Goal: Task Accomplishment & Management: Manage account settings

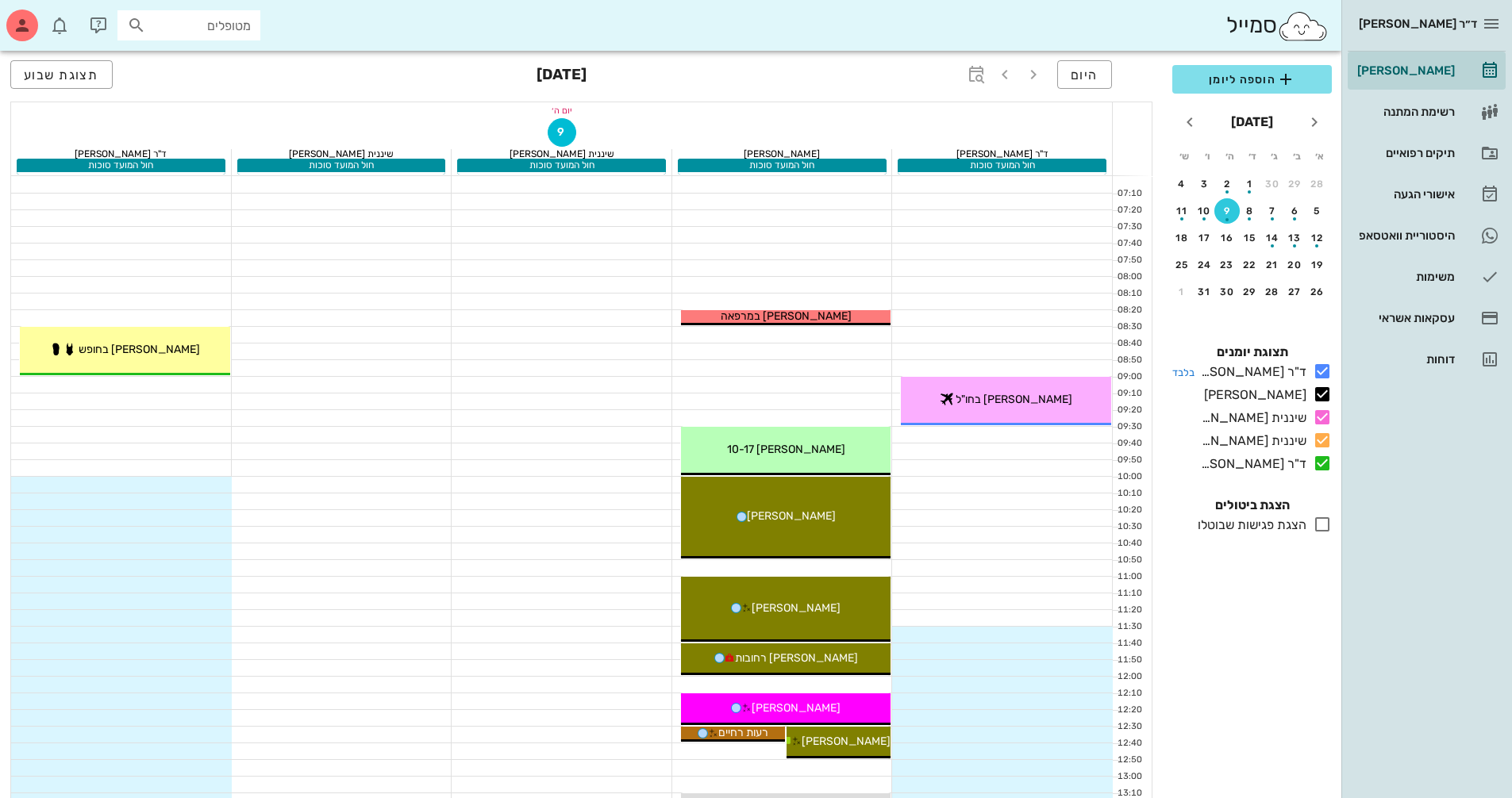
scroll to position [158, 0]
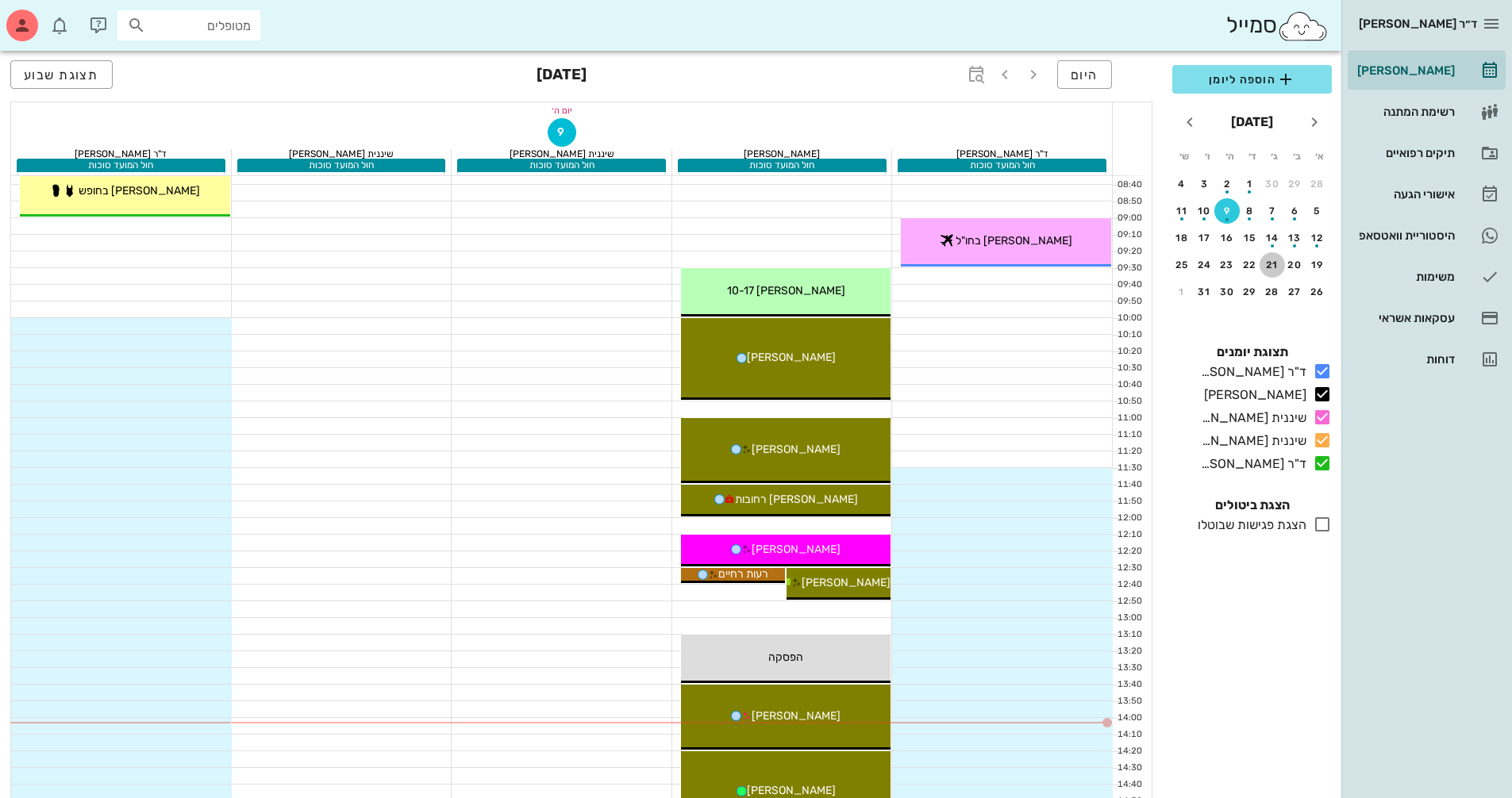
click at [1274, 262] on div "21" at bounding box center [1271, 265] width 25 height 11
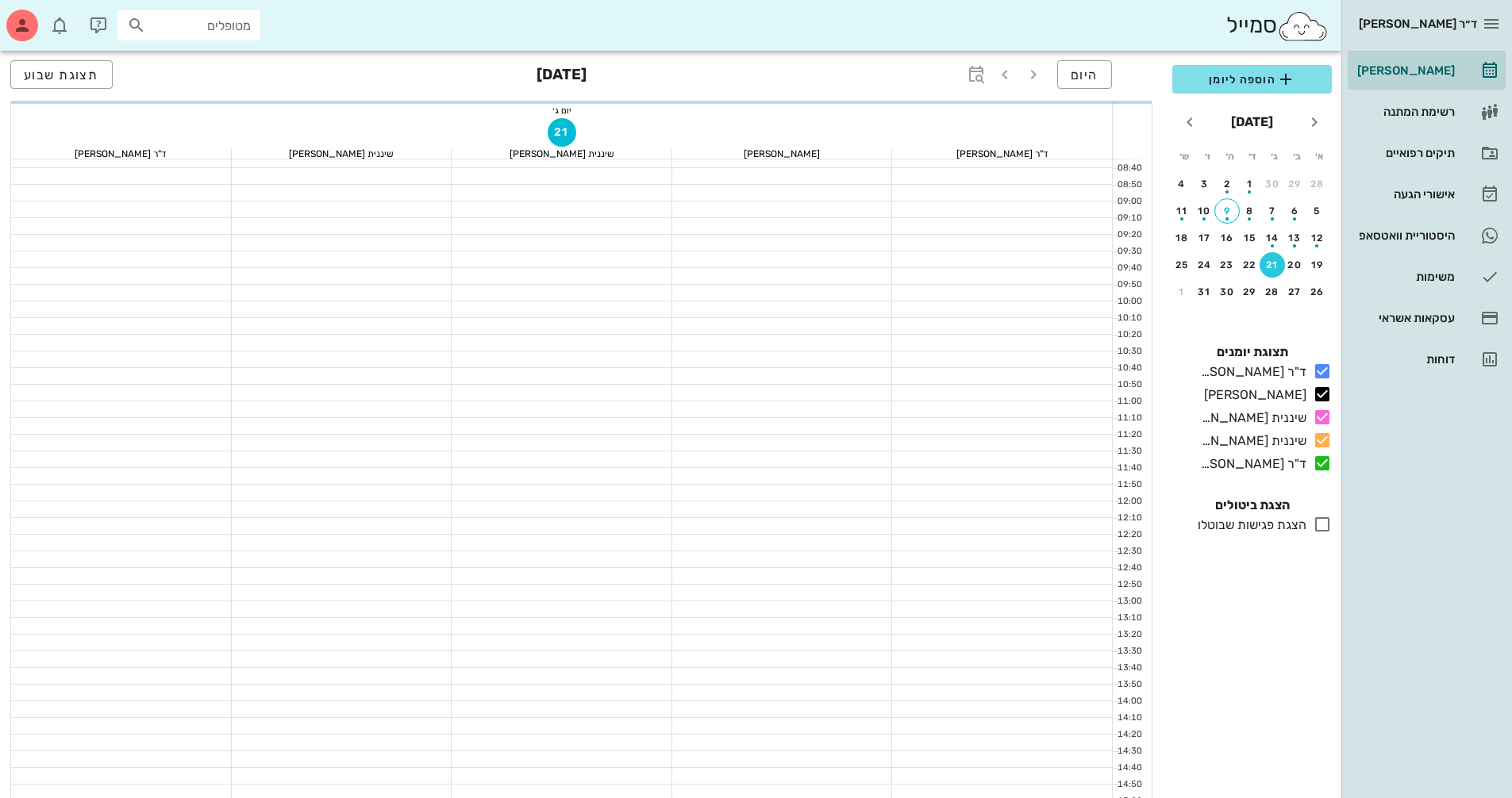
scroll to position [142, 0]
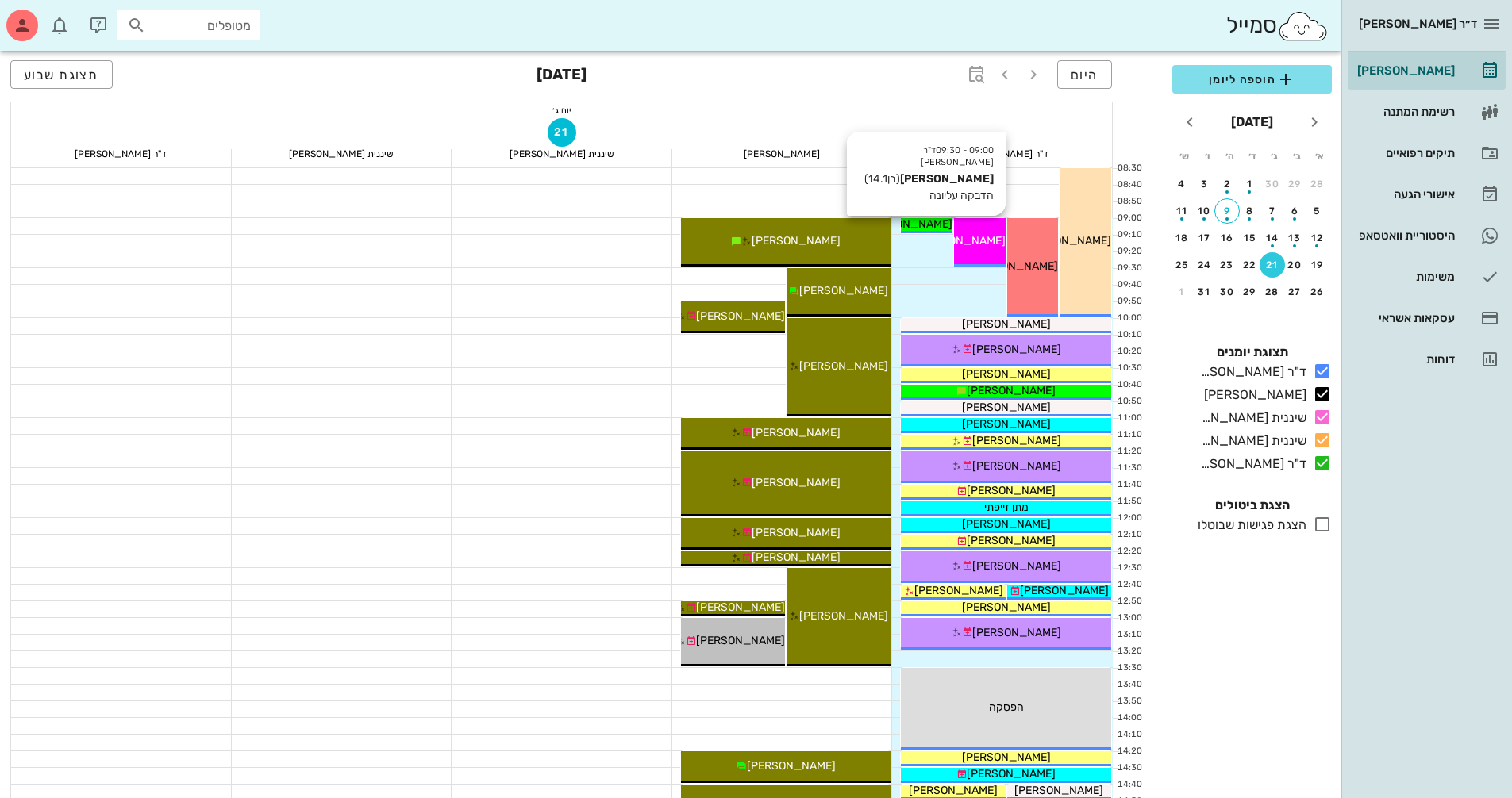
click at [993, 245] on span "[PERSON_NAME]" at bounding box center [960, 241] width 89 height 14
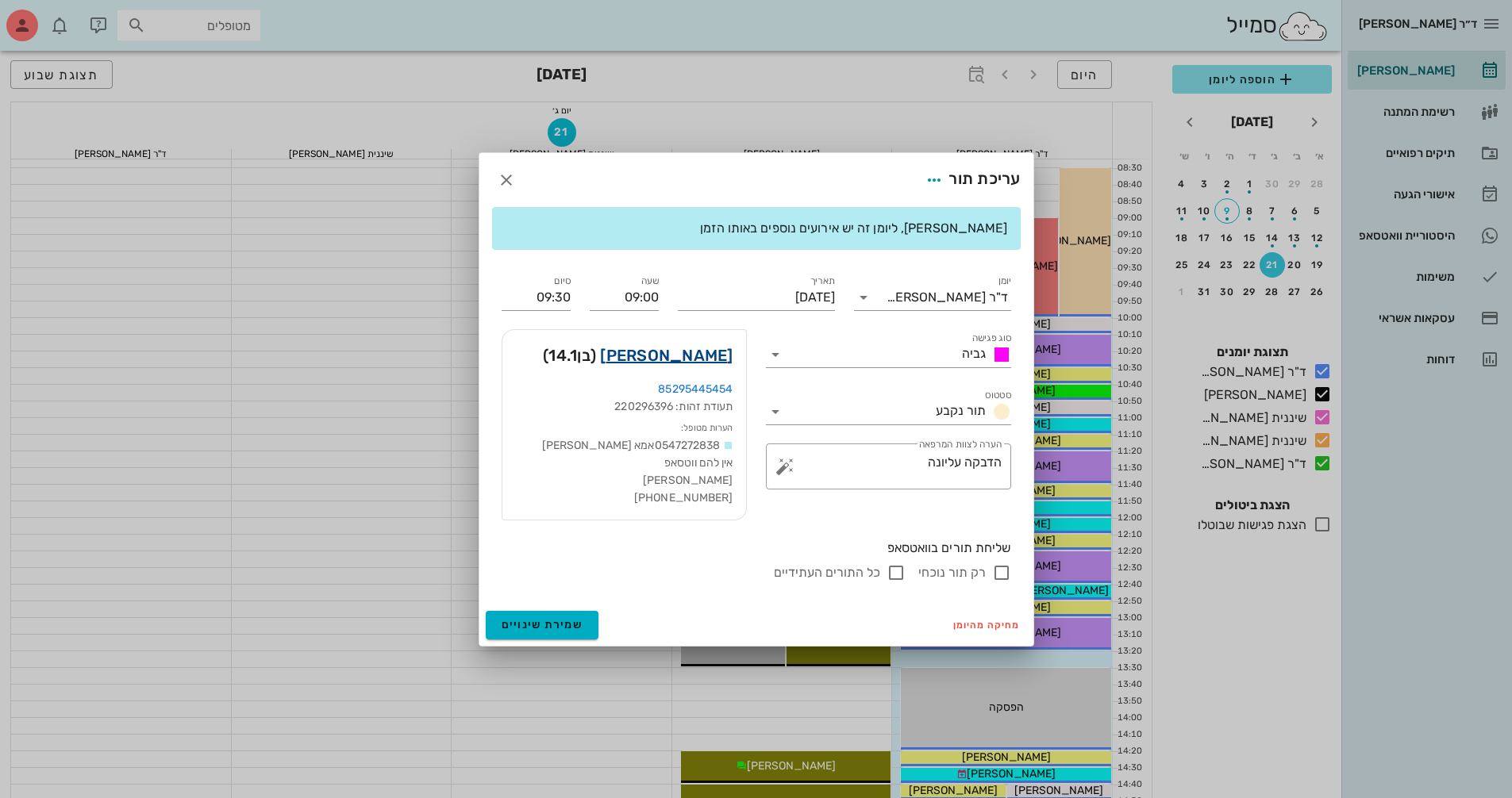
click at [689, 351] on link "[PERSON_NAME]" at bounding box center [666, 355] width 132 height 25
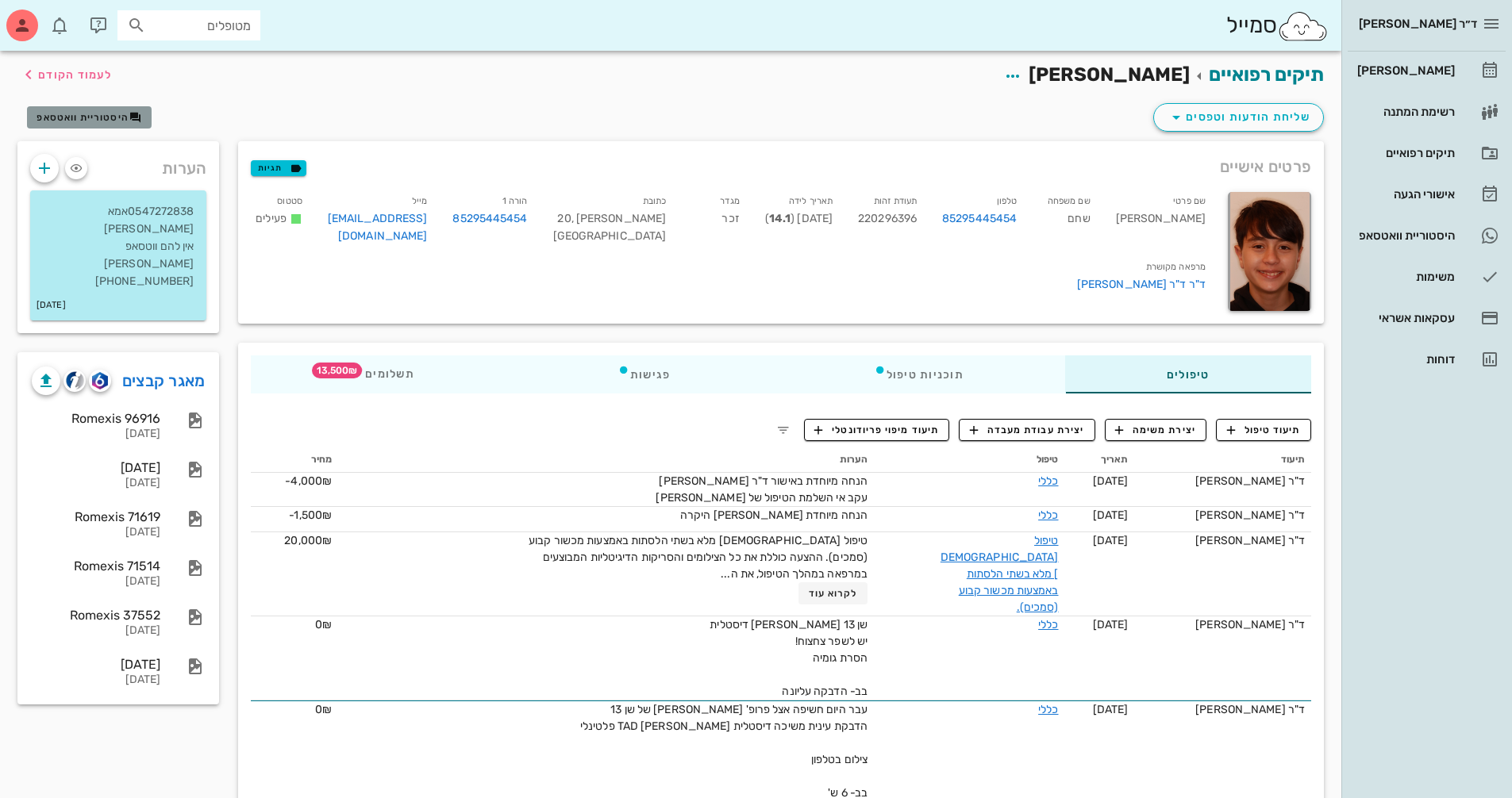
click at [113, 119] on span "היסטוריית וואטסאפ" at bounding box center [82, 117] width 92 height 11
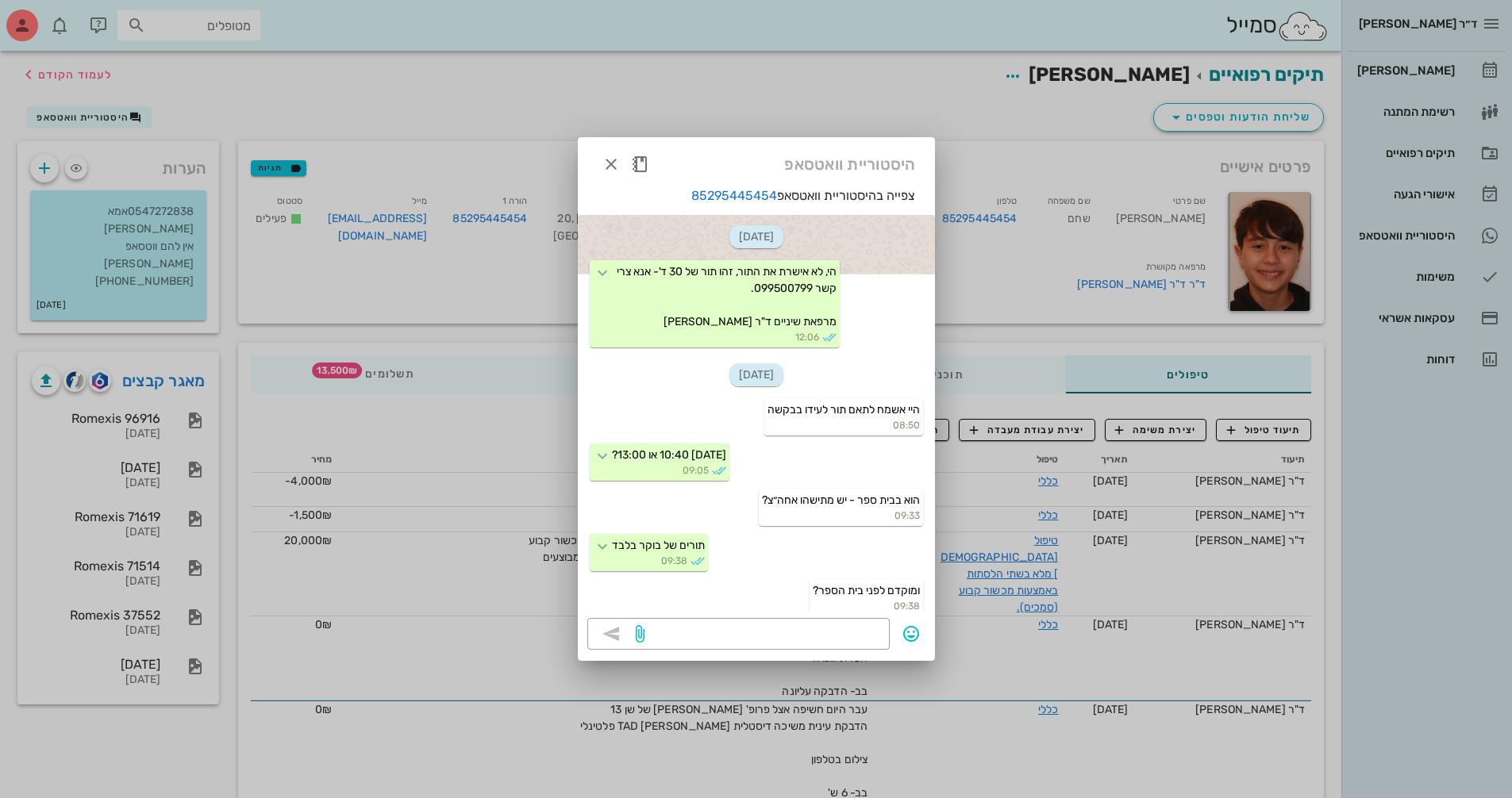
scroll to position [507, 0]
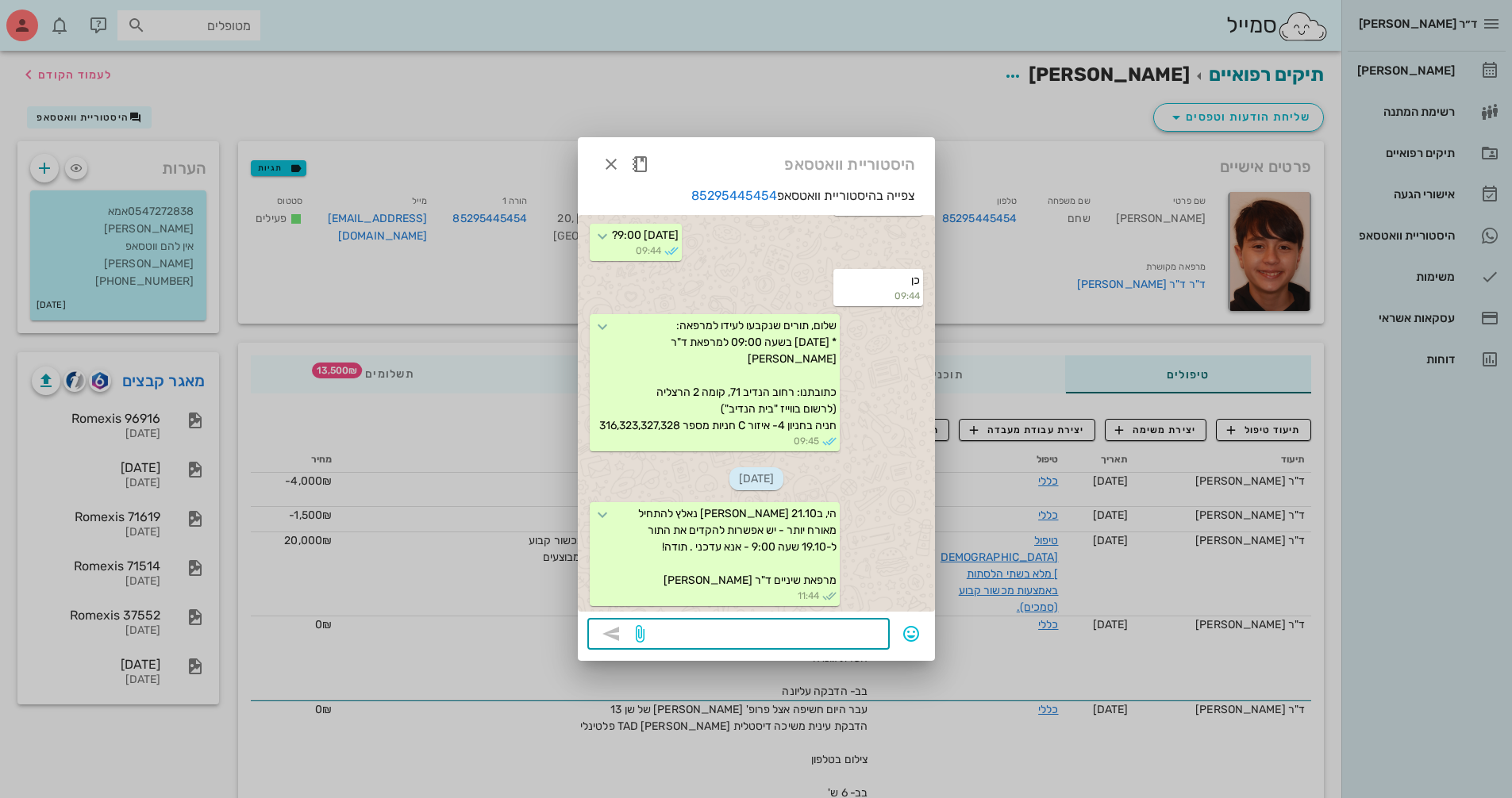
click at [856, 629] on textarea at bounding box center [764, 634] width 232 height 25
click at [830, 632] on textarea "הי, נשמחלעדכון" at bounding box center [764, 634] width 232 height 25
type textarea "הי, נשמח לעדכון"
click at [616, 633] on icon "button" at bounding box center [611, 634] width 19 height 19
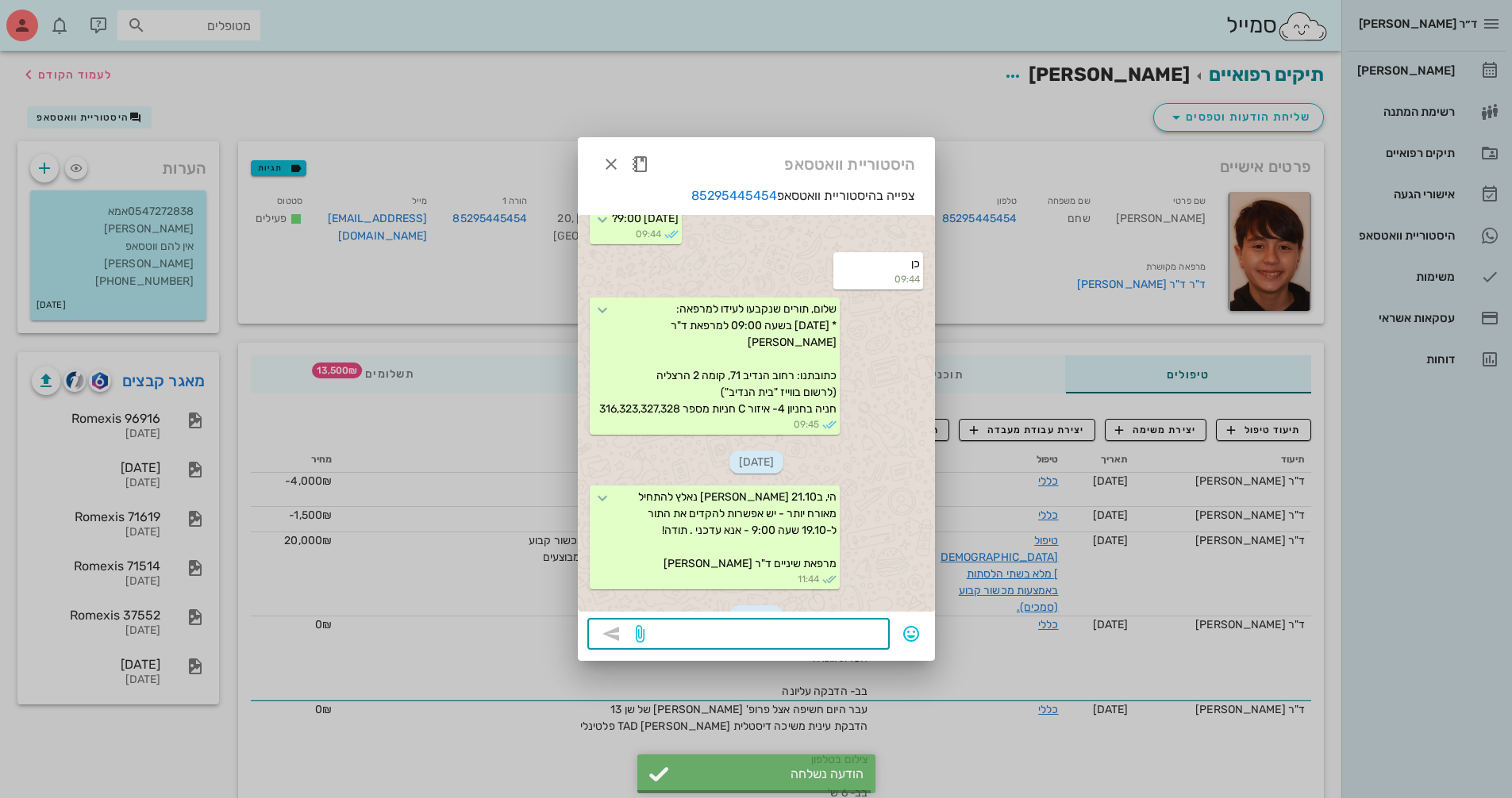
scroll to position [629, 0]
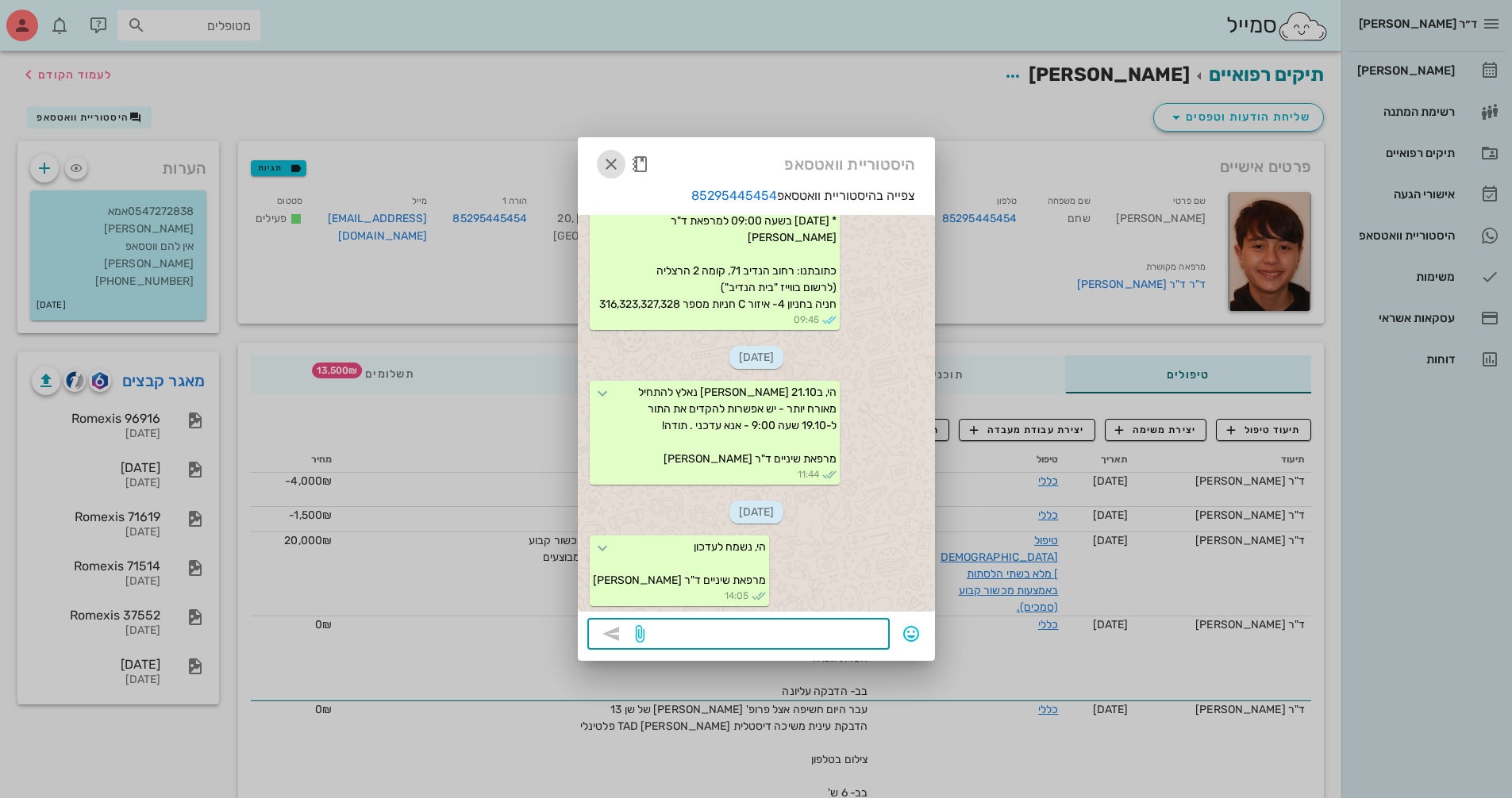
click at [614, 167] on icon "button" at bounding box center [611, 164] width 19 height 19
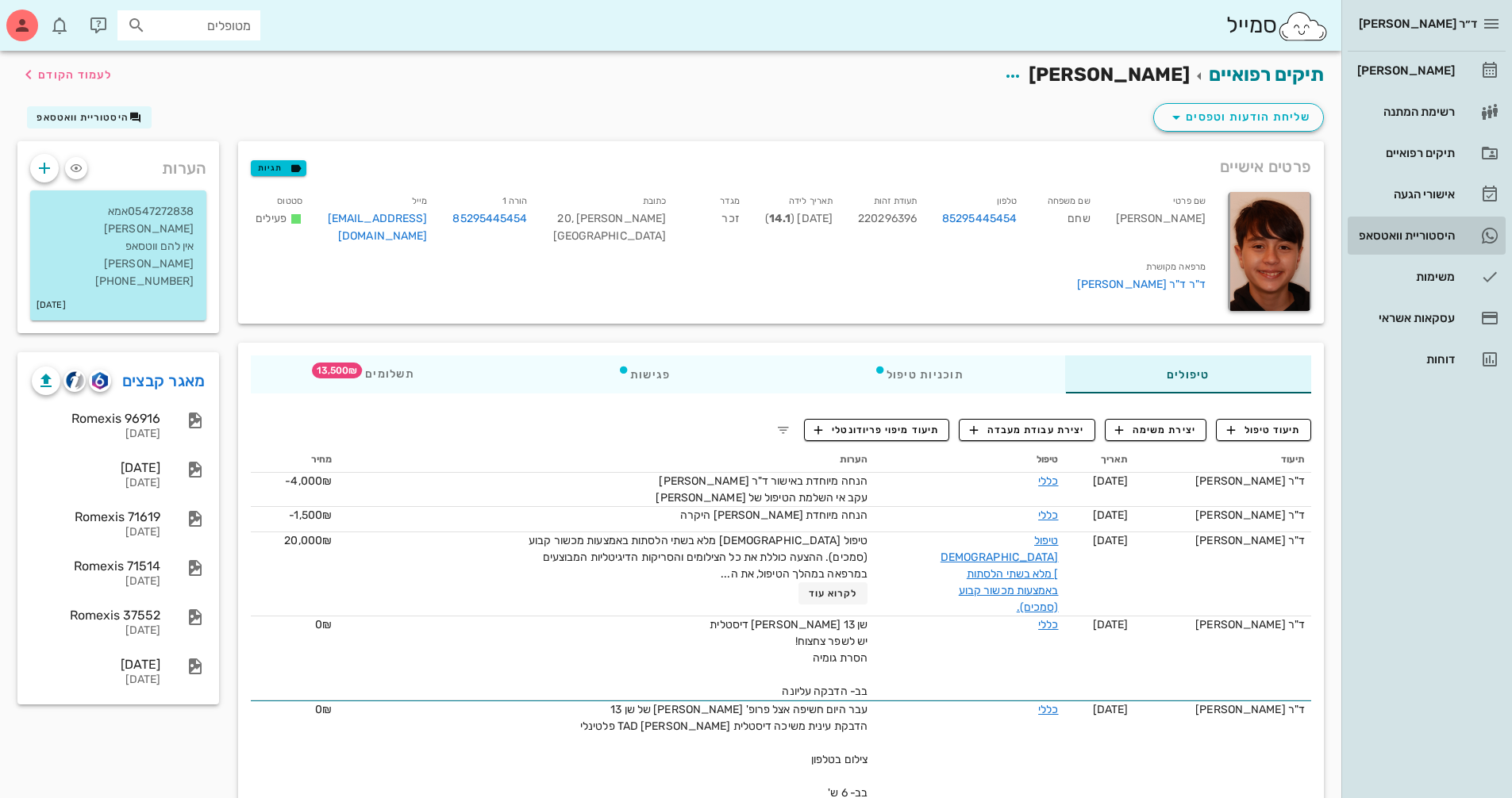
click at [1398, 227] on div "היסטוריית וואטסאפ" at bounding box center [1404, 235] width 100 height 25
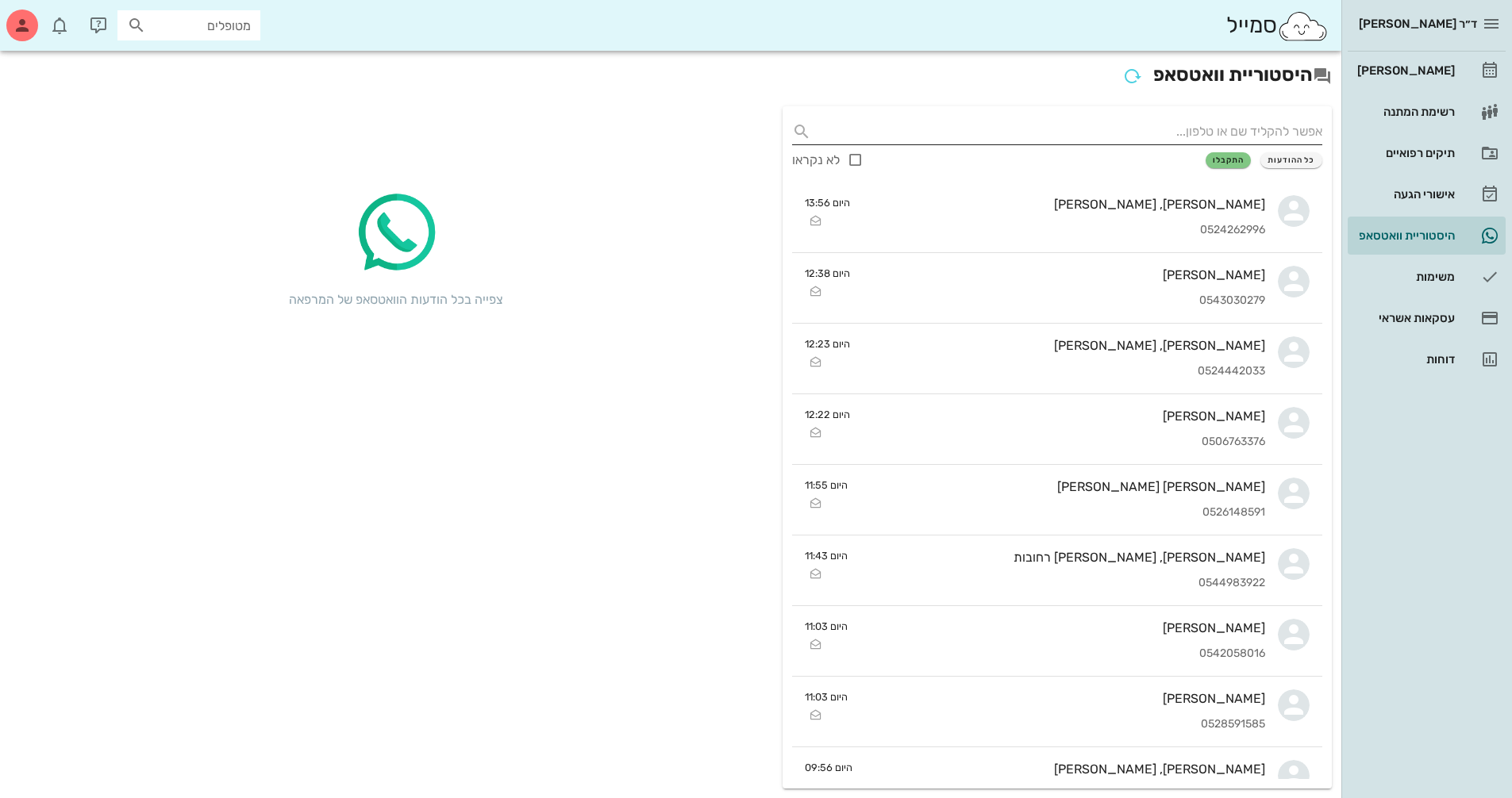
click at [1190, 138] on input "text" at bounding box center [1069, 131] width 505 height 25
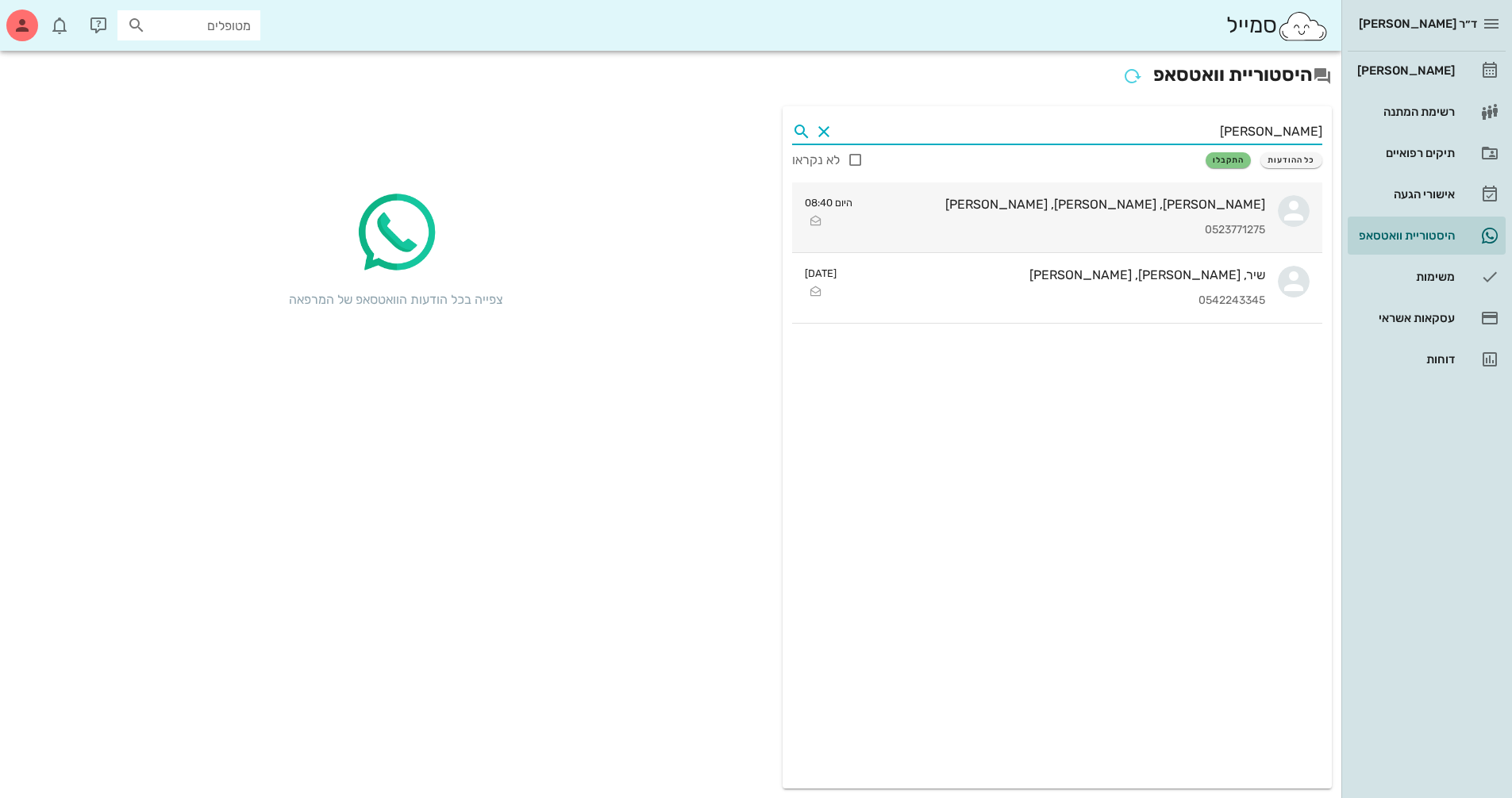
type input "[PERSON_NAME]"
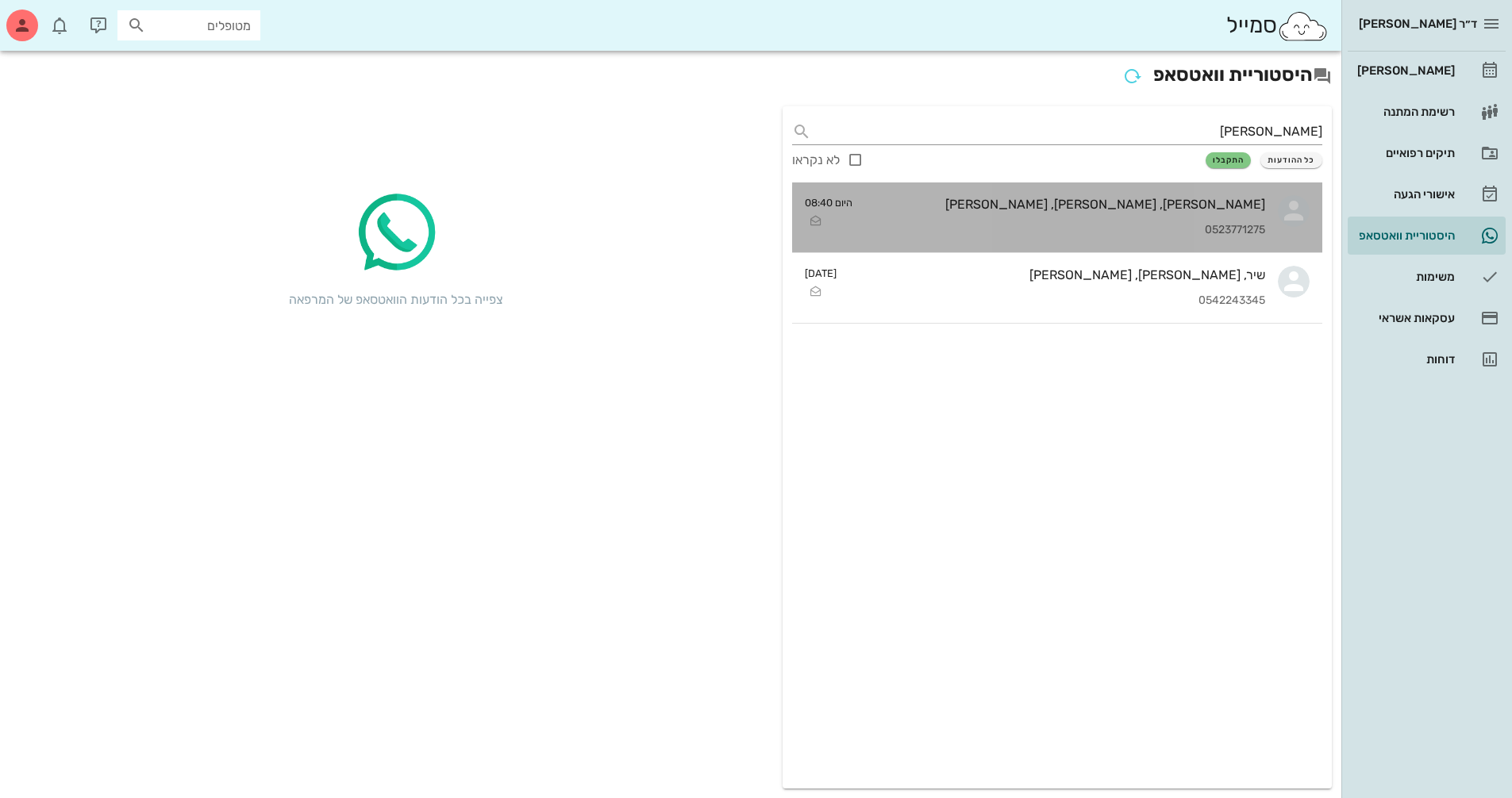
click at [1134, 220] on div "[PERSON_NAME], [PERSON_NAME], [PERSON_NAME] 0523771275" at bounding box center [1065, 217] width 400 height 70
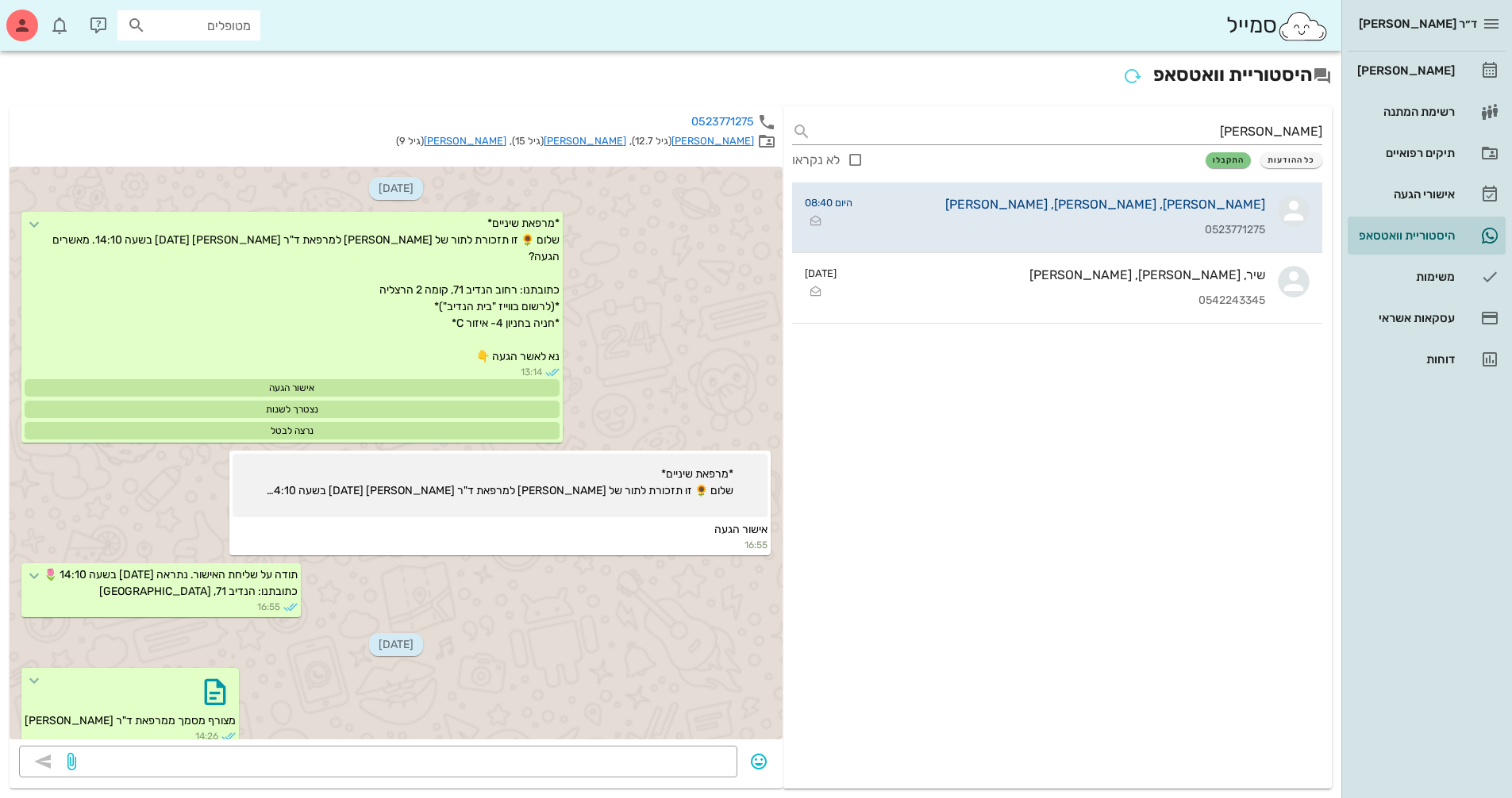
scroll to position [2672, 0]
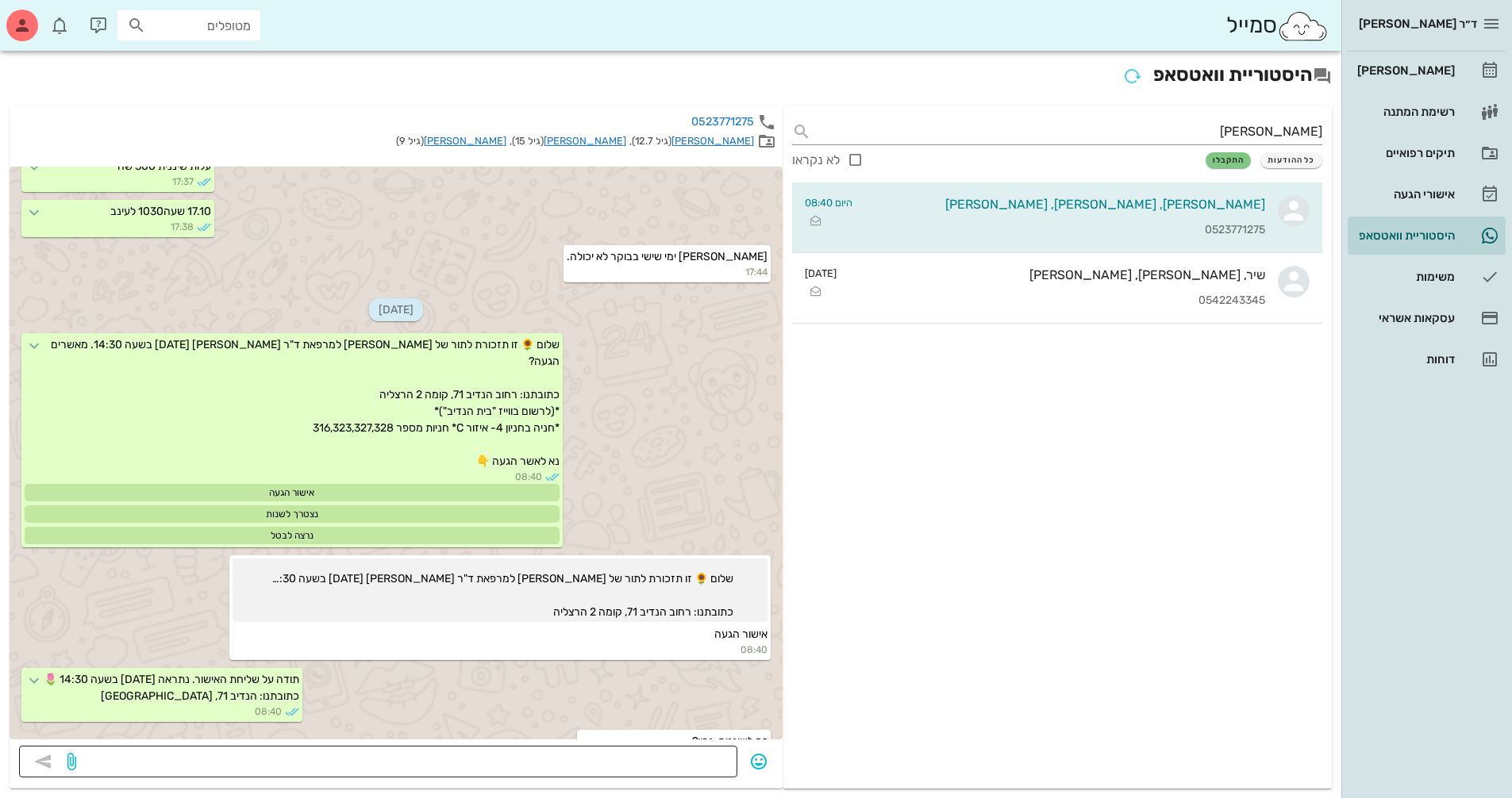
click at [699, 765] on textarea at bounding box center [404, 763] width 649 height 25
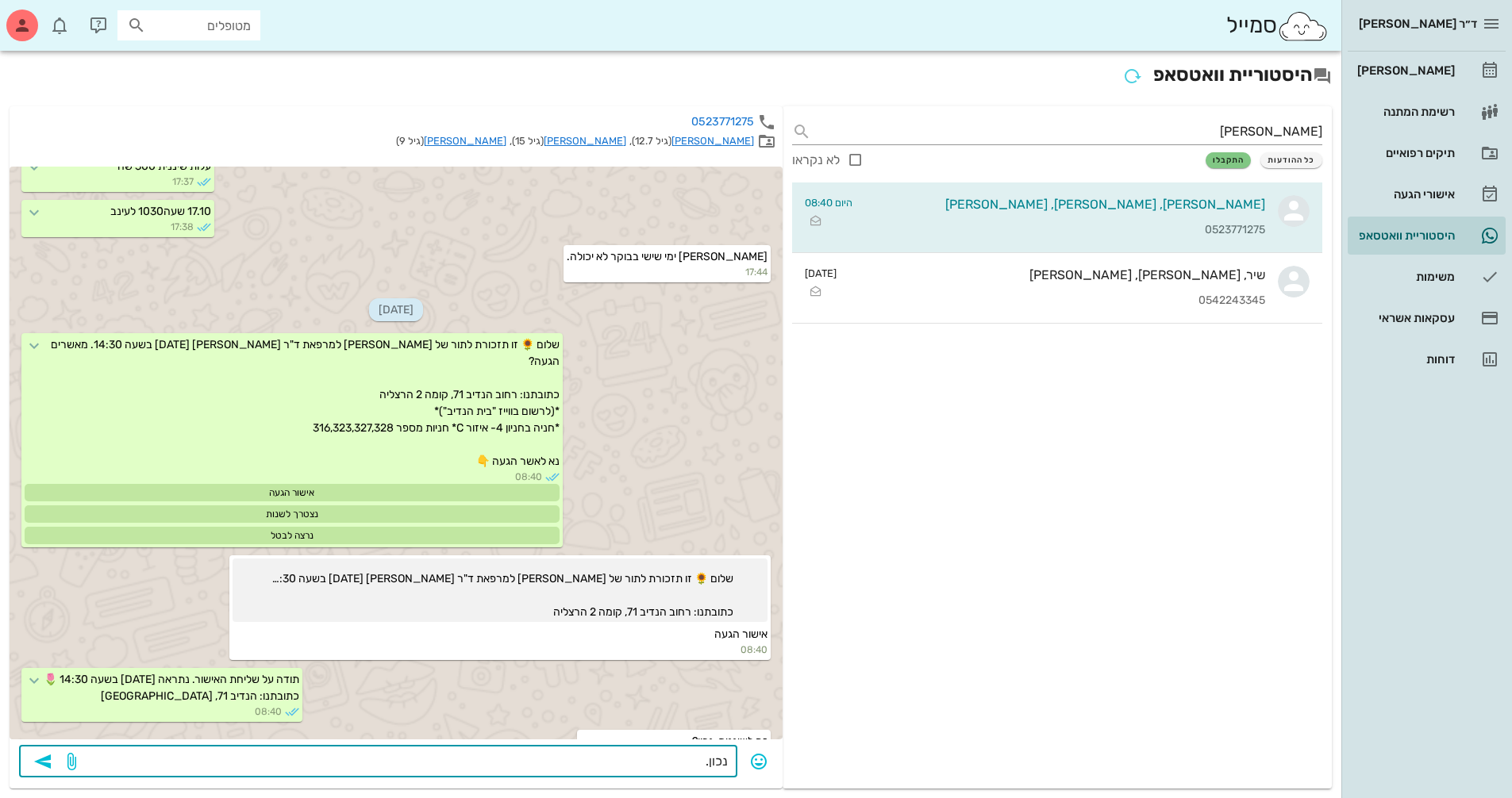
type textarea "נכון.."
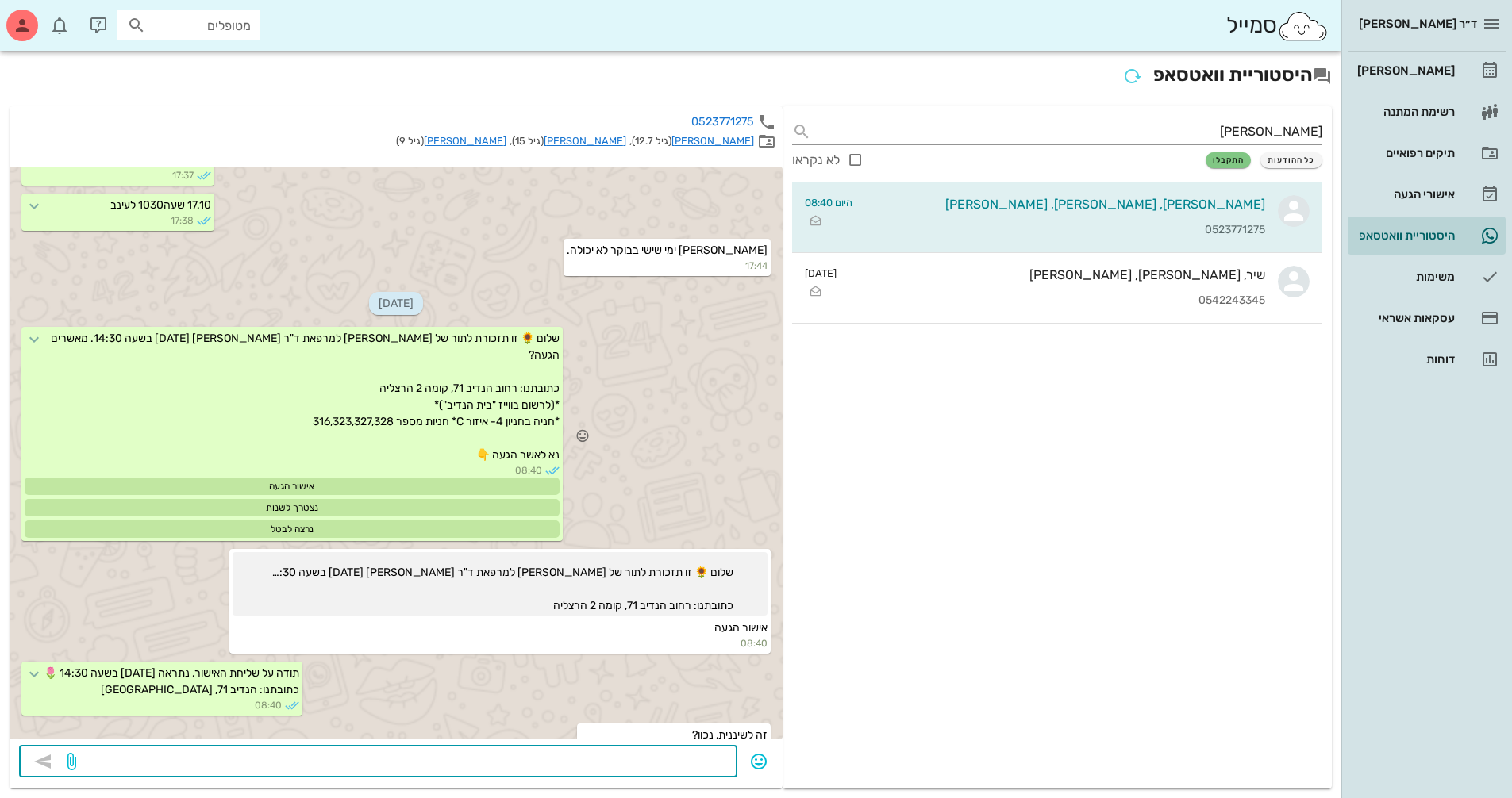
scroll to position [2717, 0]
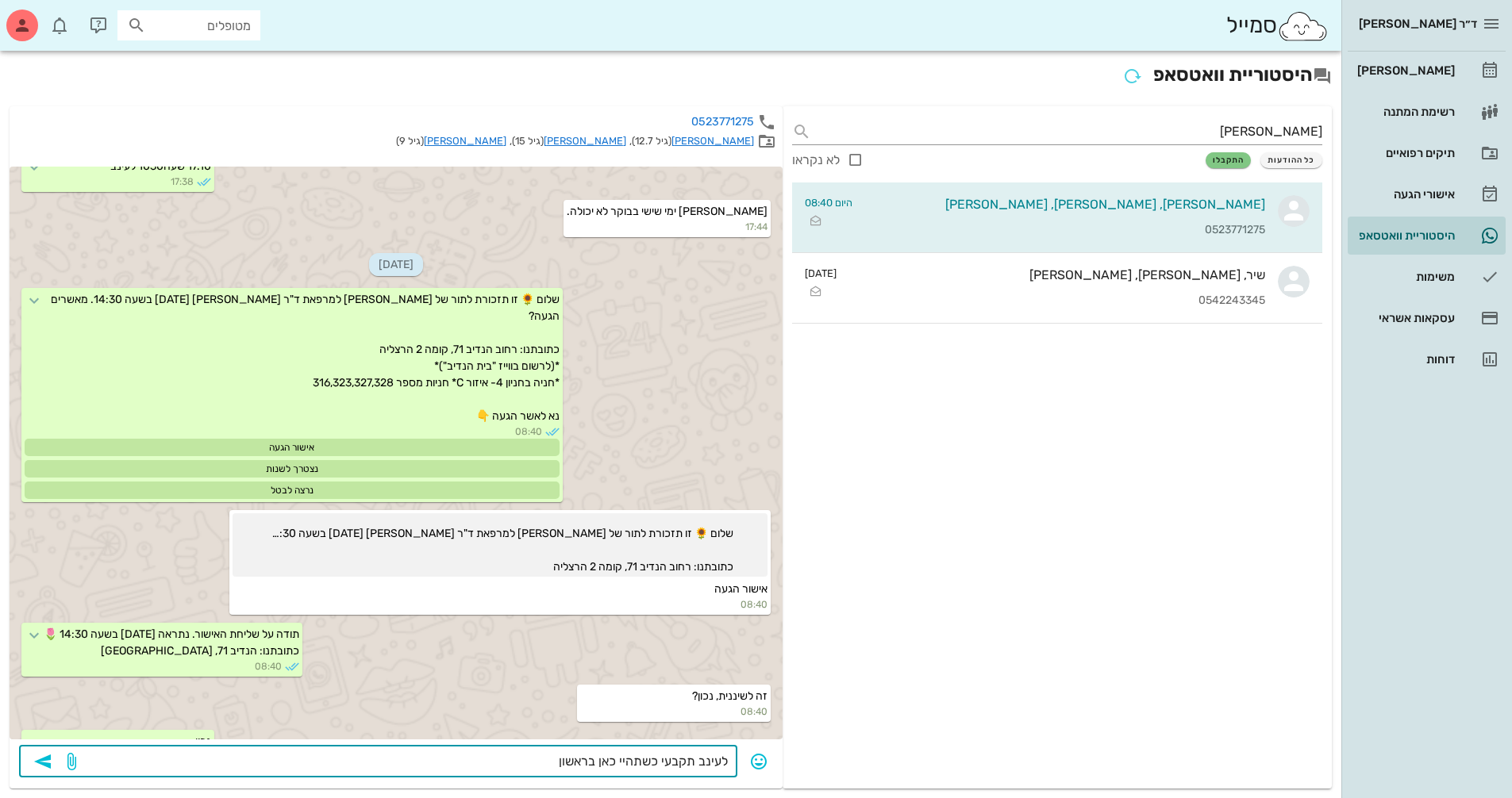
type textarea "לעינב תקבעי כשתהיי כאן בראשון."
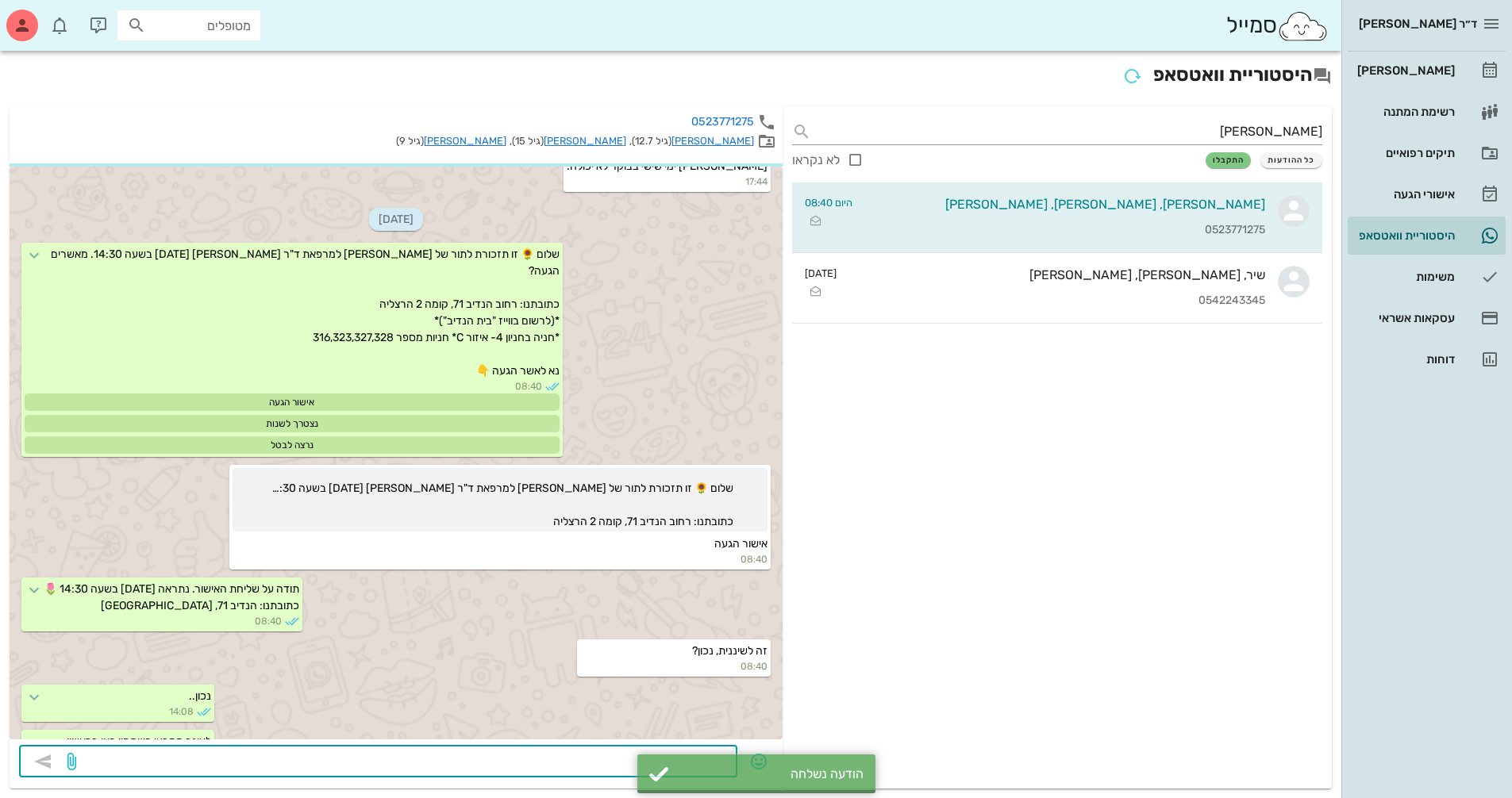
scroll to position [2808, 0]
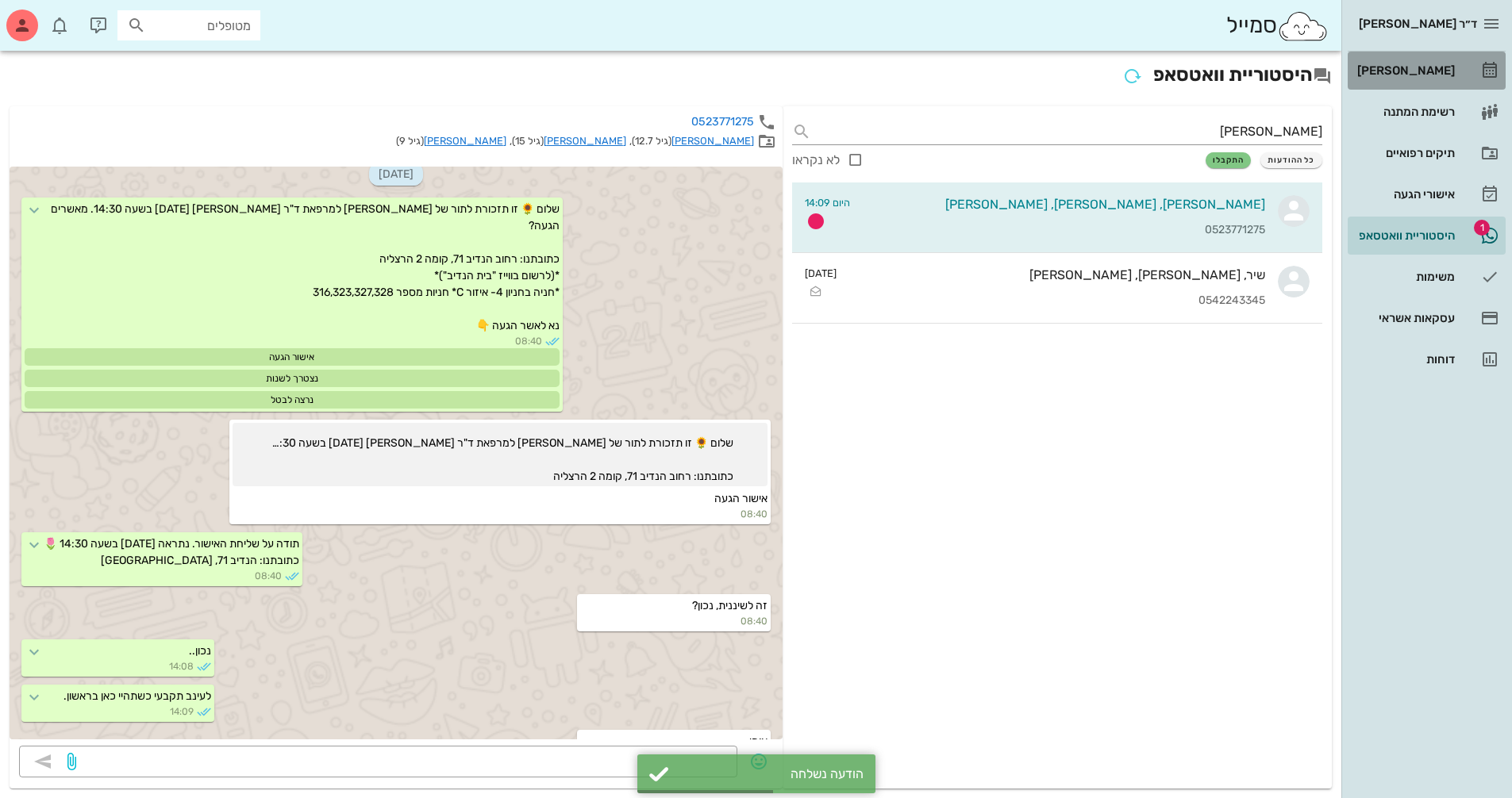
click at [1426, 62] on div "[PERSON_NAME]" at bounding box center [1404, 70] width 100 height 25
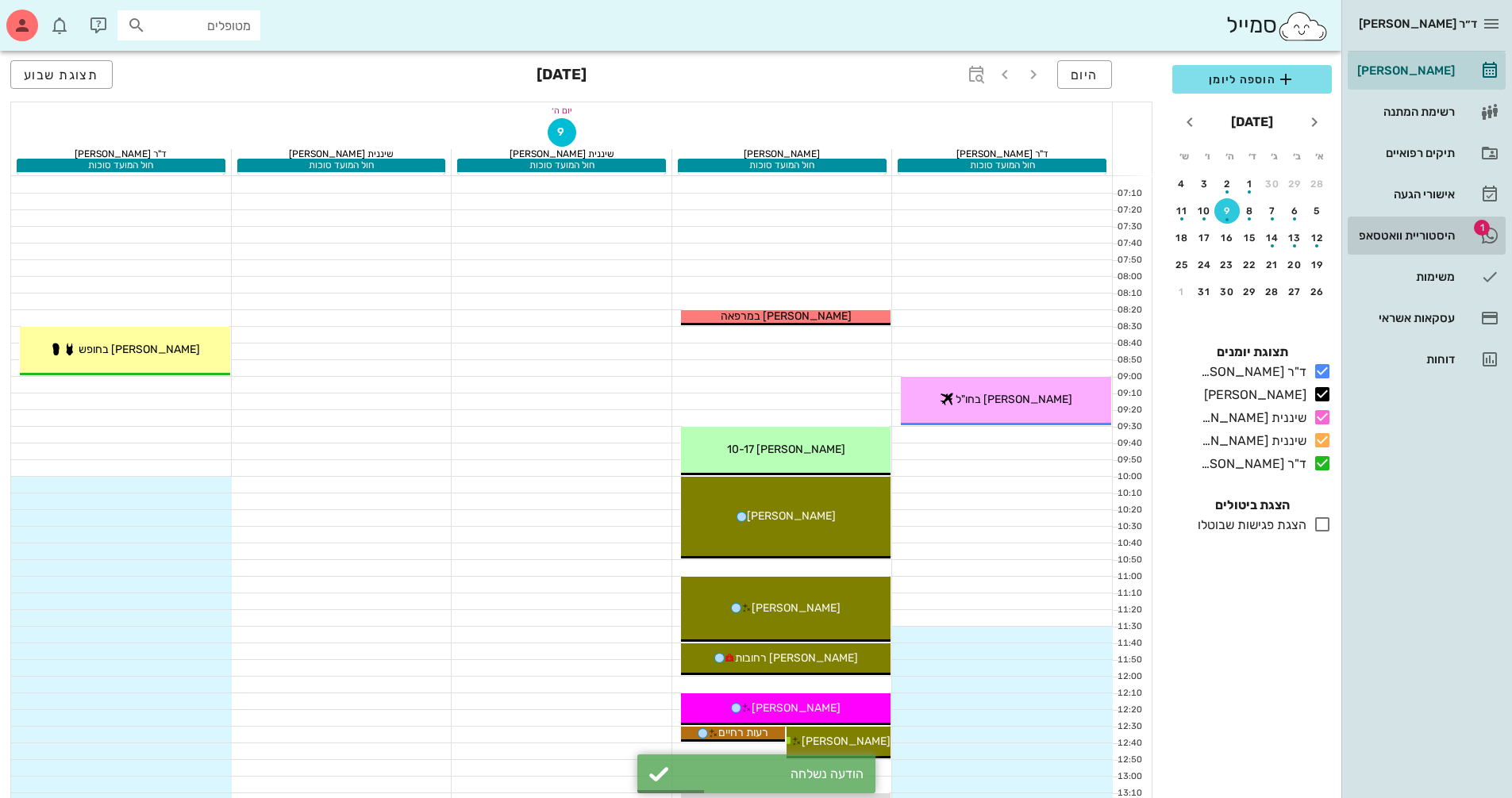
click at [1426, 242] on div "היסטוריית וואטסאפ" at bounding box center [1404, 235] width 100 height 25
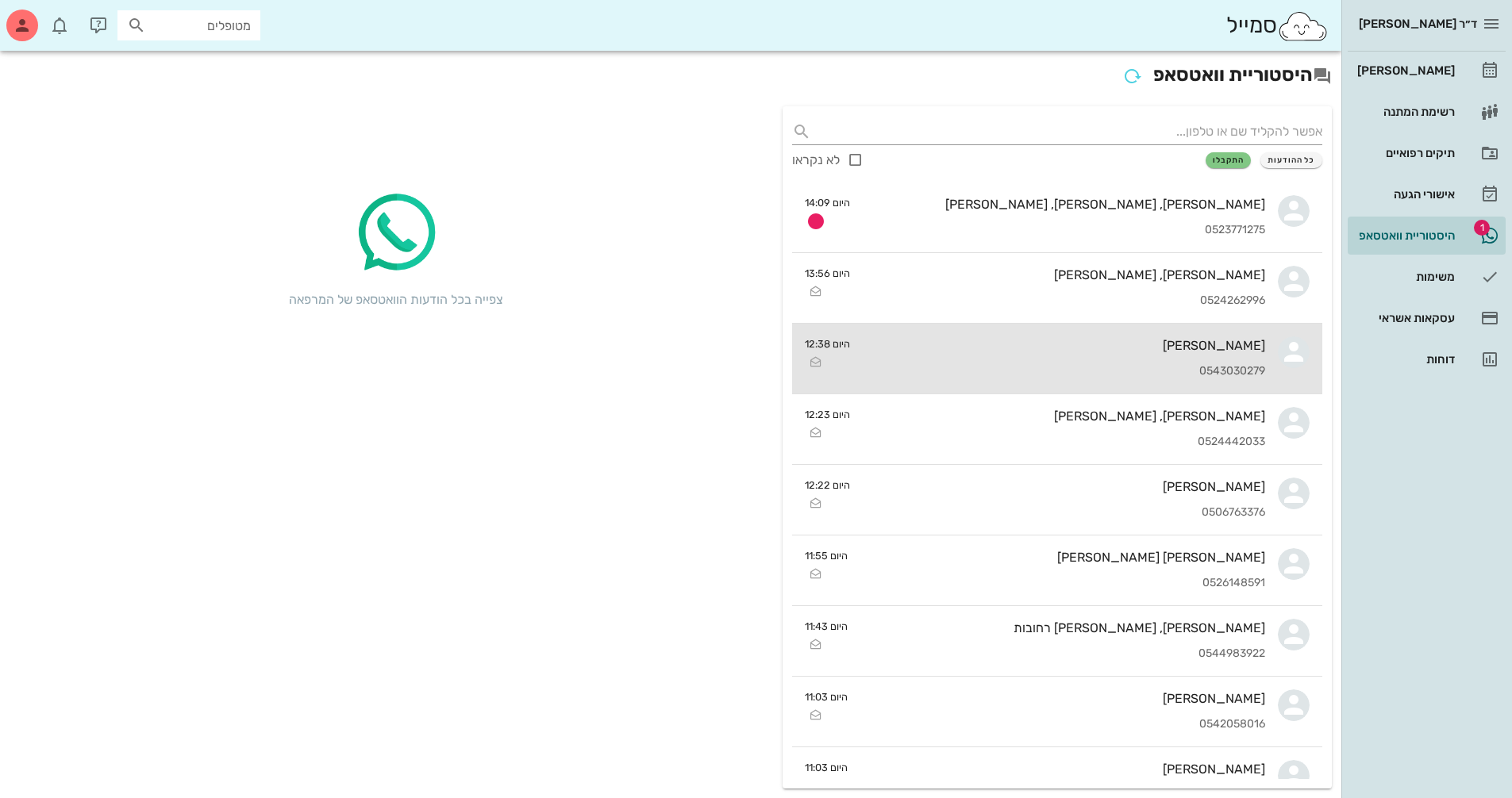
click at [1212, 361] on div "[PERSON_NAME] 0543030279" at bounding box center [1063, 358] width 403 height 70
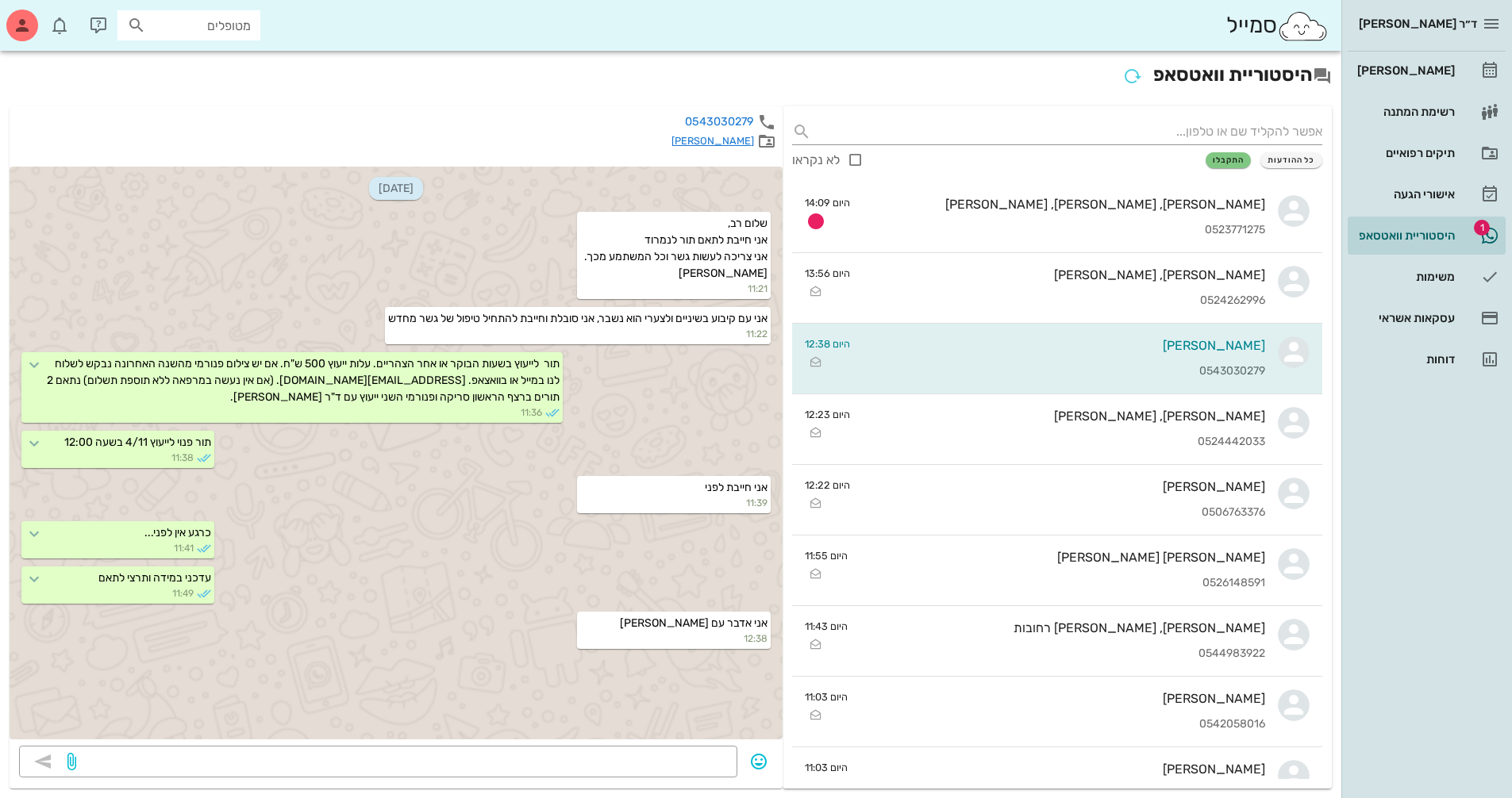
click at [739, 138] on link "[PERSON_NAME]" at bounding box center [712, 141] width 82 height 12
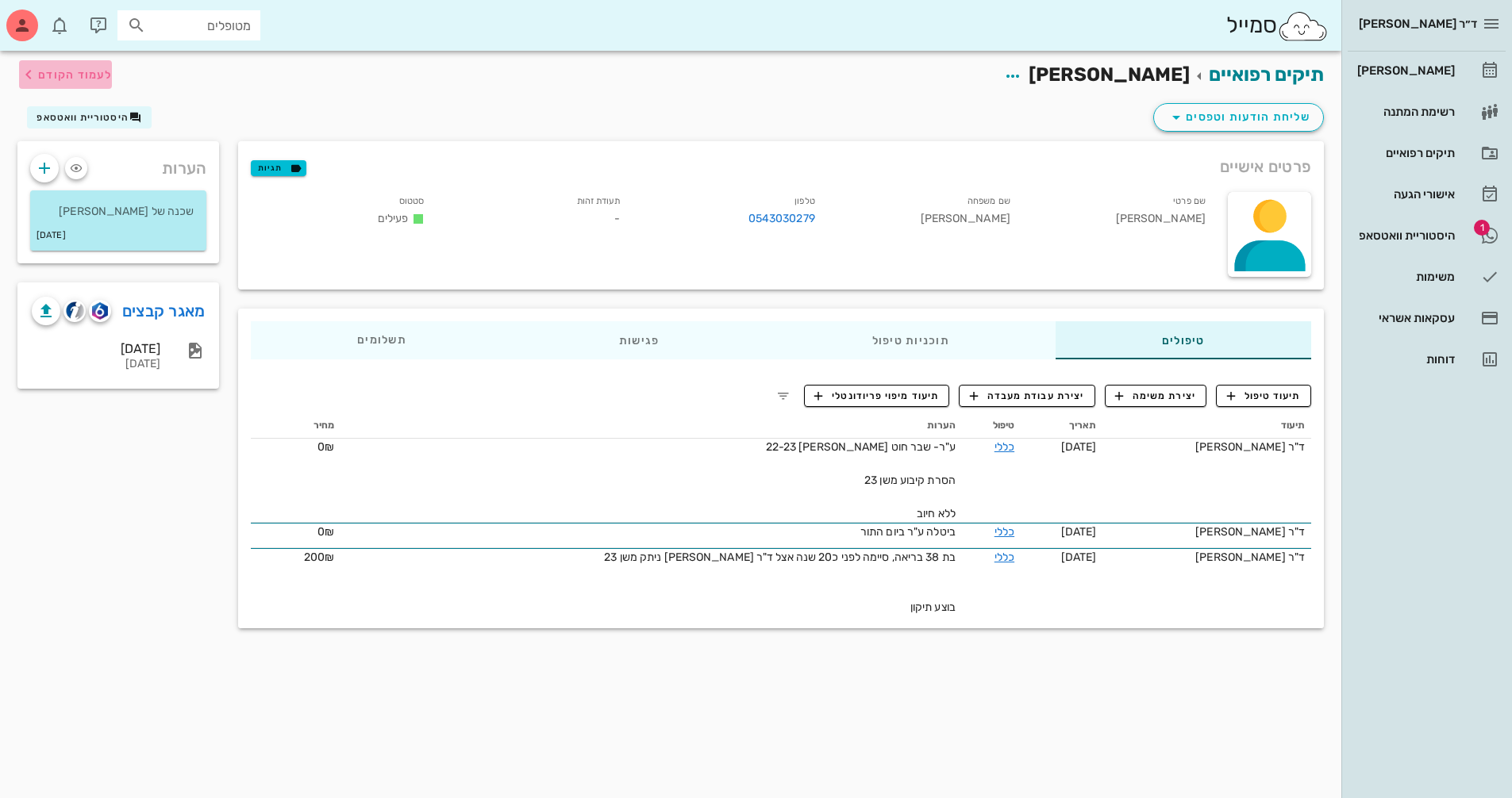
click at [78, 75] on span "לעמוד הקודם" at bounding box center [74, 75] width 74 height 14
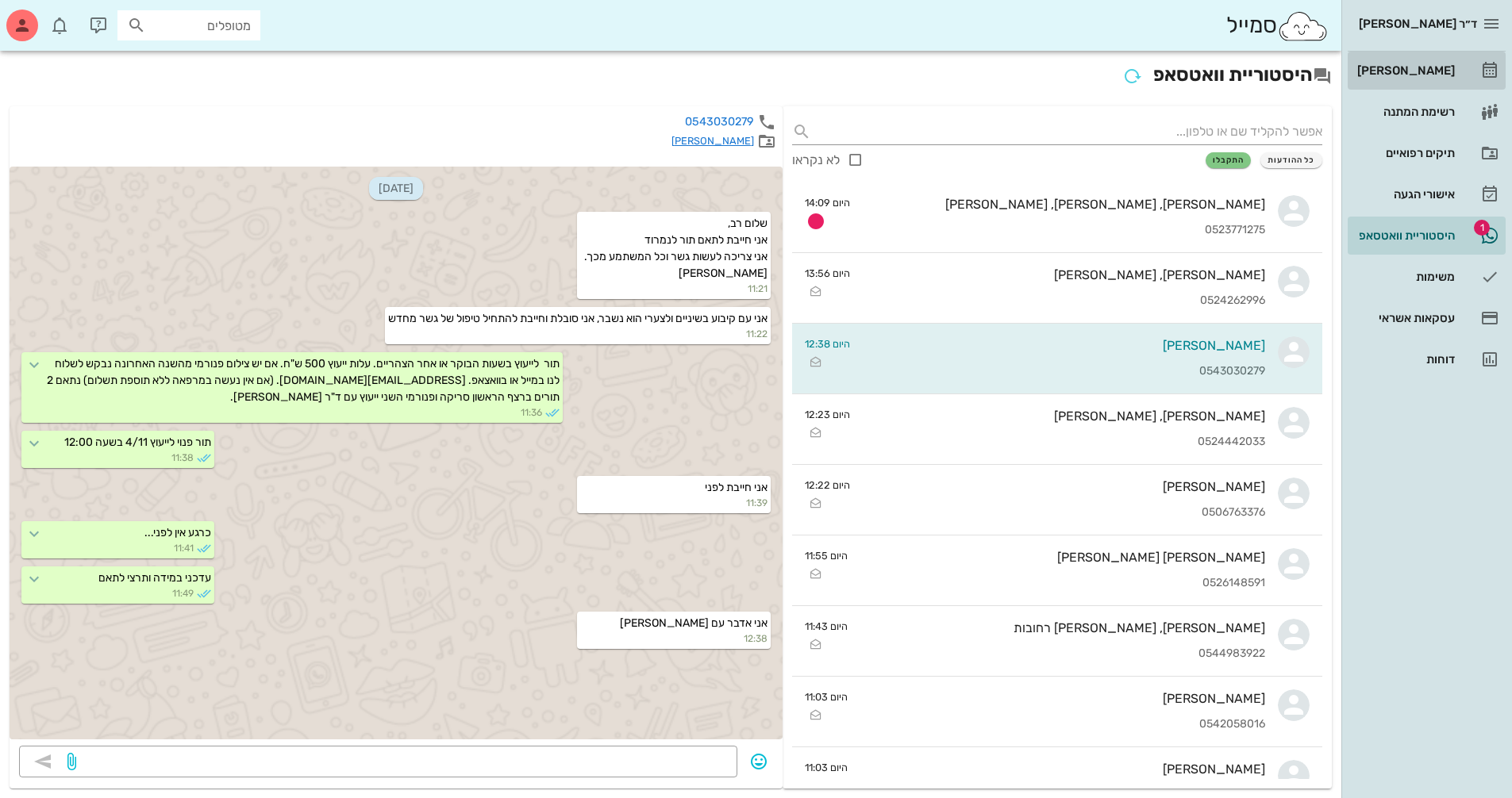
click at [1395, 73] on div "[PERSON_NAME]" at bounding box center [1404, 70] width 100 height 13
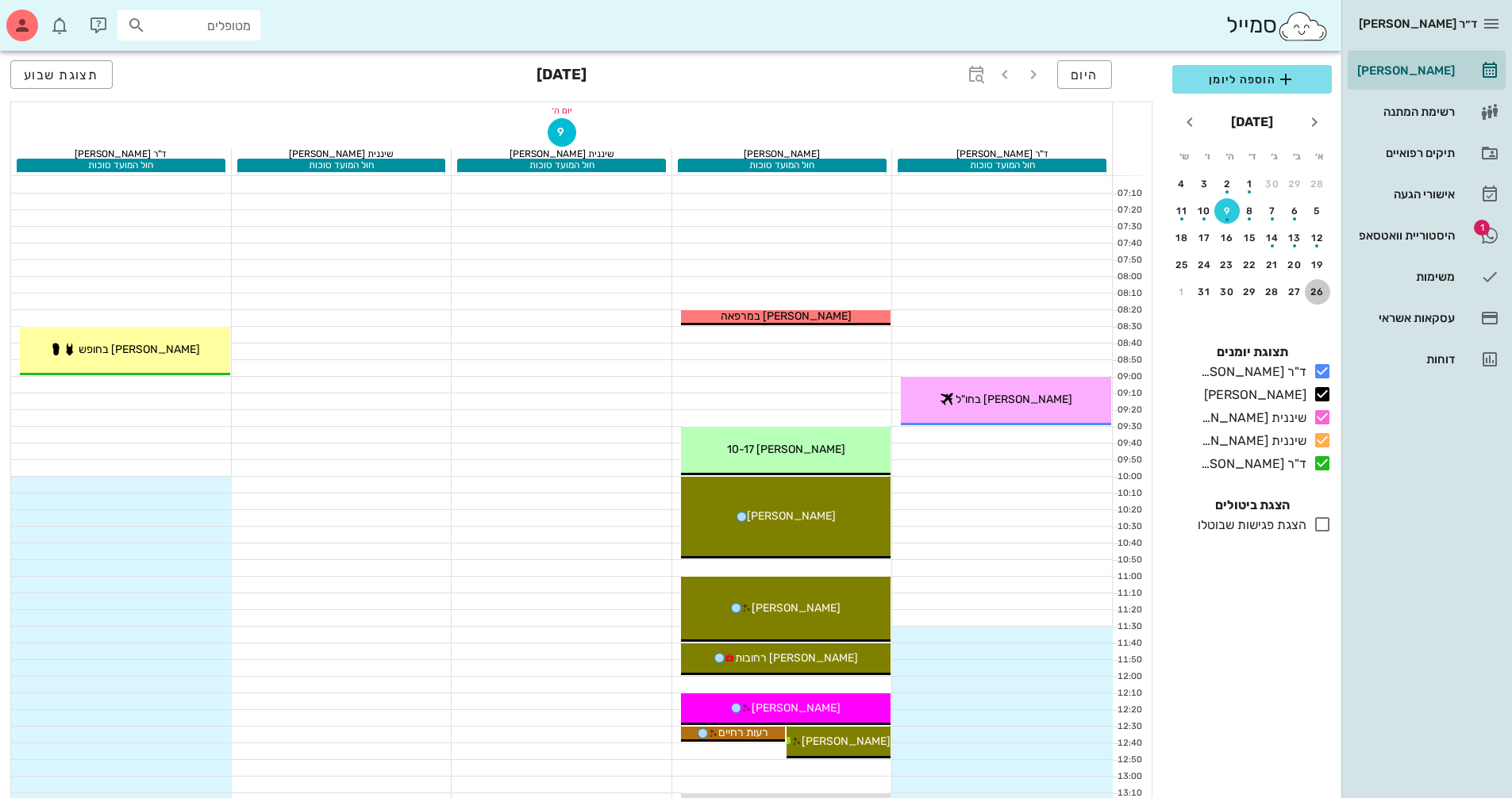
click at [1314, 295] on div "26" at bounding box center [1316, 292] width 25 height 11
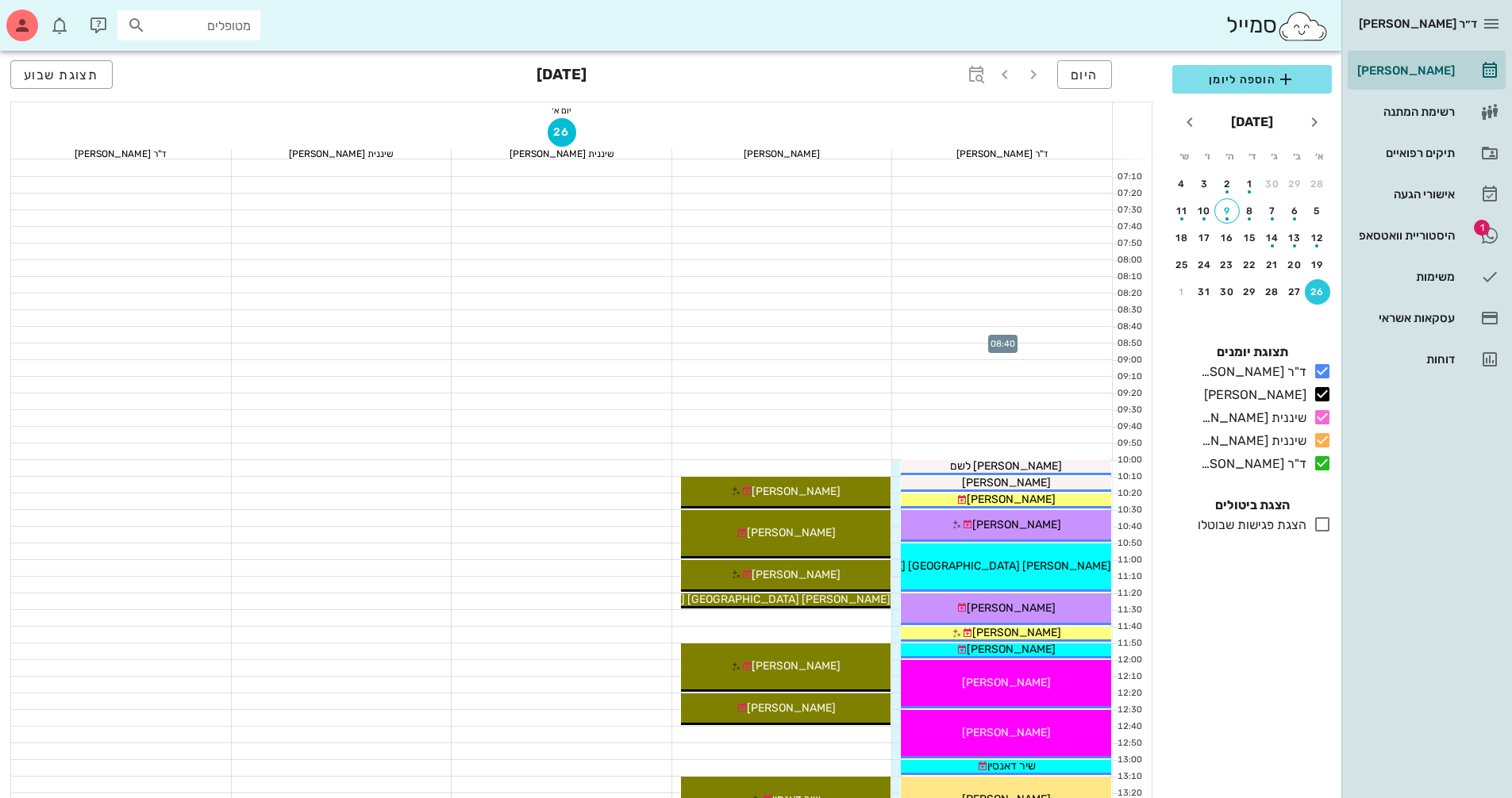
scroll to position [318, 0]
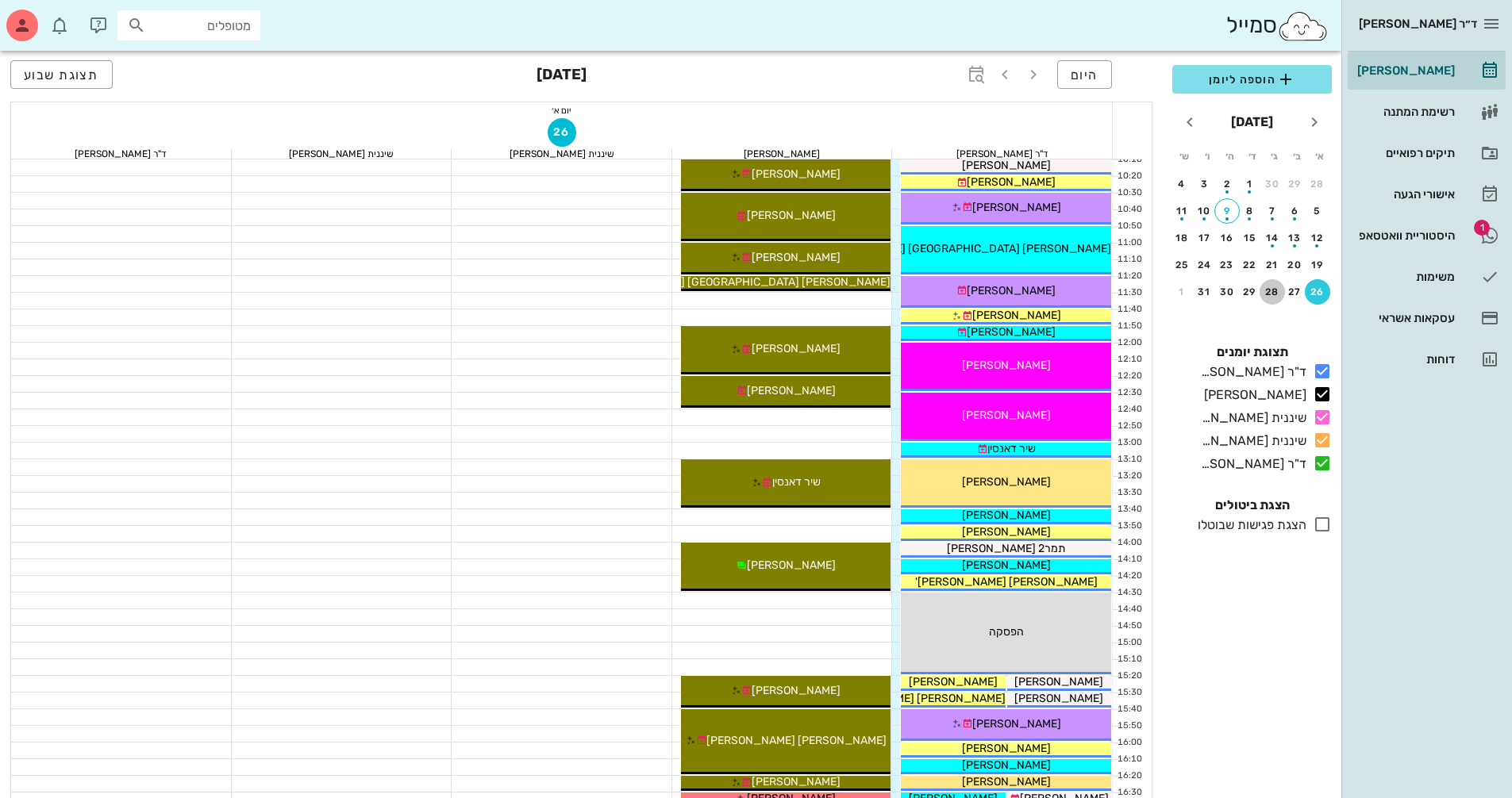
click at [1269, 296] on div "28" at bounding box center [1271, 292] width 25 height 11
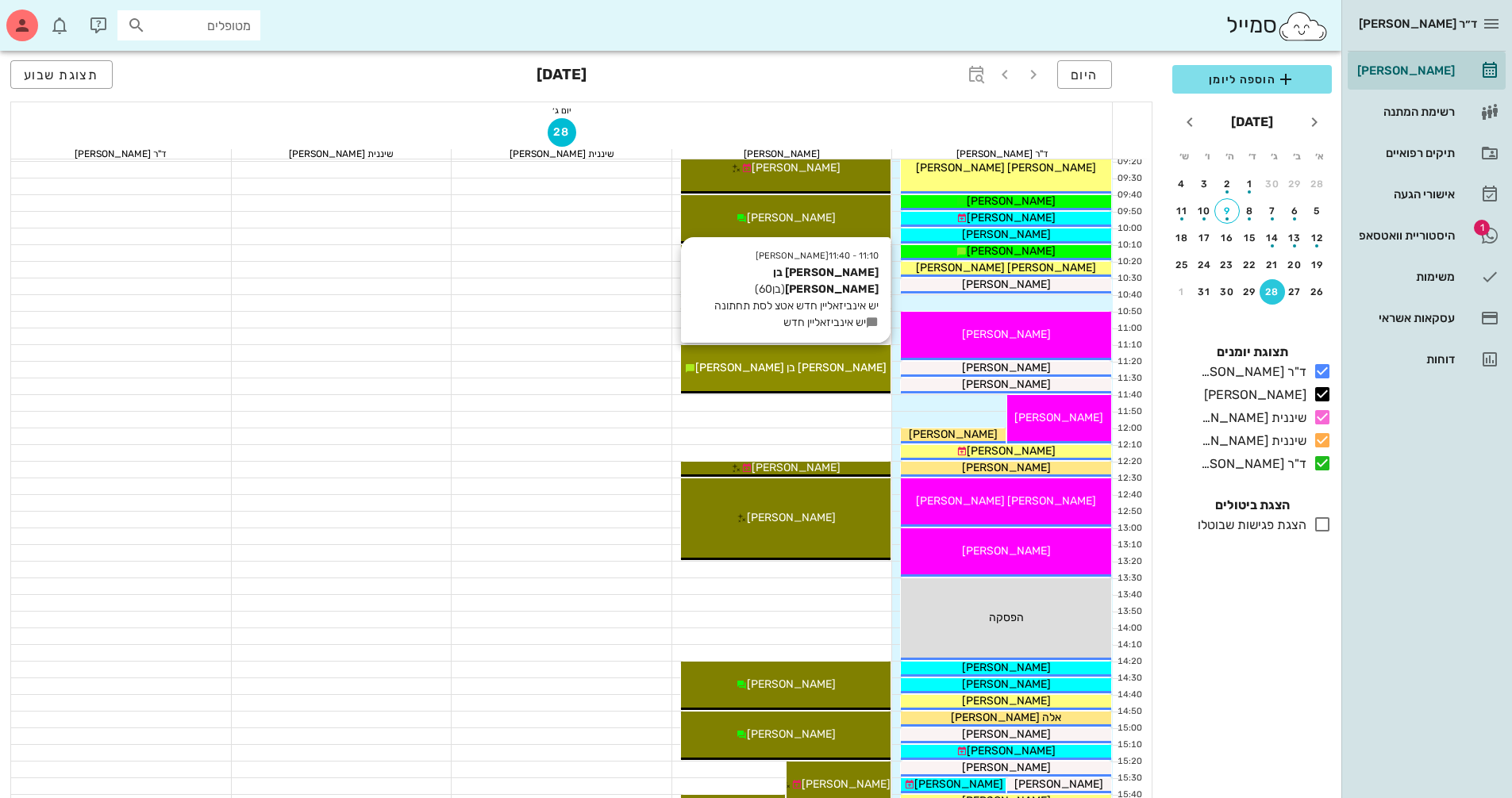
scroll to position [80, 0]
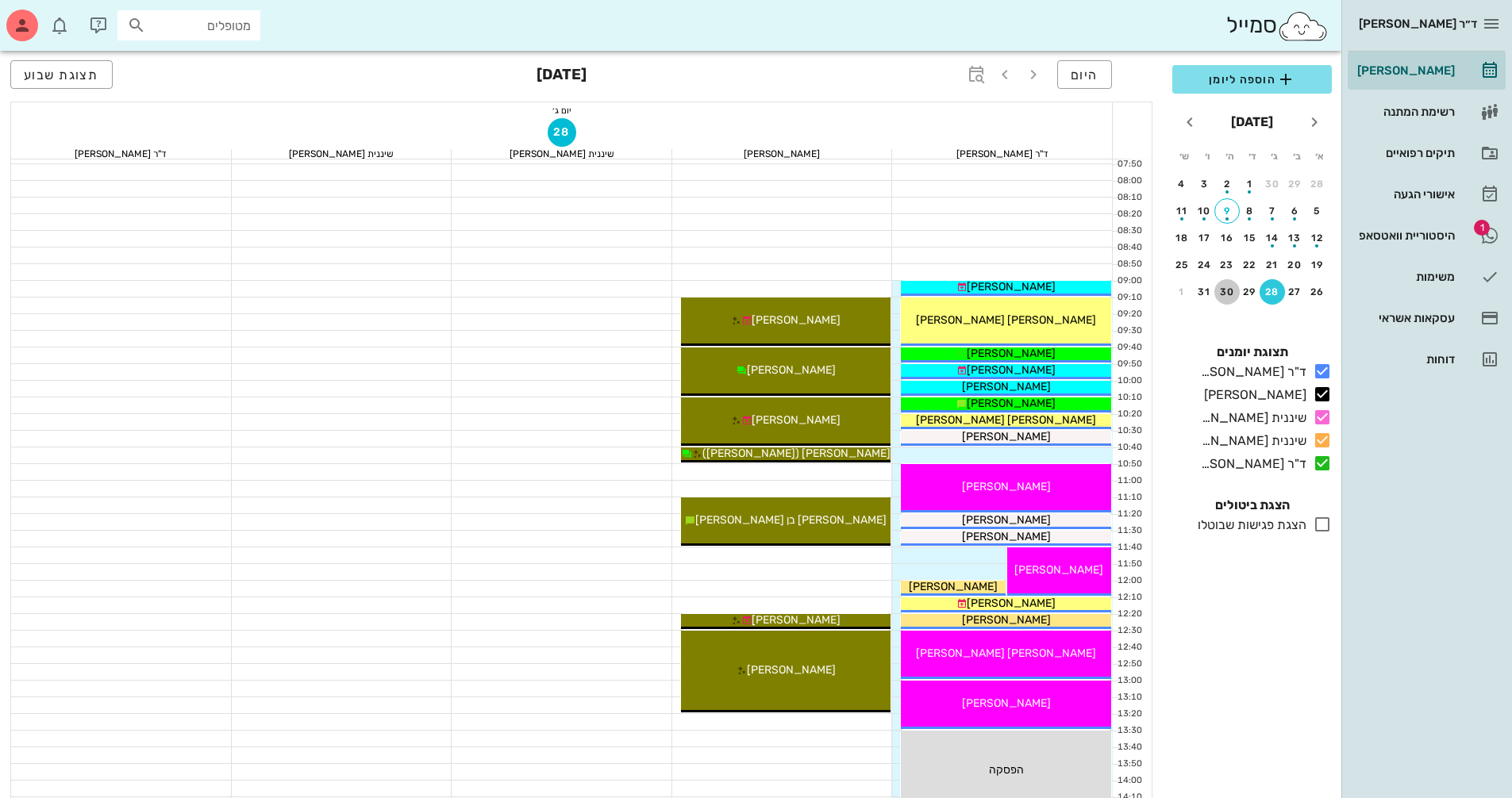
click at [1225, 299] on button "30" at bounding box center [1226, 292] width 25 height 25
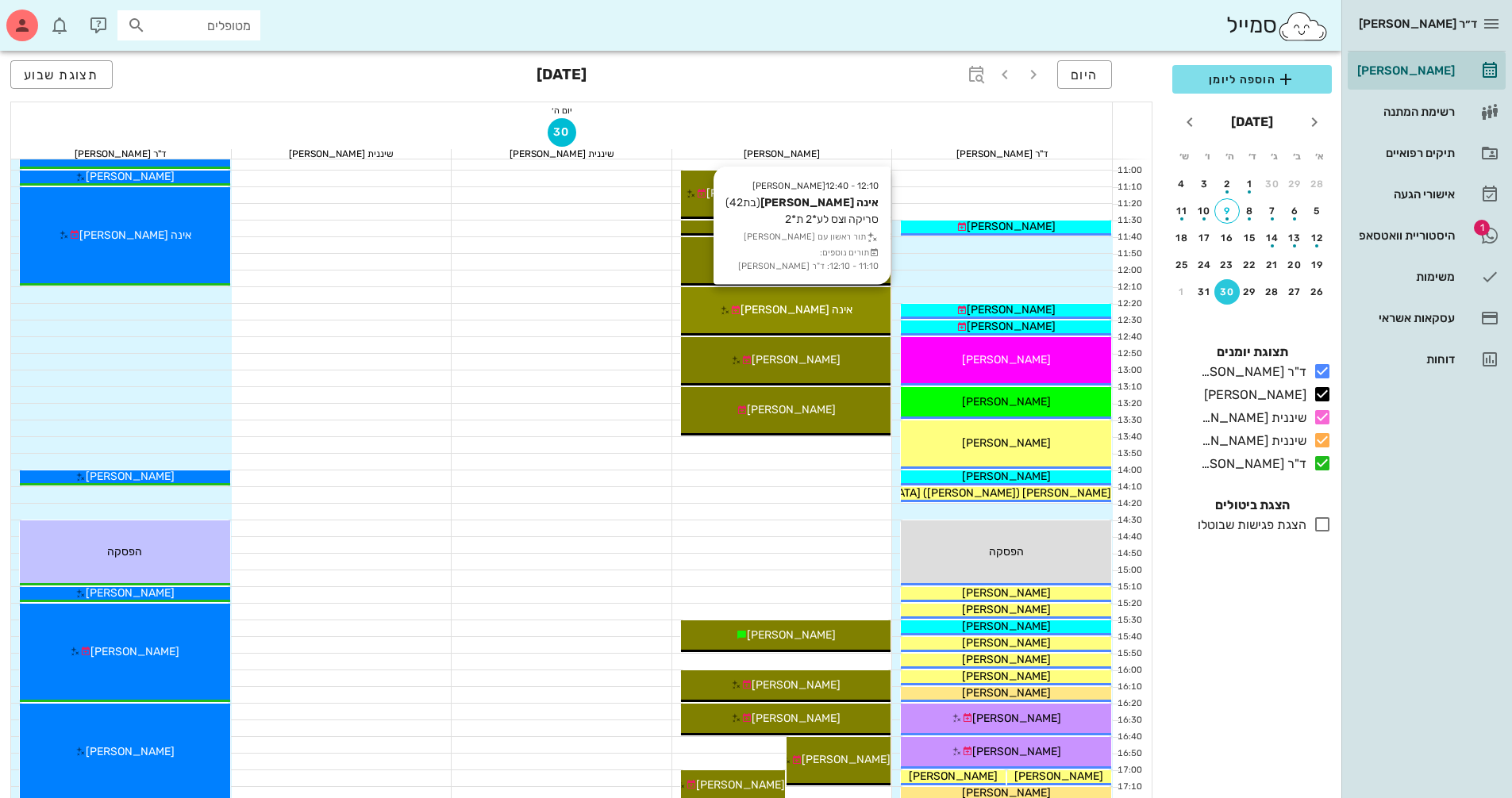
scroll to position [634, 0]
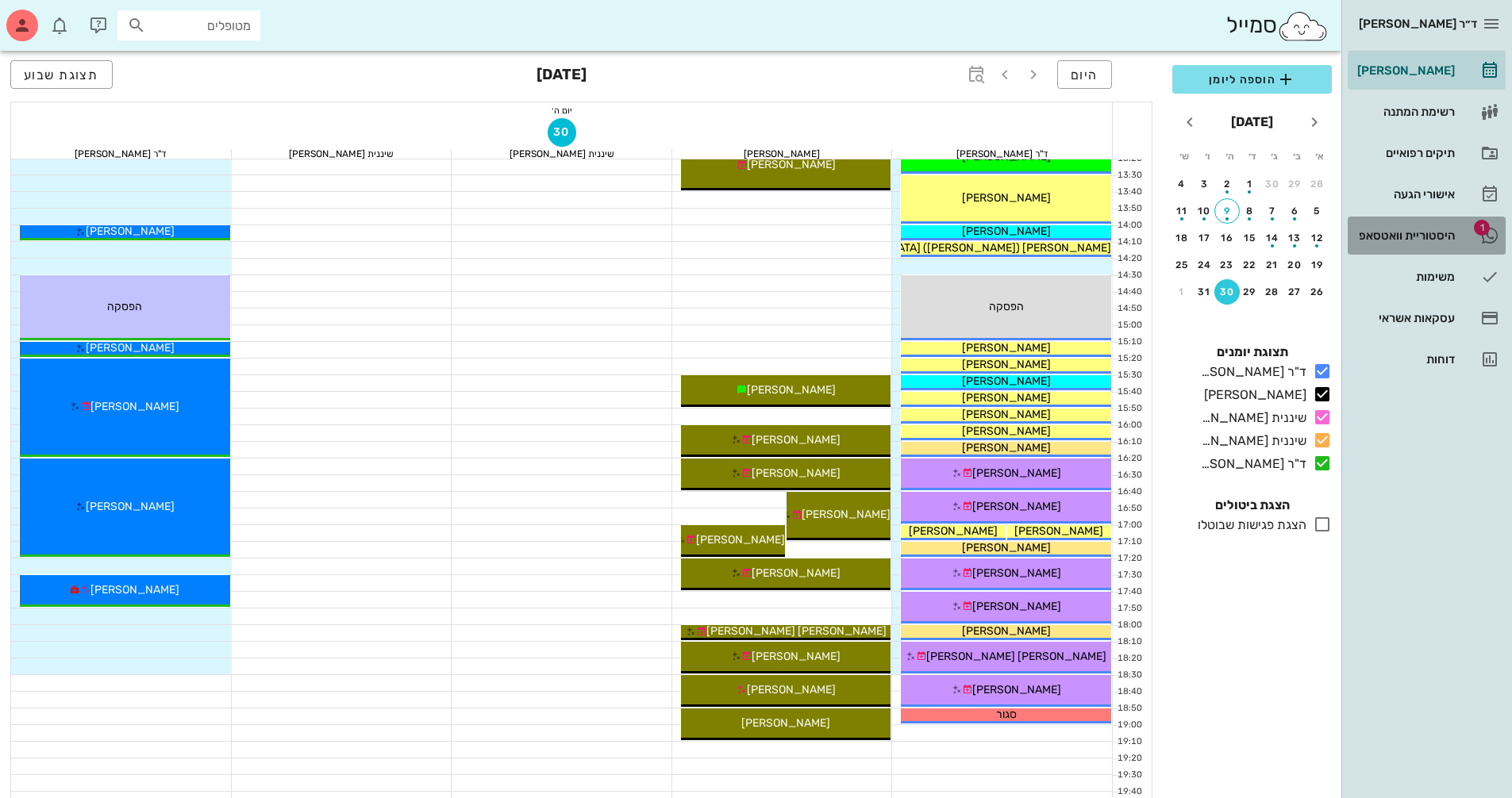
click at [1414, 231] on div "היסטוריית וואטסאפ" at bounding box center [1404, 235] width 100 height 13
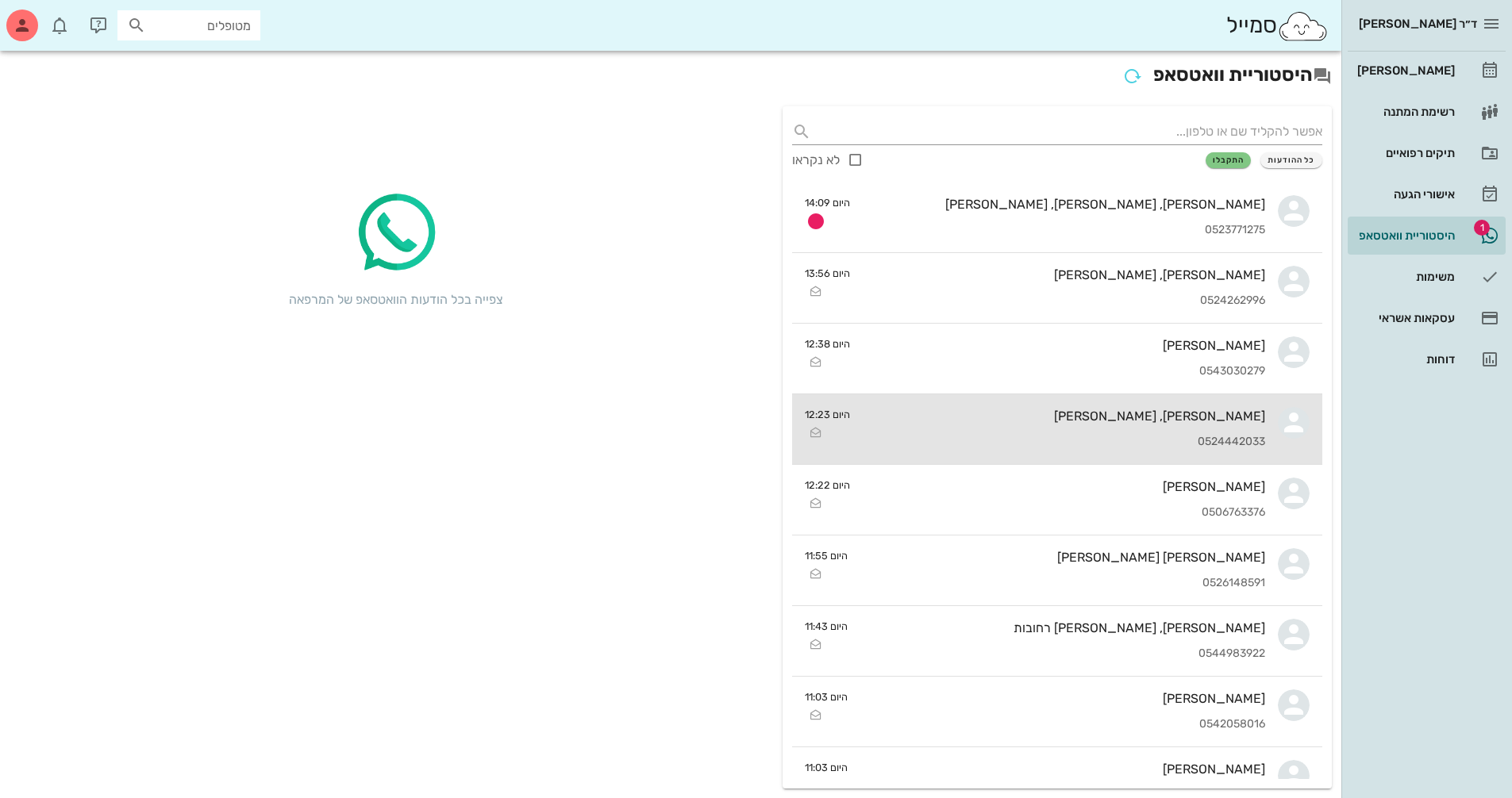
click at [1219, 411] on div "[PERSON_NAME], [PERSON_NAME]" at bounding box center [1063, 415] width 403 height 15
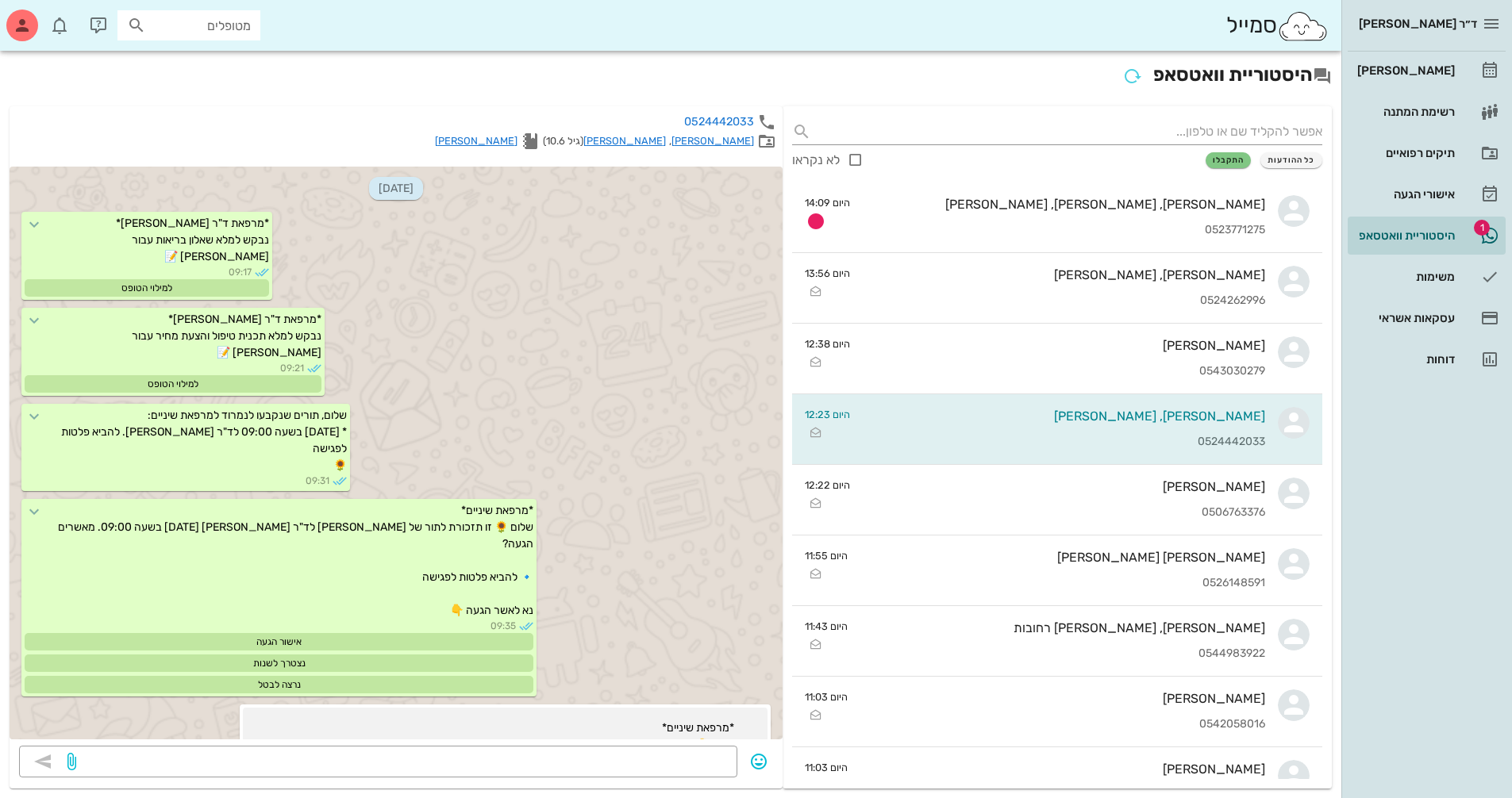
scroll to position [26614, 0]
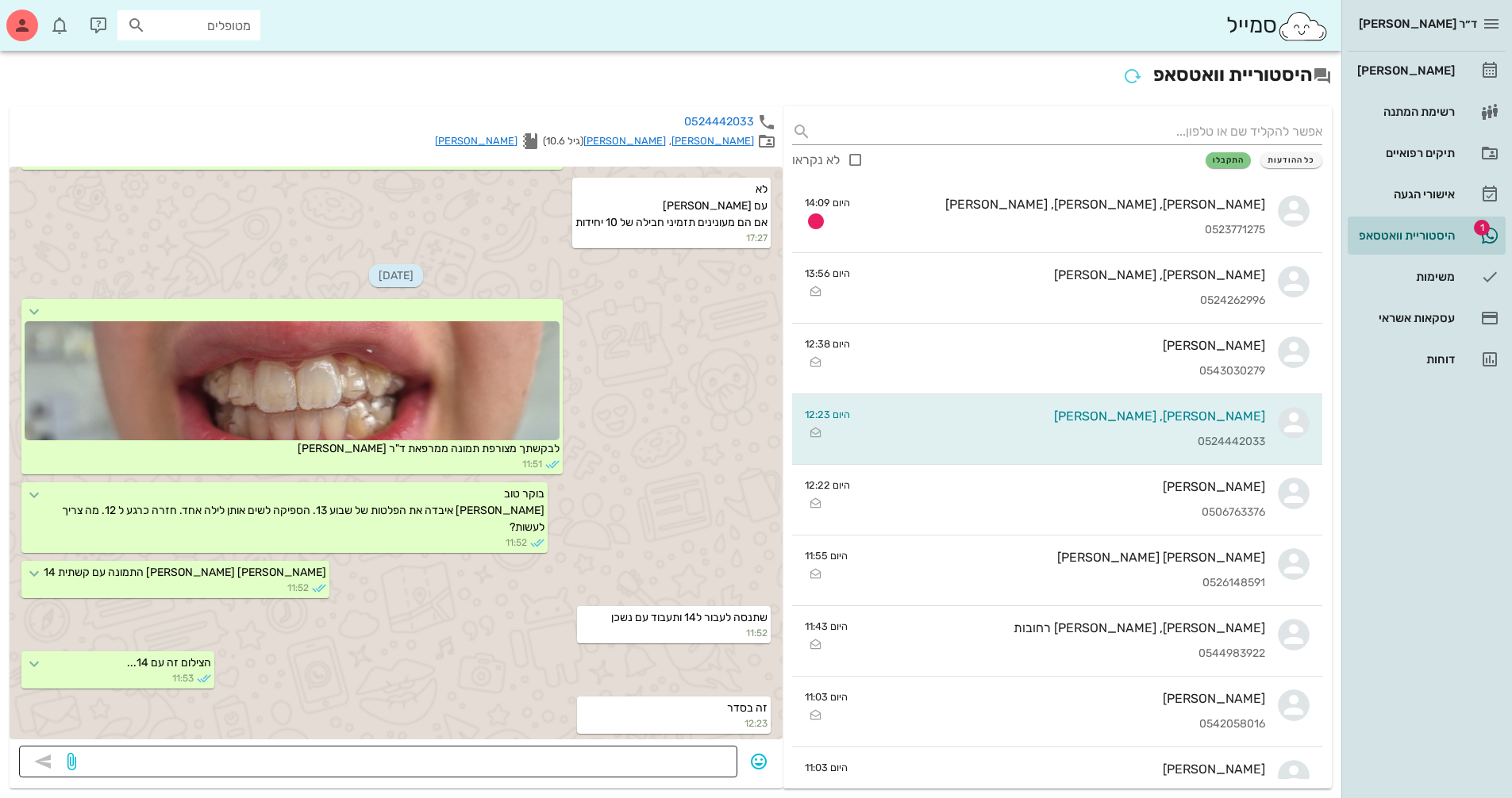
click at [709, 763] on textarea at bounding box center [404, 763] width 649 height 25
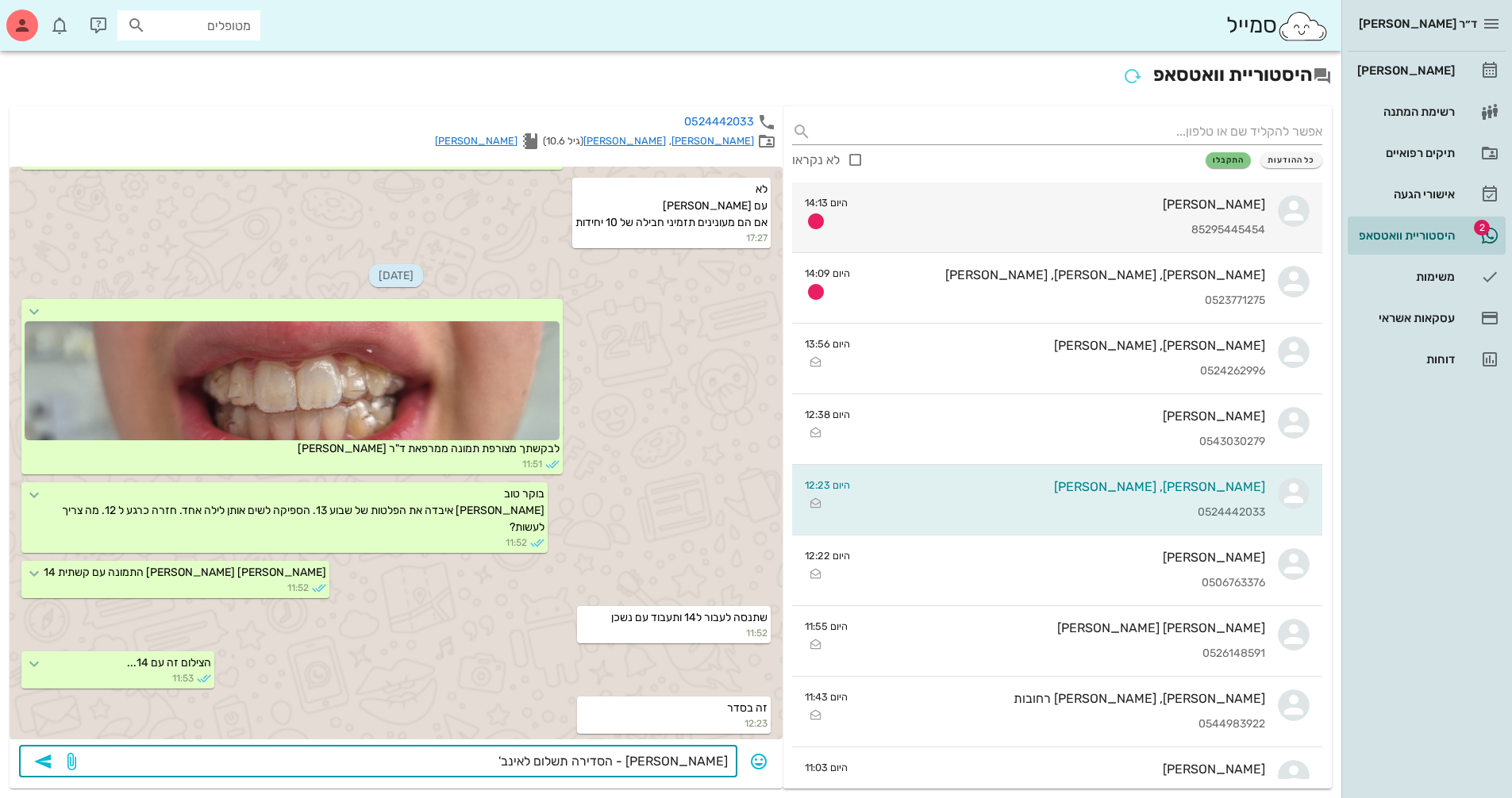
type textarea "[PERSON_NAME] - הסדירה תשלום לאינב'"
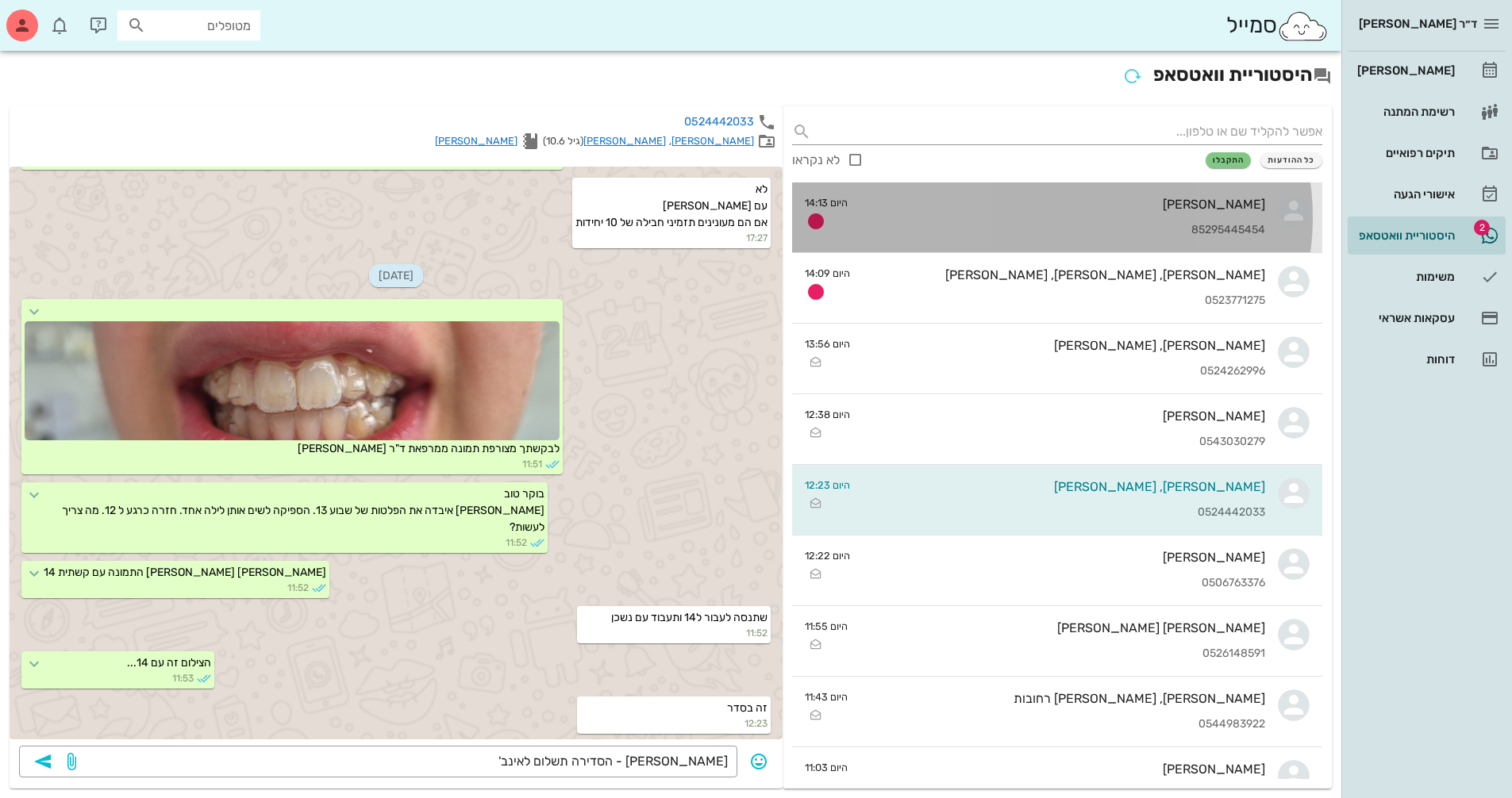
click at [1216, 234] on div "85295445454" at bounding box center [1062, 230] width 404 height 14
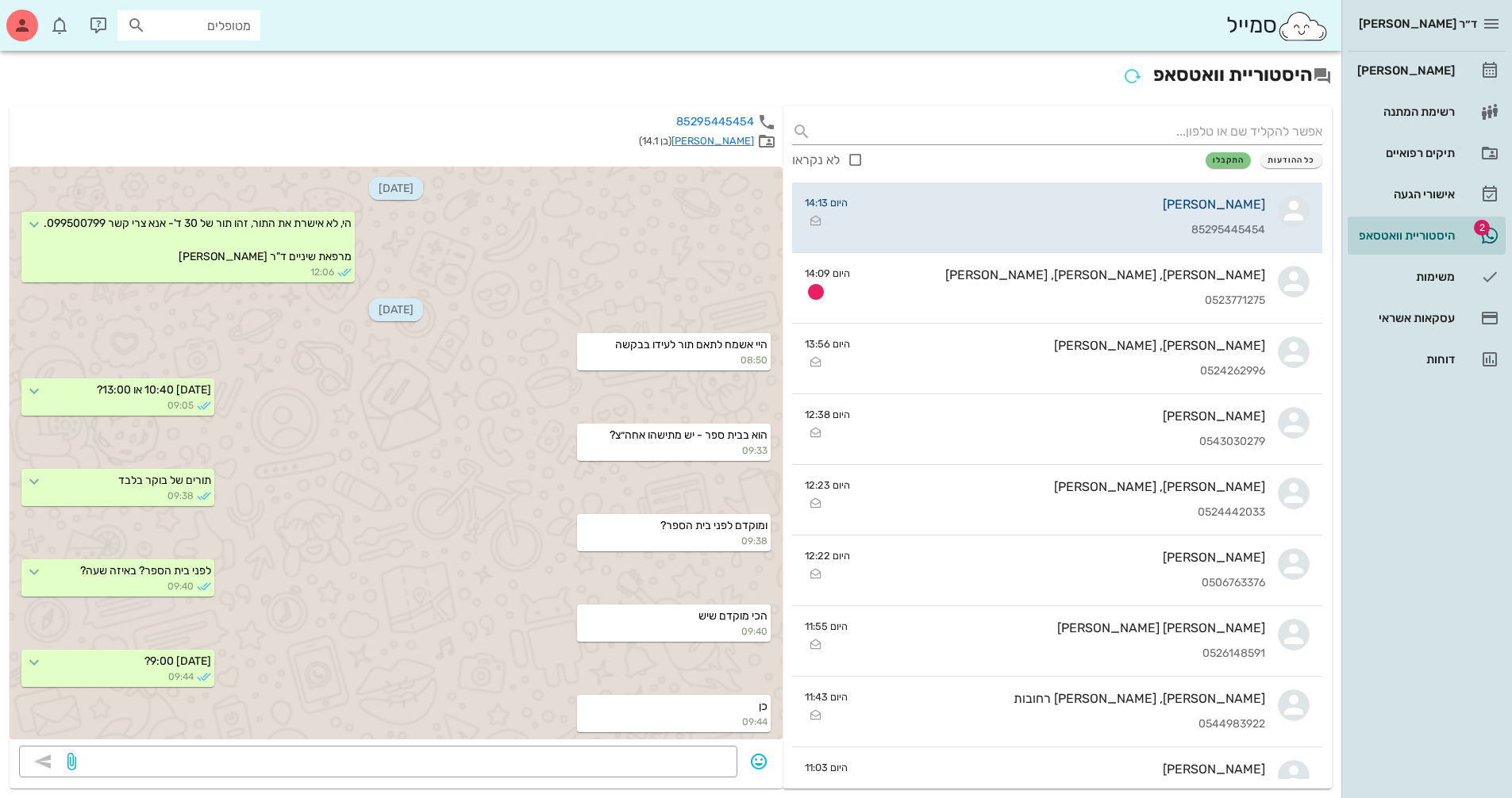
scroll to position [516, 0]
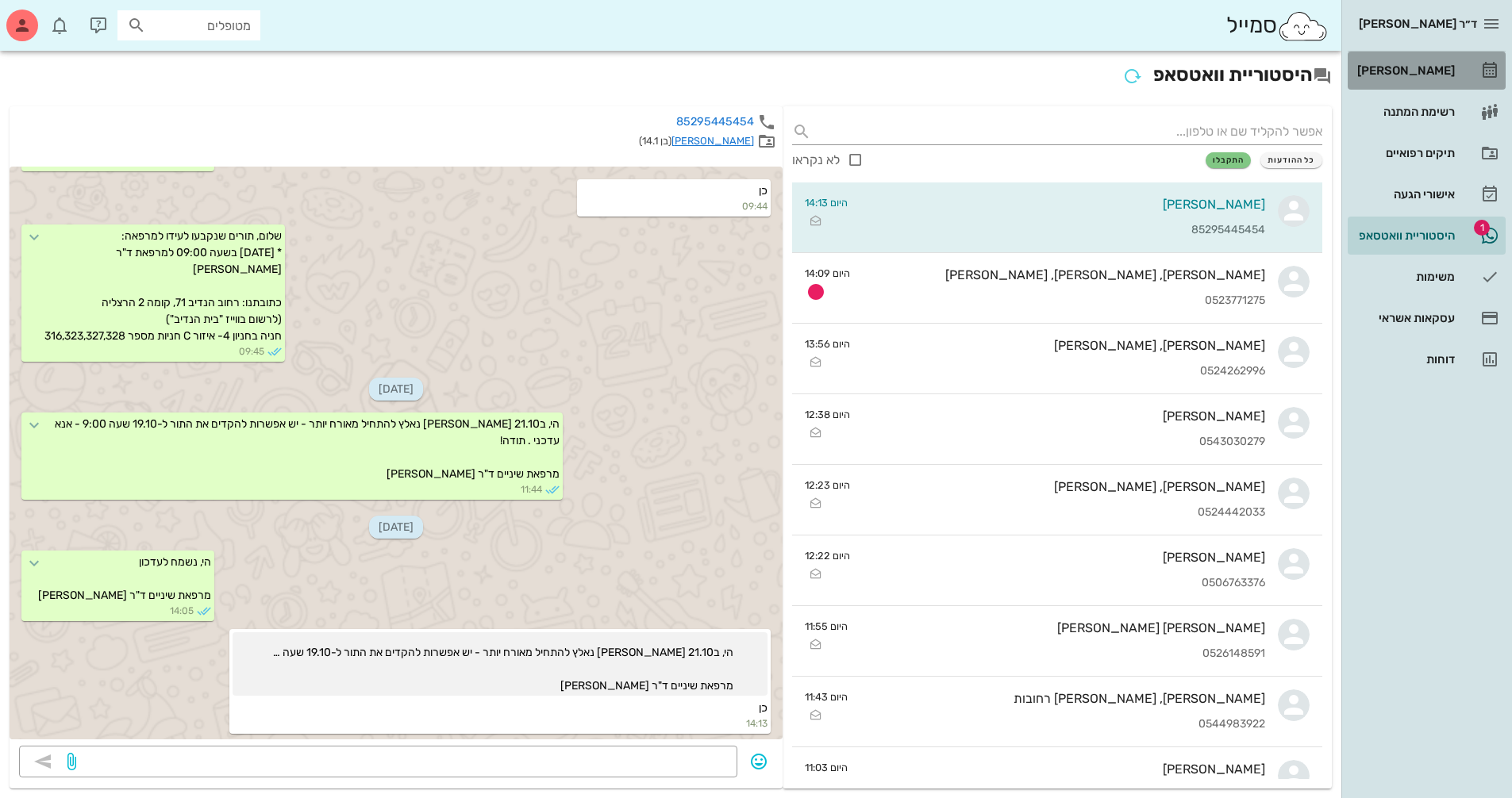
click at [1427, 71] on div "[PERSON_NAME]" at bounding box center [1404, 70] width 100 height 13
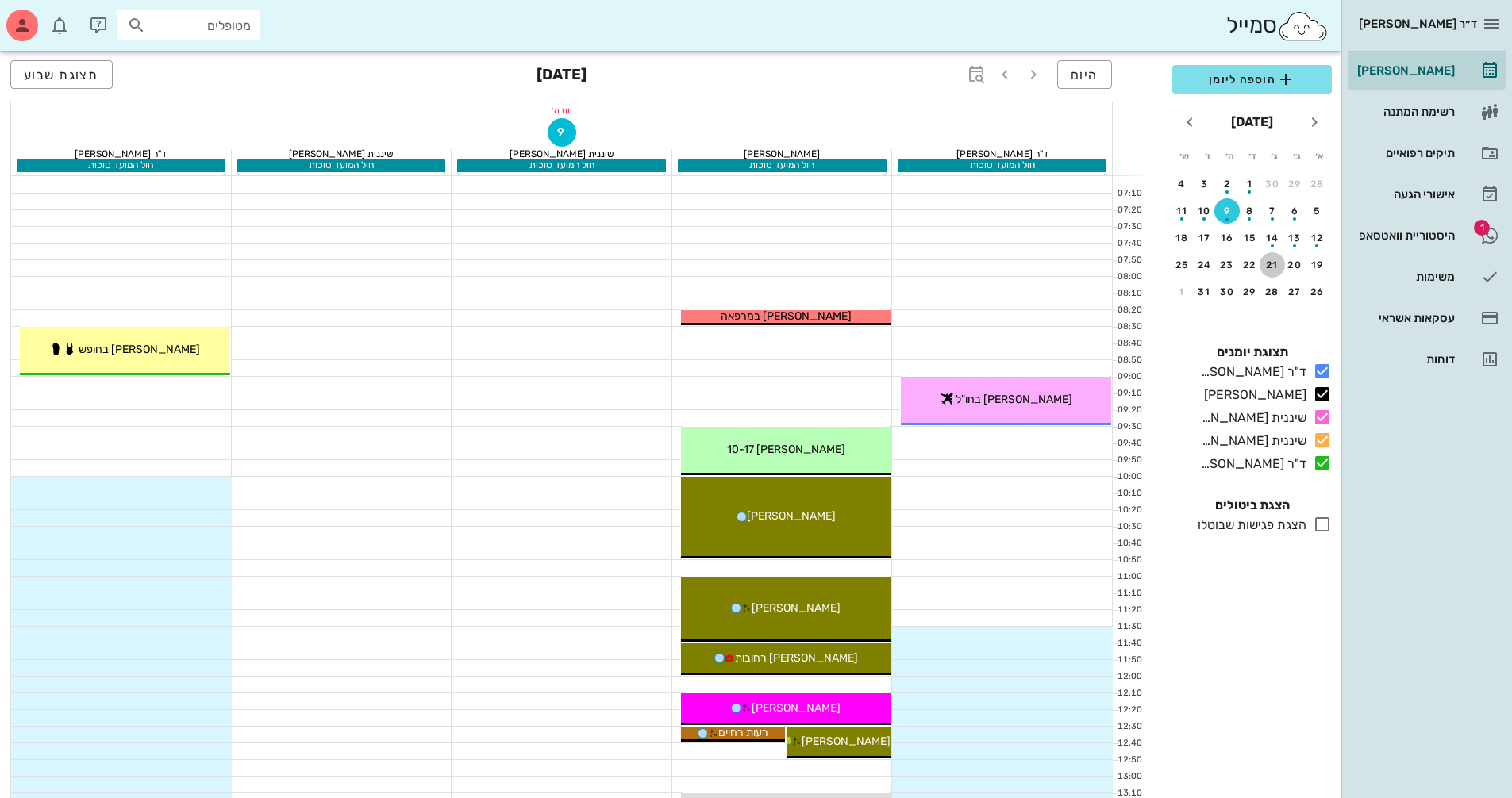
click at [1277, 264] on div "21" at bounding box center [1271, 265] width 25 height 11
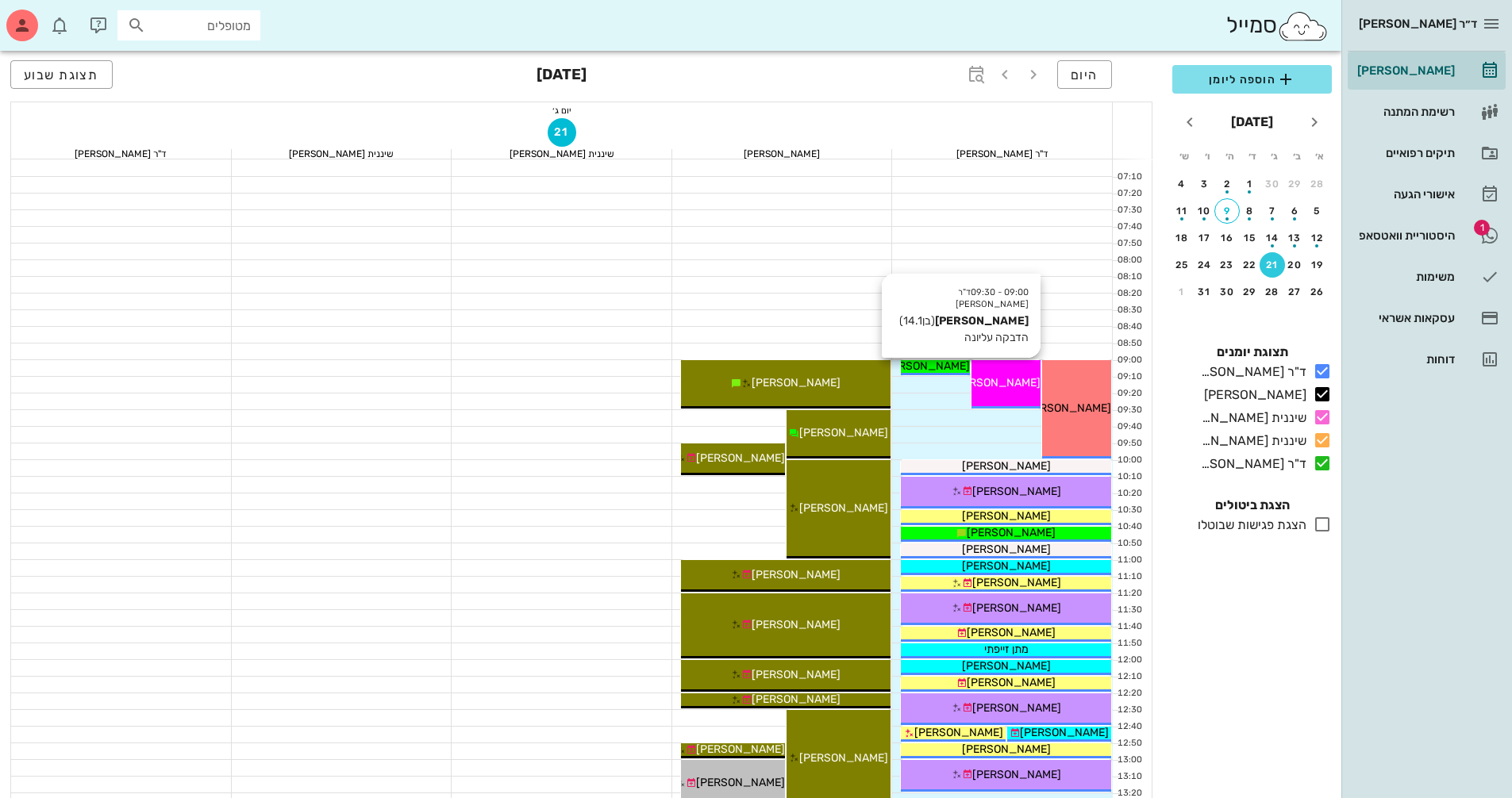
click at [1010, 392] on div "09:00 - 09:30 ד"ר [PERSON_NAME] [PERSON_NAME] (בן 14.1 ) הדבקה עליונה [PERSON_N…" at bounding box center [1006, 384] width 69 height 48
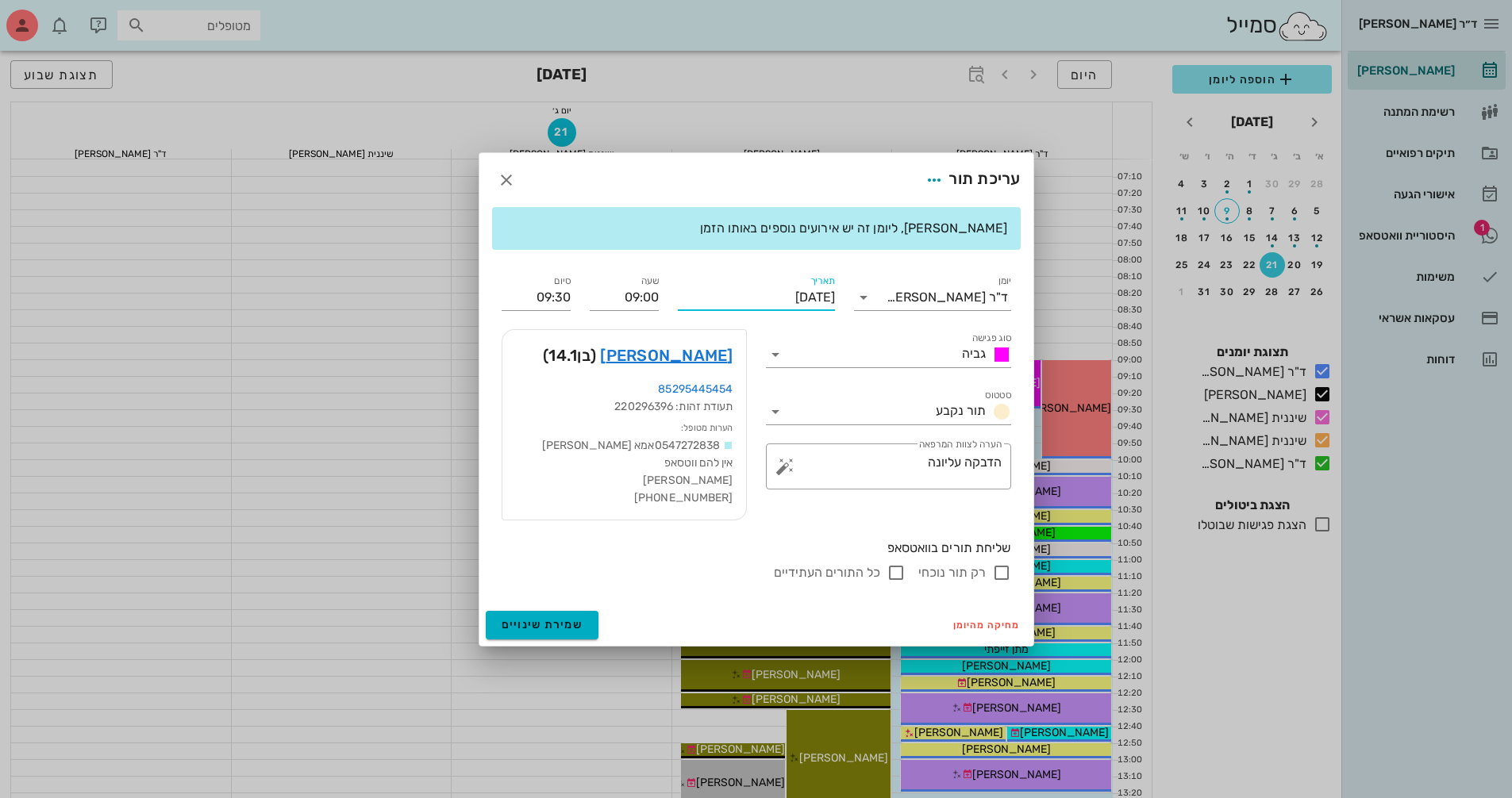
click at [748, 297] on input "[DATE]" at bounding box center [756, 297] width 157 height 25
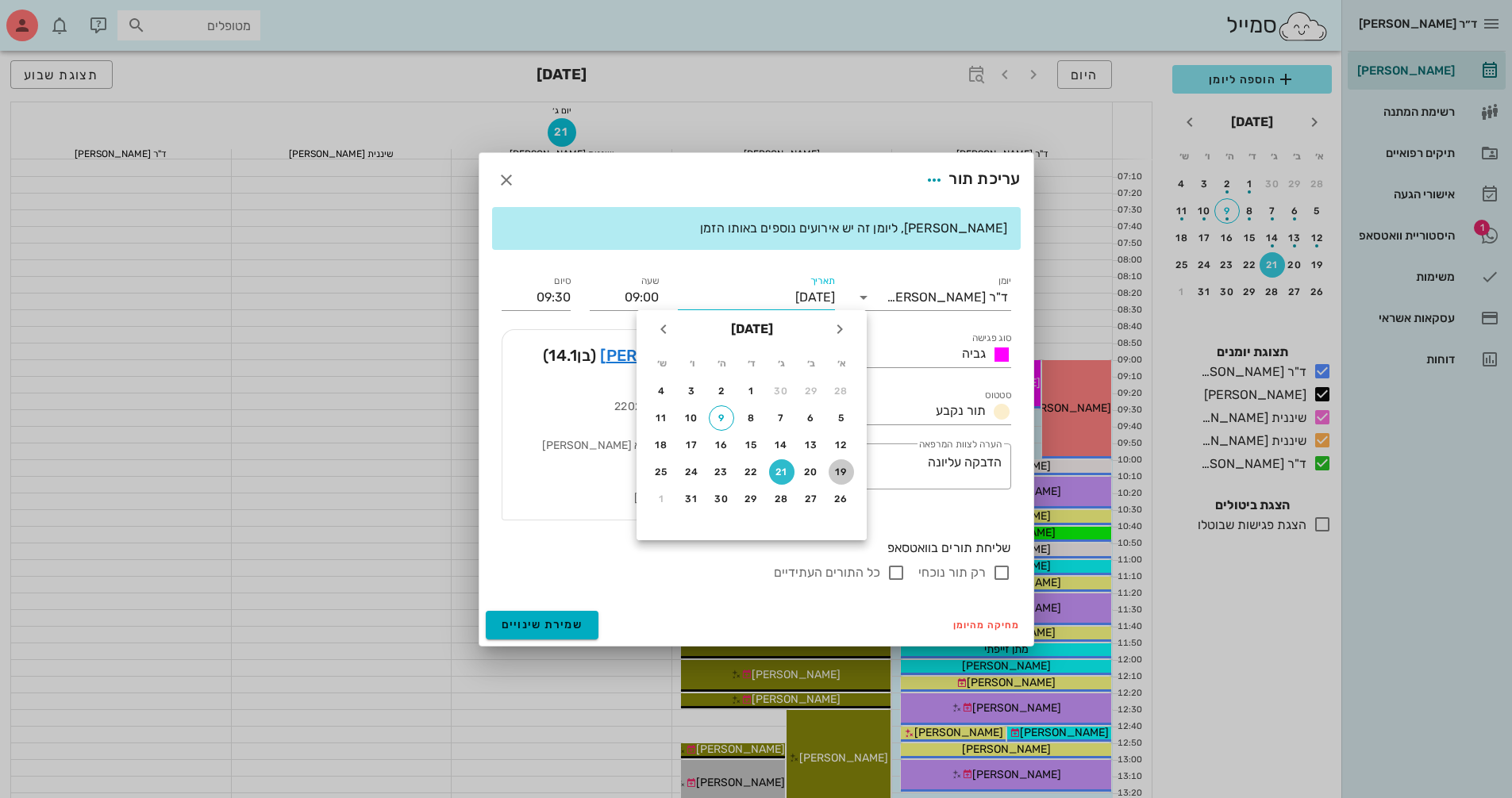
click at [844, 471] on div "19" at bounding box center [841, 472] width 25 height 11
type input "[DATE]"
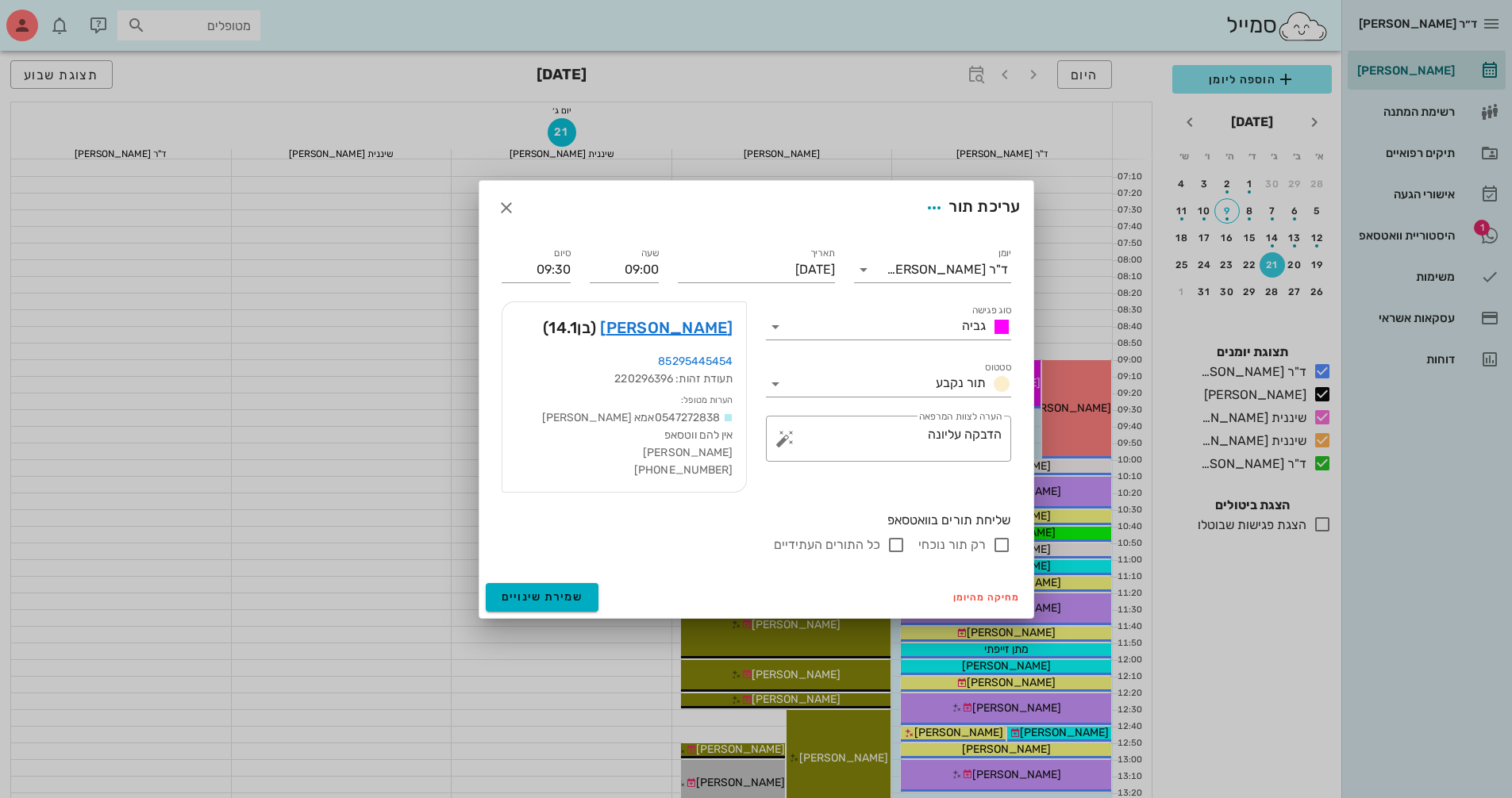
click at [998, 554] on input "רק תור נוכחי" at bounding box center [1001, 545] width 19 height 19
checkbox input "false"
click at [578, 599] on span "שמירת שינויים" at bounding box center [542, 597] width 81 height 14
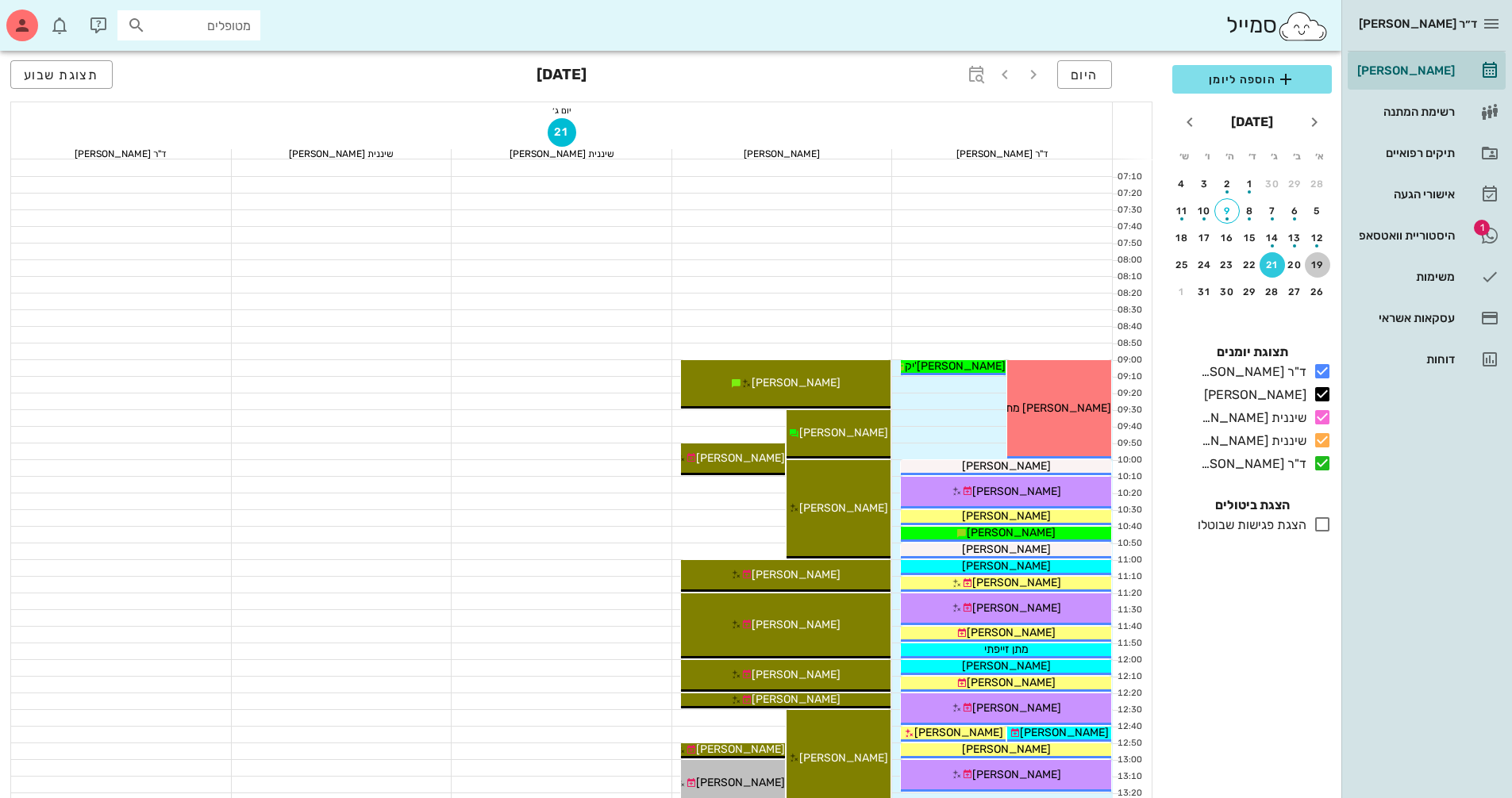
click at [1315, 266] on div "19" at bounding box center [1316, 265] width 25 height 11
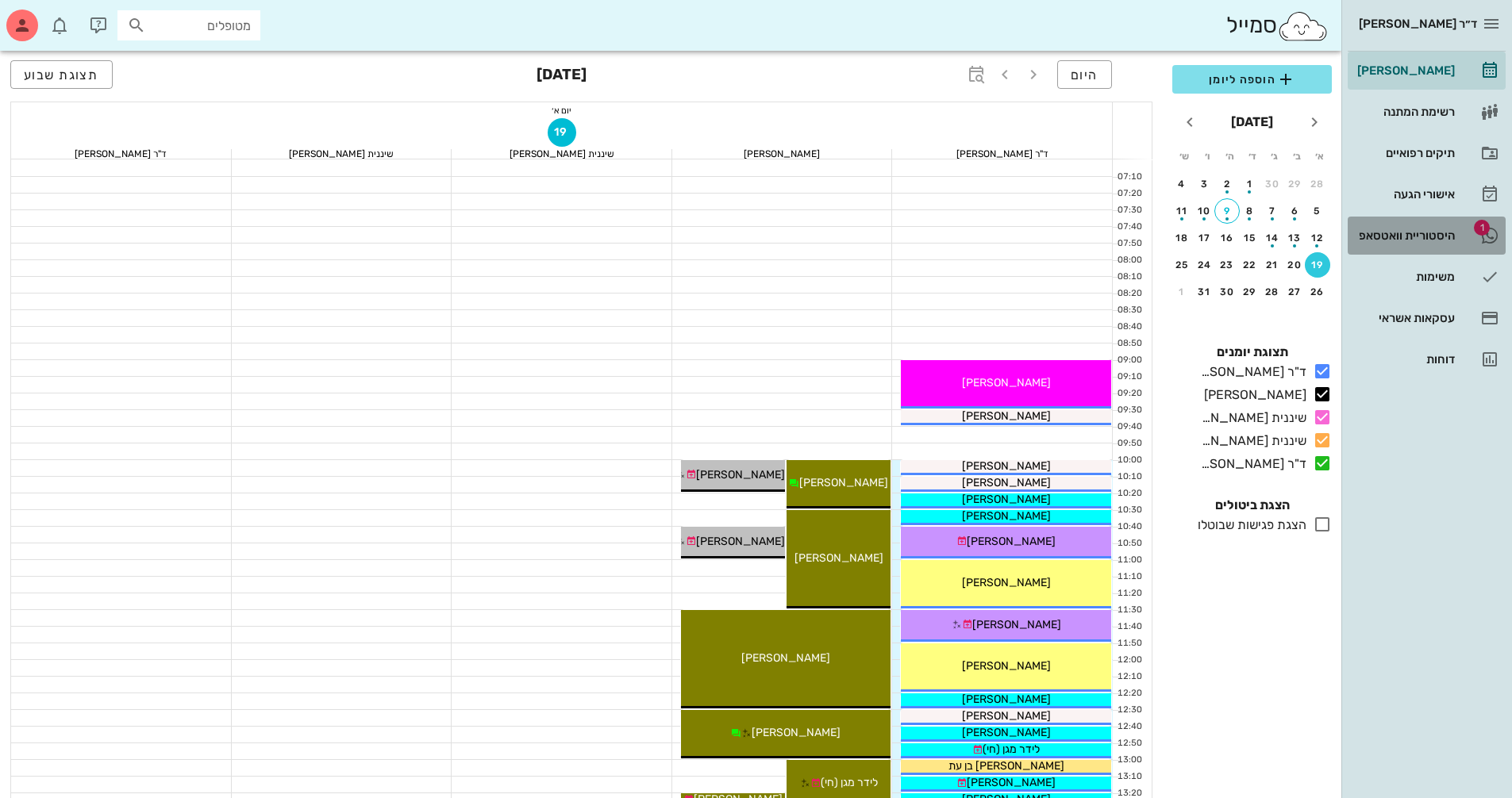
click at [1385, 238] on div "היסטוריית וואטסאפ" at bounding box center [1404, 235] width 100 height 13
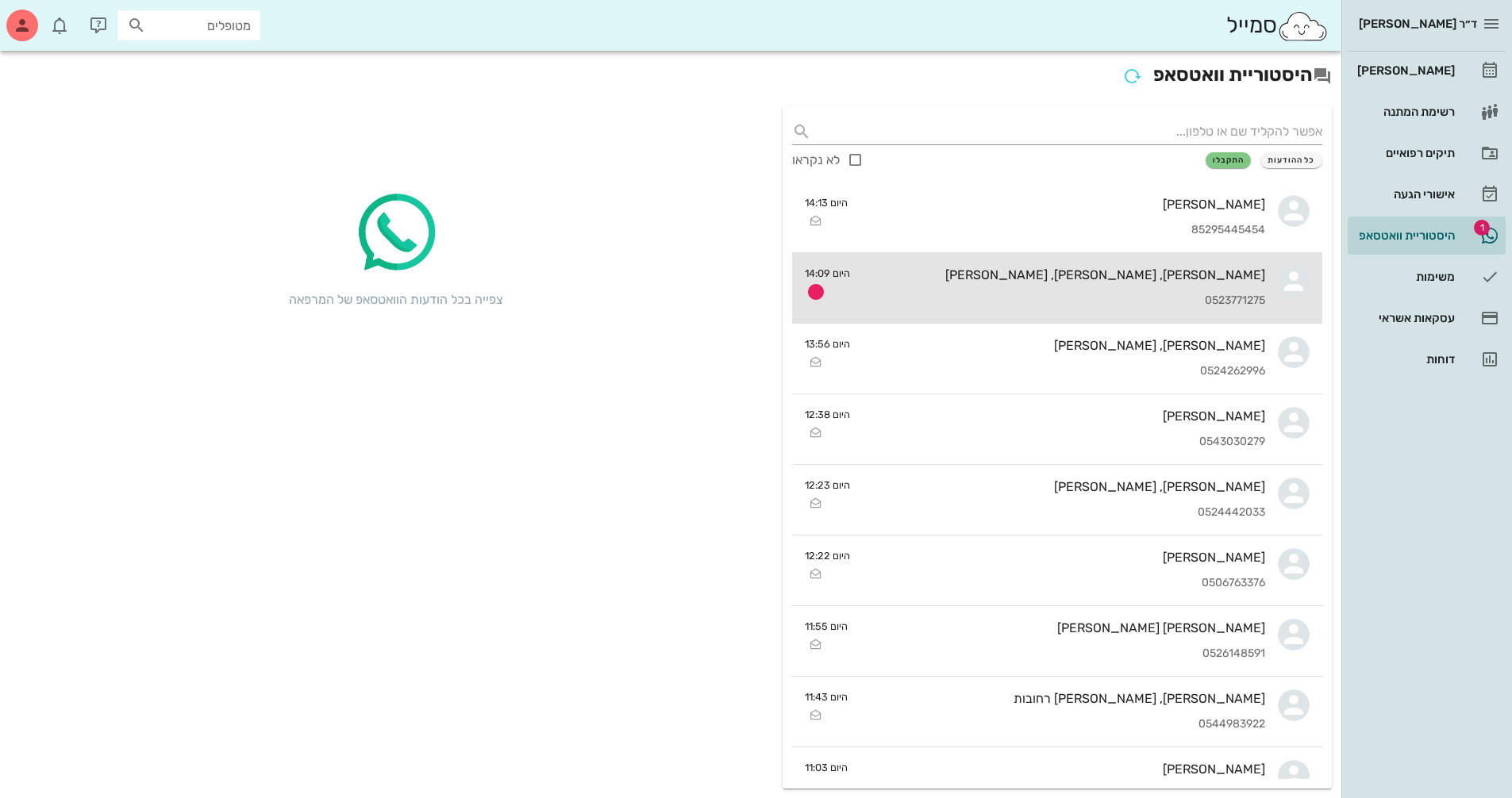
click at [1221, 280] on div "[PERSON_NAME], [PERSON_NAME], [PERSON_NAME]" at bounding box center [1063, 274] width 403 height 15
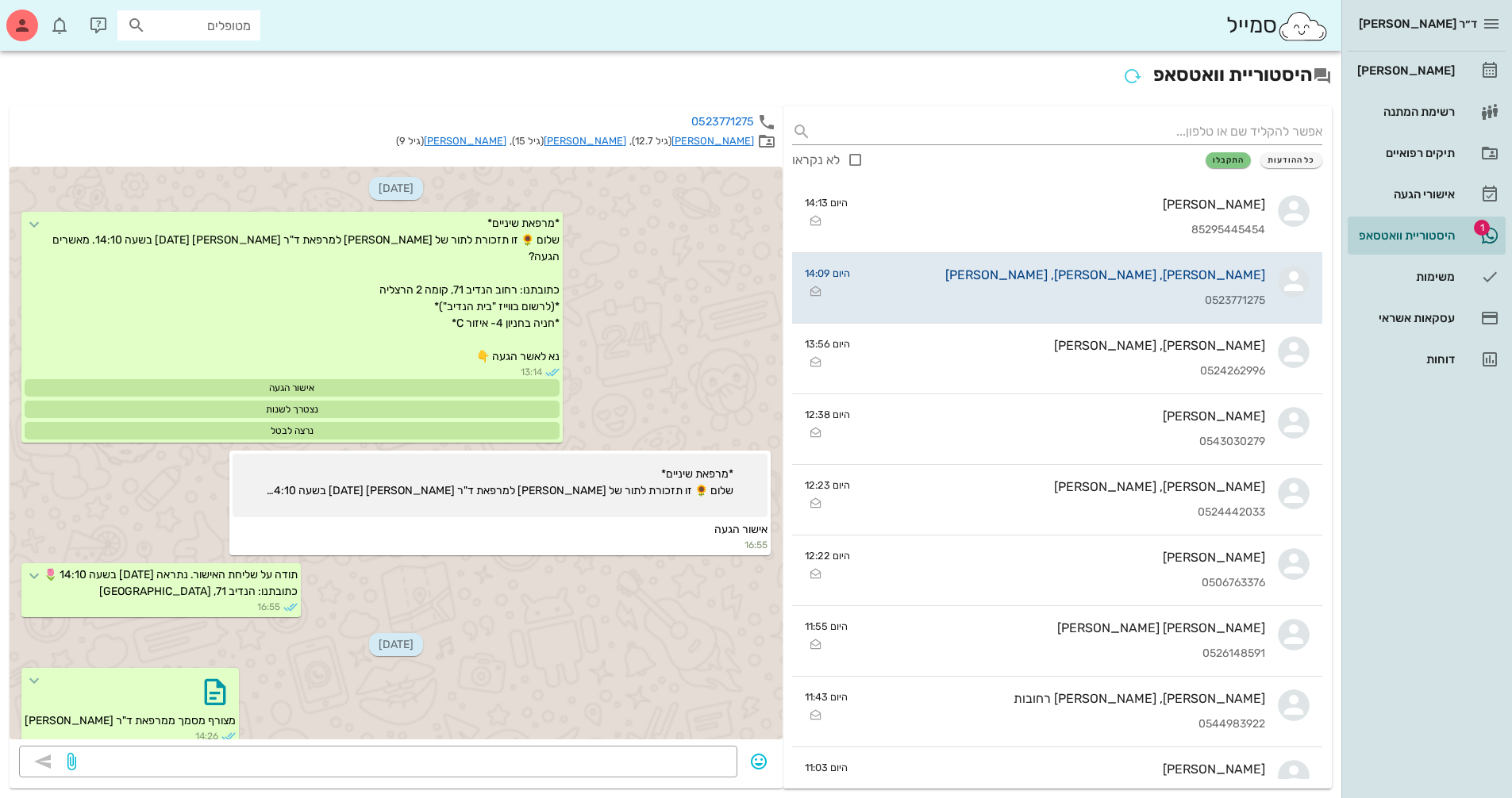
scroll to position [2808, 0]
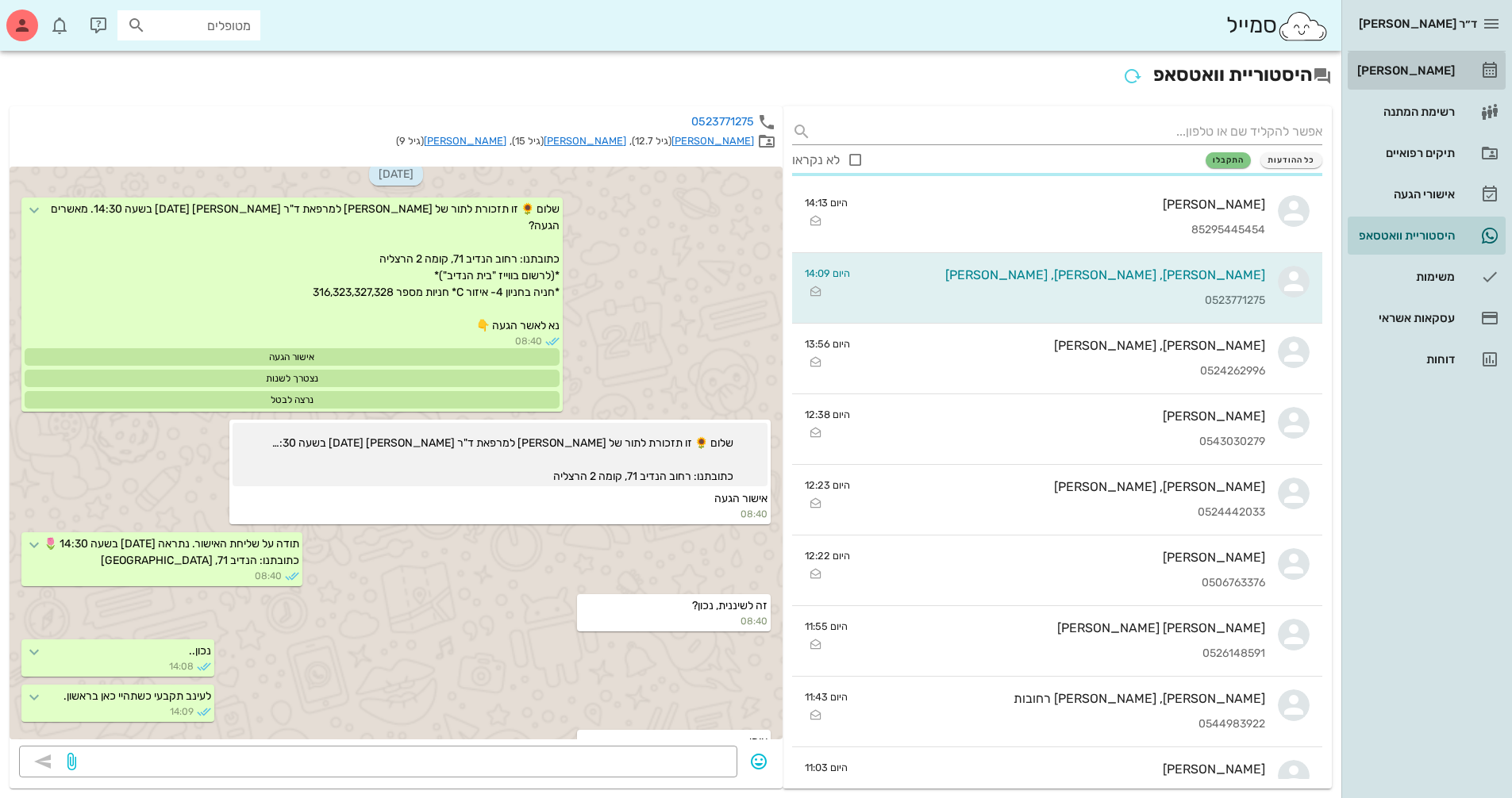
click at [1421, 74] on div "[PERSON_NAME]" at bounding box center [1404, 70] width 100 height 13
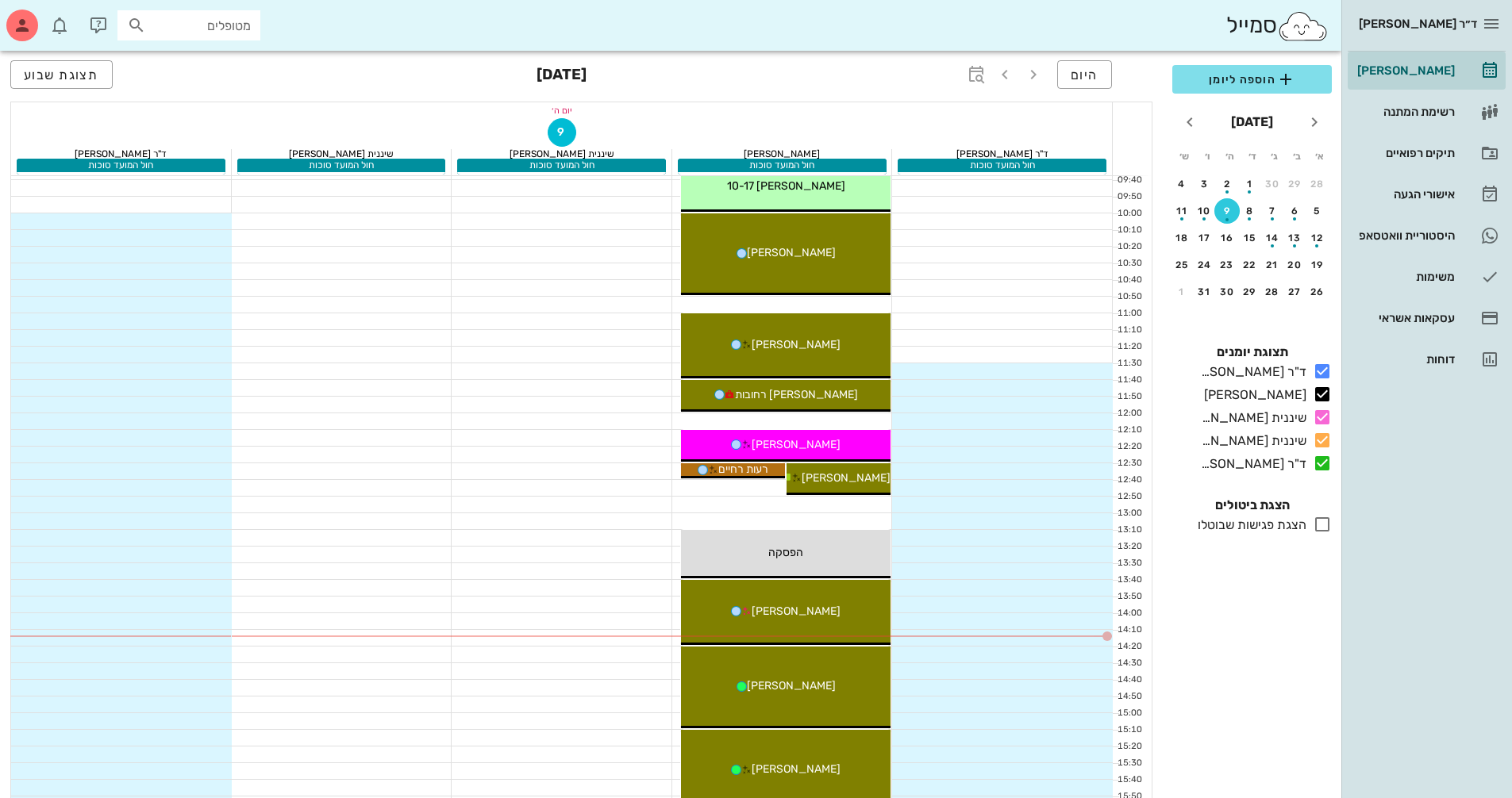
scroll to position [318, 0]
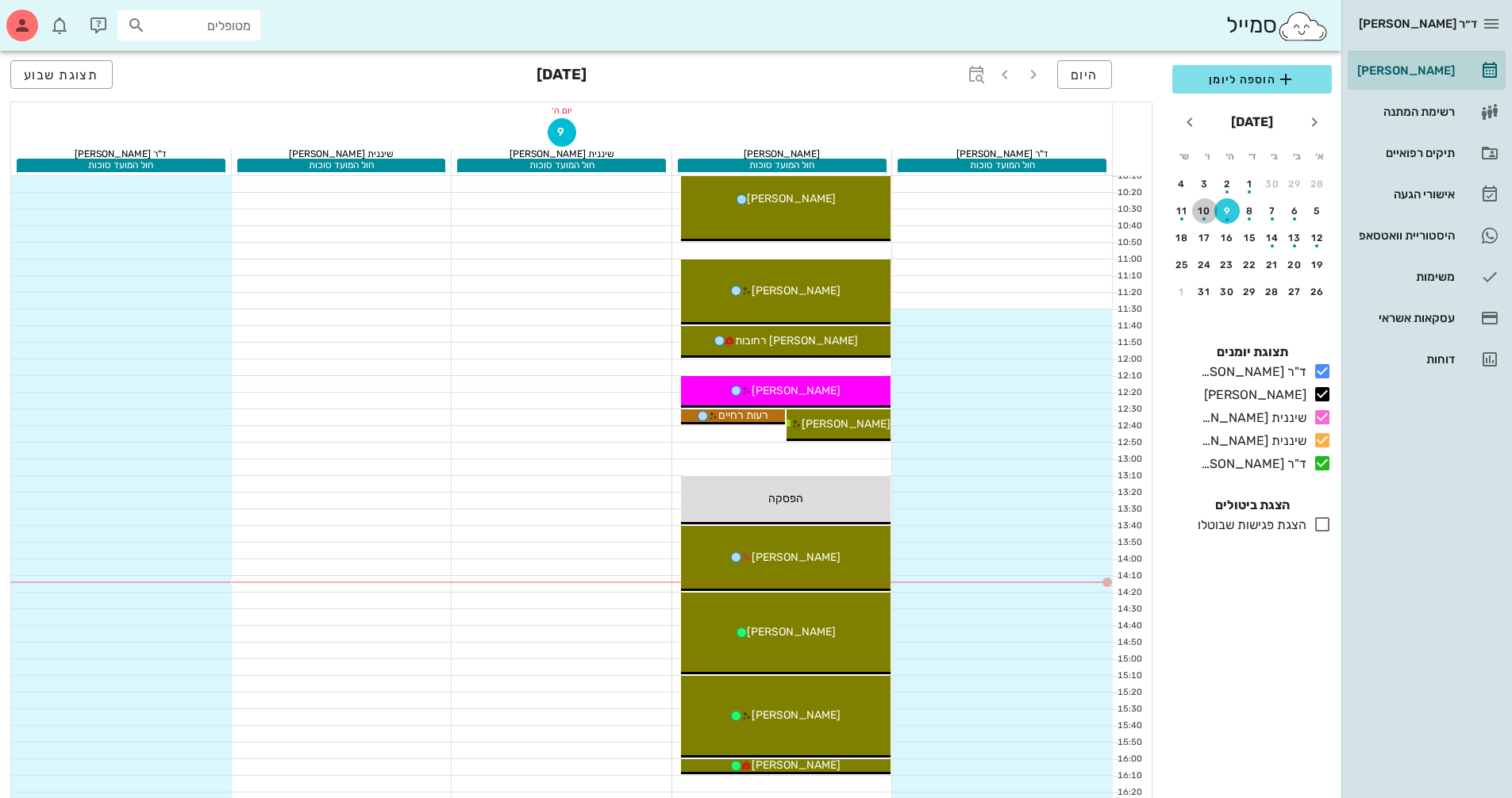
click at [1212, 213] on div "button" at bounding box center [1204, 215] width 25 height 9
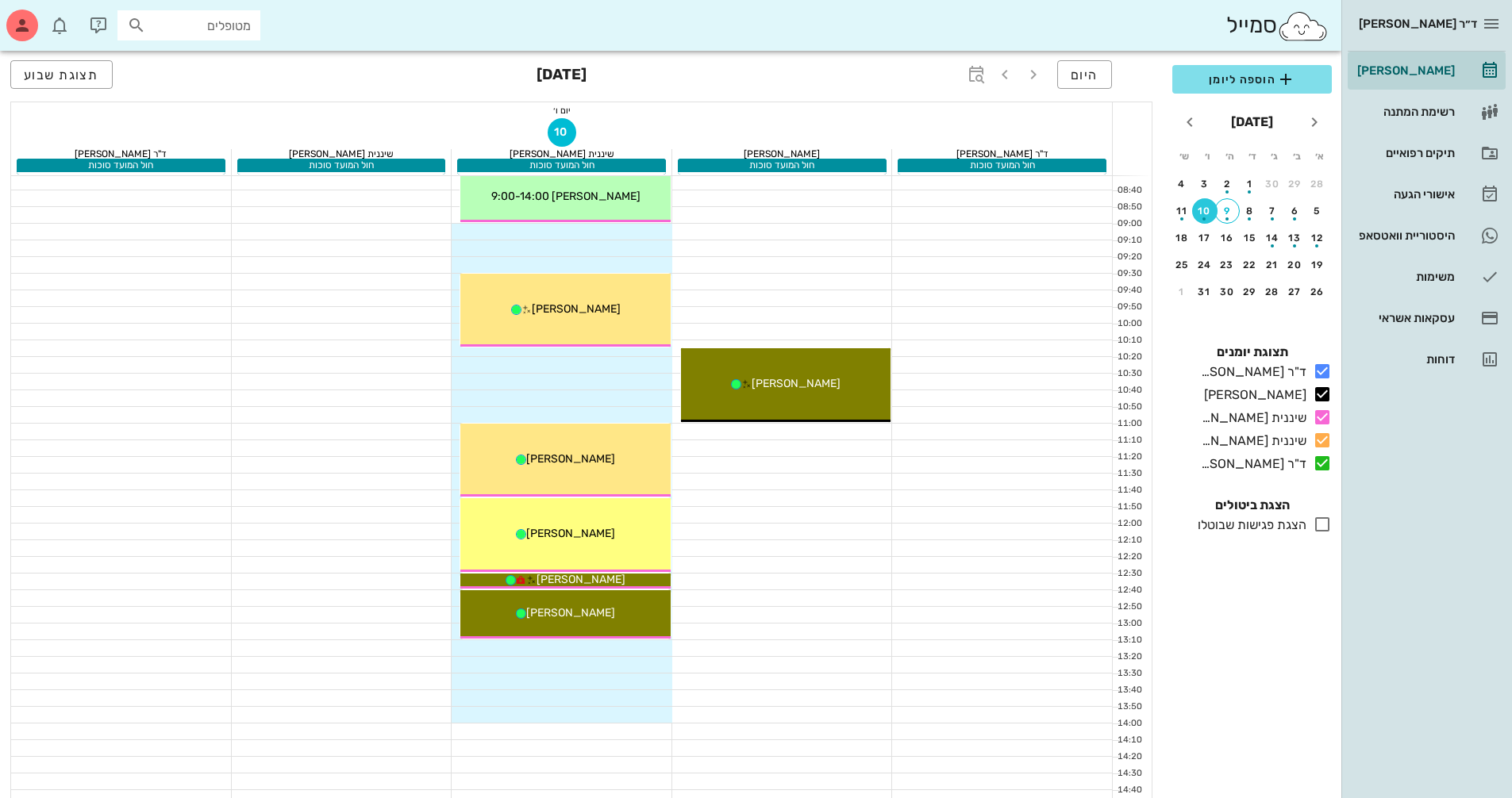
scroll to position [158, 0]
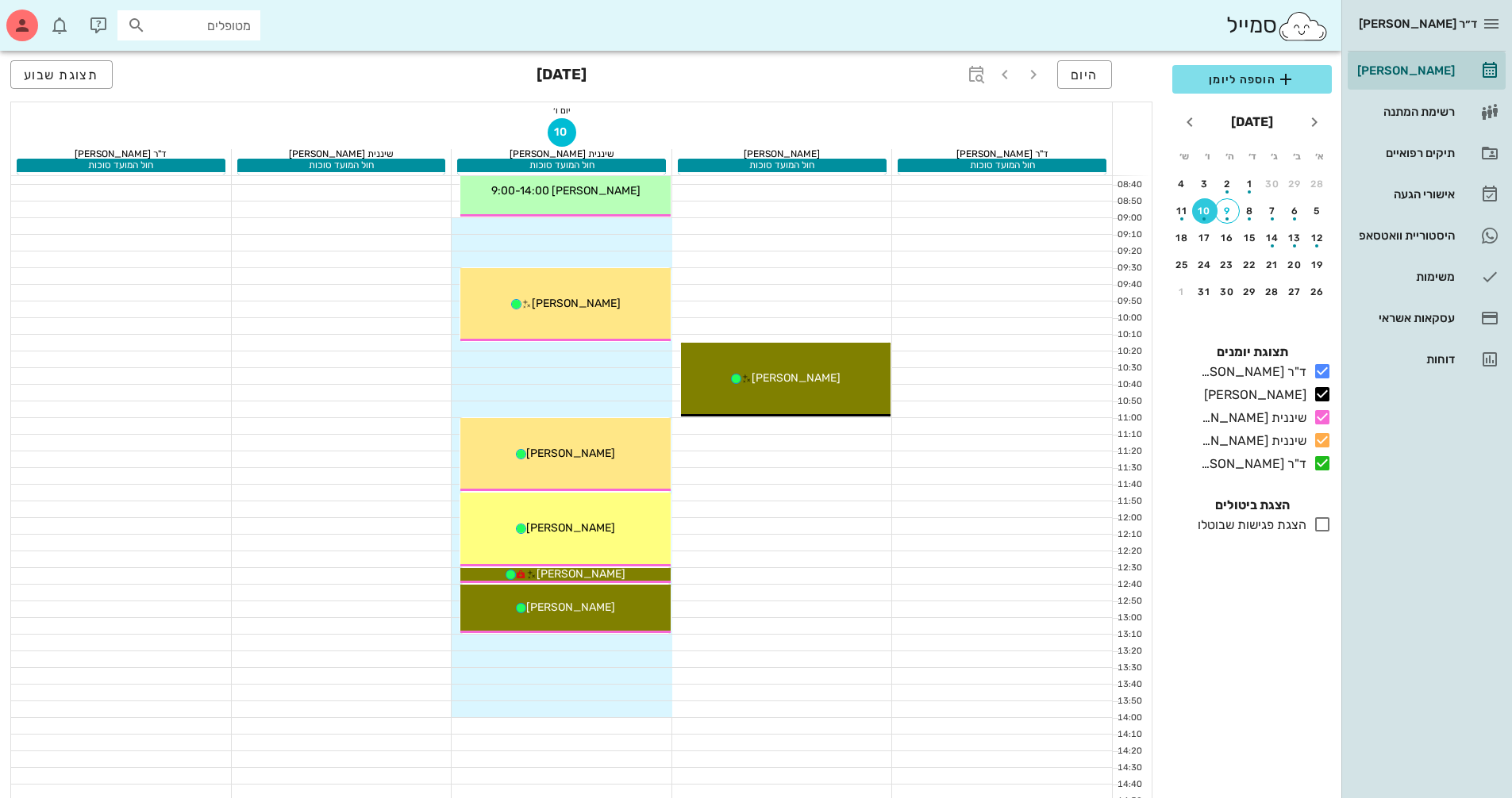
click at [1322, 522] on icon at bounding box center [1322, 524] width 19 height 19
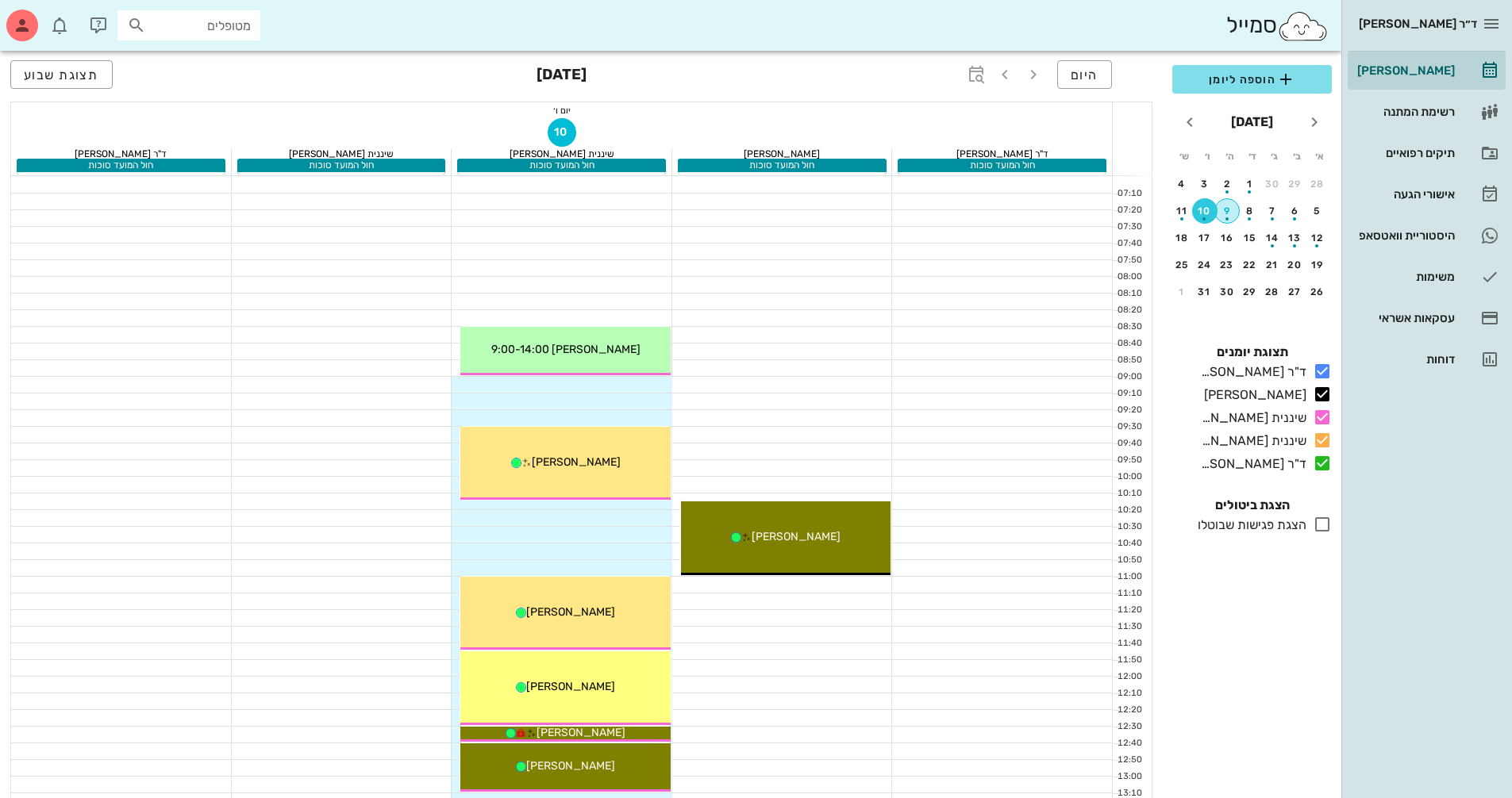
click at [1230, 207] on div "9" at bounding box center [1226, 210] width 23 height 11
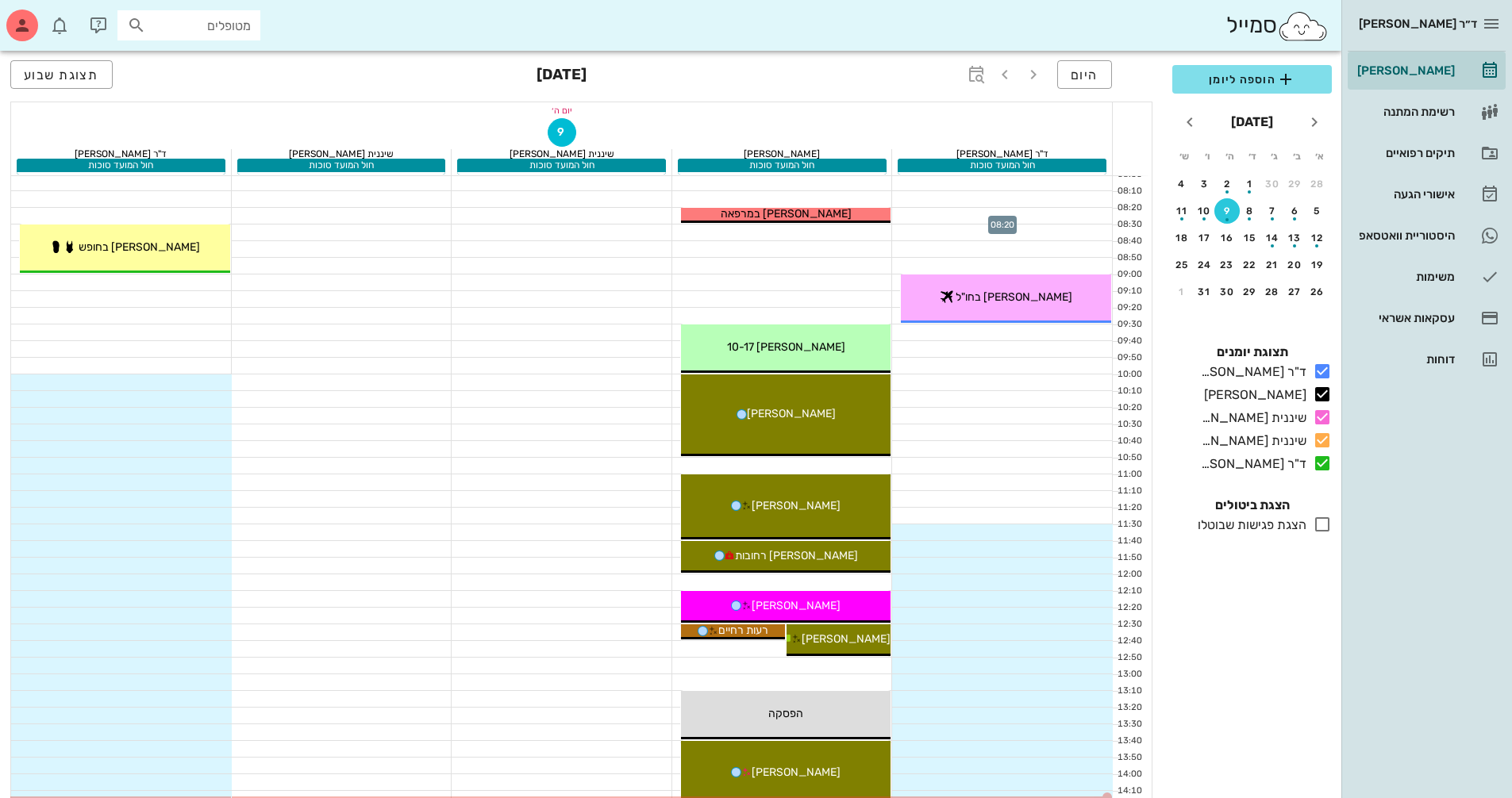
scroll to position [318, 0]
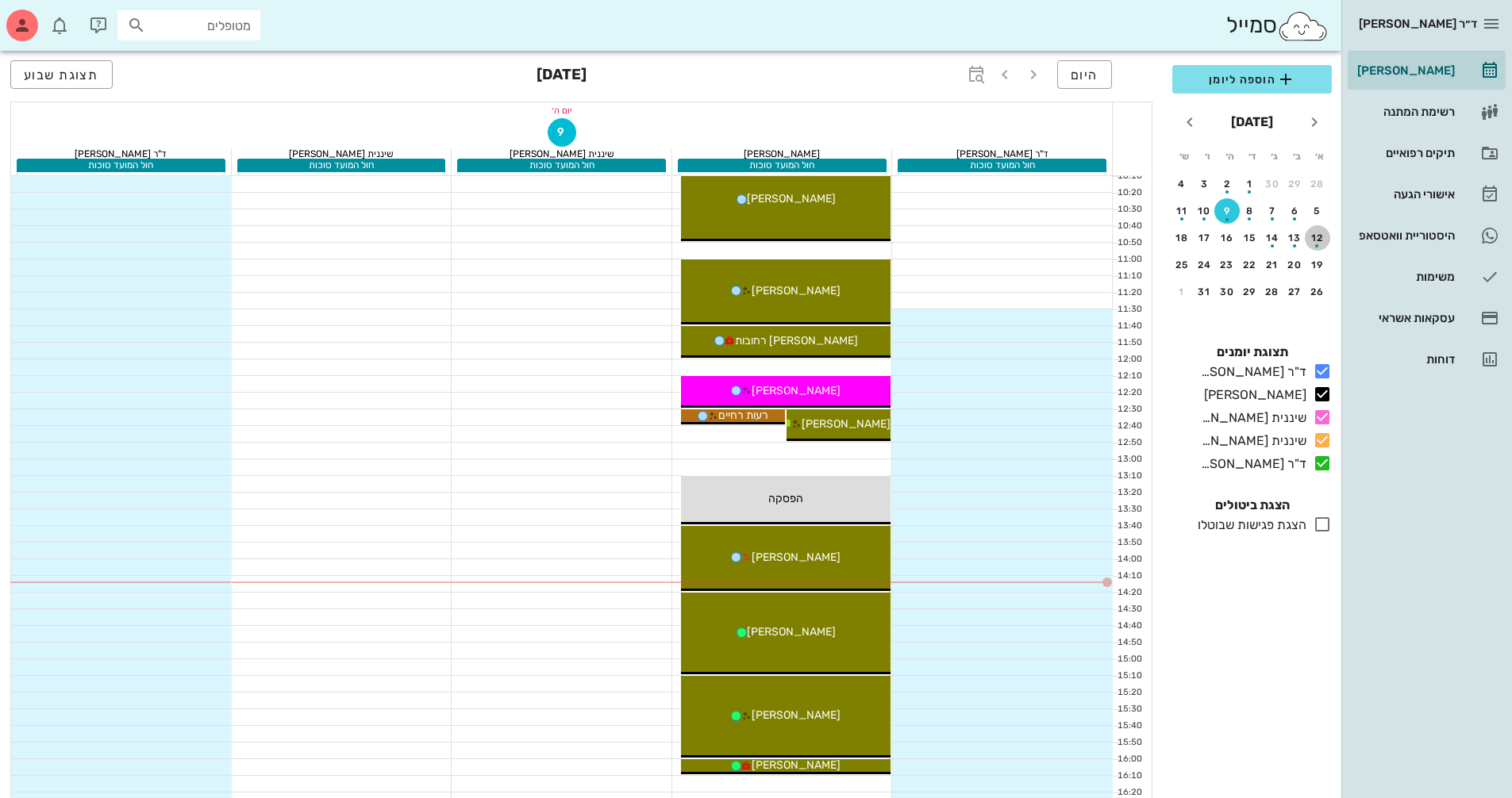
click at [1321, 241] on div "button" at bounding box center [1316, 241] width 25 height 9
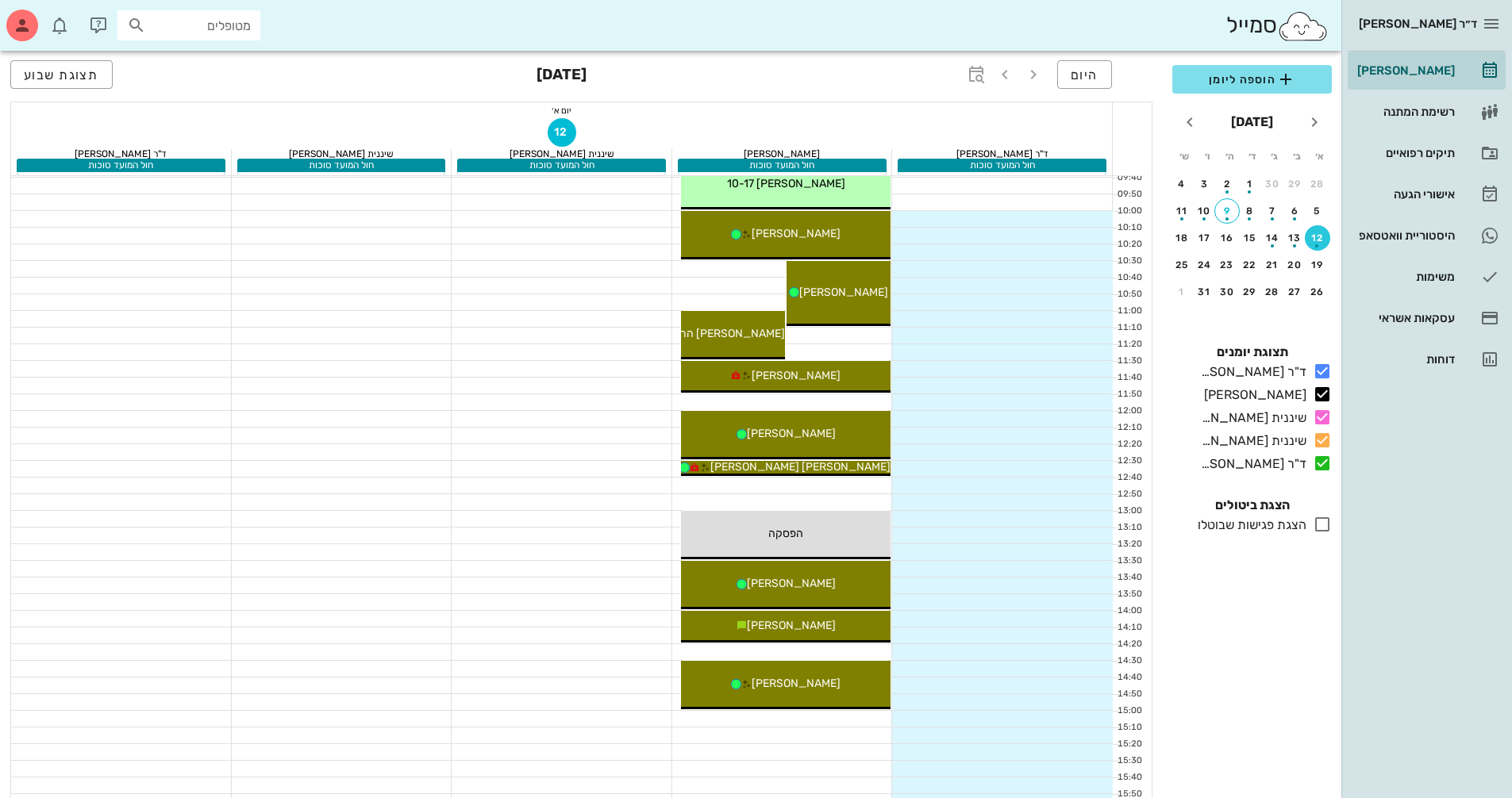
scroll to position [238, 0]
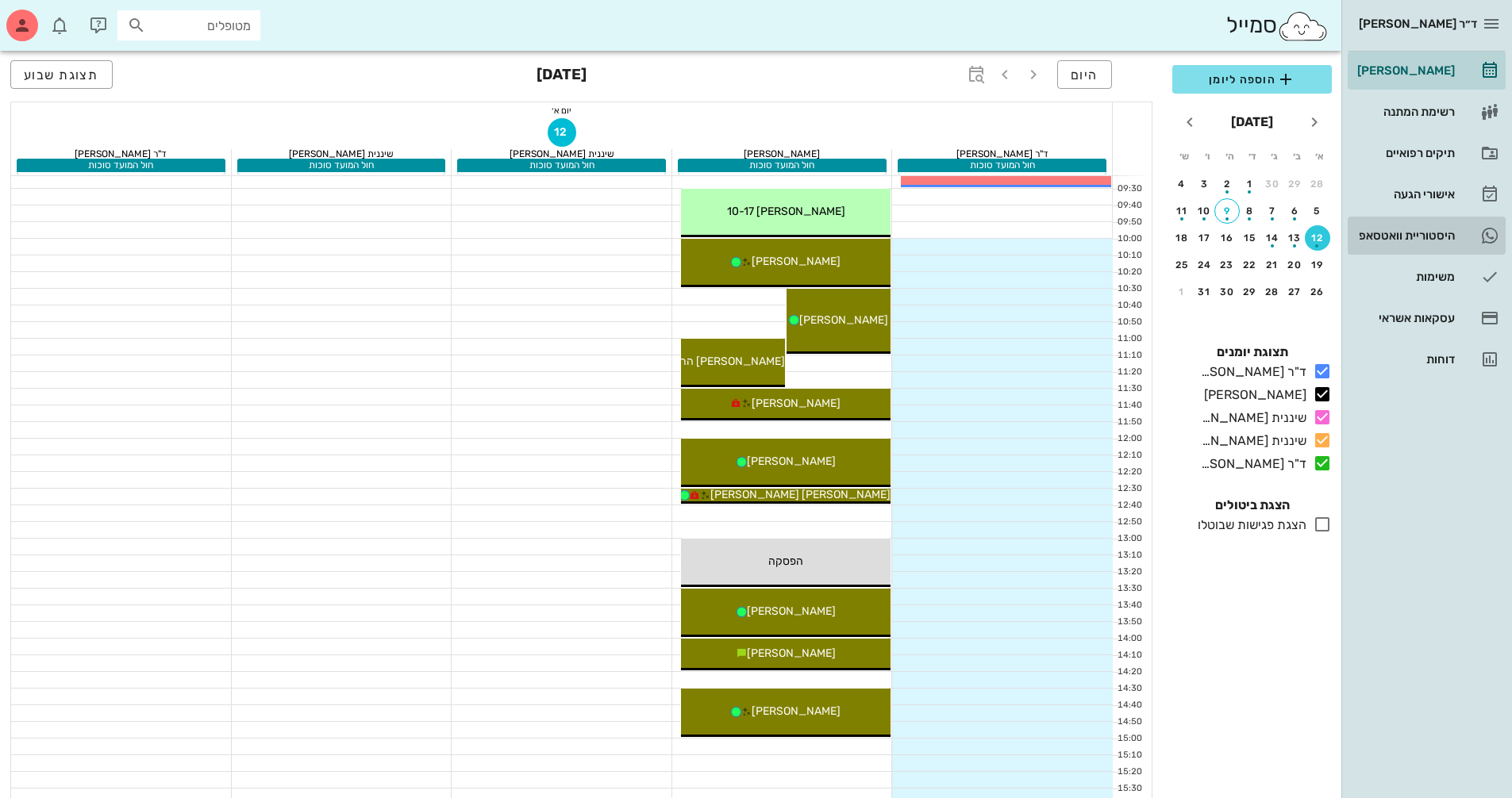
click at [1416, 236] on div "היסטוריית וואטסאפ" at bounding box center [1404, 235] width 100 height 13
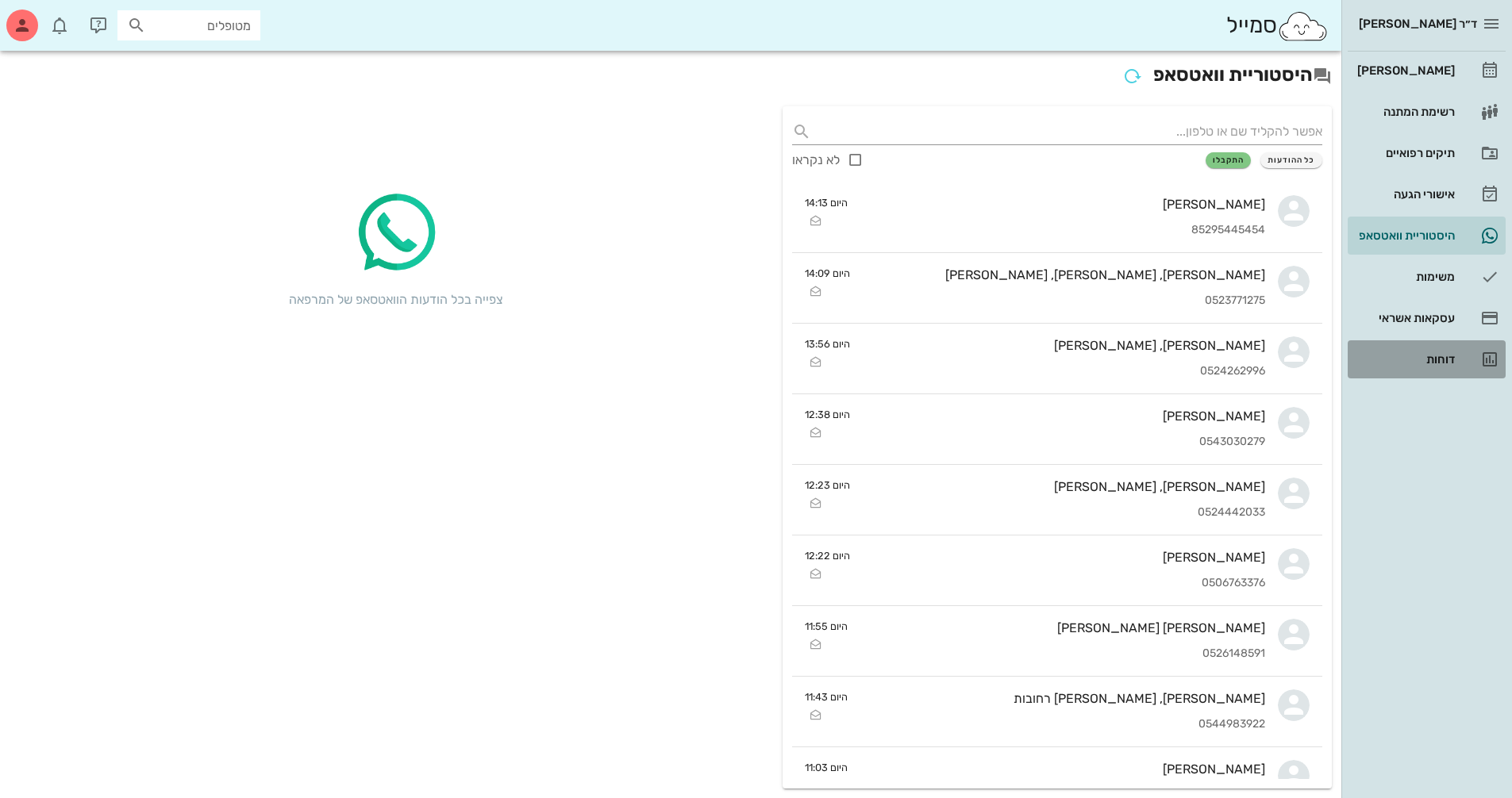
click at [1437, 357] on div "דוחות" at bounding box center [1404, 359] width 100 height 13
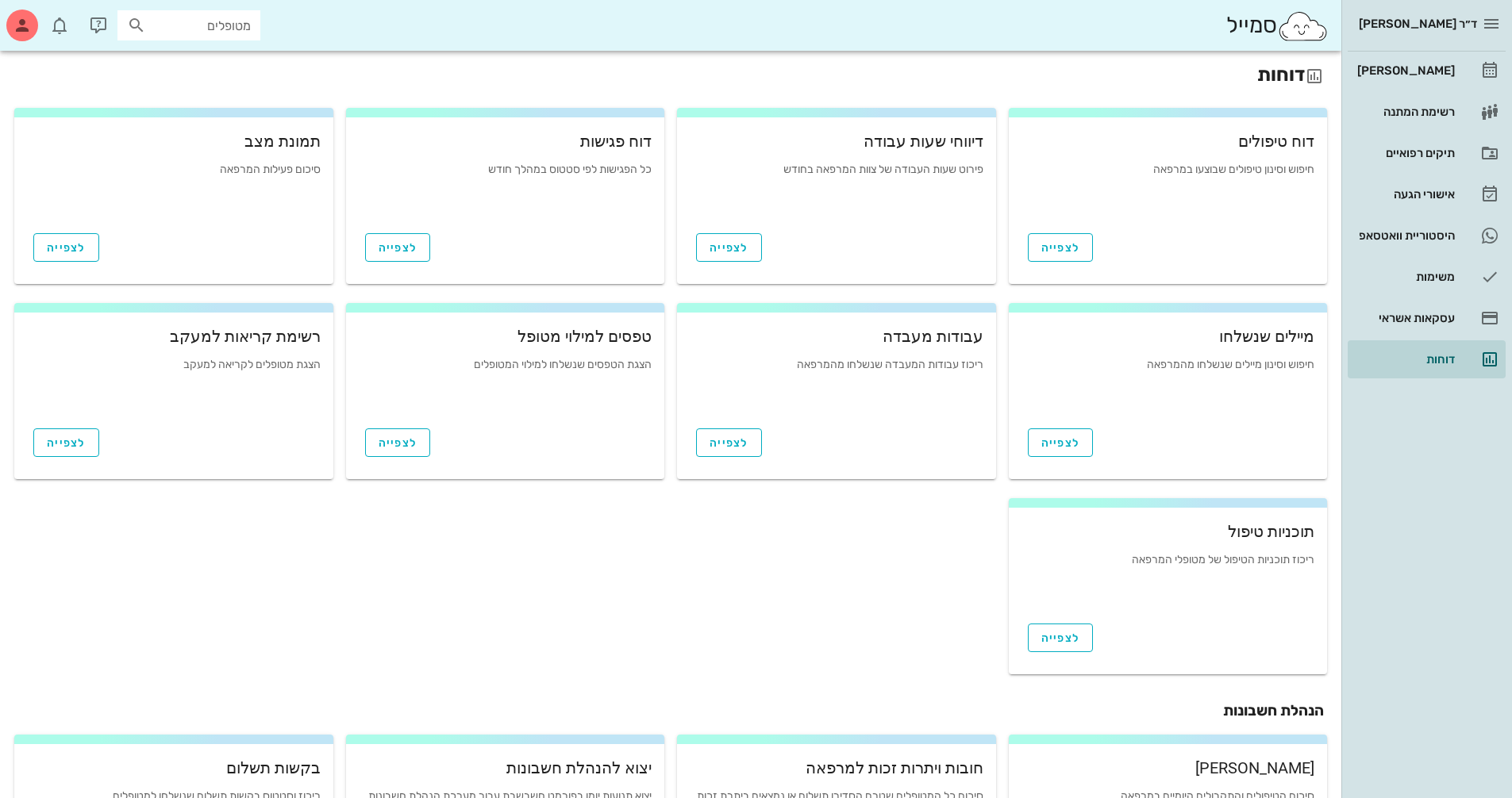
scroll to position [318, 0]
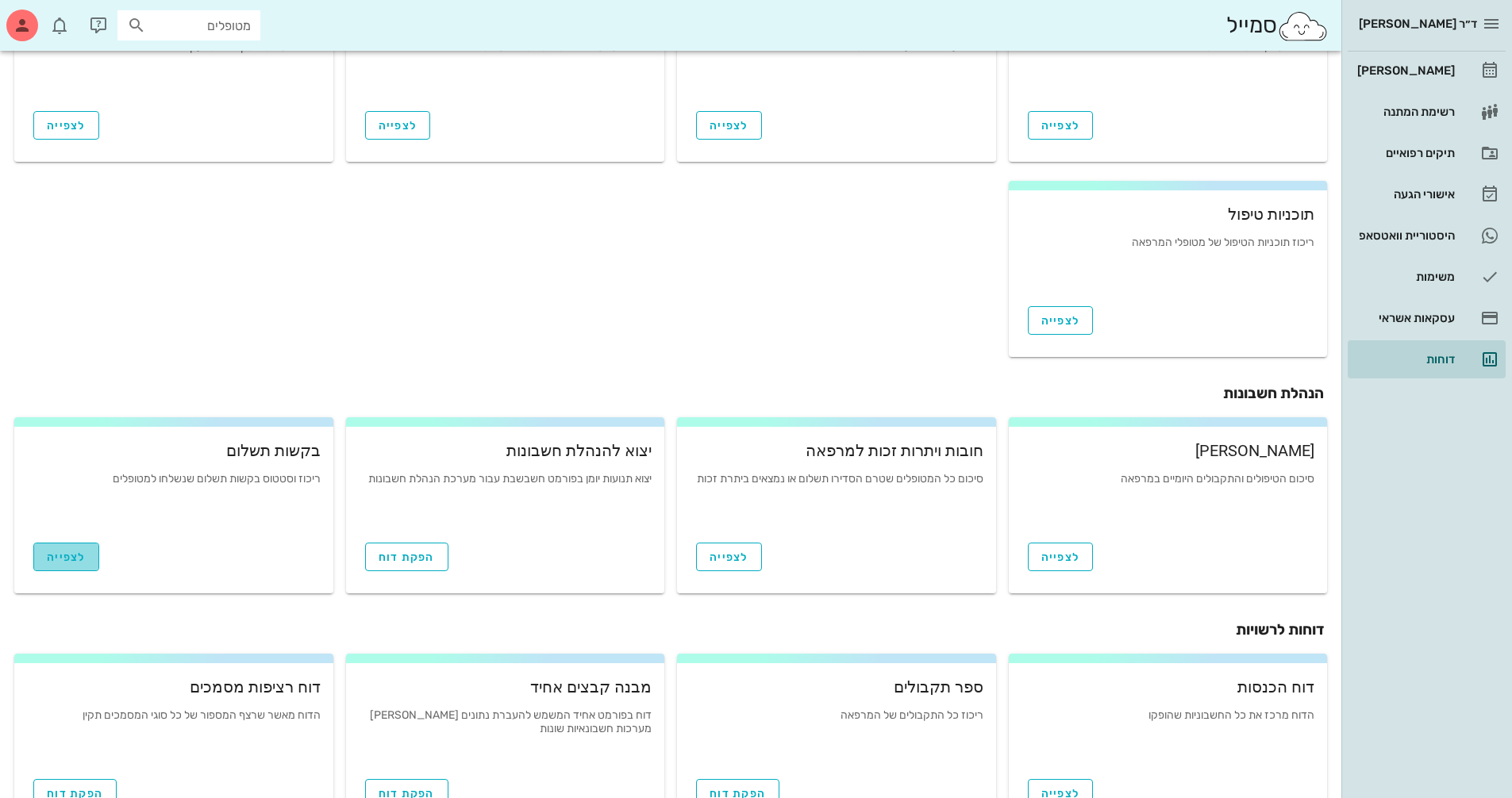
click at [61, 563] on span "לצפייה" at bounding box center [66, 557] width 39 height 14
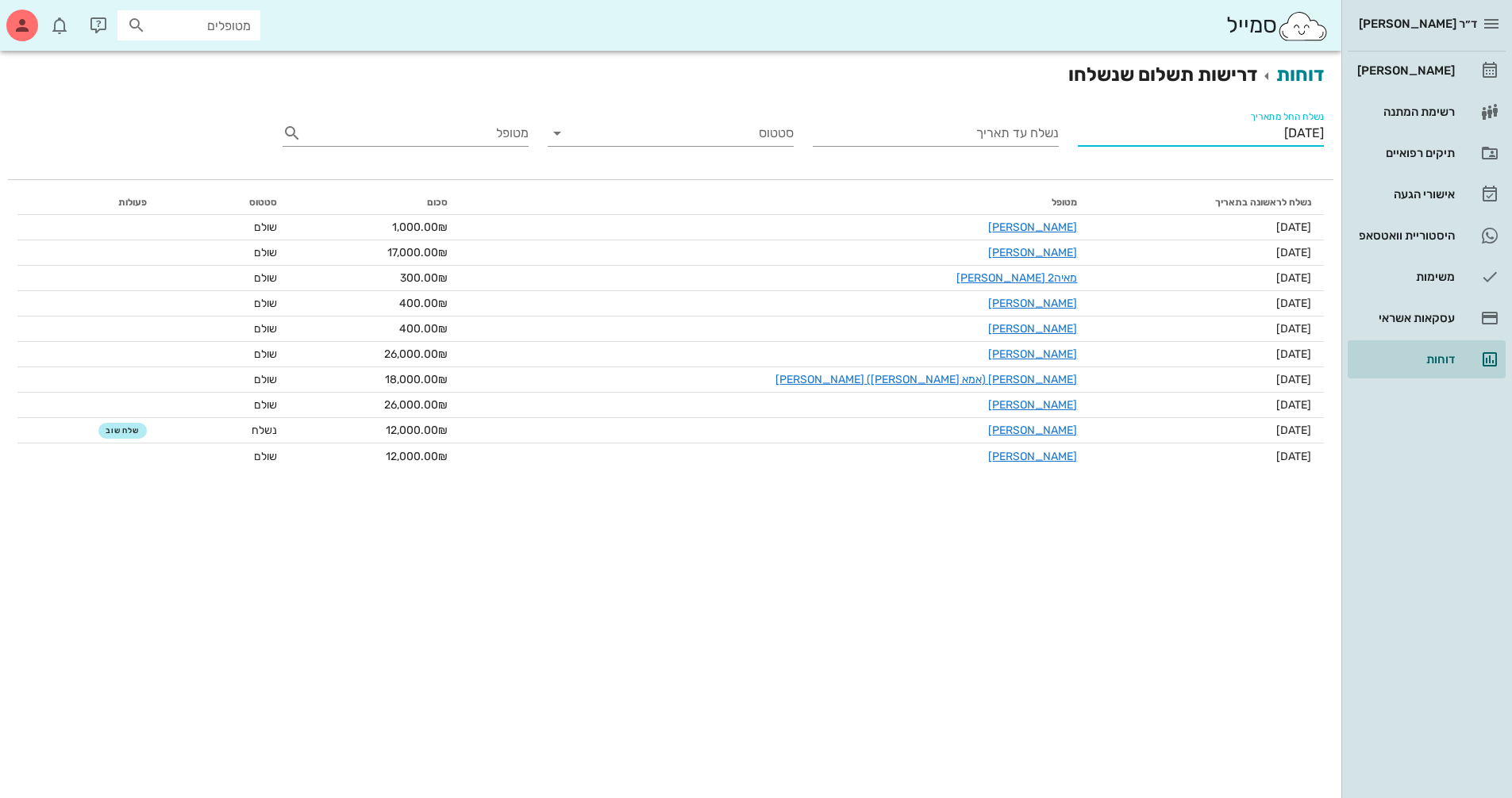
click at [1294, 138] on input "[DATE]" at bounding box center [1200, 132] width 246 height 25
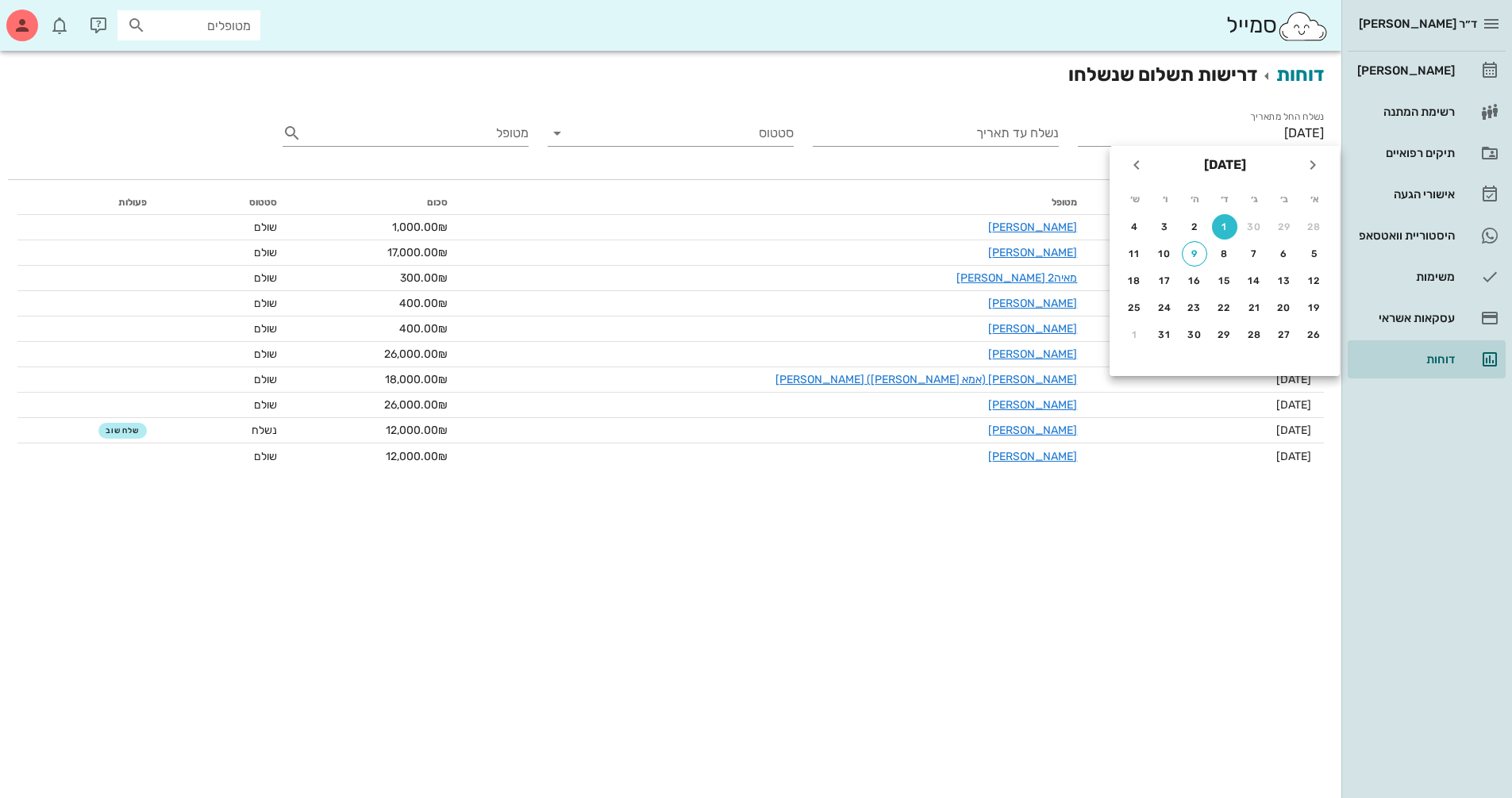
click at [1316, 195] on th "א׳" at bounding box center [1314, 198] width 29 height 27
click at [1309, 227] on div "28" at bounding box center [1314, 227] width 25 height 11
type input "[DATE]"
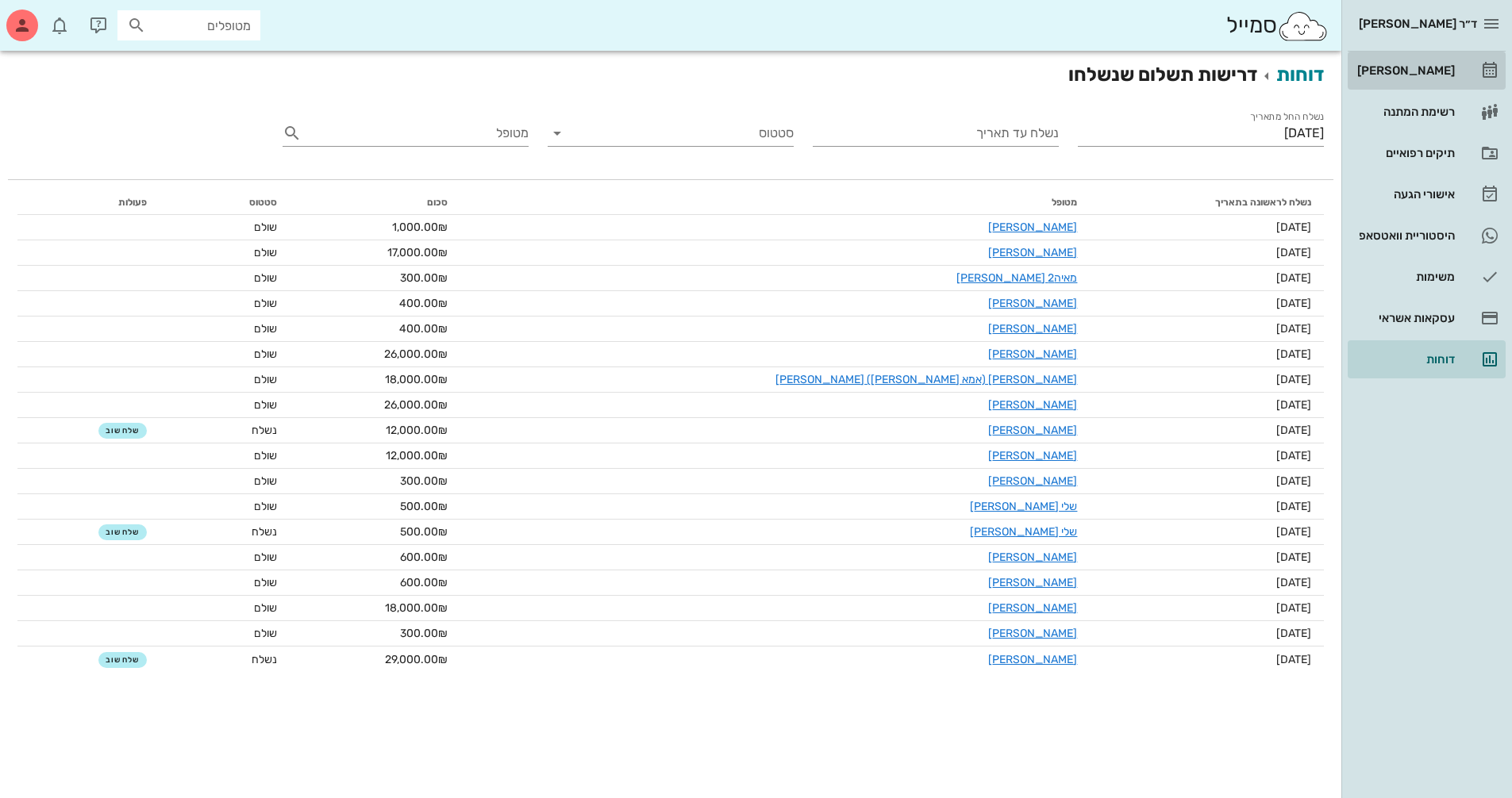
click at [1425, 72] on div "[PERSON_NAME]" at bounding box center [1404, 70] width 100 height 13
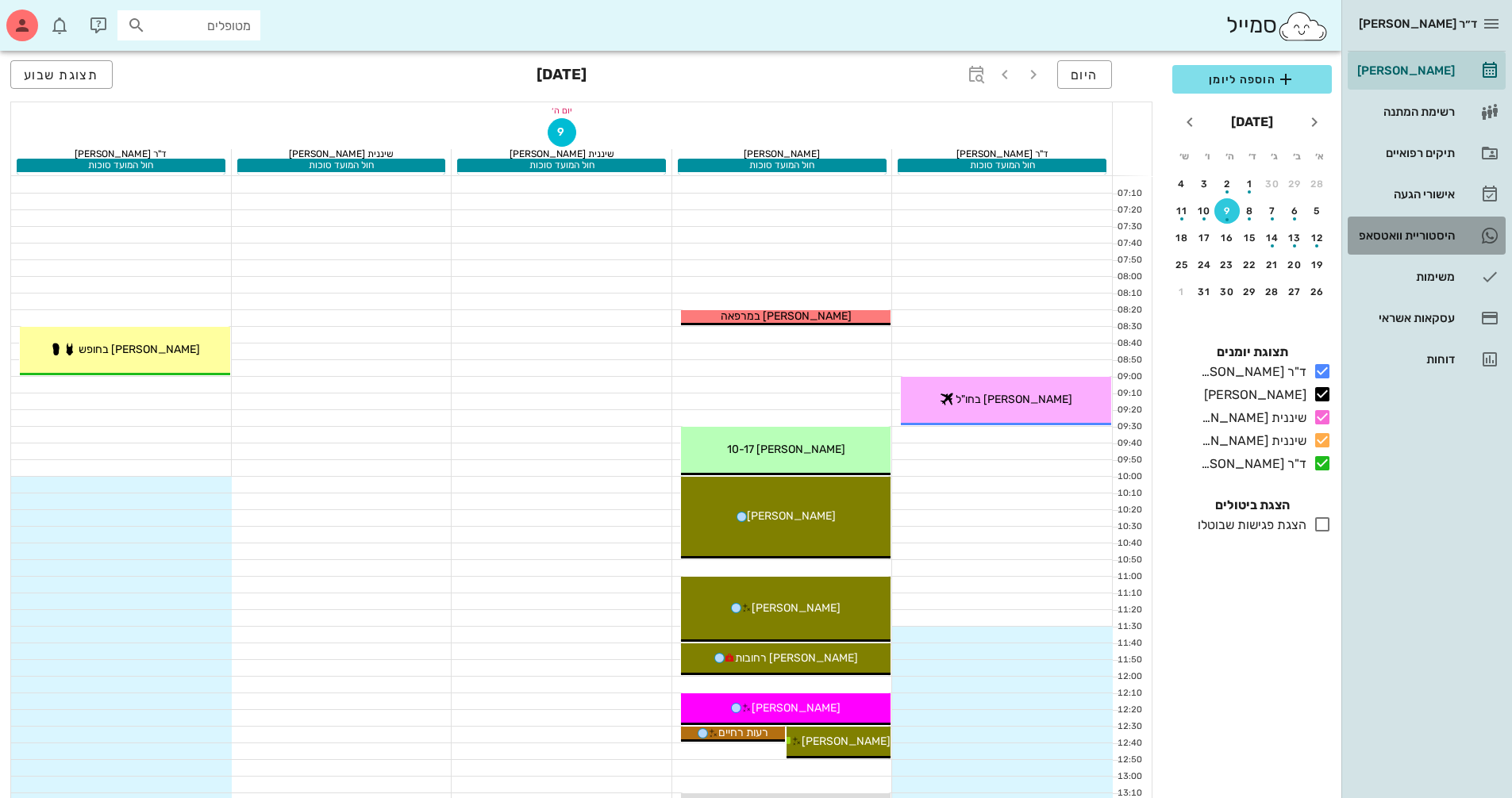
click at [1426, 238] on div "היסטוריית וואטסאפ" at bounding box center [1404, 235] width 100 height 13
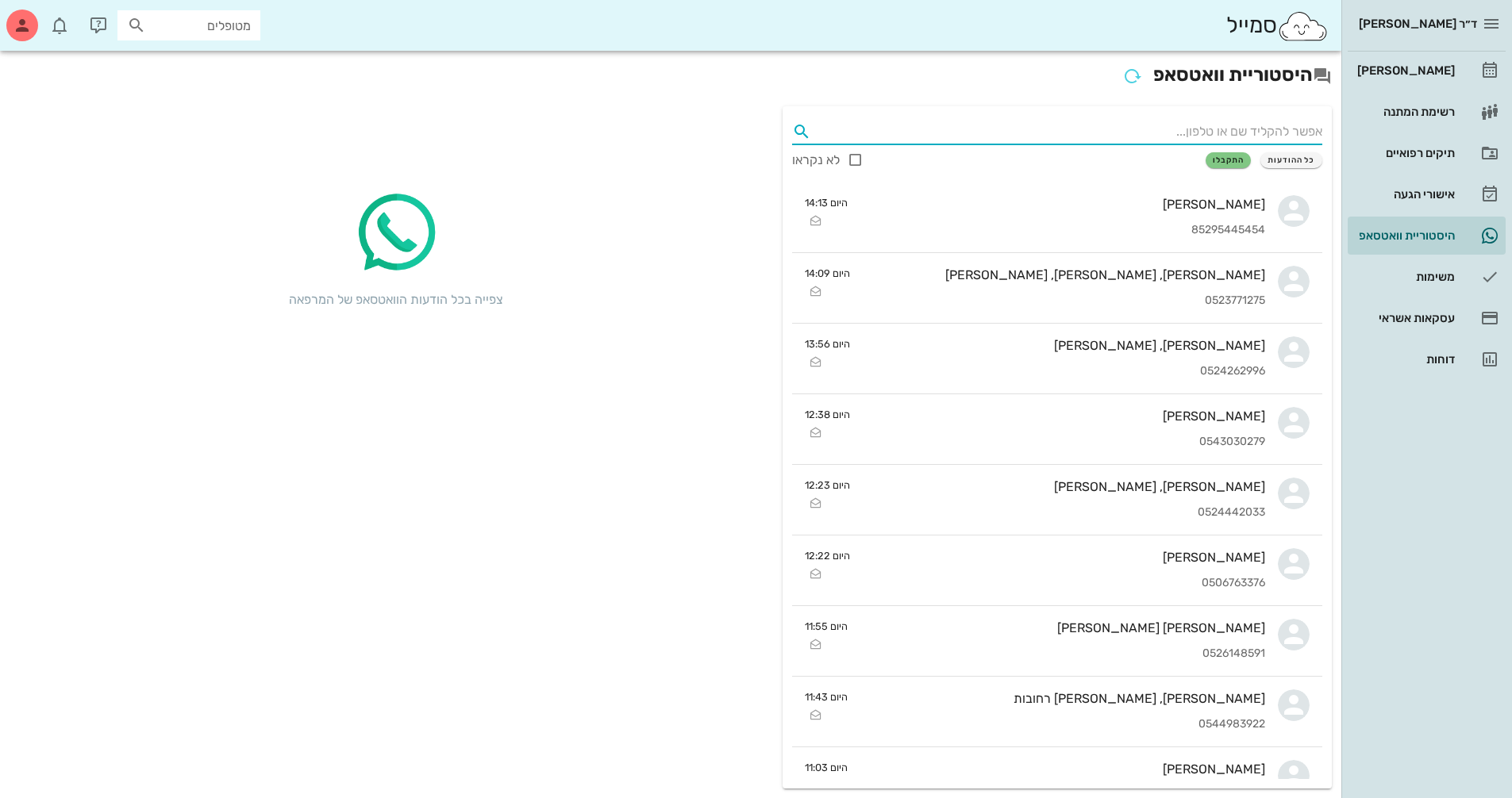
click at [1192, 130] on input "text" at bounding box center [1069, 131] width 505 height 25
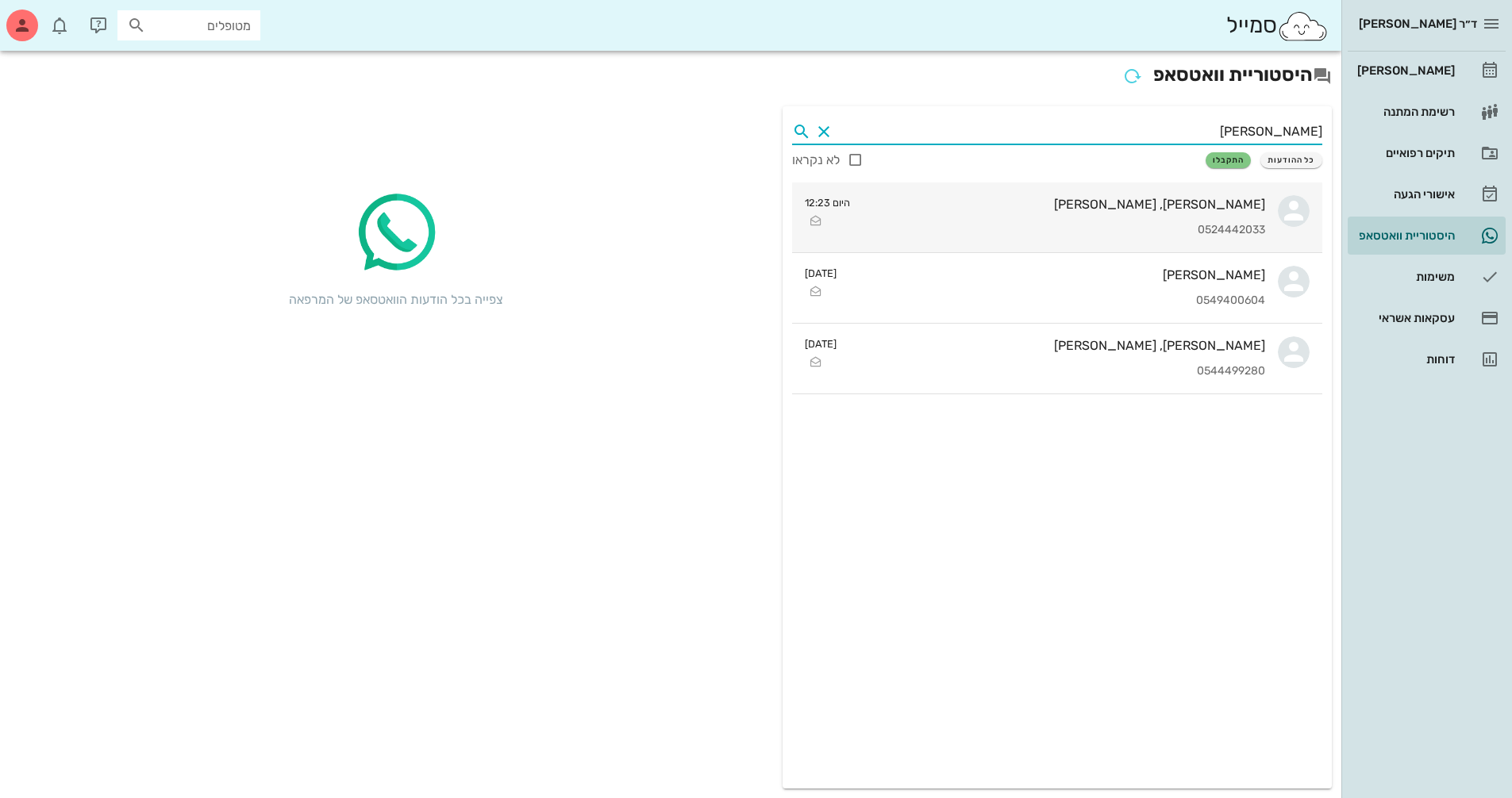
type input "[PERSON_NAME]"
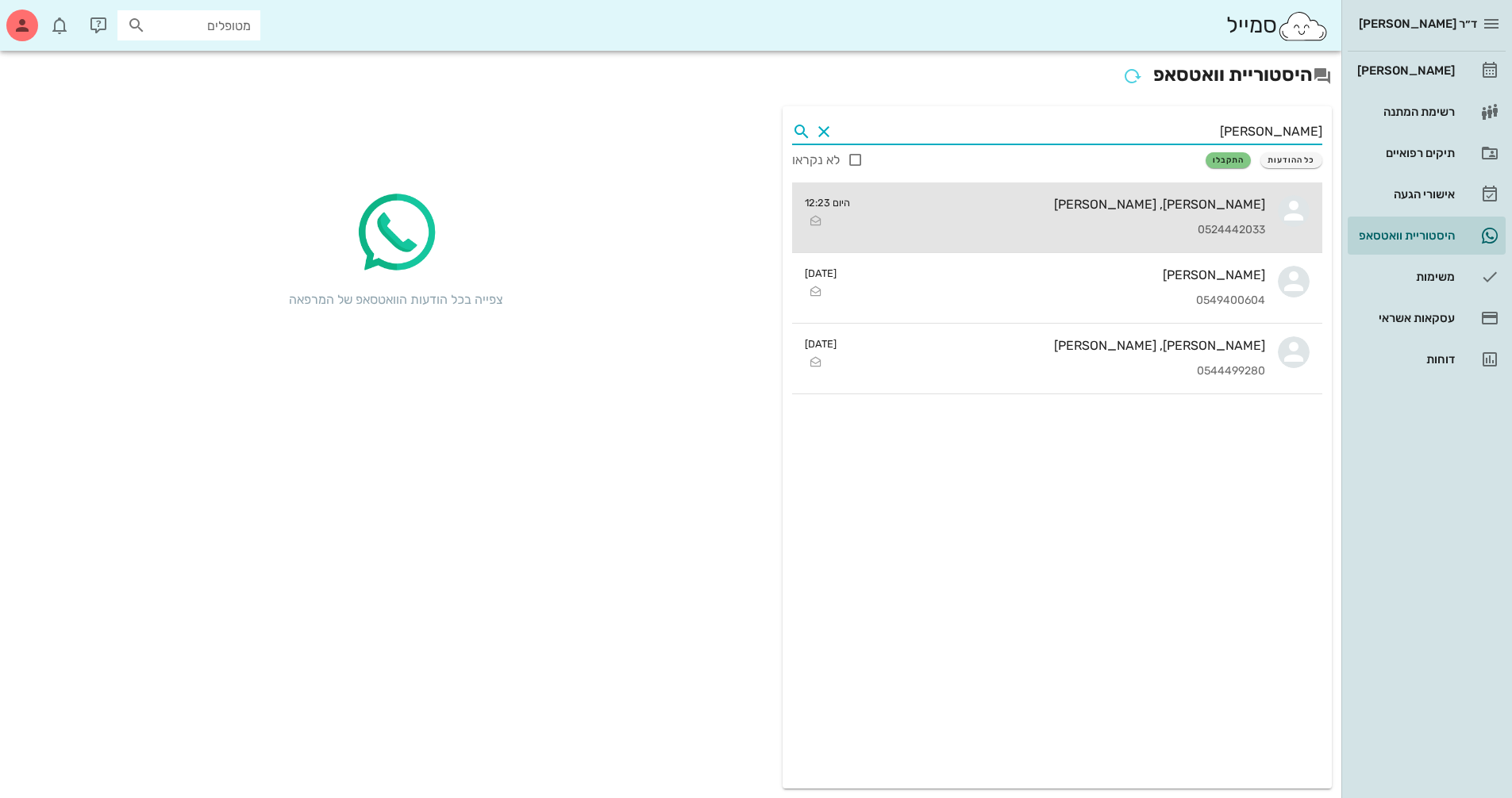
click at [1207, 228] on div "0524442033" at bounding box center [1063, 230] width 403 height 14
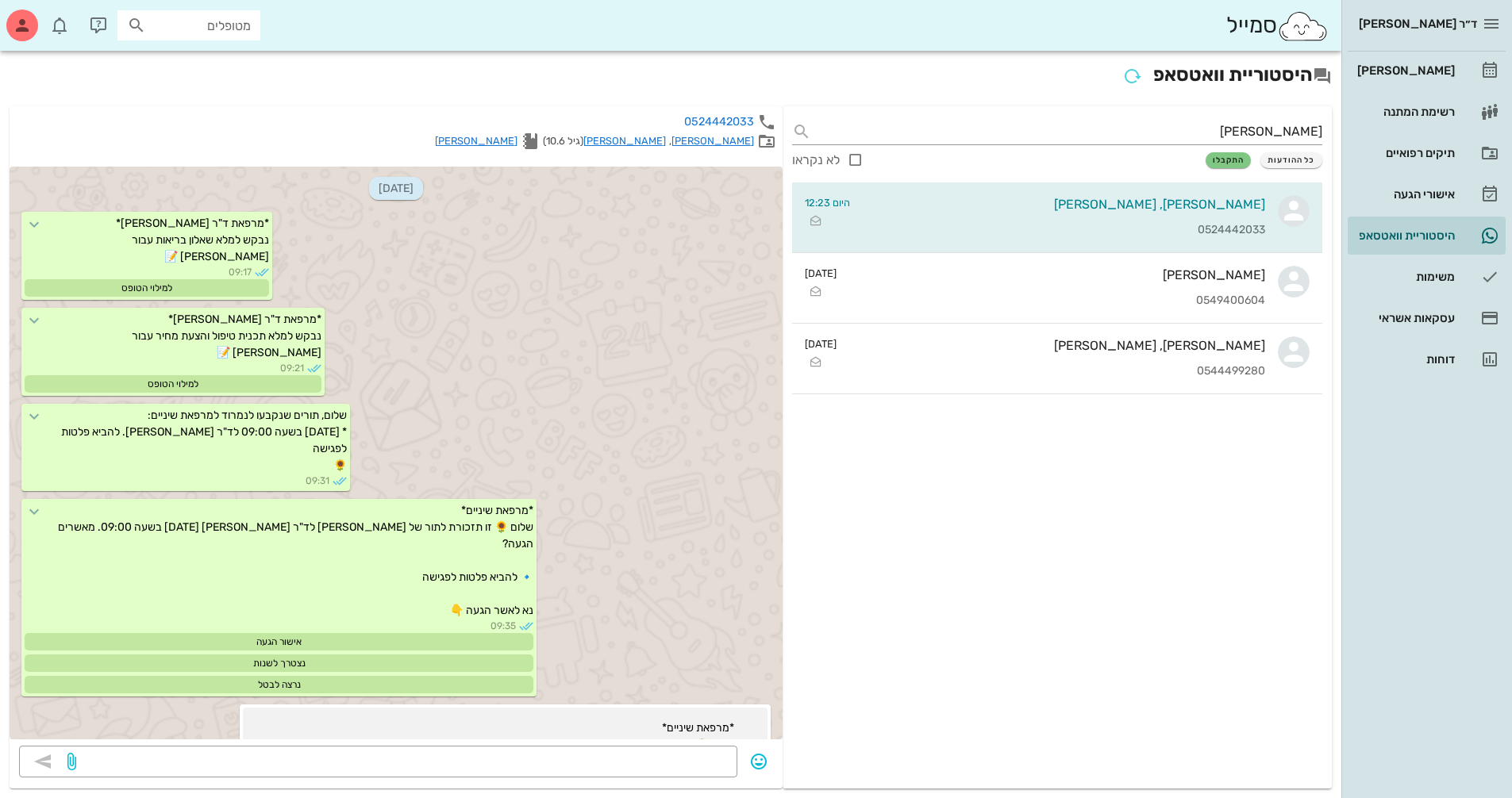
scroll to position [26614, 0]
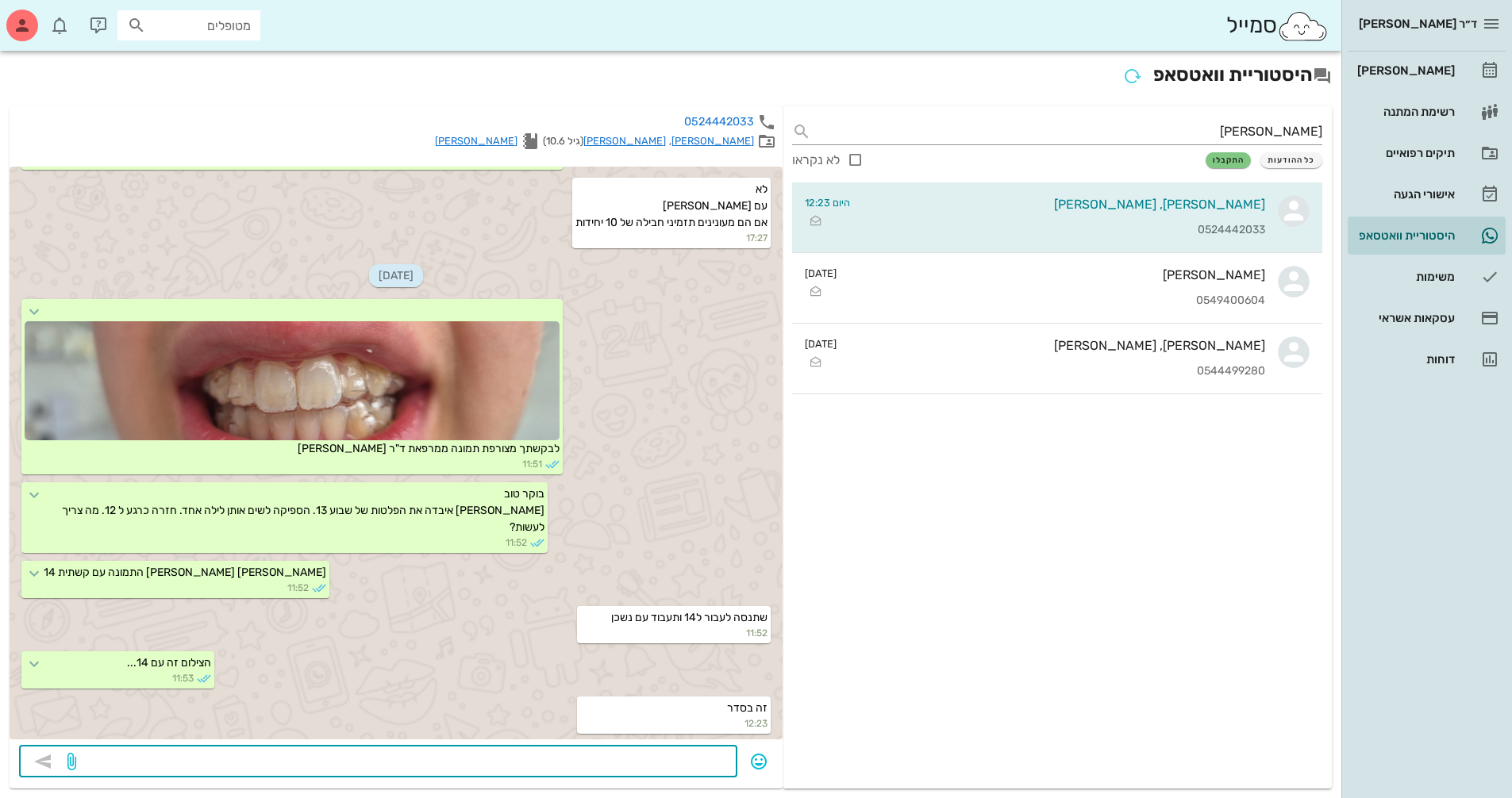
click at [656, 756] on textarea at bounding box center [404, 763] width 649 height 25
type textarea "[PERSON_NAME] - הוסדר אינב."
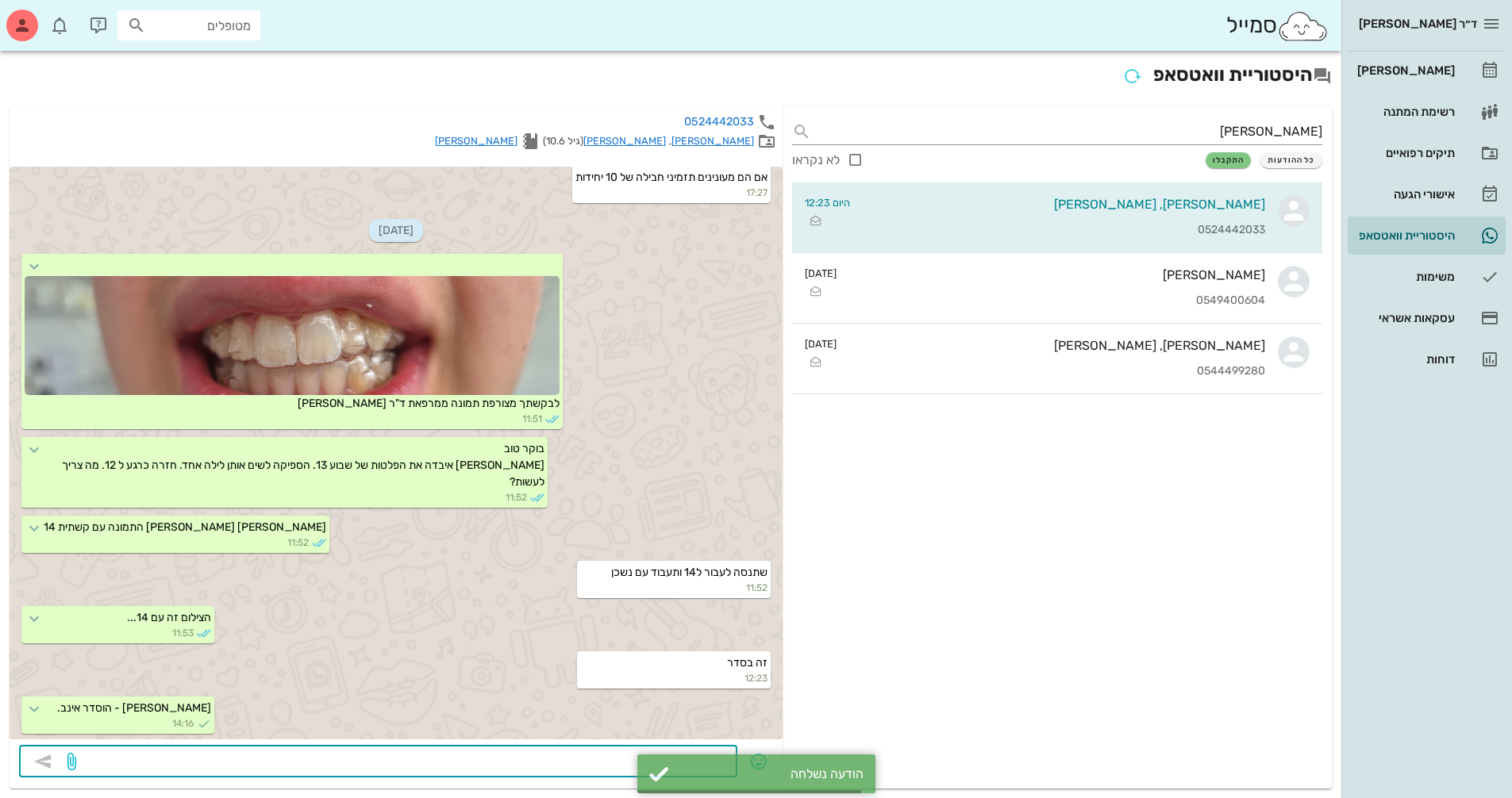
scroll to position [26659, 0]
click at [1415, 69] on div "[PERSON_NAME]" at bounding box center [1404, 70] width 100 height 13
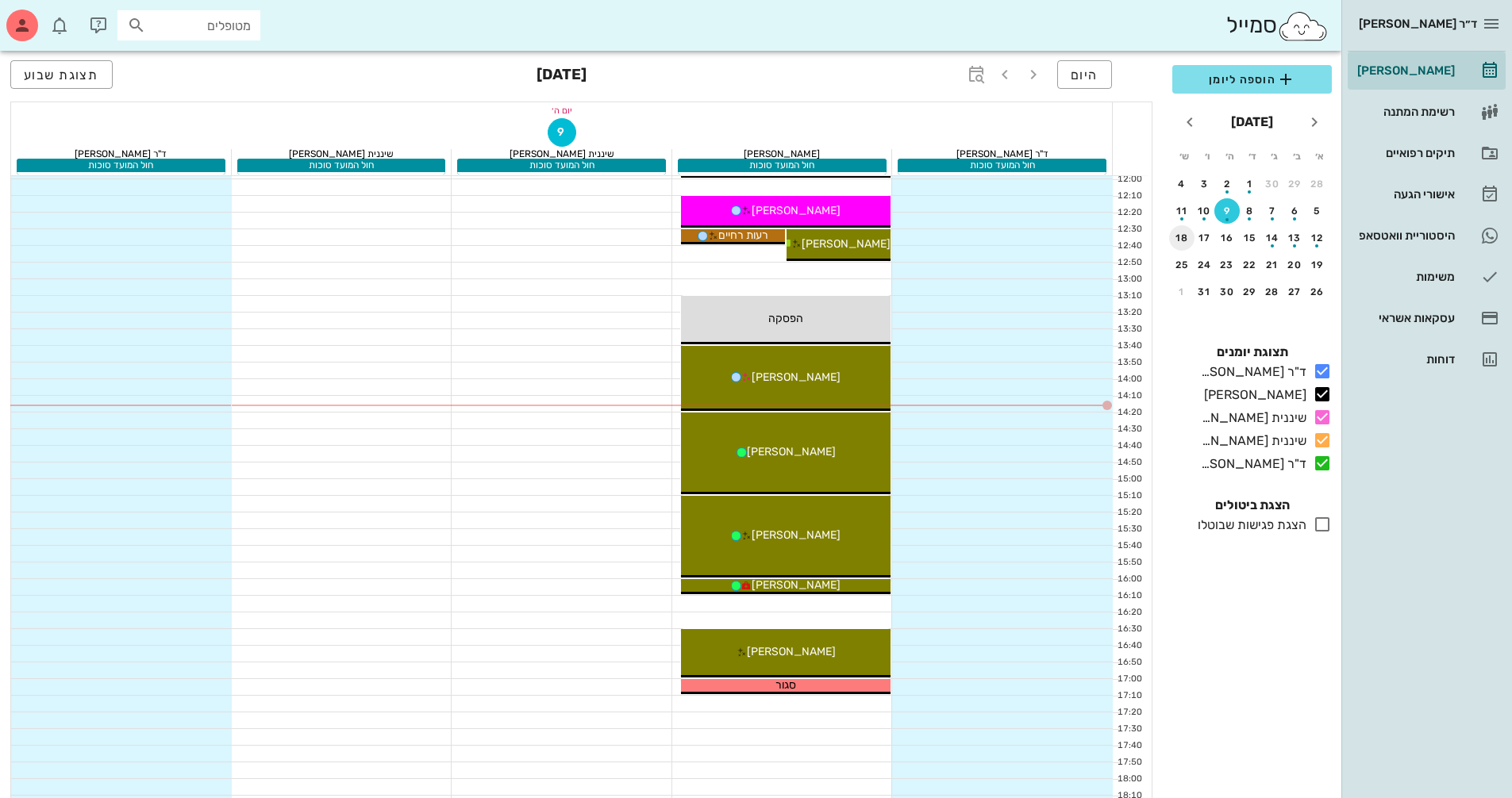
scroll to position [555, 0]
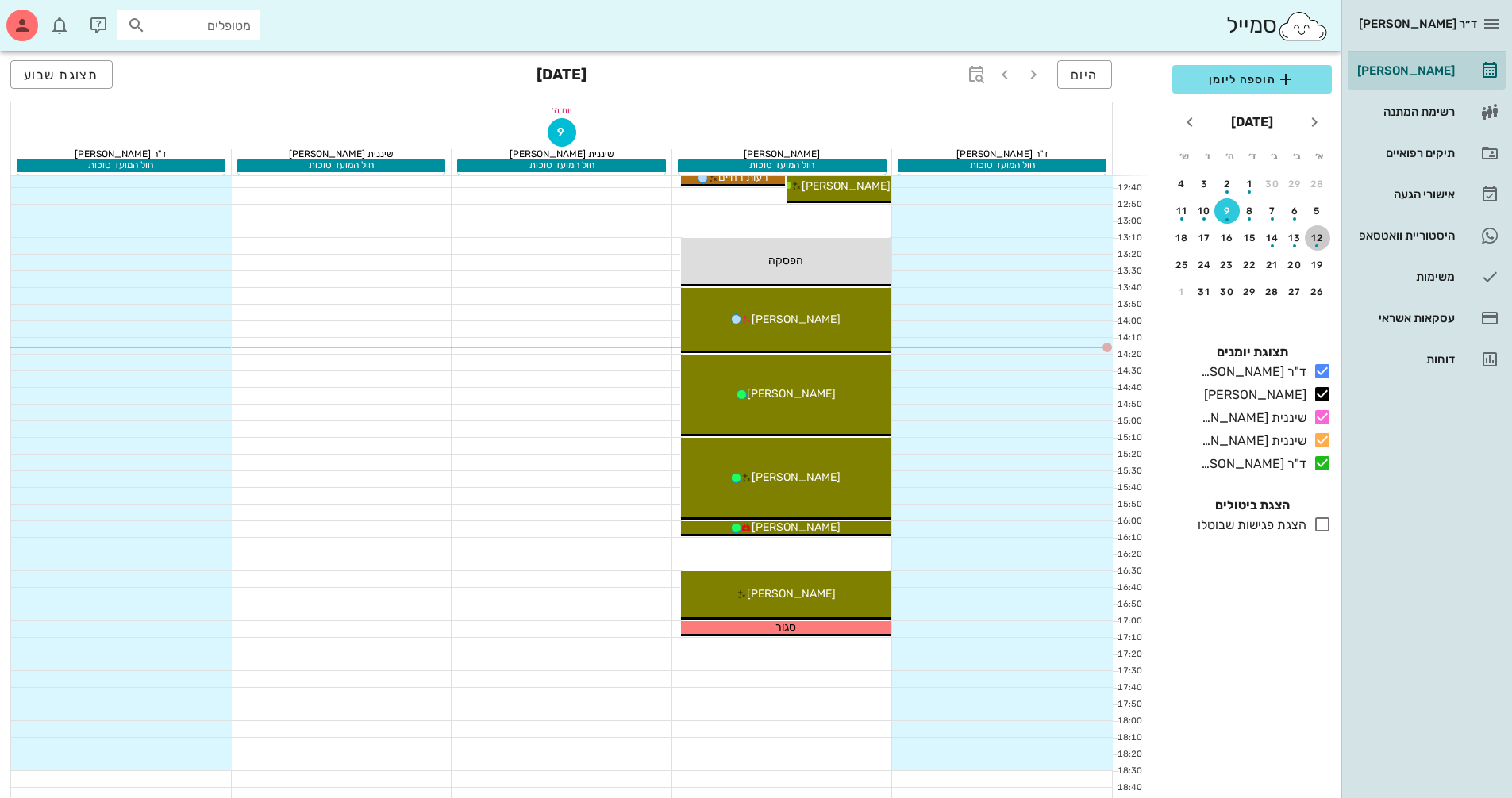
click at [1314, 242] on div "button" at bounding box center [1316, 241] width 25 height 9
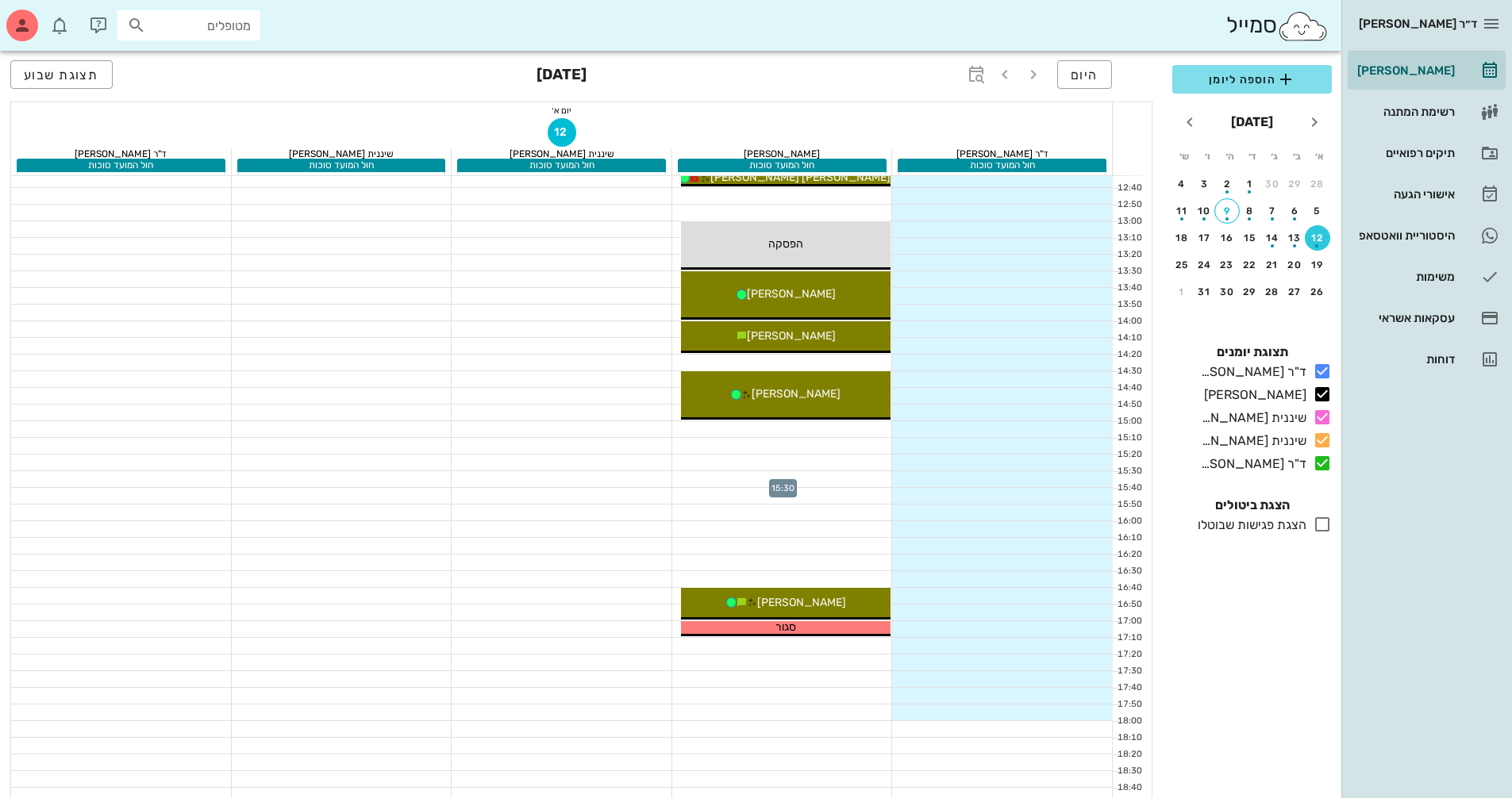
click at [808, 480] on div at bounding box center [782, 479] width 221 height 16
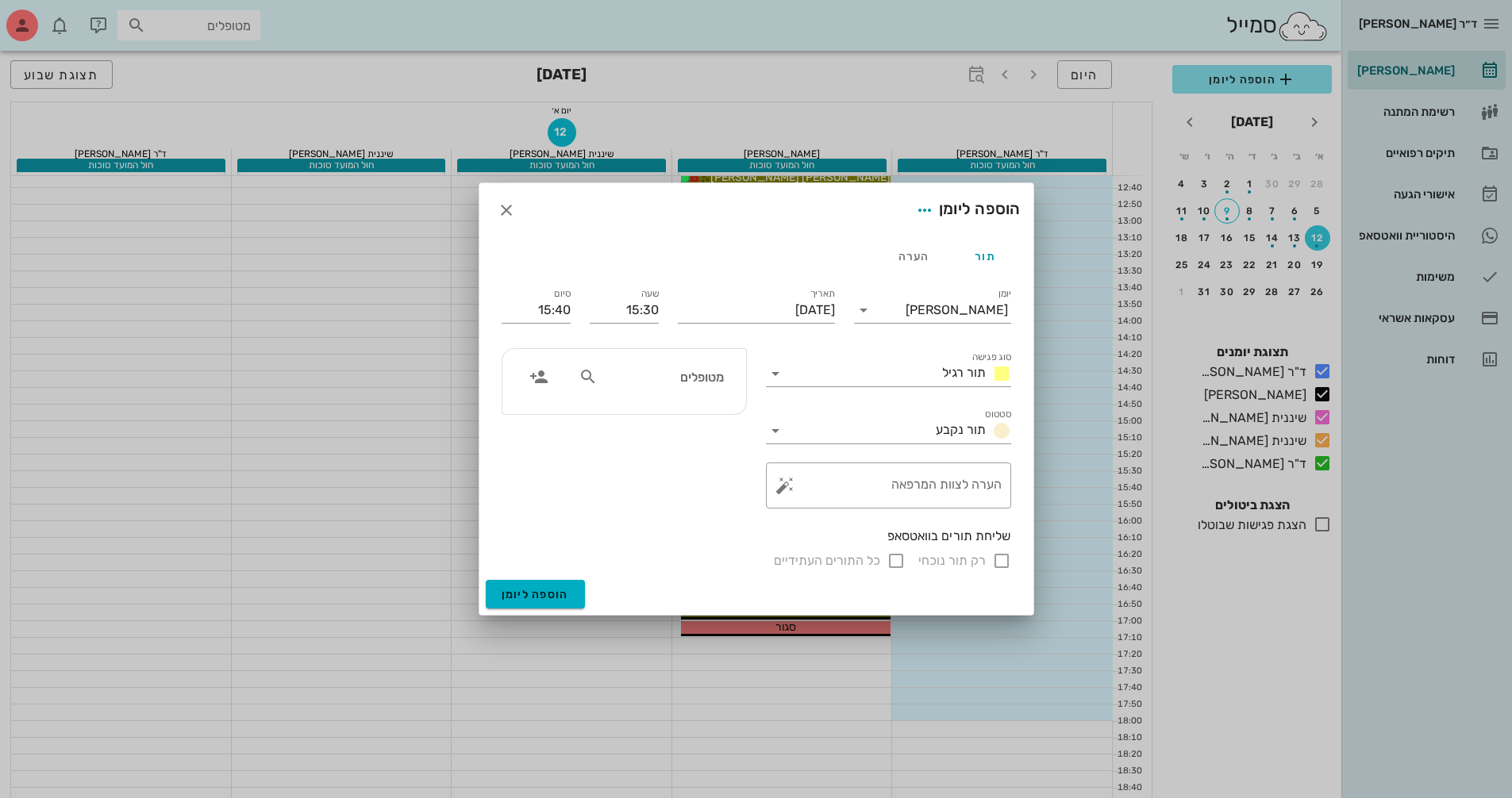
click at [696, 366] on input "מטופלים" at bounding box center [662, 376] width 122 height 21
click at [511, 213] on icon "button" at bounding box center [507, 210] width 19 height 19
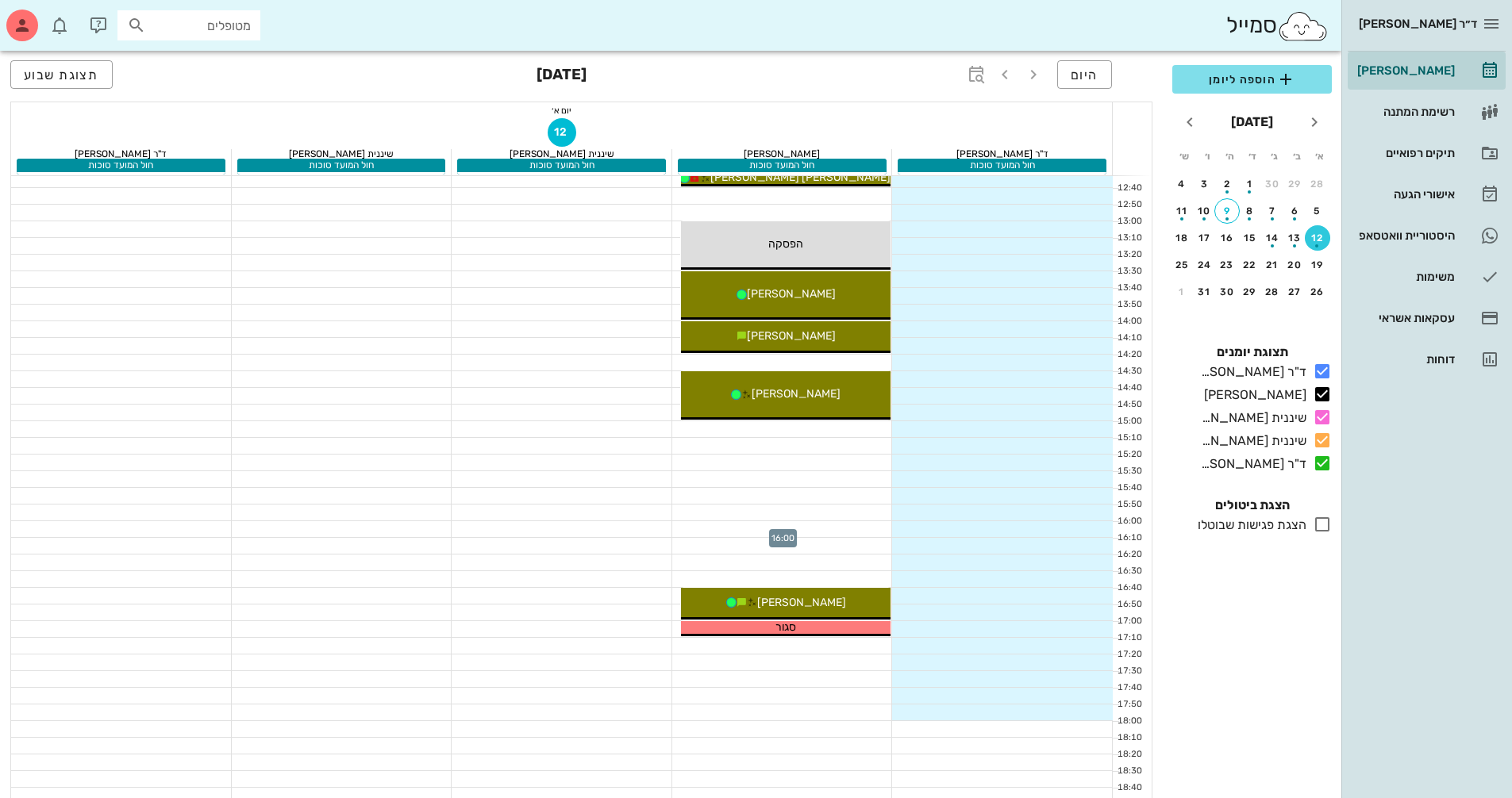
click at [868, 524] on div at bounding box center [782, 529] width 221 height 16
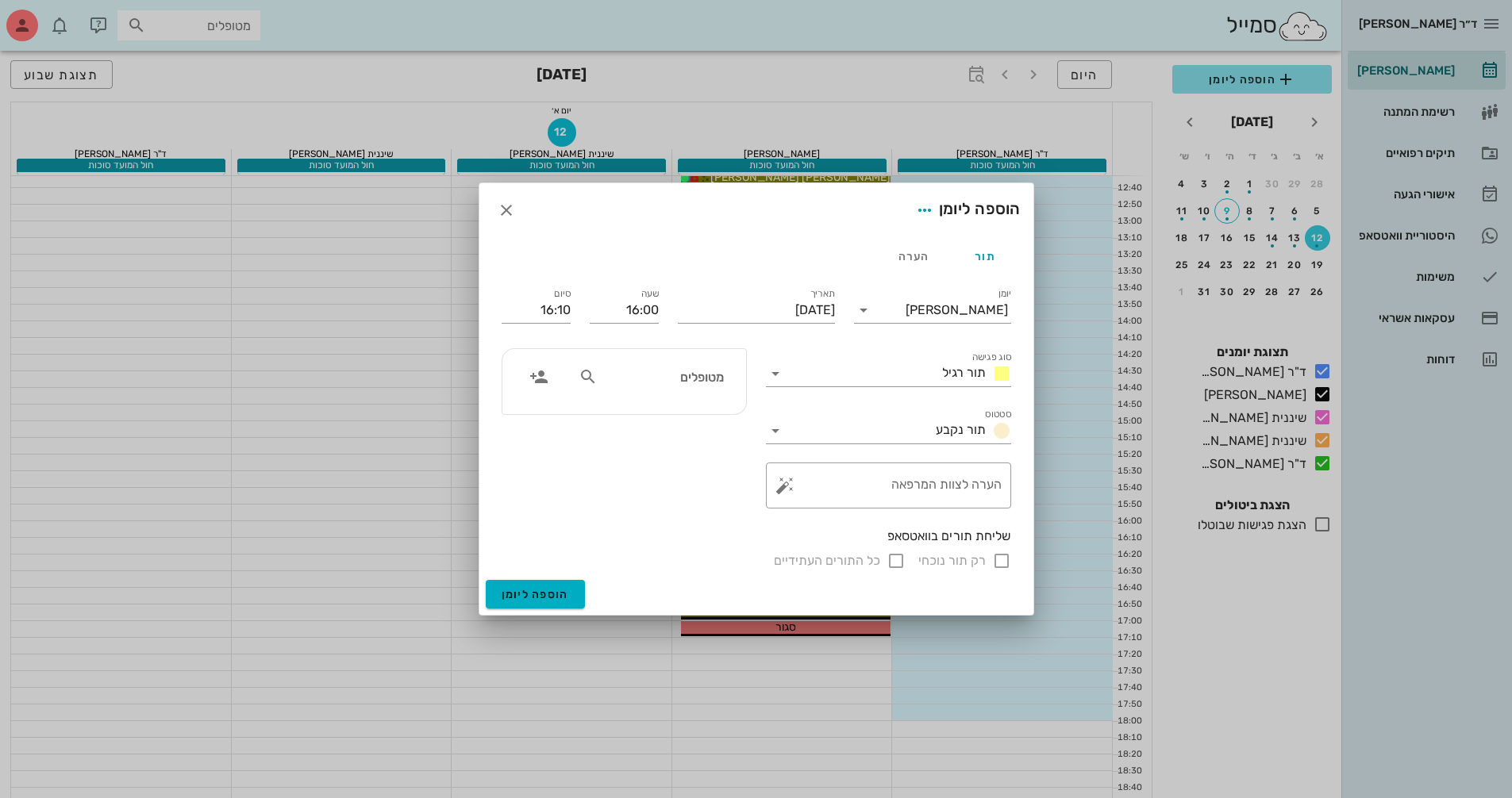
click at [726, 383] on div "מטופלים" at bounding box center [650, 376] width 164 height 30
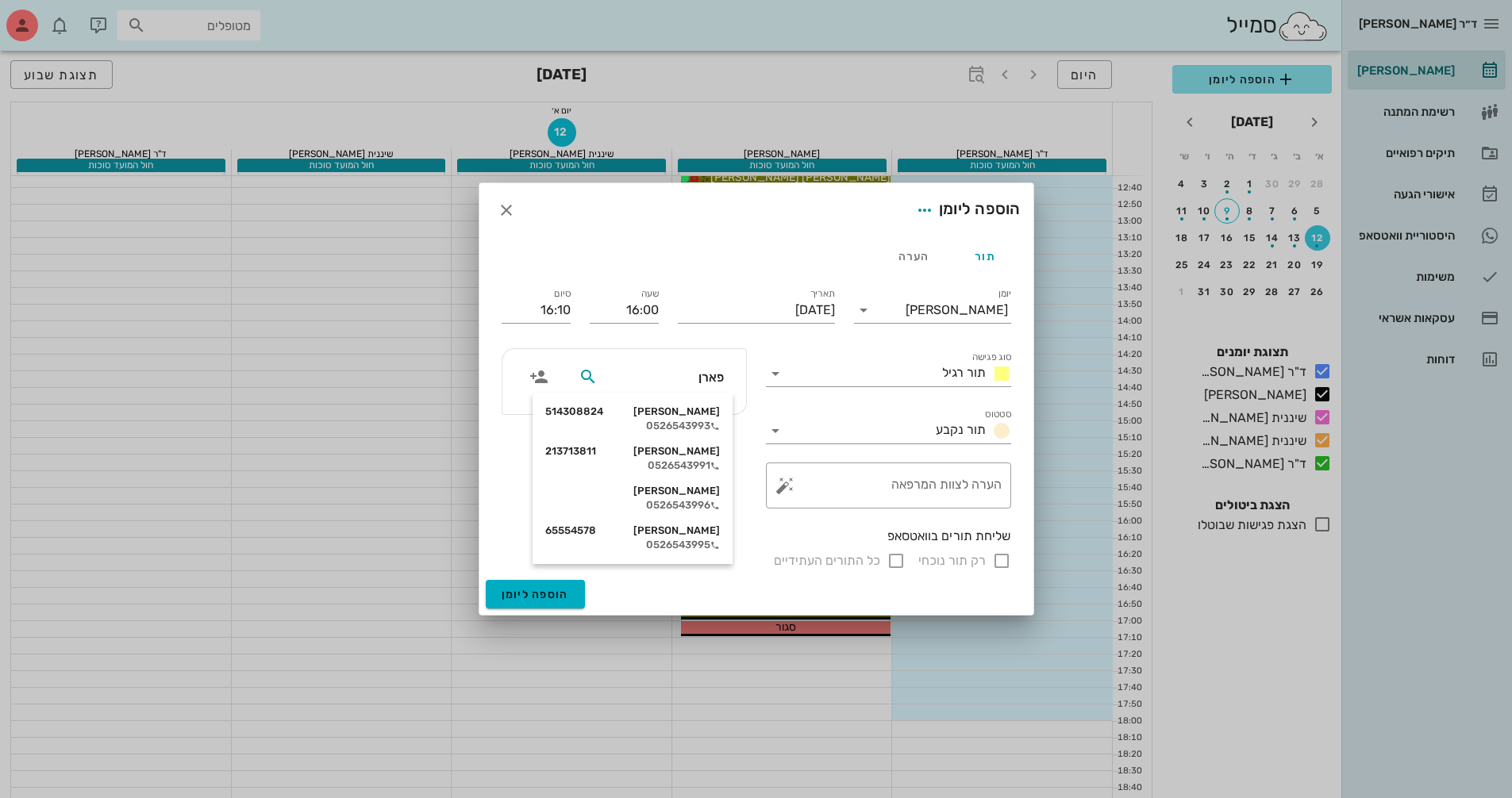
type input "[PERSON_NAME]"
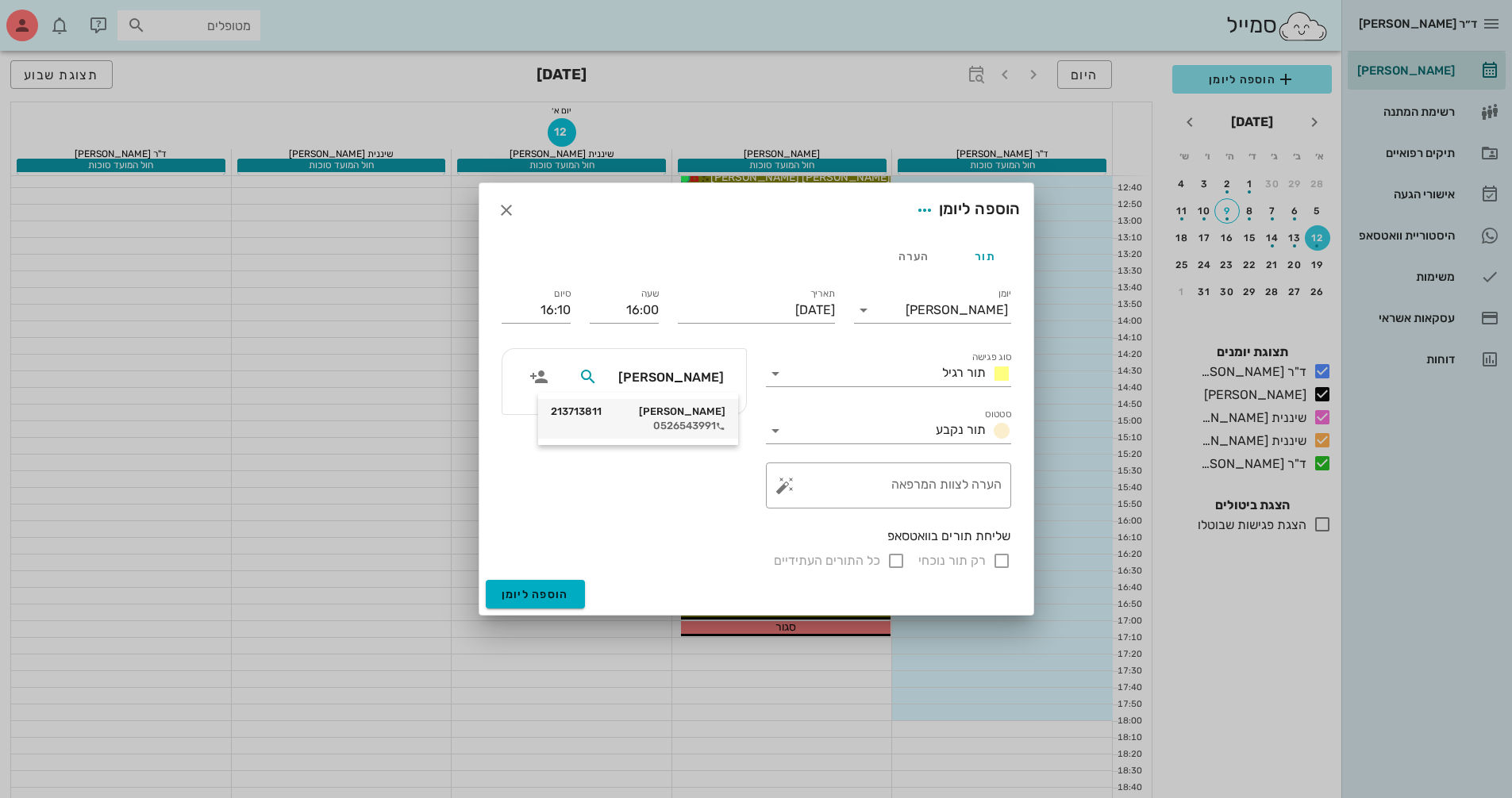
click at [682, 422] on div "0526543991" at bounding box center [638, 426] width 175 height 13
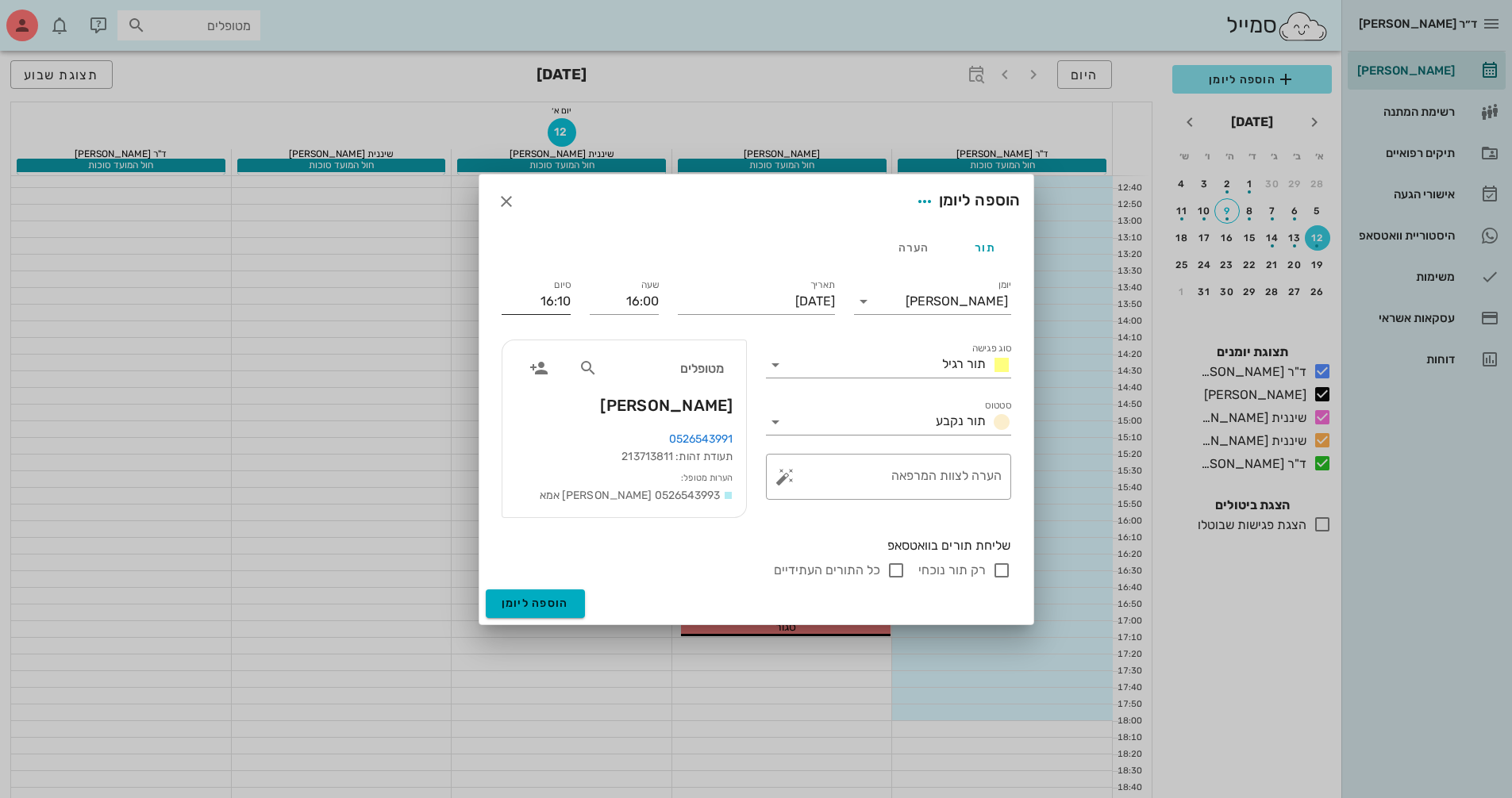
click at [561, 306] on input "16:10" at bounding box center [536, 301] width 69 height 25
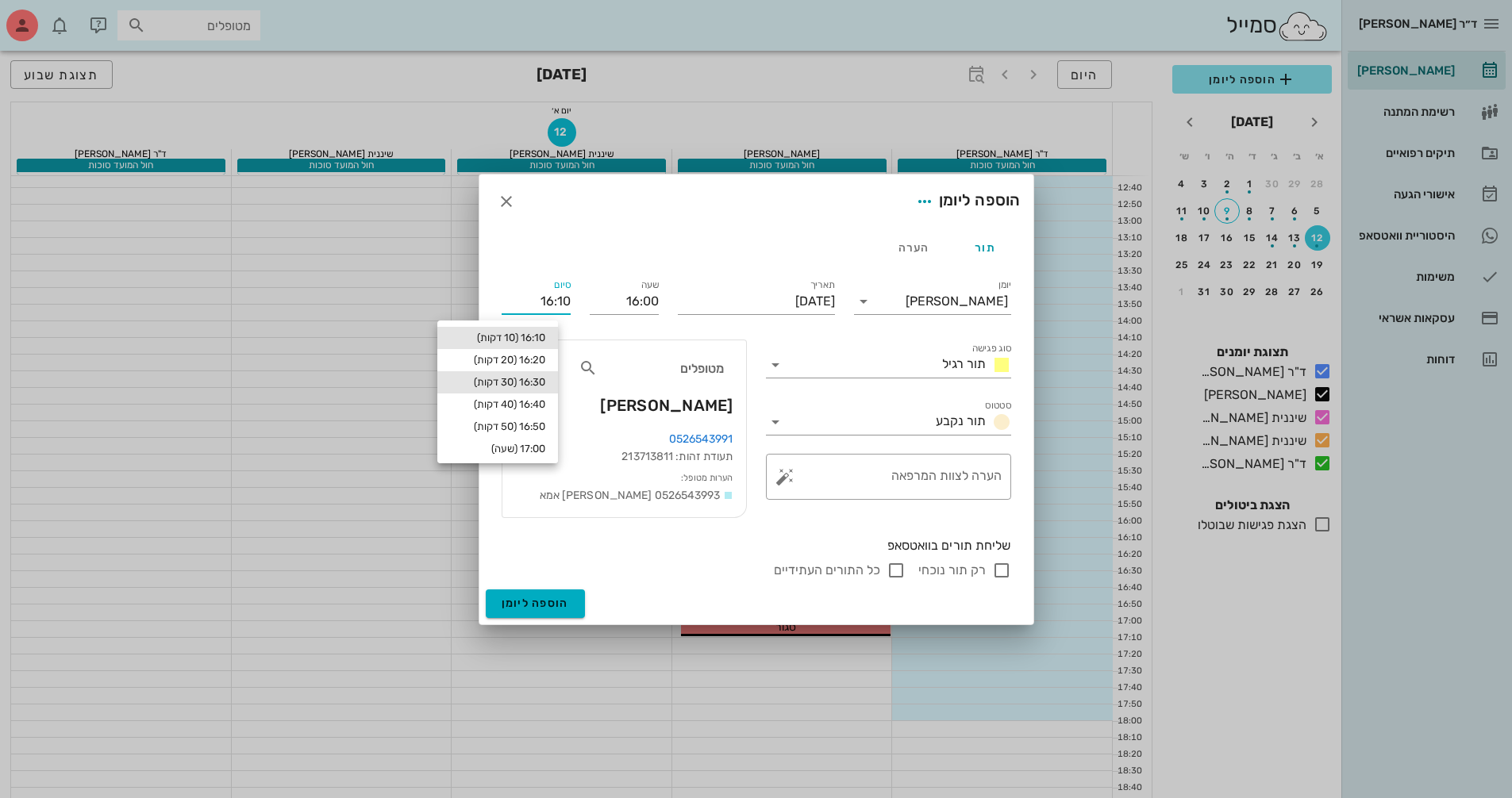
click at [546, 373] on div "16:30 (30 דקות)" at bounding box center [497, 383] width 120 height 23
type input "16:30"
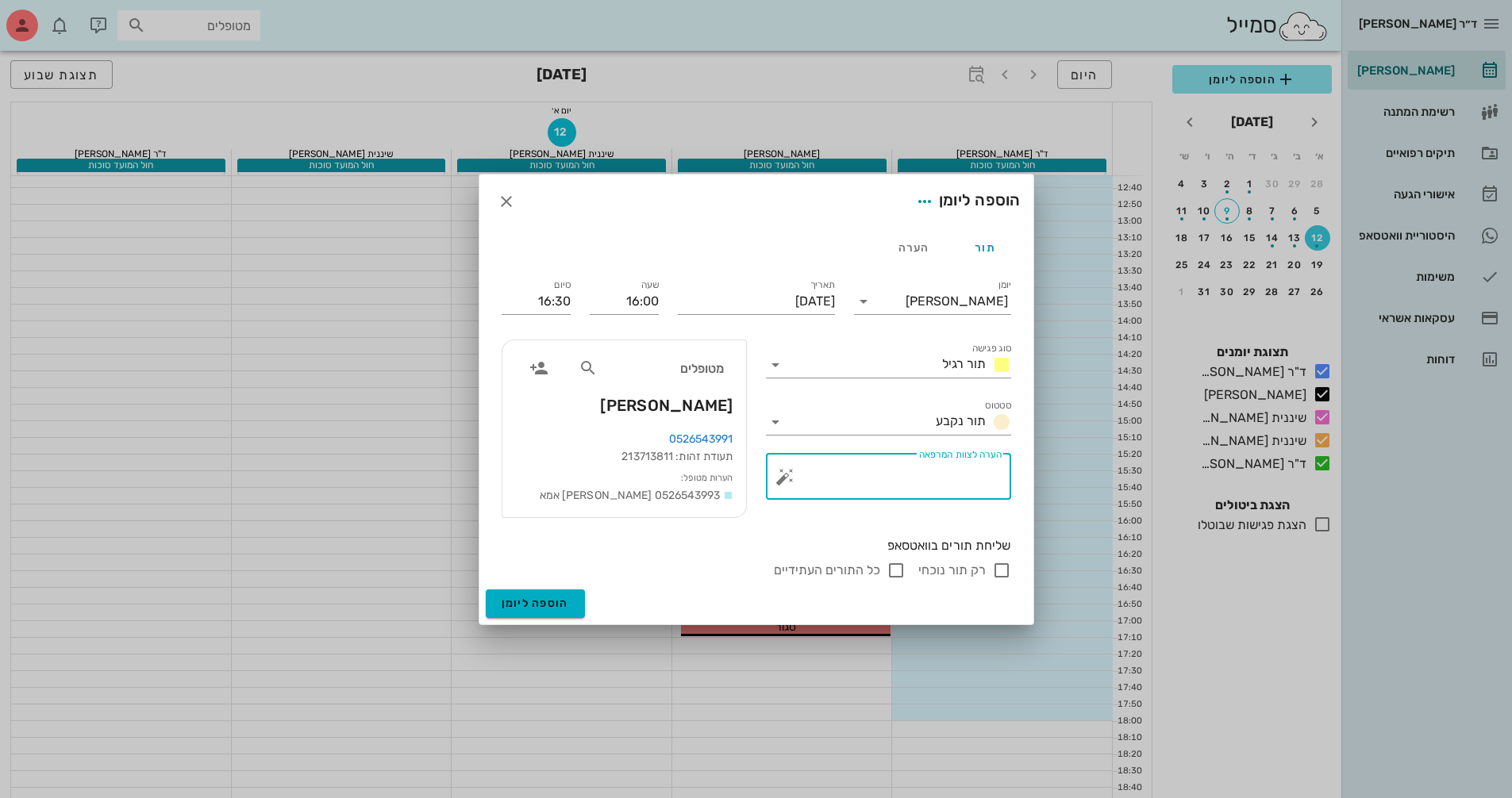
click at [876, 469] on textarea "הערה לצוות המרפאה" at bounding box center [895, 480] width 213 height 38
type textarea "שיננית"
click at [1006, 571] on input "רק תור נוכחי" at bounding box center [1001, 570] width 19 height 19
checkbox input "false"
click at [550, 607] on span "הוספה ליומן" at bounding box center [535, 603] width 68 height 14
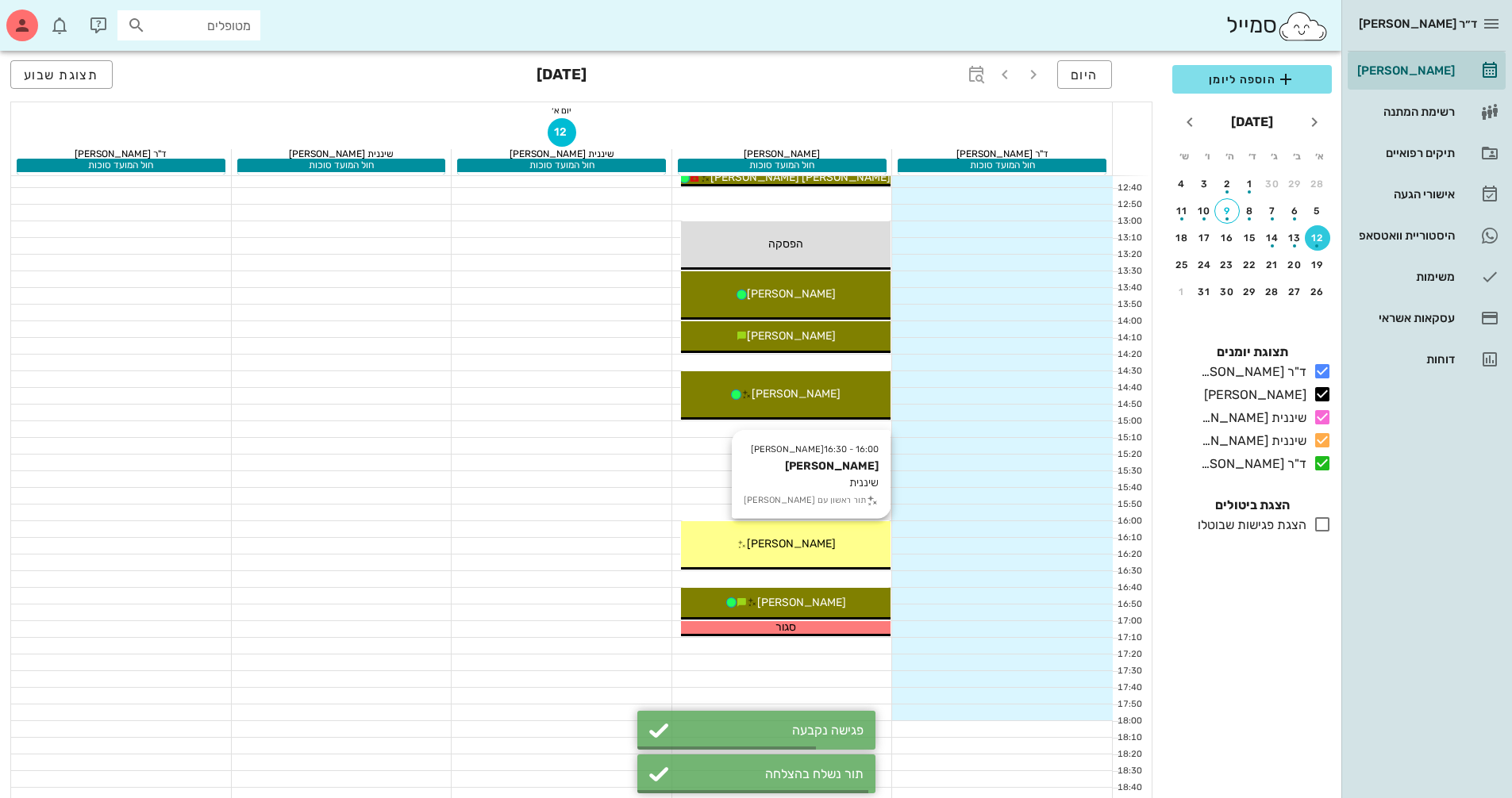
click at [837, 554] on div "16:00 - 16:30 [PERSON_NAME] שיננית תור ראשון עם [PERSON_NAME]" at bounding box center [785, 545] width 210 height 48
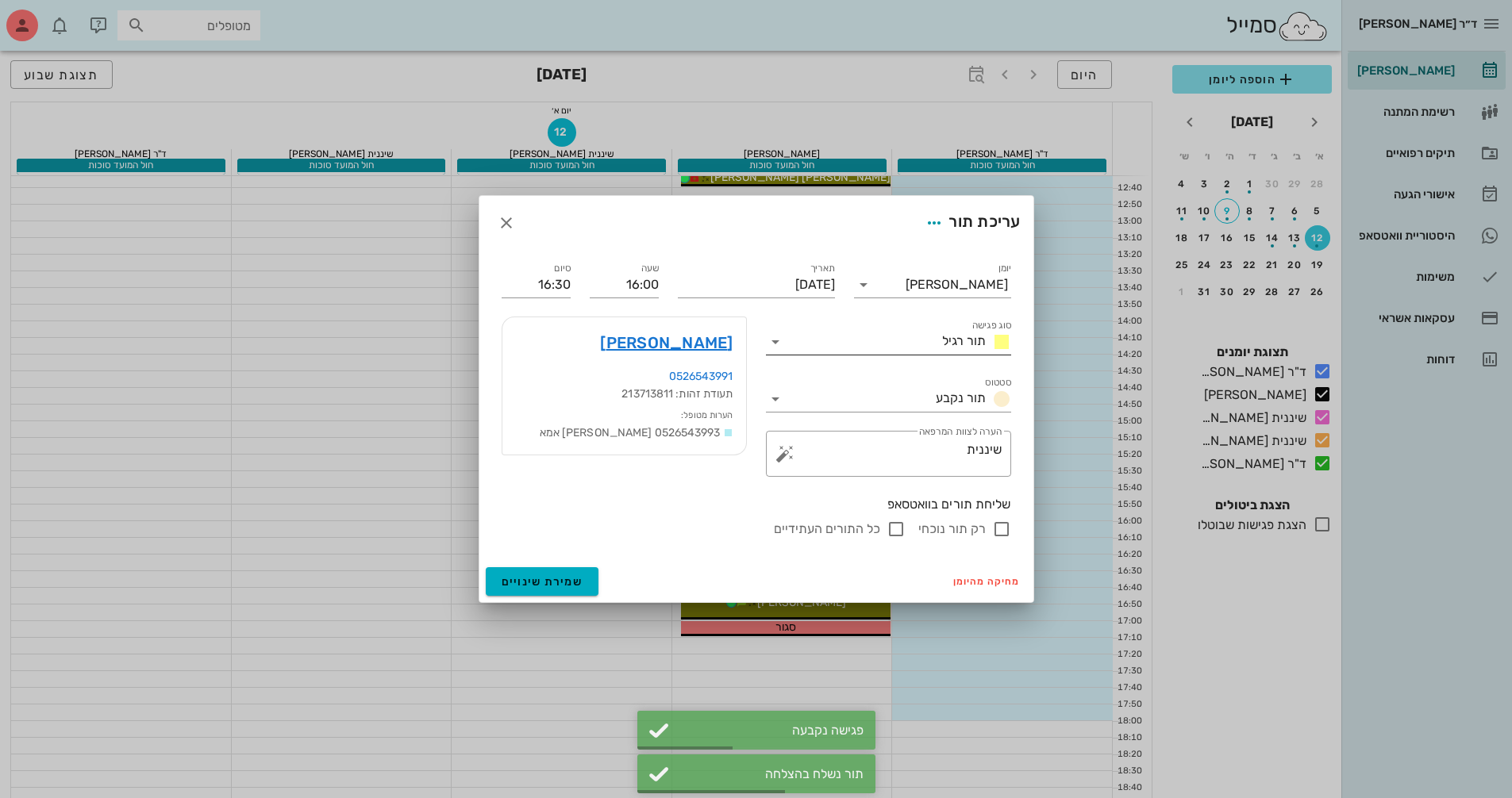
click at [903, 334] on input "סוג פגישה" at bounding box center [862, 341] width 147 height 25
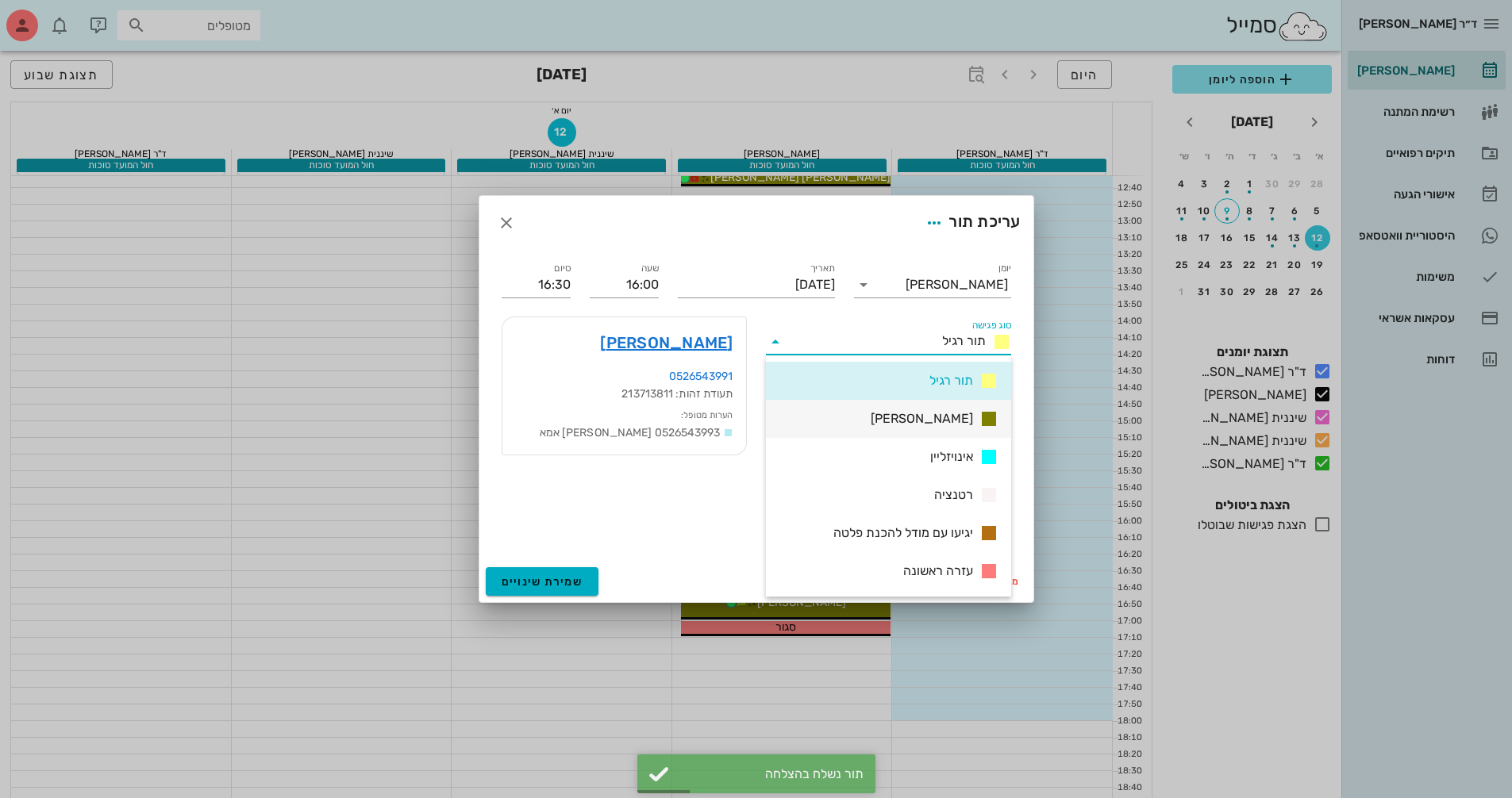
click at [914, 418] on div "[PERSON_NAME]" at bounding box center [888, 419] width 245 height 38
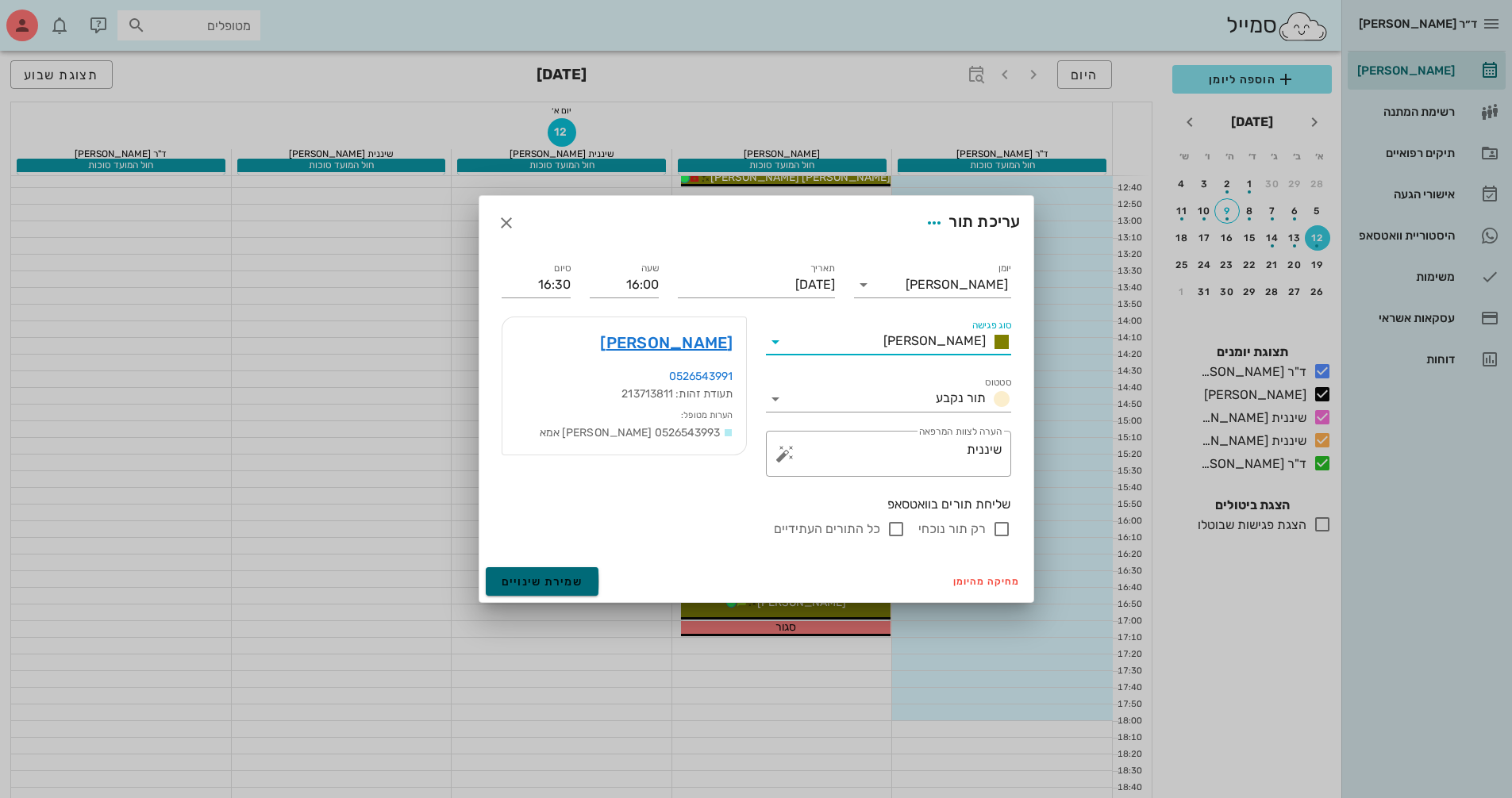
click at [546, 578] on span "שמירת שינויים" at bounding box center [542, 582] width 81 height 14
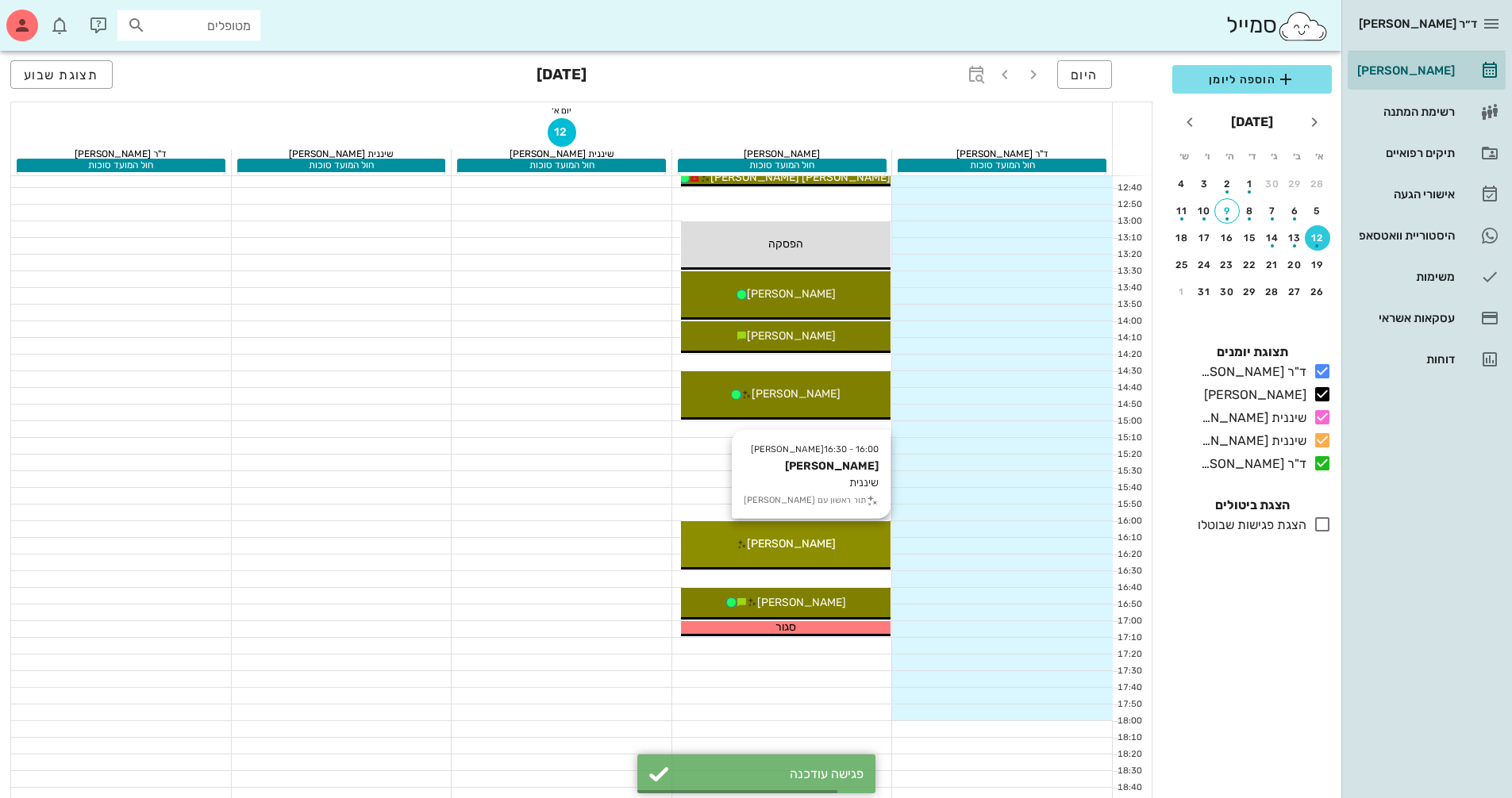
click at [808, 547] on span "[PERSON_NAME]" at bounding box center [791, 544] width 89 height 14
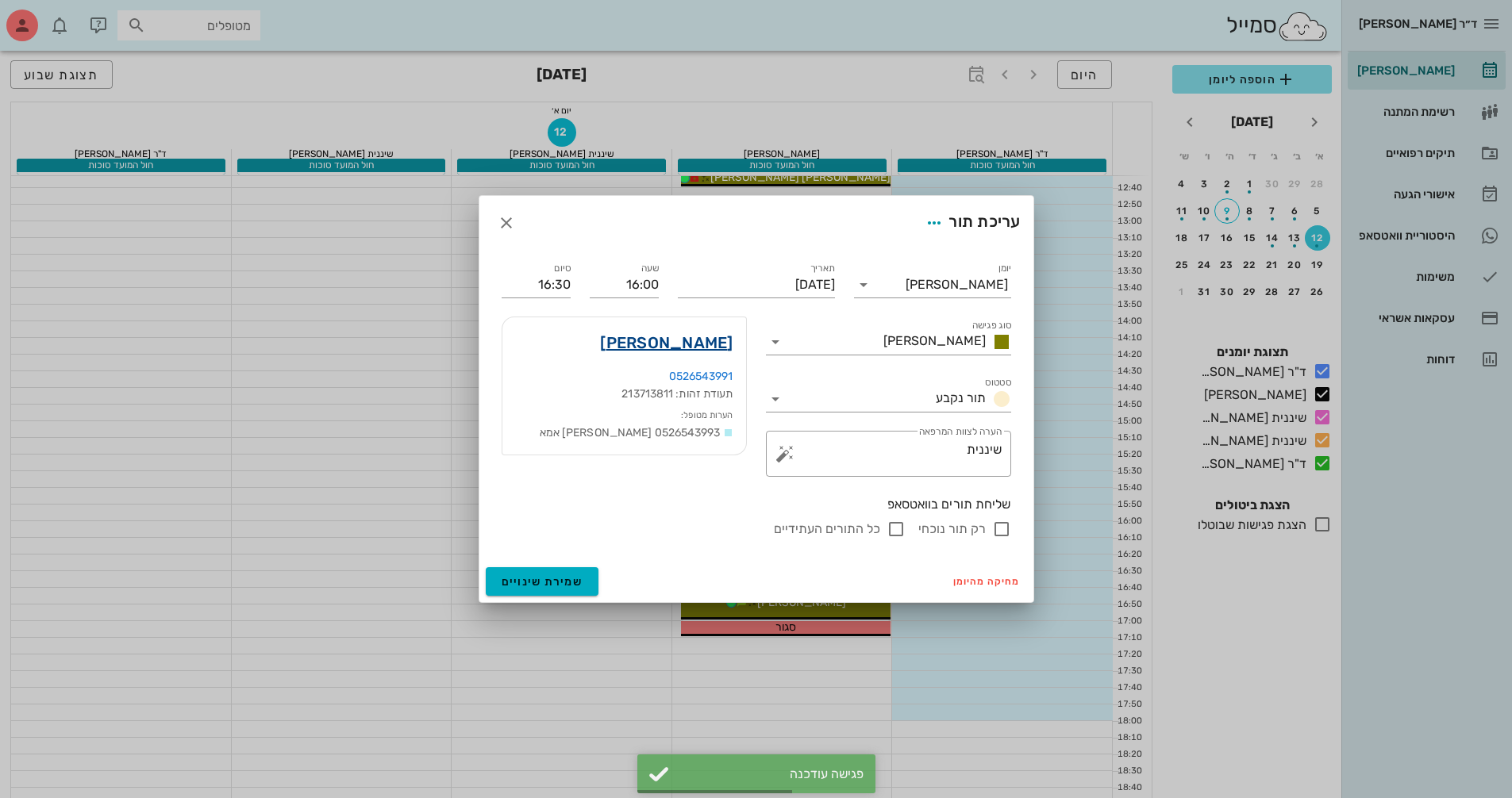
click at [720, 343] on link "[PERSON_NAME]" at bounding box center [666, 342] width 132 height 25
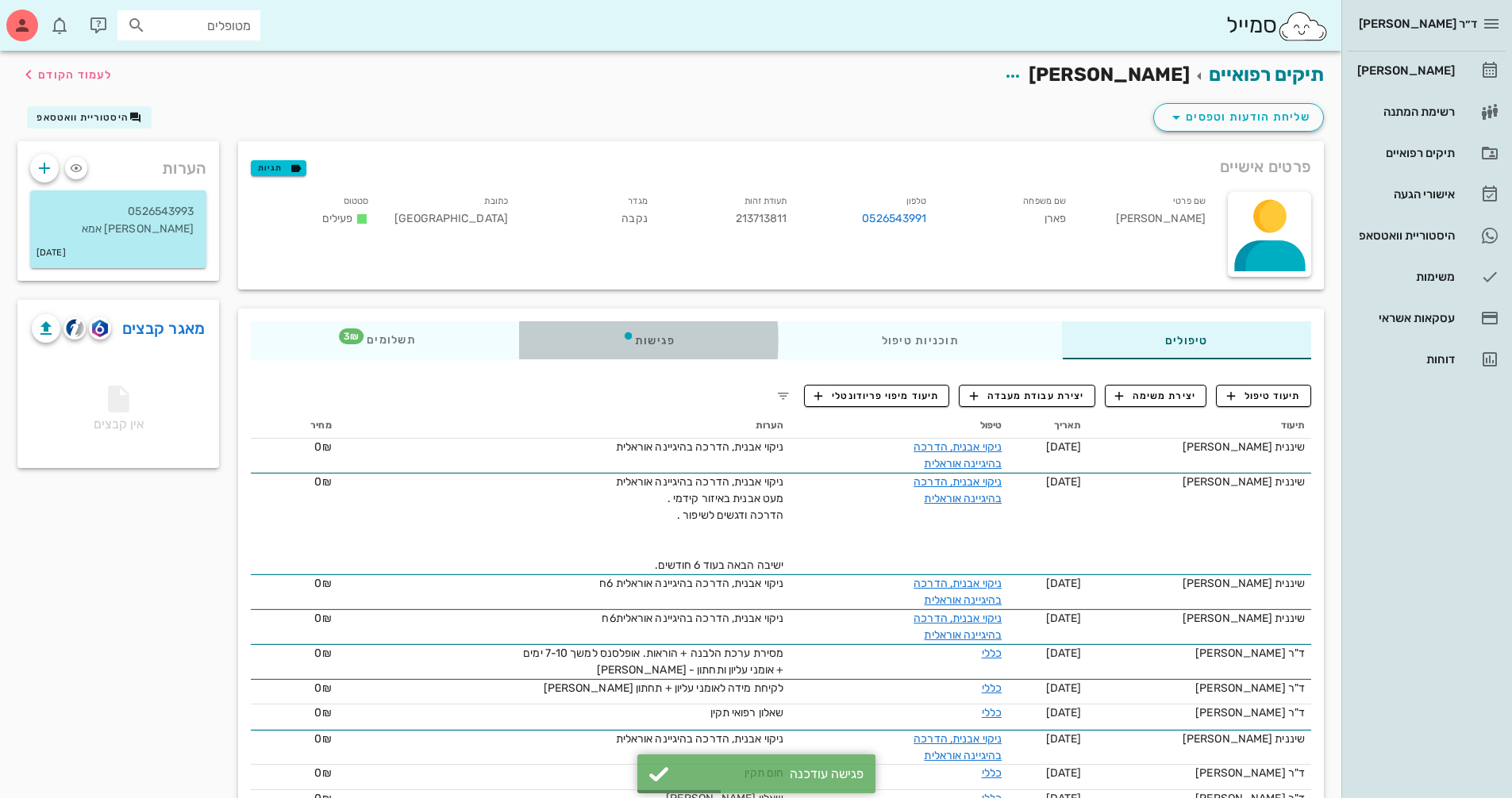
click at [658, 344] on div "פגישות" at bounding box center [649, 340] width 260 height 38
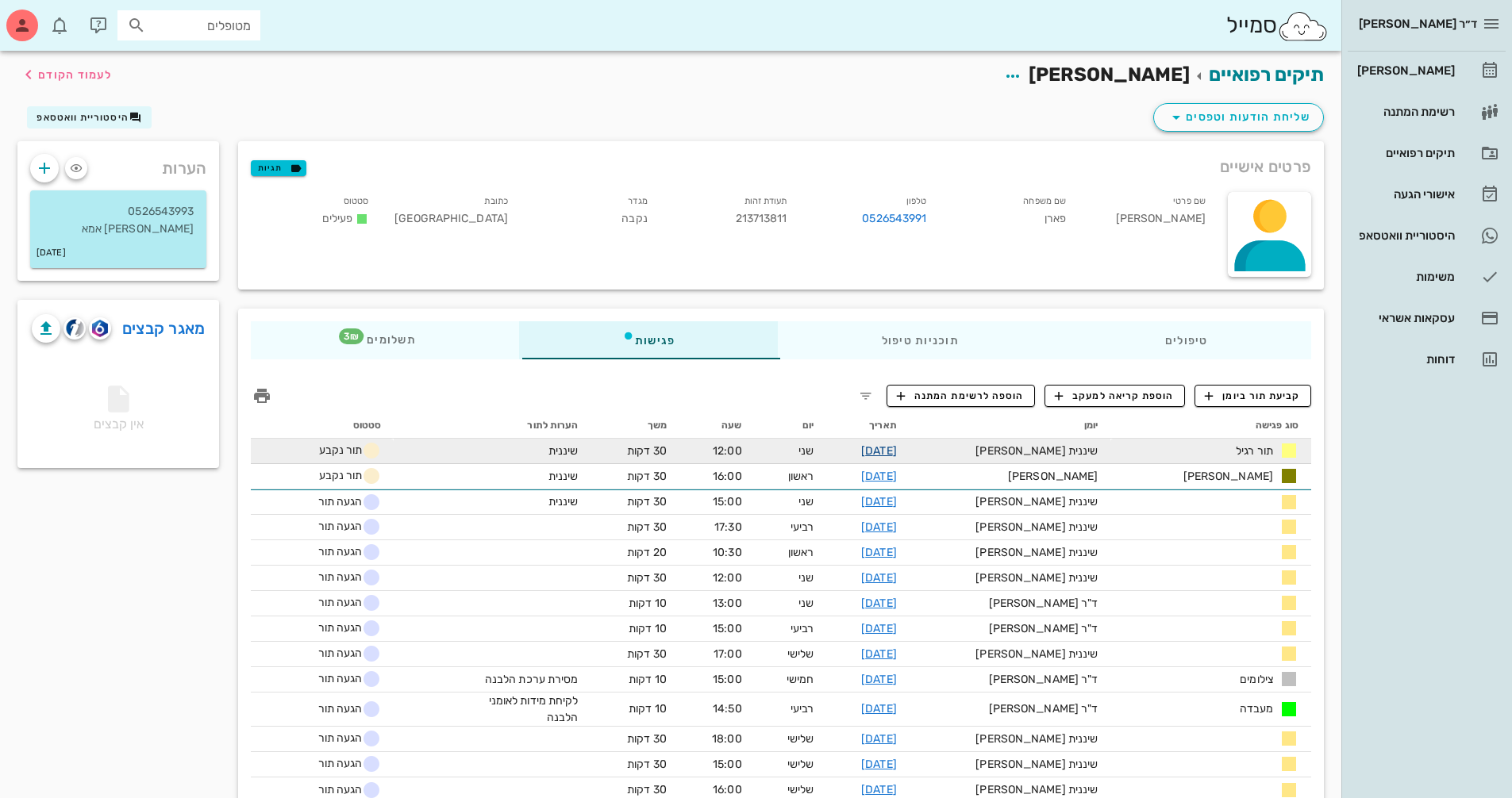
click at [896, 447] on link "[DATE]" at bounding box center [878, 451] width 36 height 14
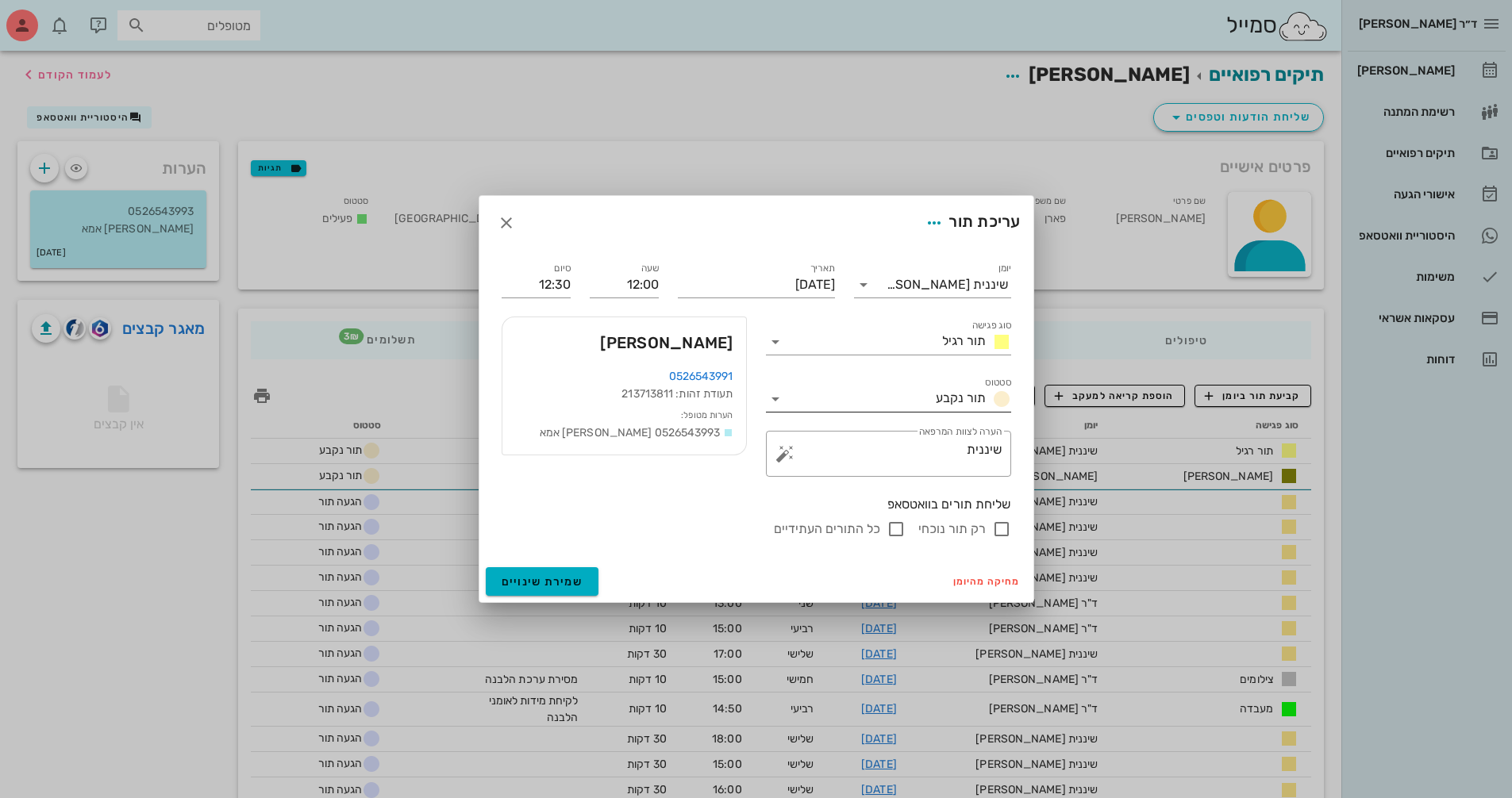
click at [780, 397] on icon at bounding box center [775, 399] width 19 height 19
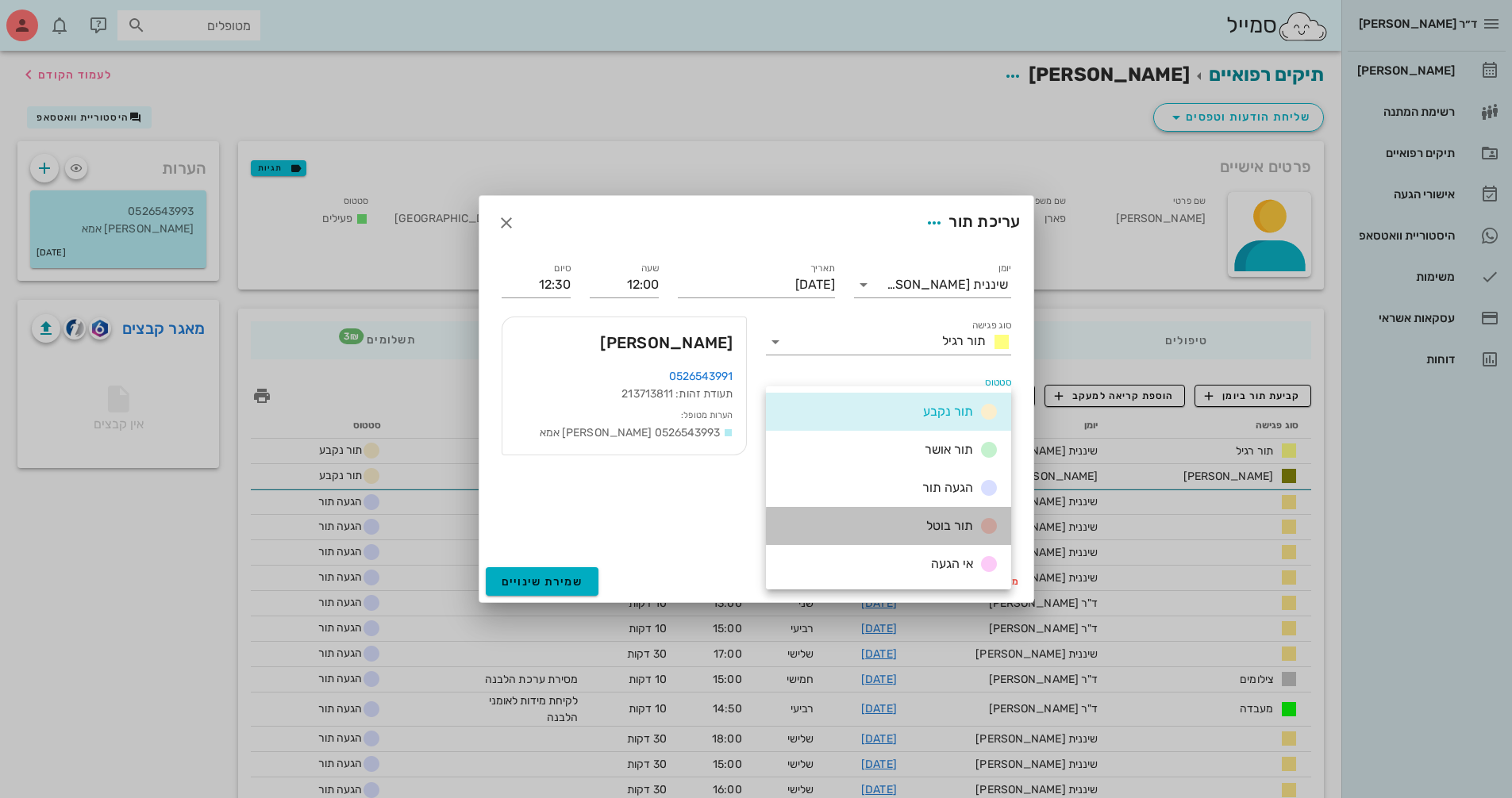
click at [908, 520] on div "תור בוטל" at bounding box center [888, 526] width 245 height 38
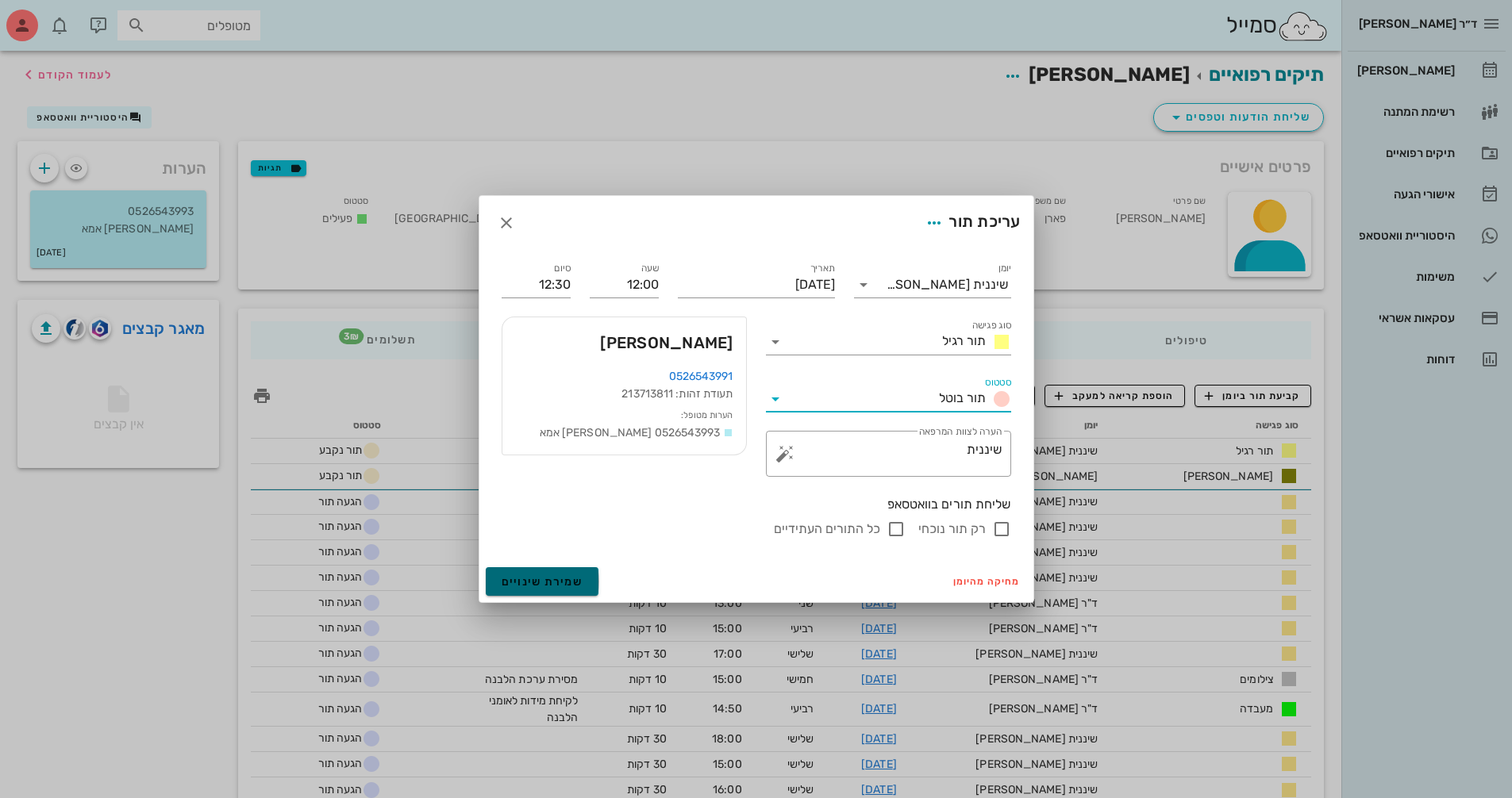
click at [560, 581] on span "שמירת שינויים" at bounding box center [542, 582] width 81 height 14
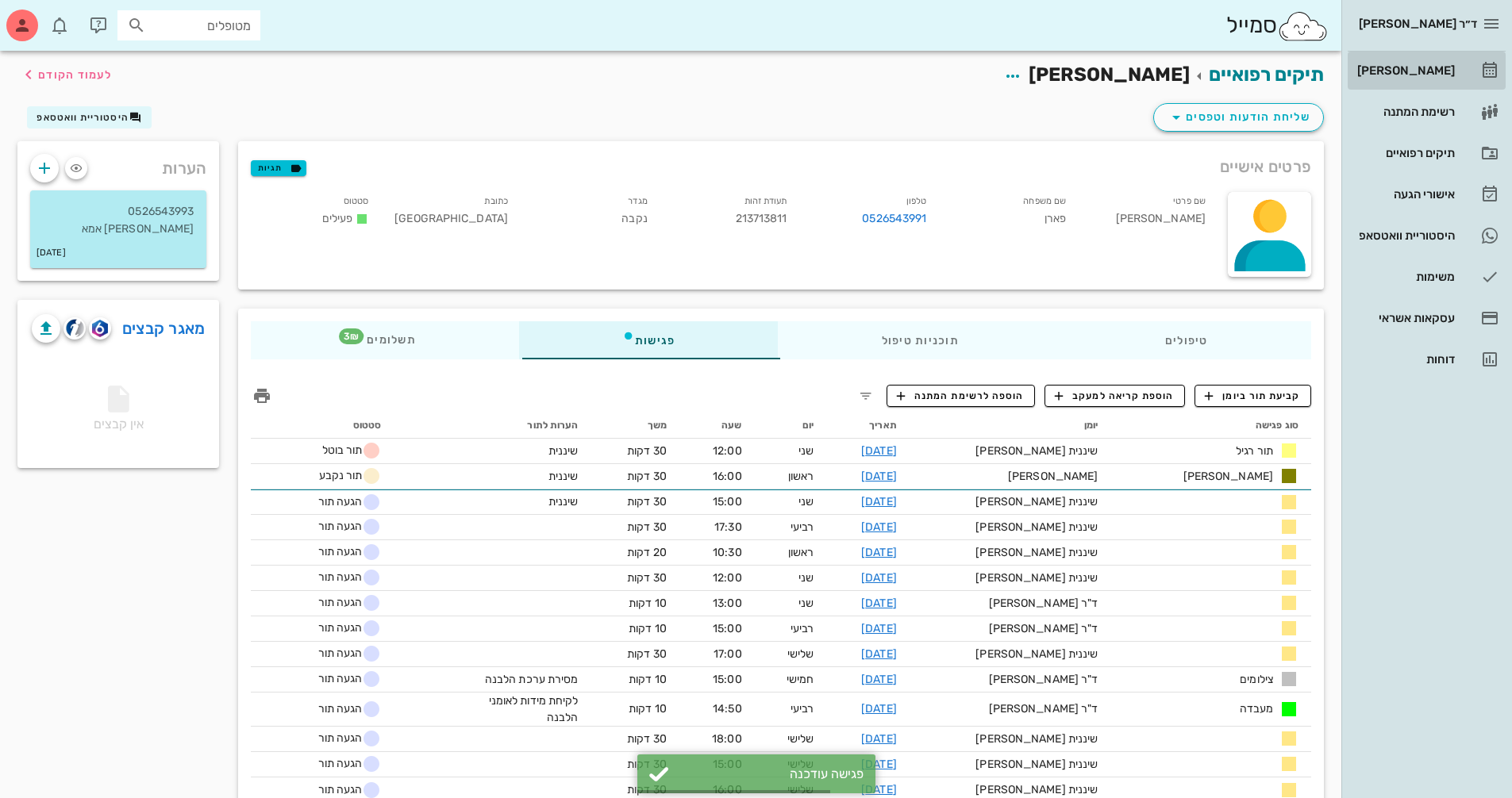
click at [1431, 64] on div "[PERSON_NAME]" at bounding box center [1404, 70] width 100 height 13
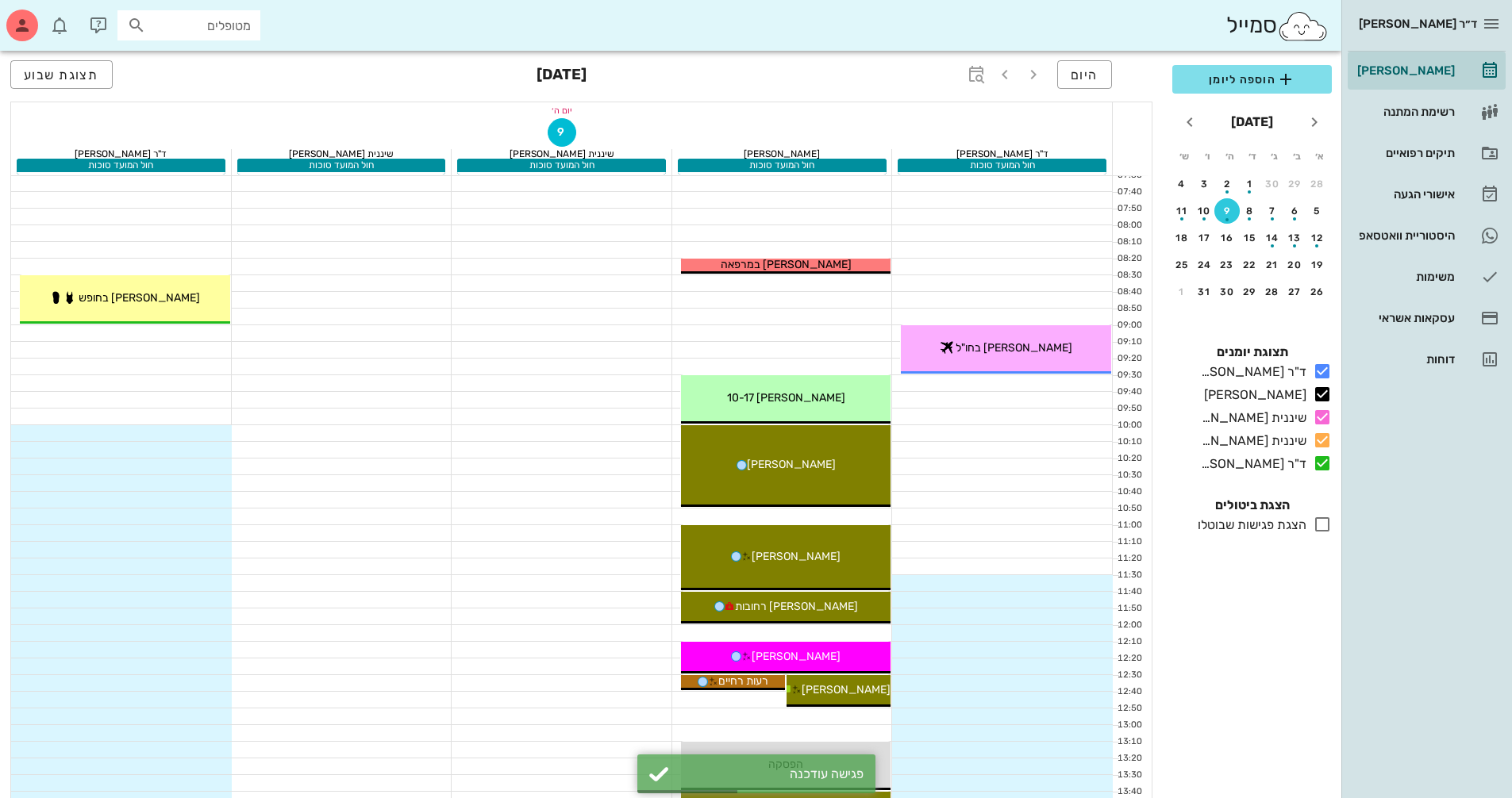
scroll to position [80, 0]
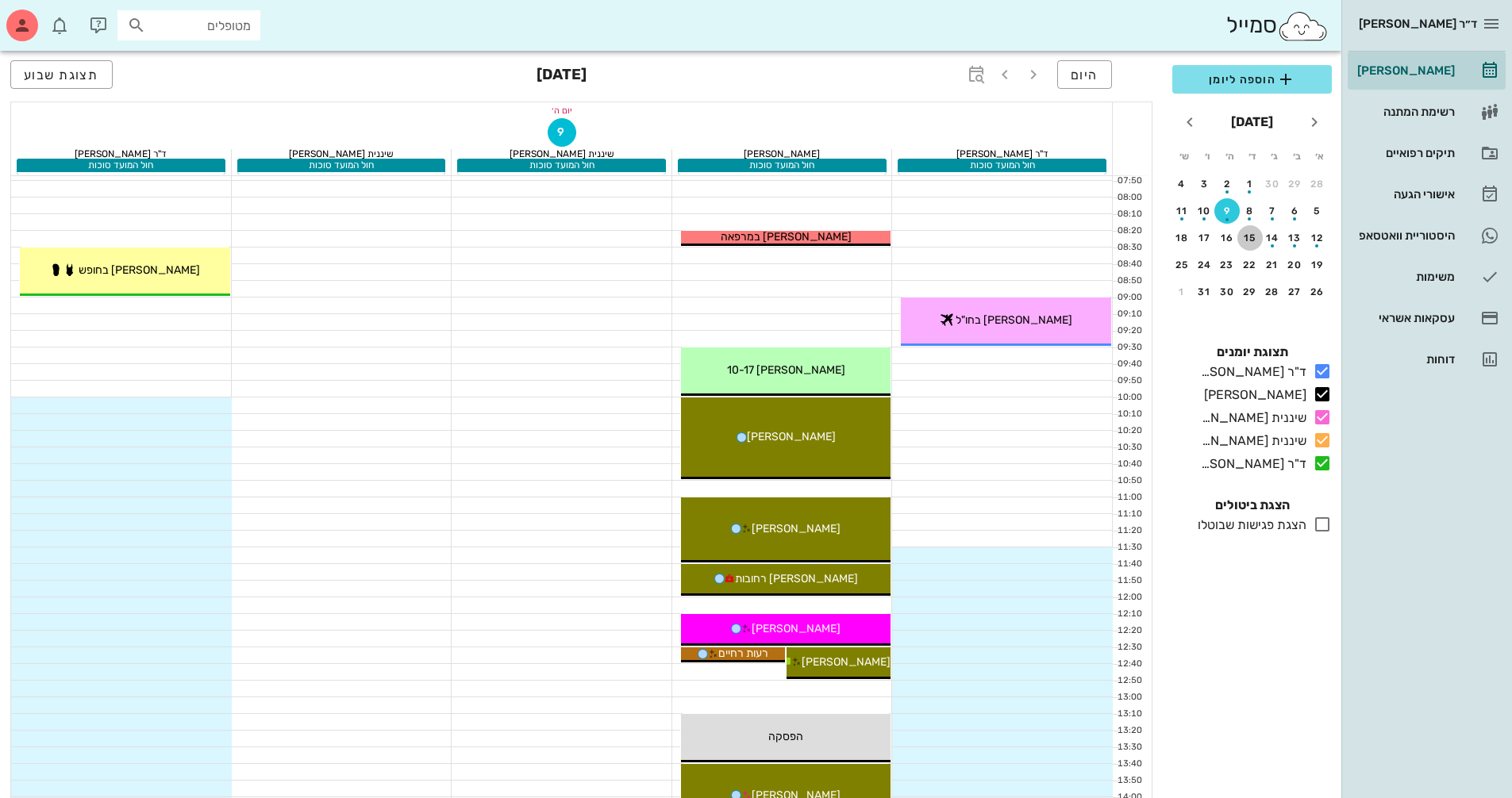
click at [1248, 239] on div "15" at bounding box center [1250, 237] width 25 height 11
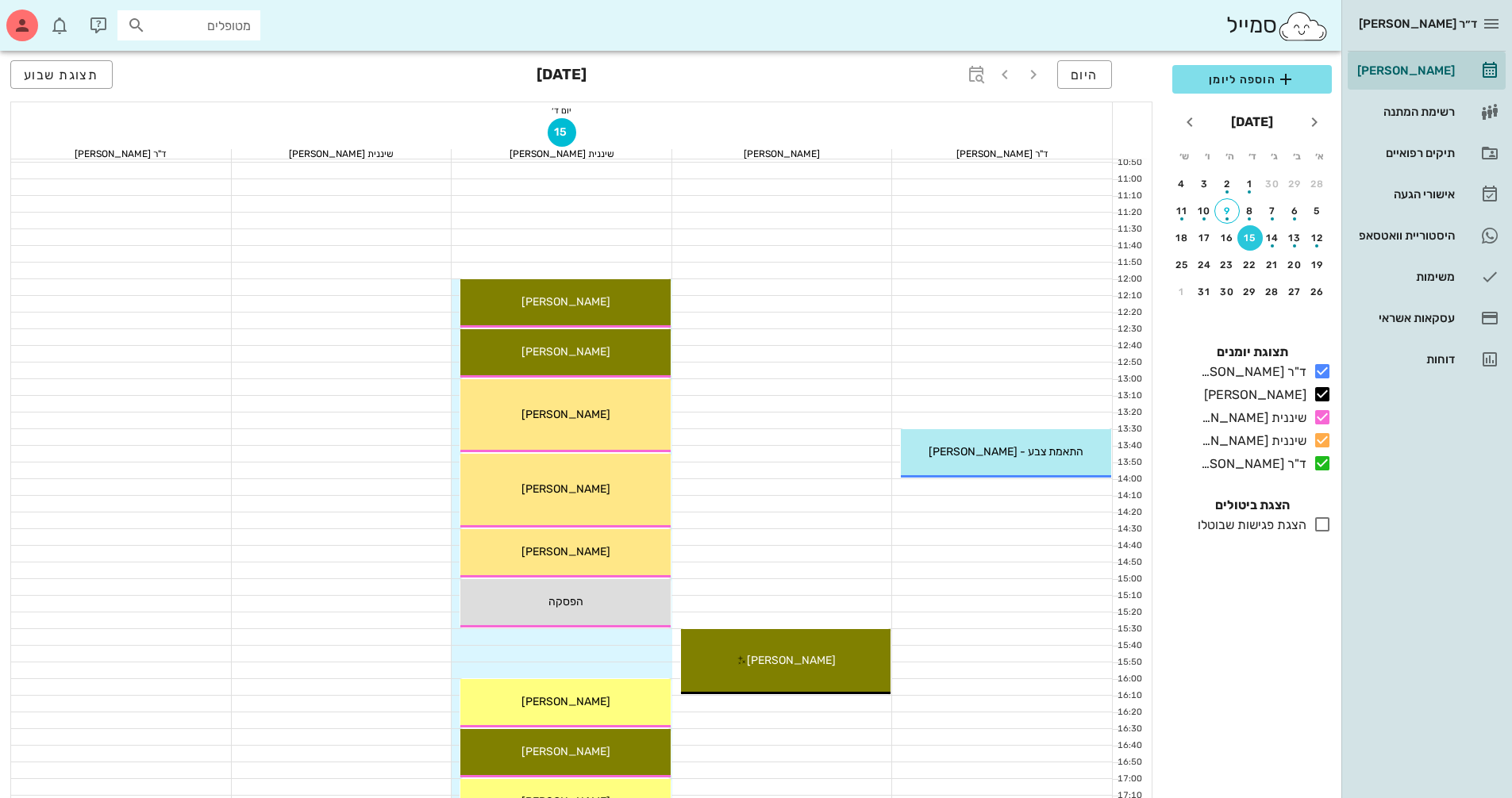
scroll to position [380, 0]
click at [1212, 237] on div "17" at bounding box center [1204, 237] width 25 height 11
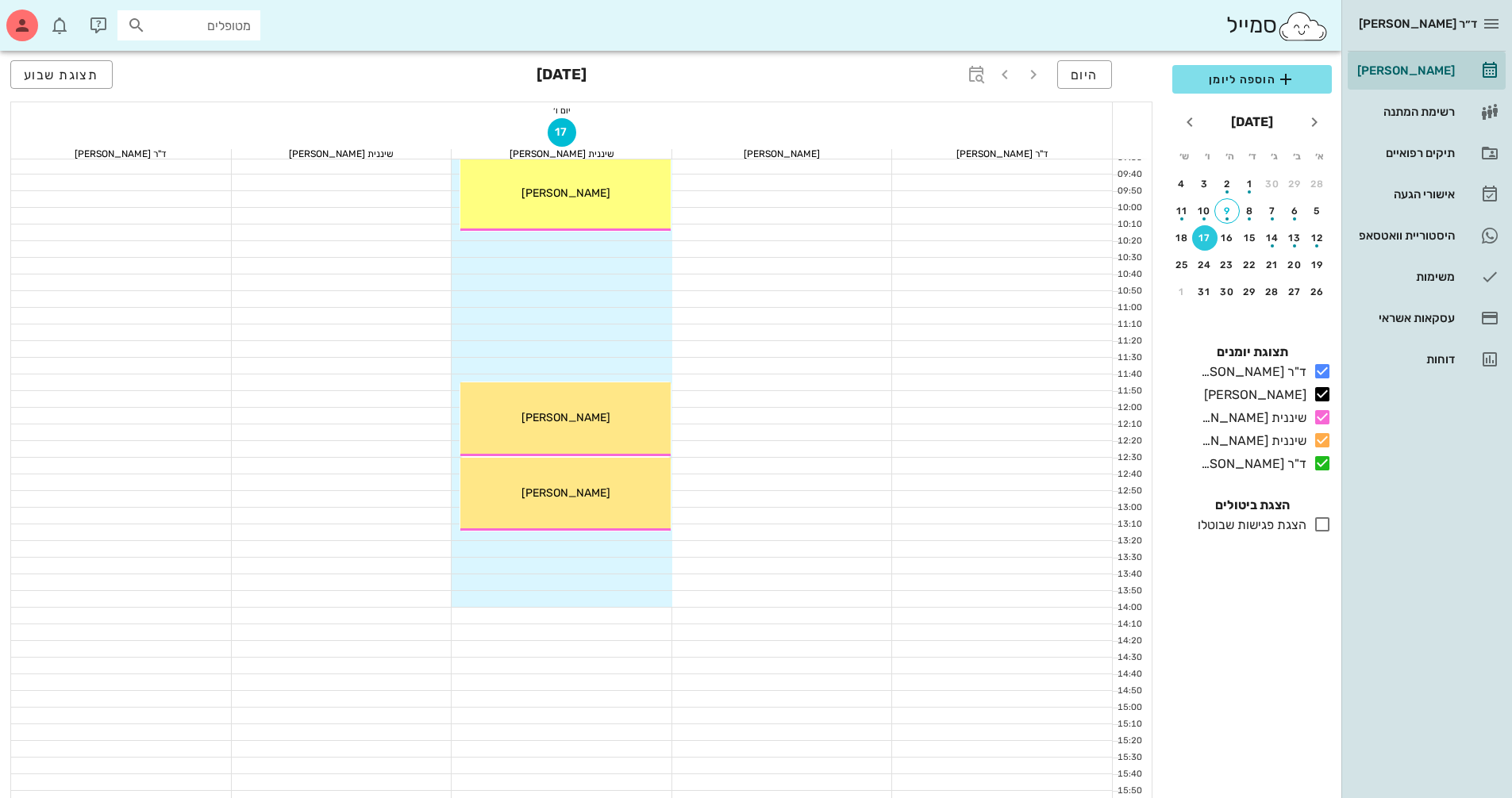
scroll to position [62, 0]
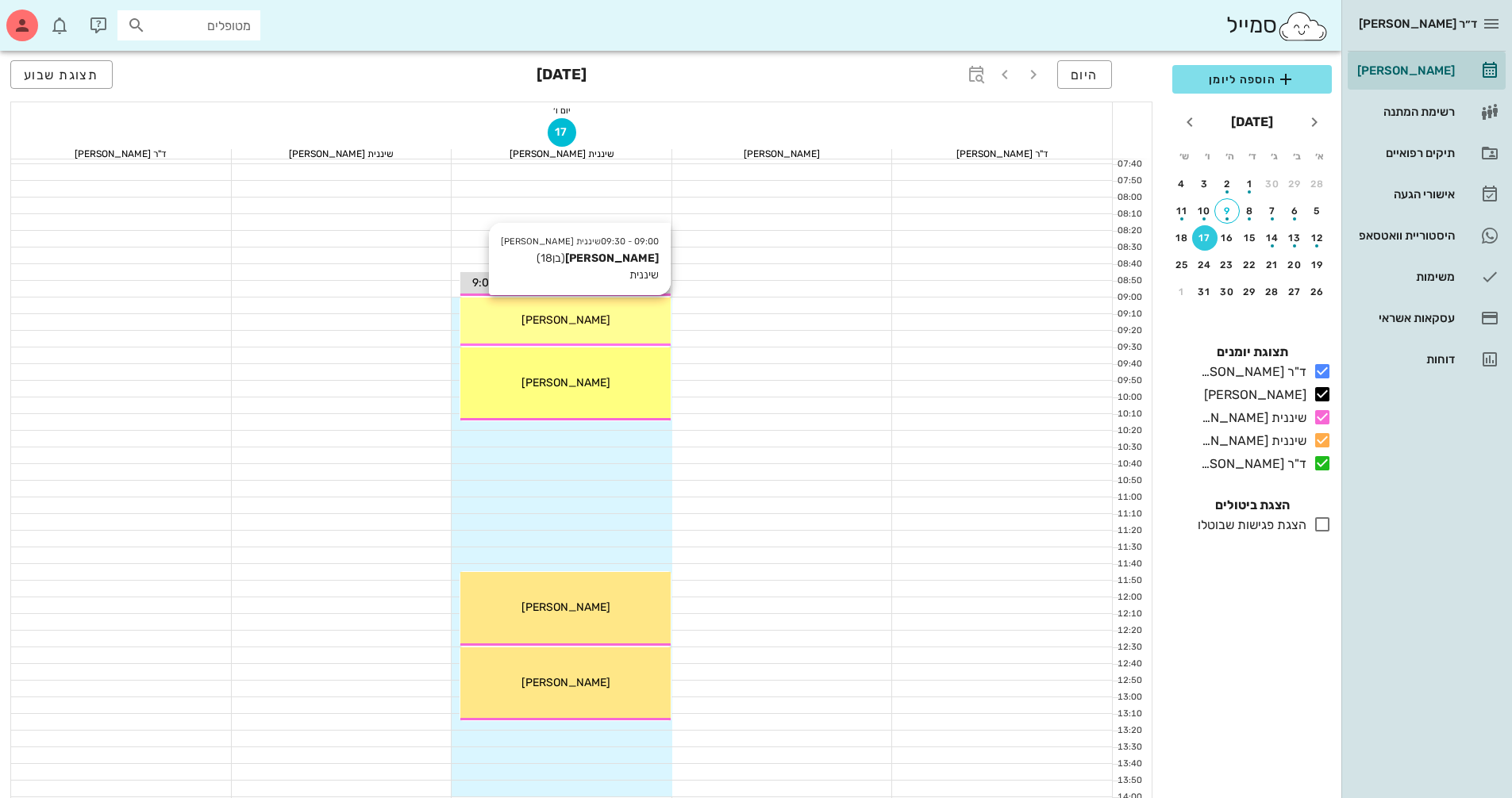
click at [657, 332] on div "09:00 - 09:30 שיננית [PERSON_NAME] [PERSON_NAME] (בן 18 ) שיננית [PERSON_NAME]" at bounding box center [565, 322] width 210 height 48
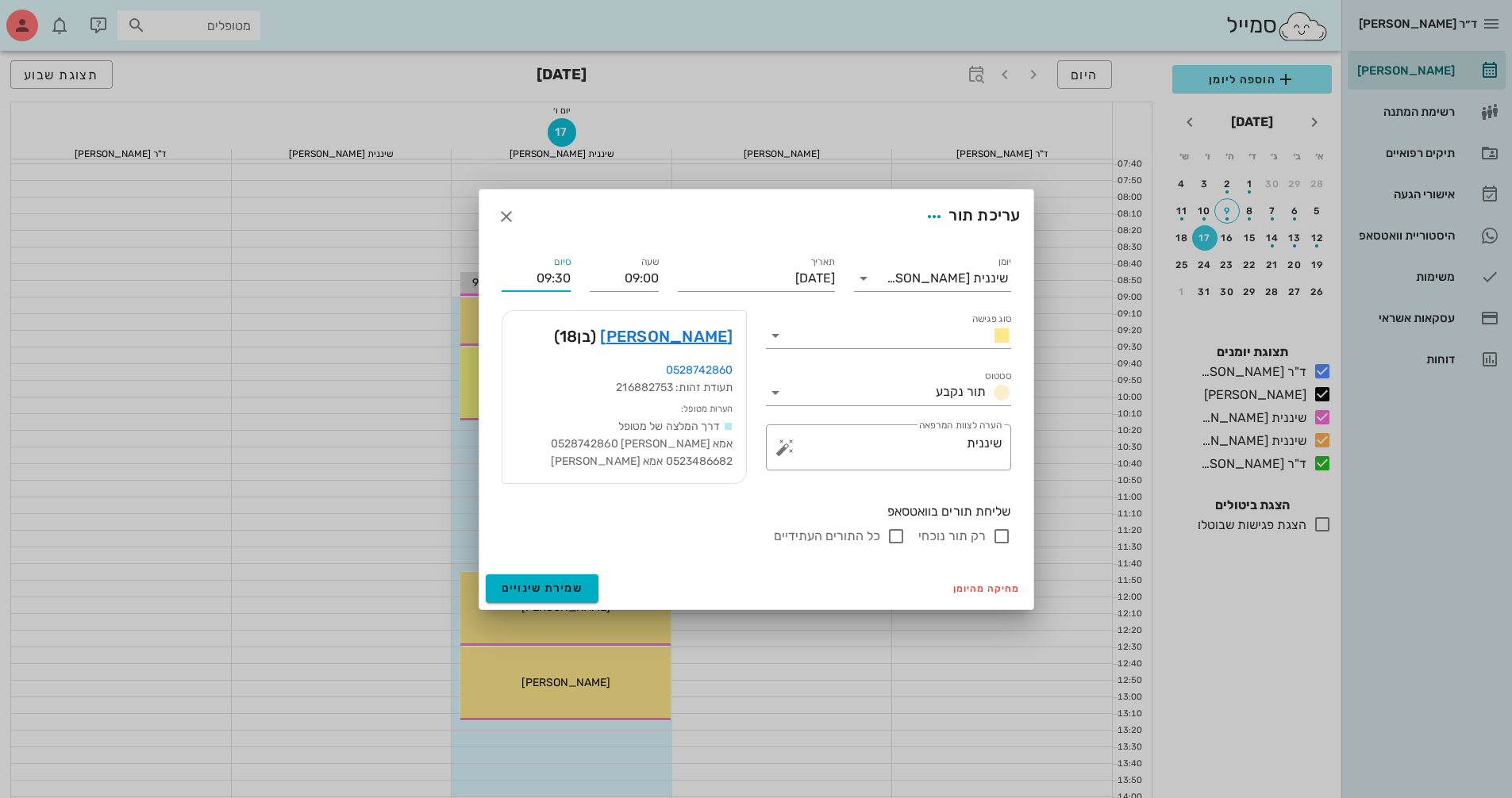
drag, startPoint x: 536, startPoint y: 268, endPoint x: 663, endPoint y: 268, distance: 127.0
click at [663, 268] on div "יומן שיננית [PERSON_NAME] סוג פגישה סטטוס תור נקבע תאריך [DATE] שעה 09:00 סיום …" at bounding box center [756, 399] width 528 height 312
type input "09:45"
click at [552, 593] on form "עריכת תור יומן שיננית [PERSON_NAME] סוג פגישה סטטוס תור נקבע תאריך [DATE] שעה 0…" at bounding box center [756, 399] width 554 height 420
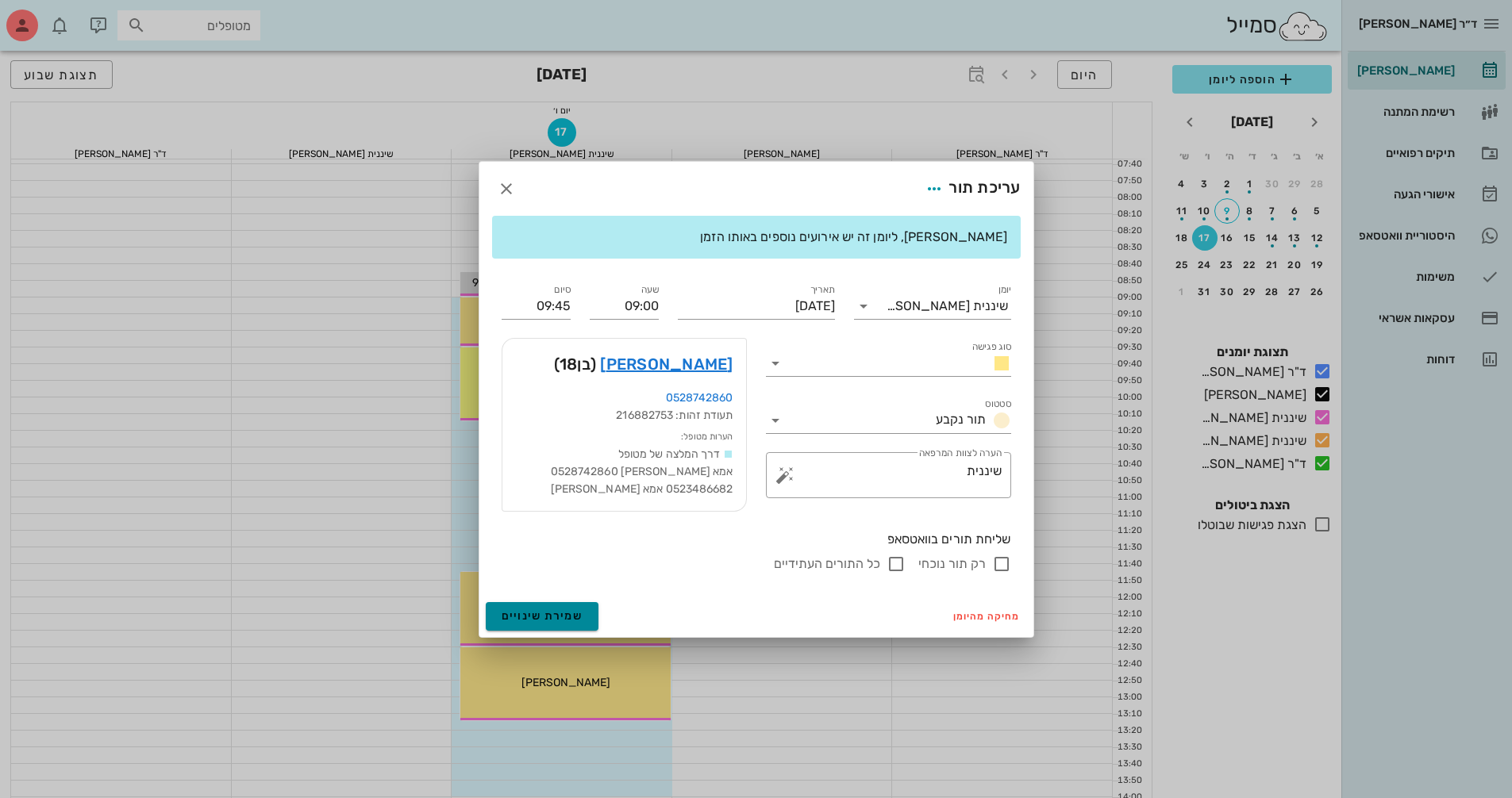
click at [570, 621] on span "שמירת שינויים" at bounding box center [542, 616] width 81 height 14
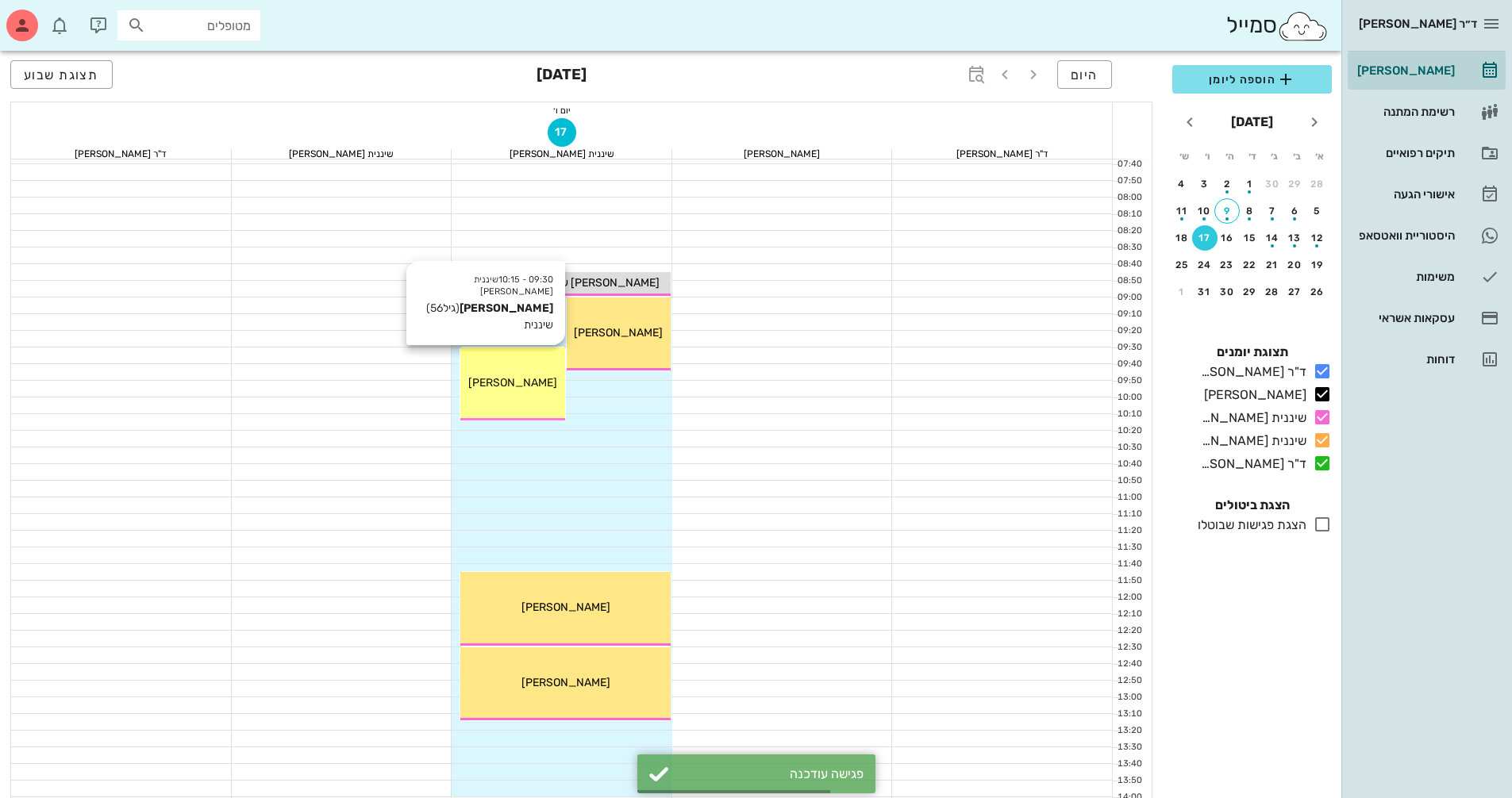
click at [519, 417] on div "09:30 - 10:15 שיננית [PERSON_NAME] [PERSON_NAME] (גיל 56 ) שיננית [PERSON_NAME]" at bounding box center [512, 383] width 104 height 74
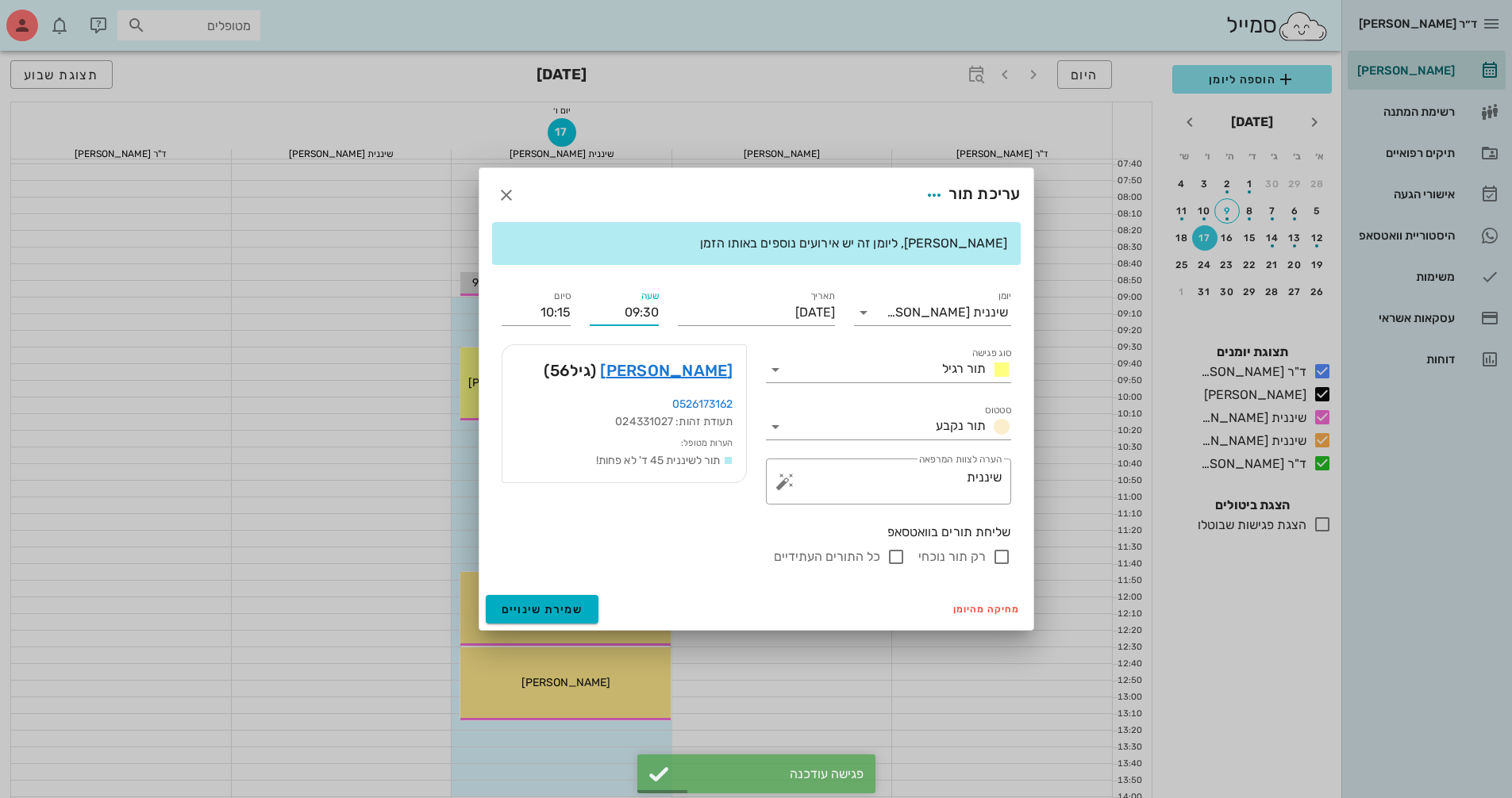
drag, startPoint x: 645, startPoint y: 313, endPoint x: 661, endPoint y: 327, distance: 21.3
click at [661, 327] on div "שעה 09:30" at bounding box center [624, 306] width 88 height 57
type input "09:45"
type input "10:30"
click at [556, 307] on div "יומן שיננית [PERSON_NAME] סוג פגישה תור רגיל סטטוס תור נקבע תאריך [DATE] שעה 09…" at bounding box center [756, 427] width 528 height 299
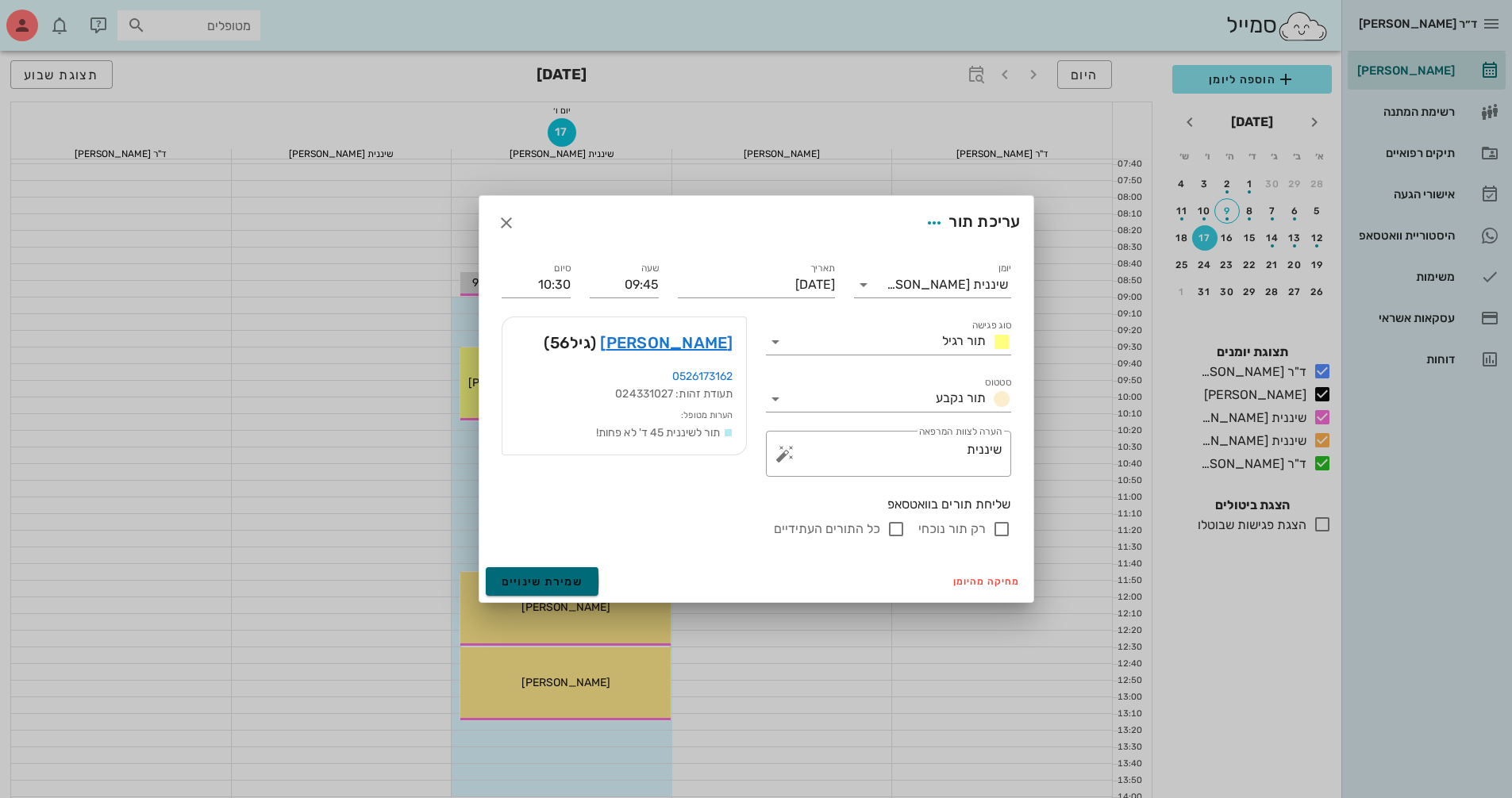
click at [573, 581] on span "שמירת שינויים" at bounding box center [542, 582] width 81 height 14
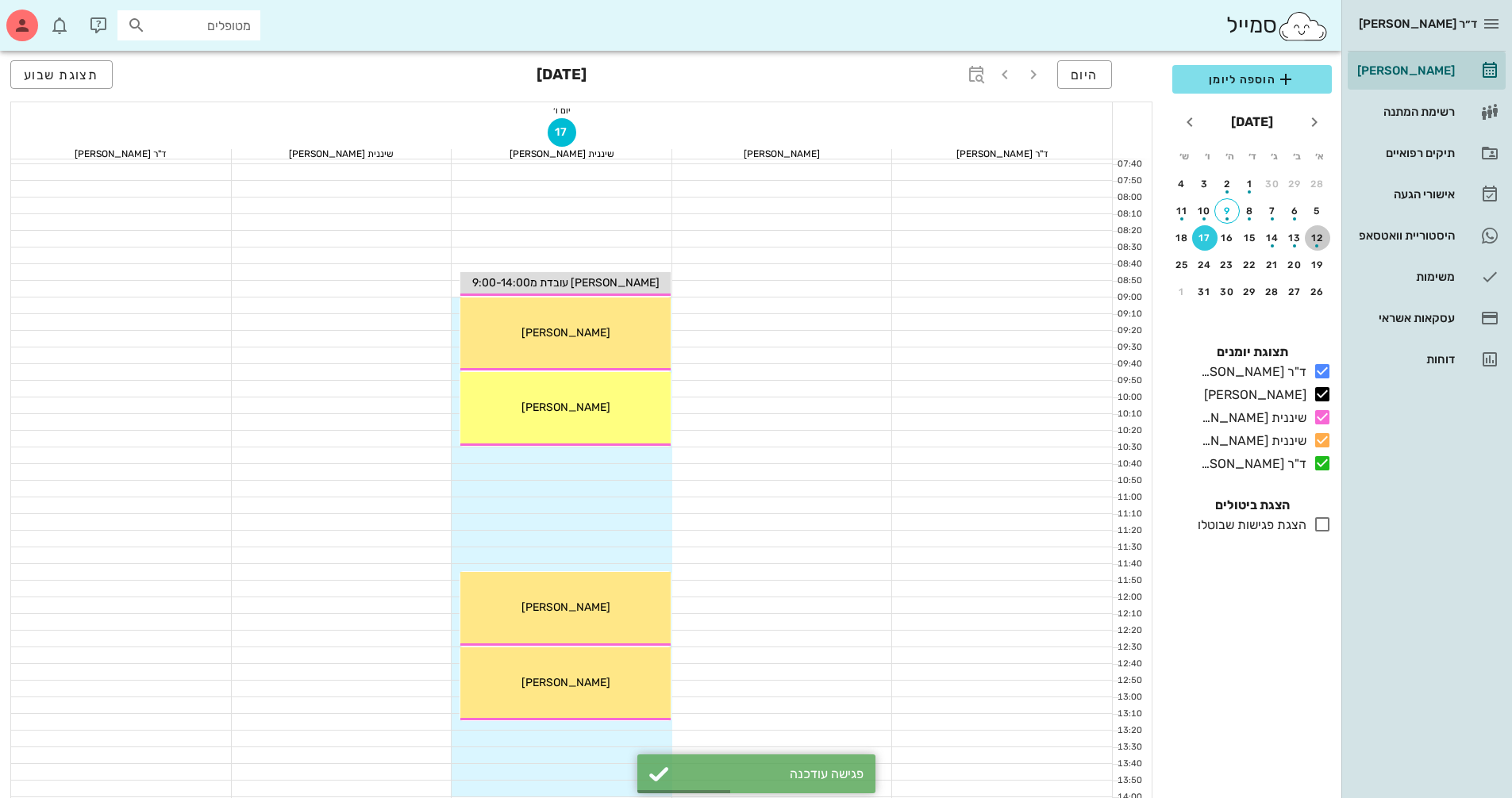
click at [1315, 238] on div "button" at bounding box center [1316, 241] width 25 height 9
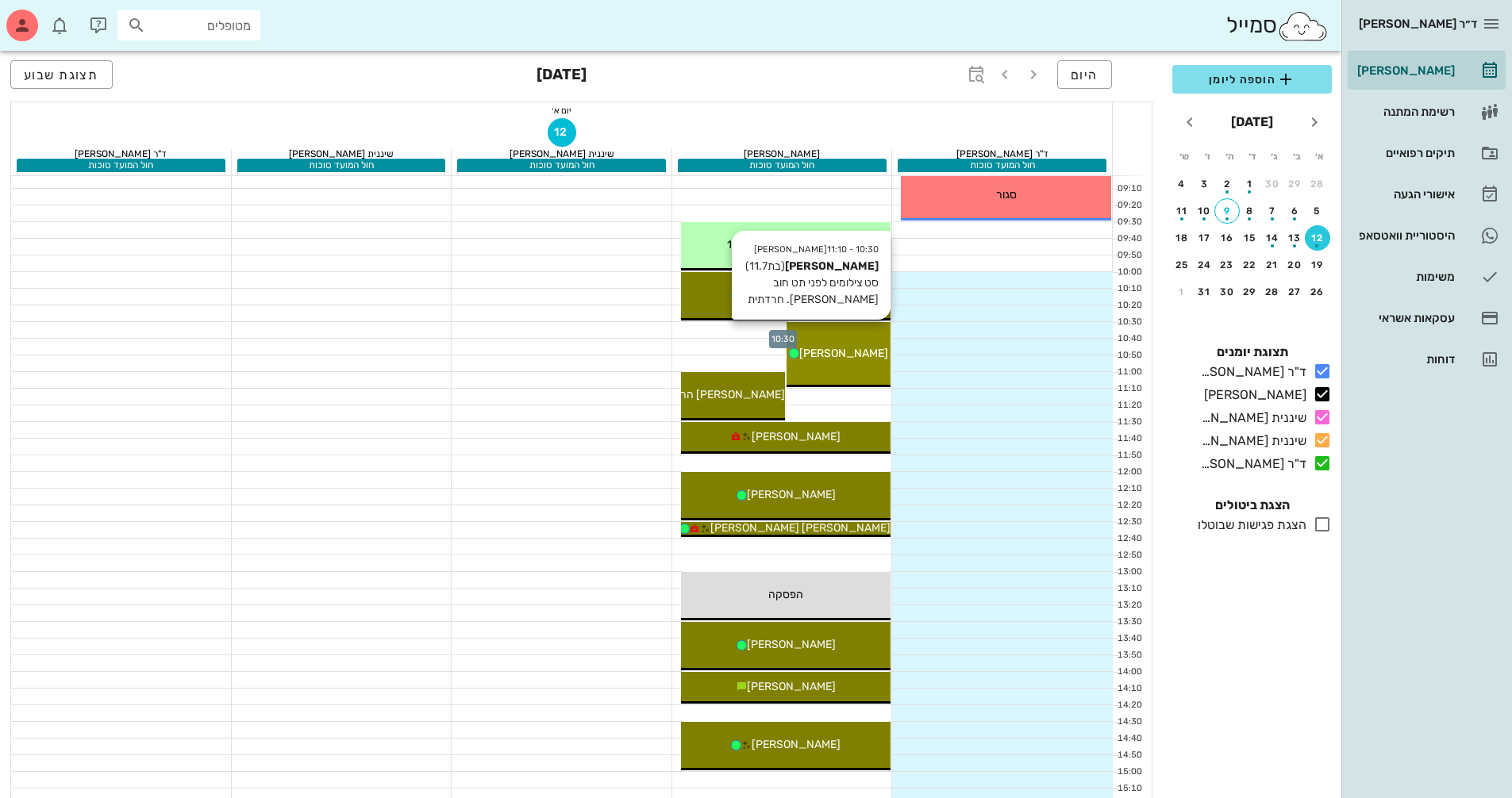
scroll to position [238, 0]
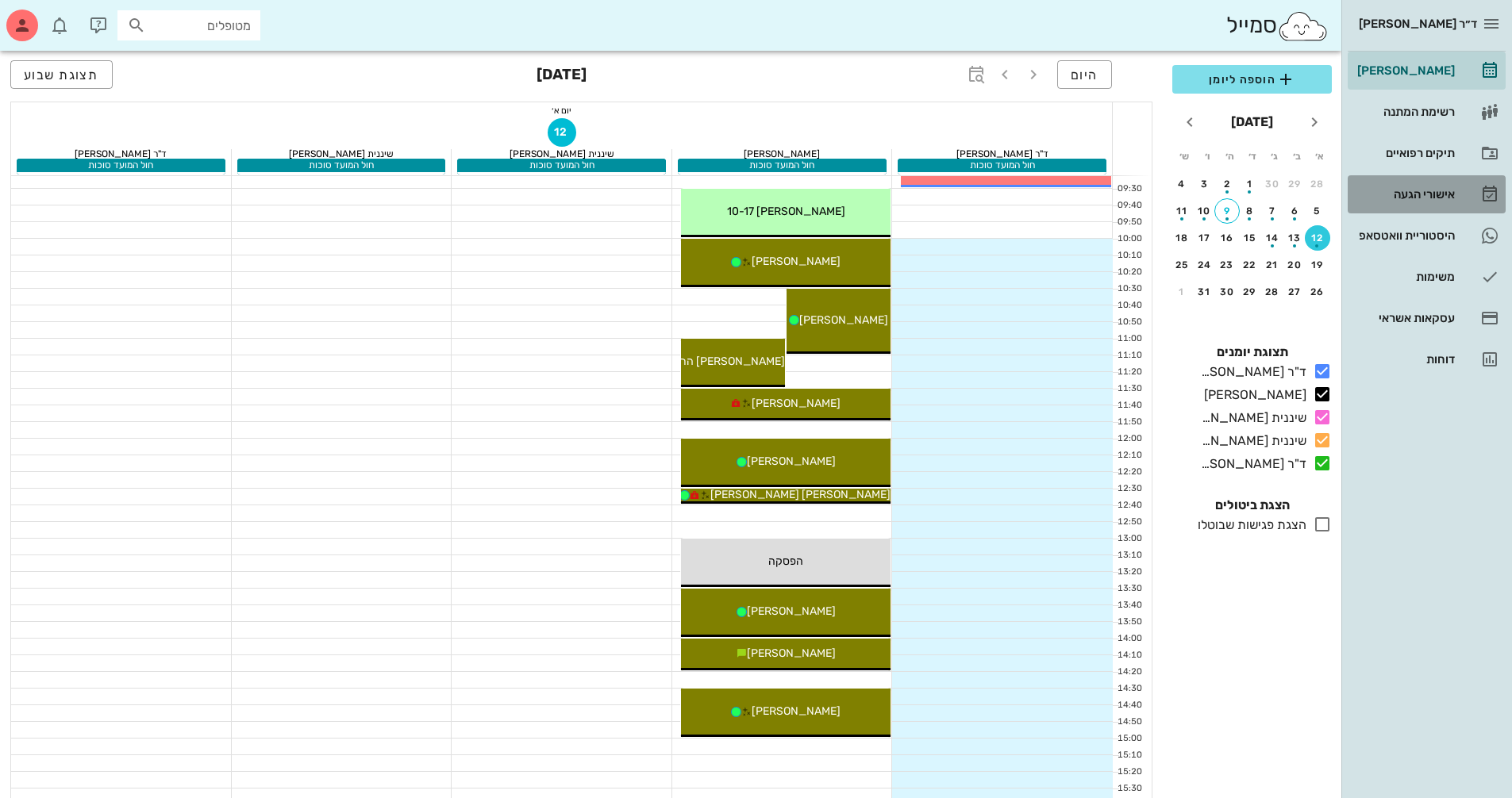
click at [1441, 188] on div "אישורי הגעה" at bounding box center [1404, 194] width 100 height 13
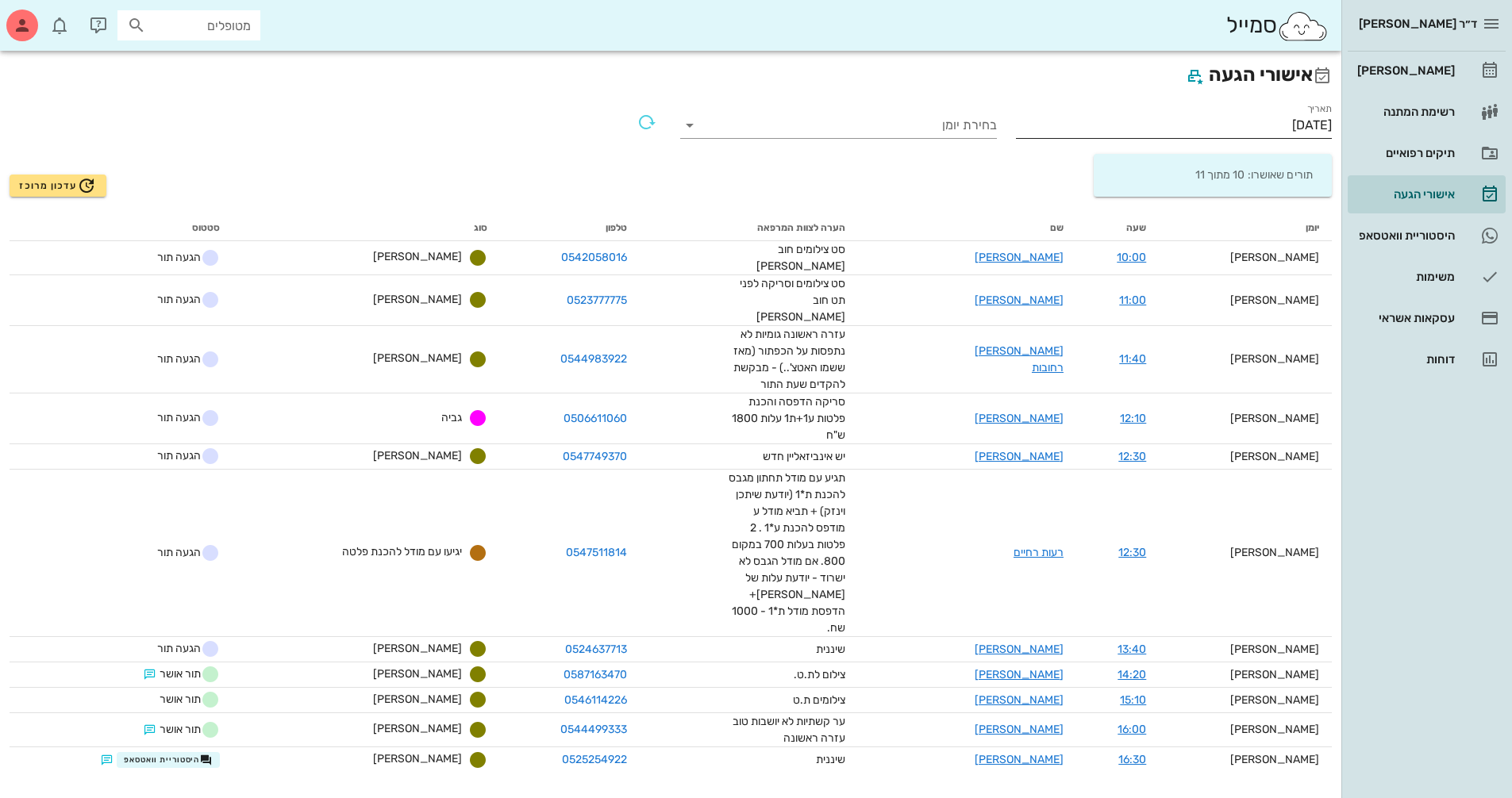
click at [1239, 131] on input "[DATE]" at bounding box center [1174, 125] width 317 height 25
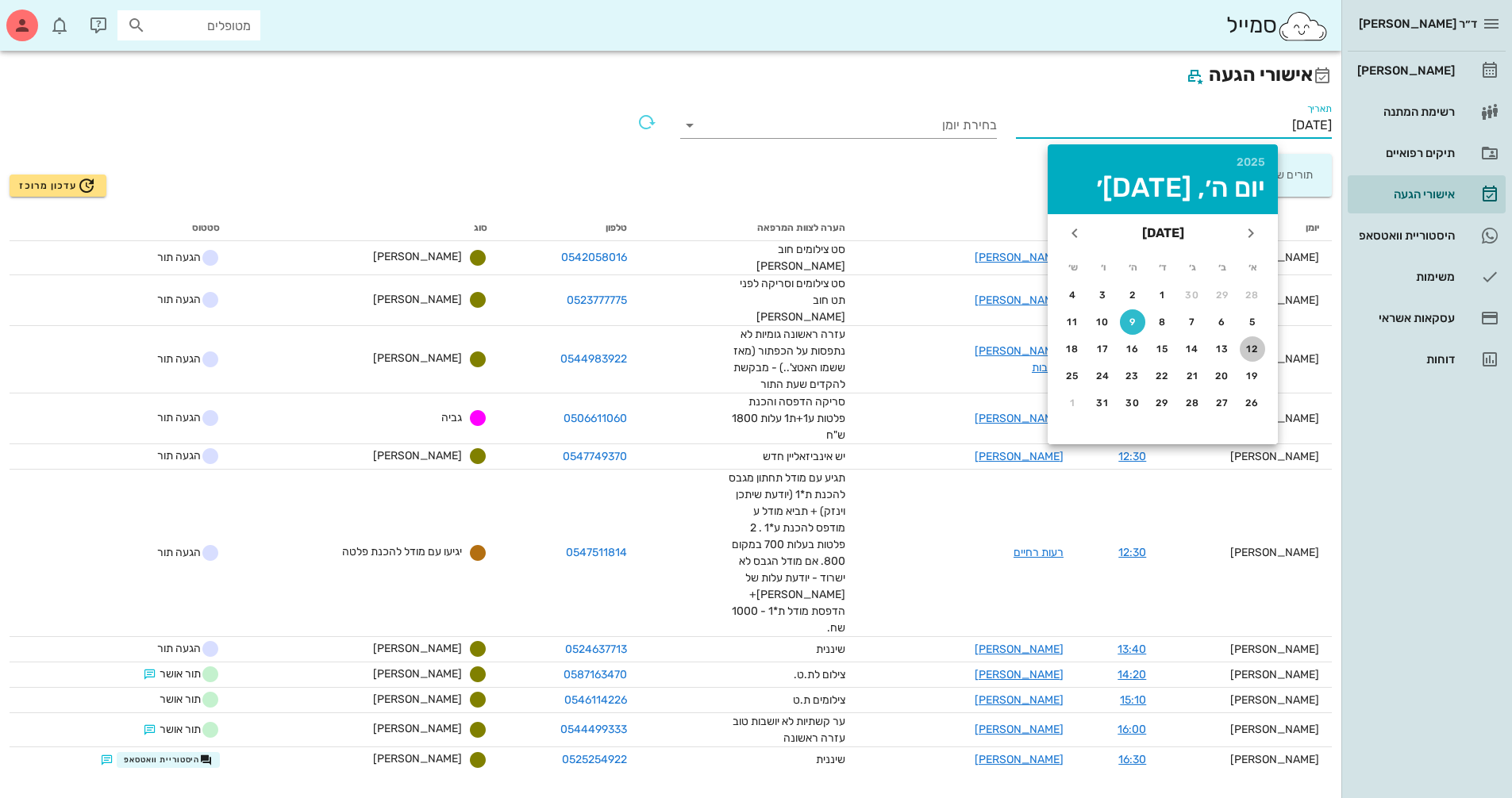
click at [1255, 345] on div "12" at bounding box center [1251, 349] width 25 height 11
type input "[DATE]"
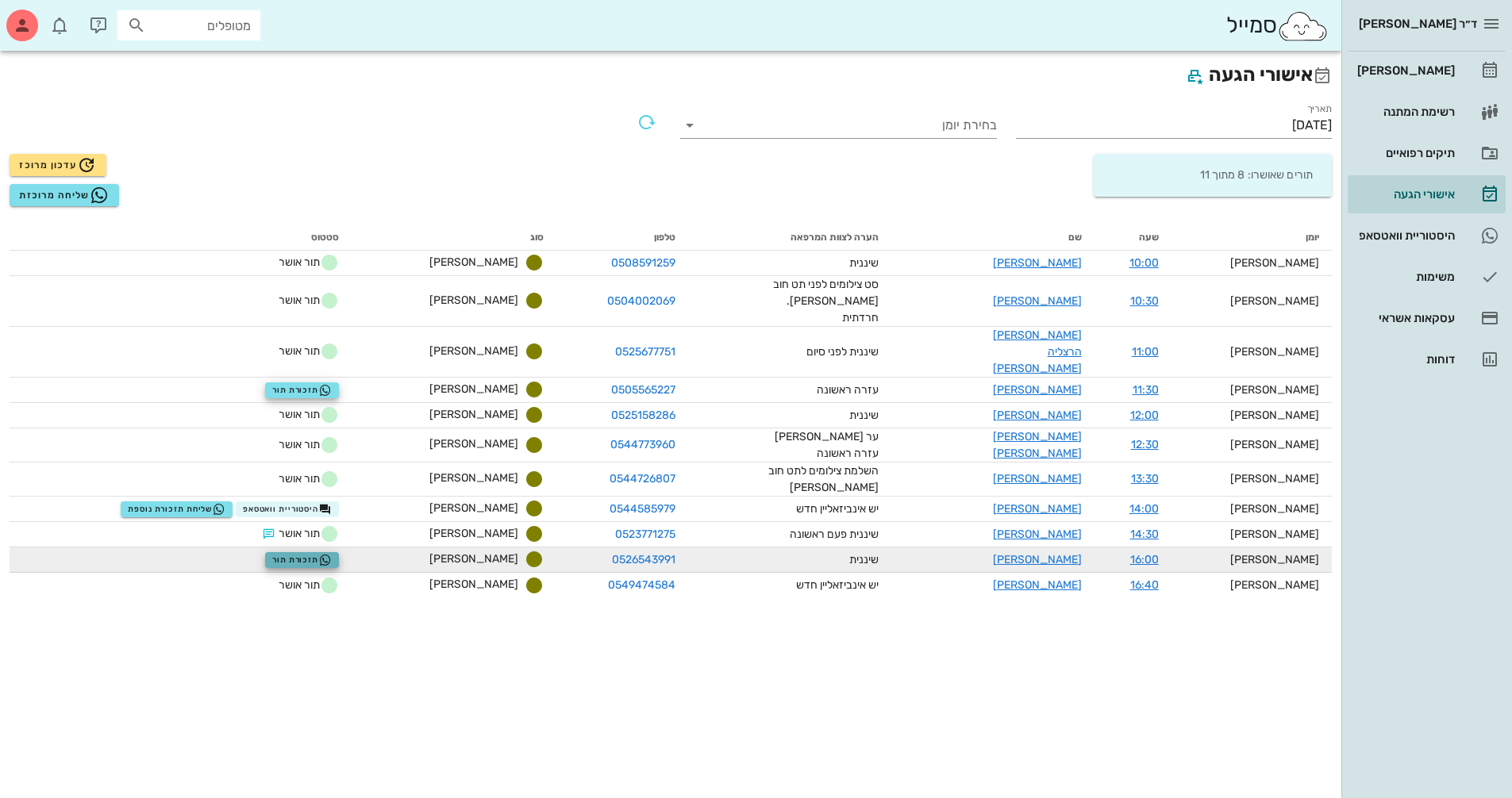
click at [332, 554] on span "תזכורת תור" at bounding box center [301, 560] width 60 height 13
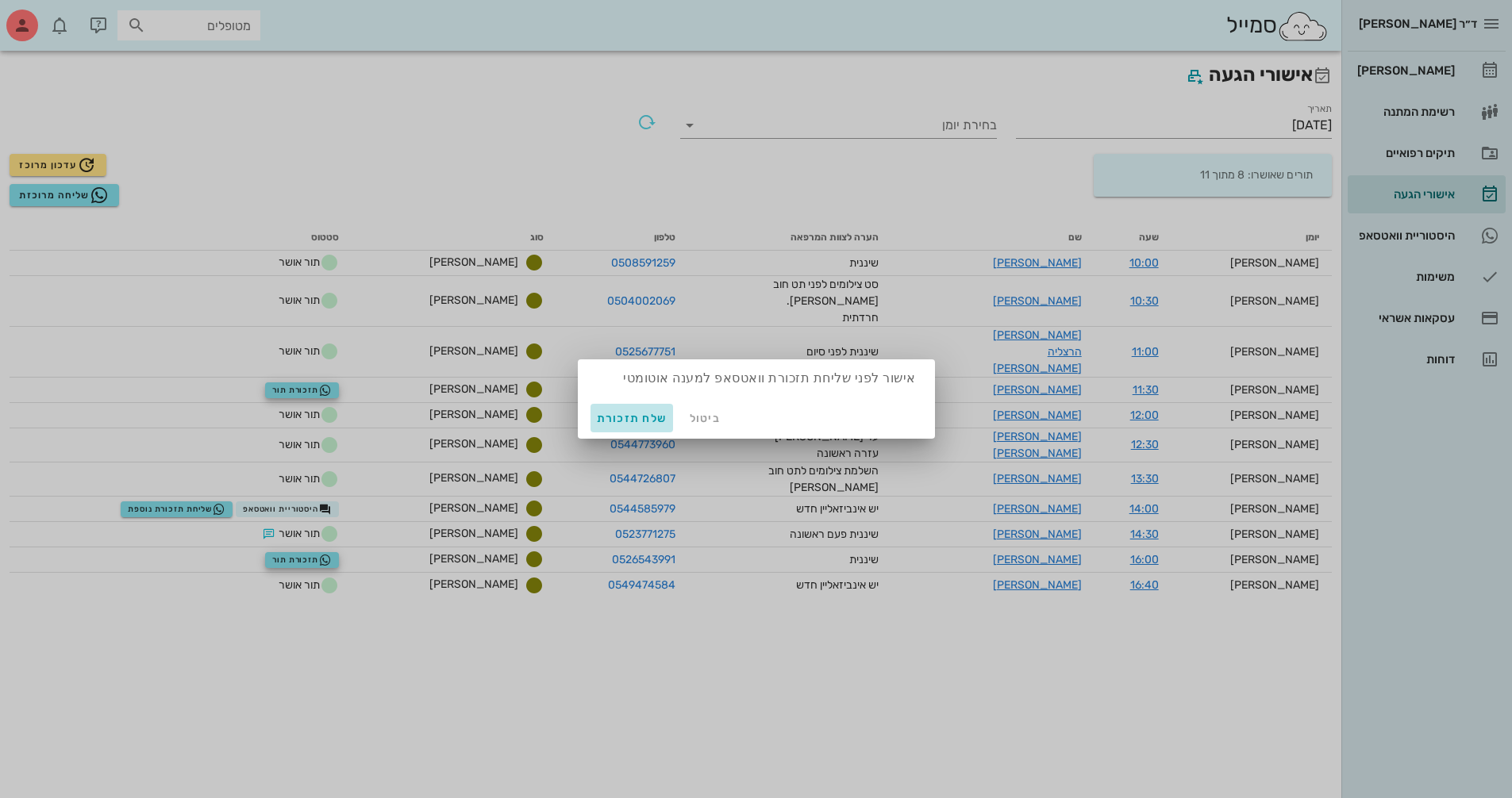
click at [649, 417] on span "שלח תזכורת" at bounding box center [632, 419] width 71 height 14
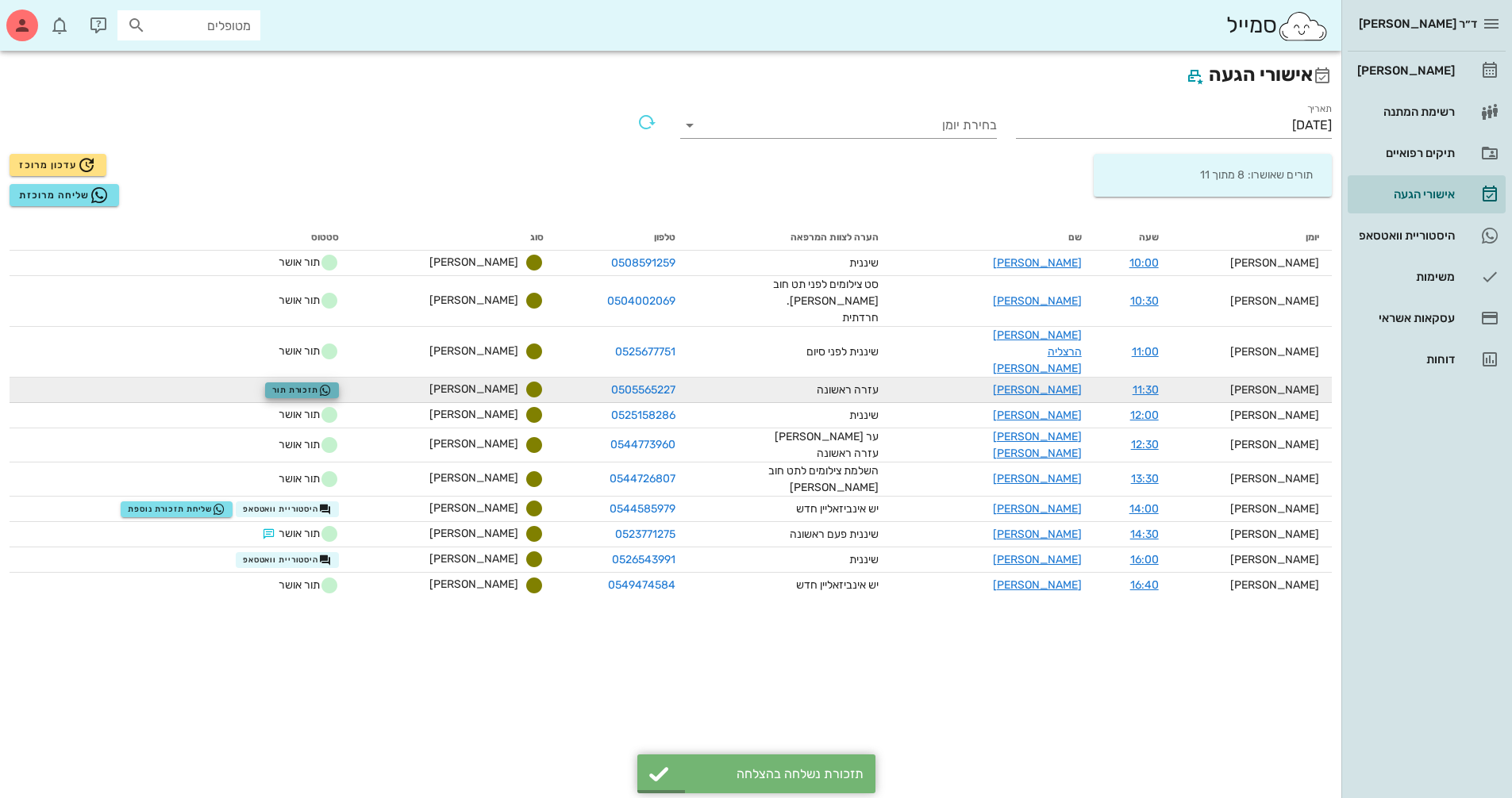
click at [332, 384] on span "תזכורת תור" at bounding box center [301, 390] width 60 height 13
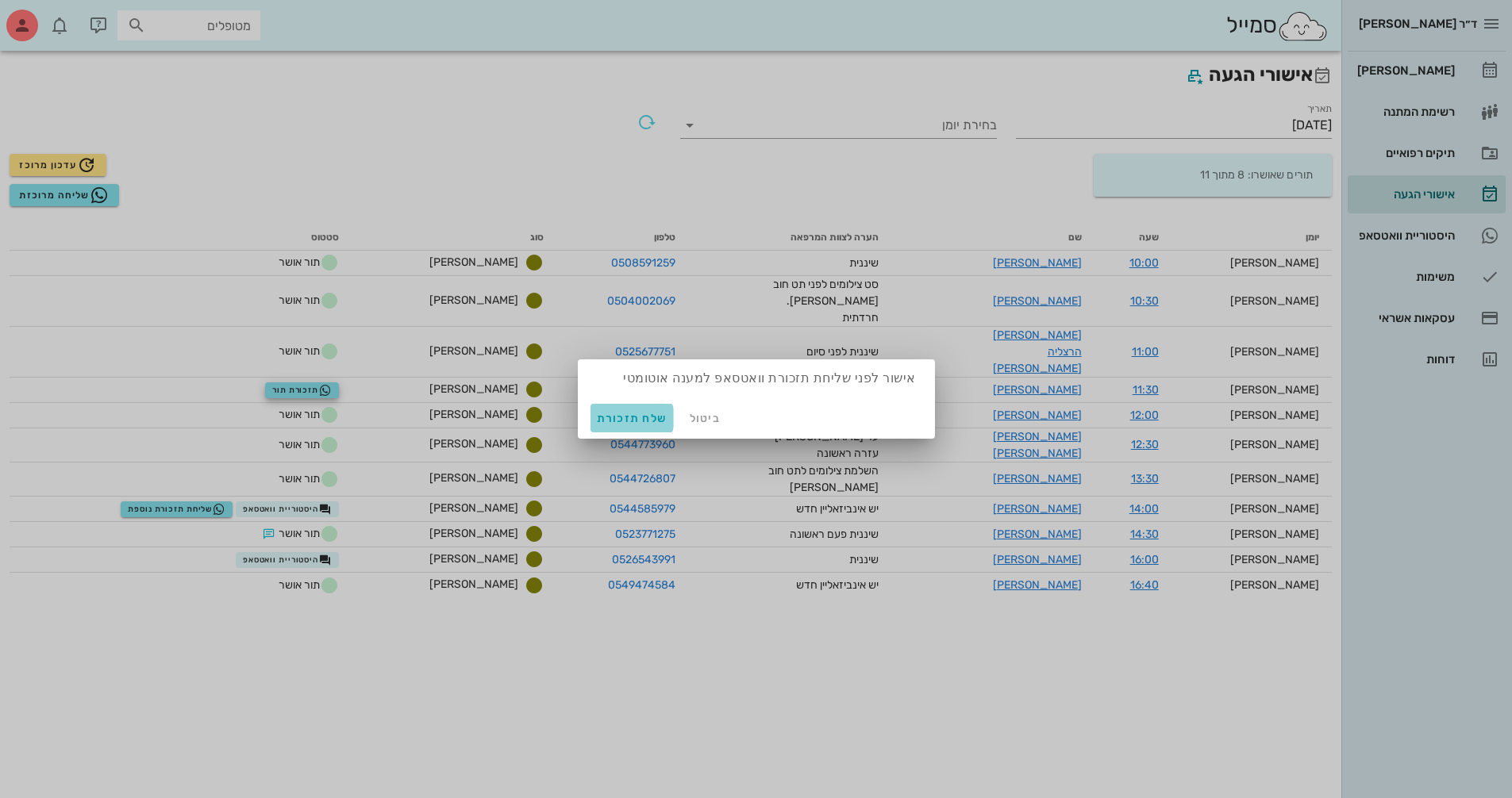
click at [610, 422] on span "שלח תזכורת" at bounding box center [632, 419] width 71 height 14
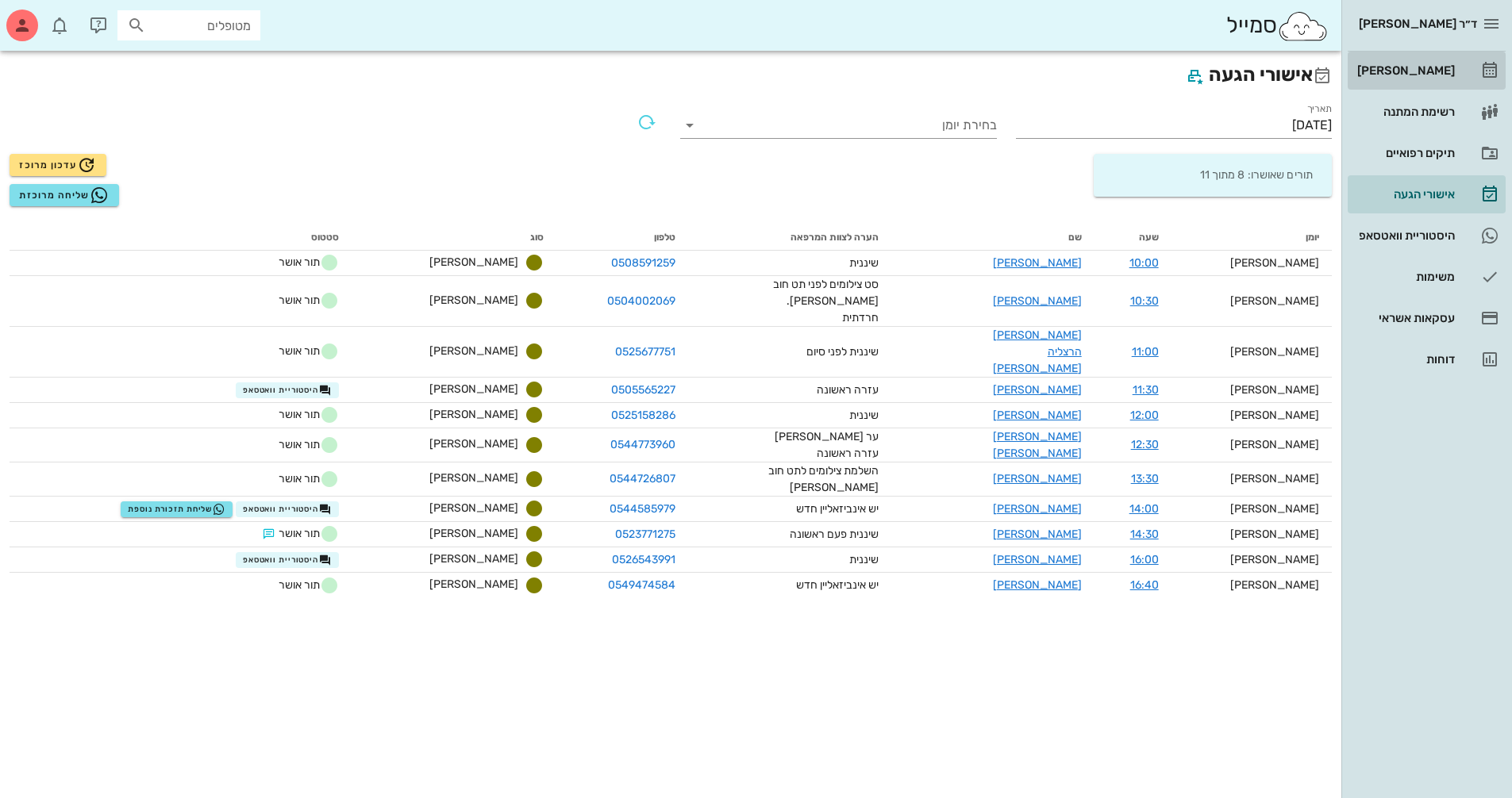
click at [1435, 72] on div "[PERSON_NAME]" at bounding box center [1404, 70] width 100 height 13
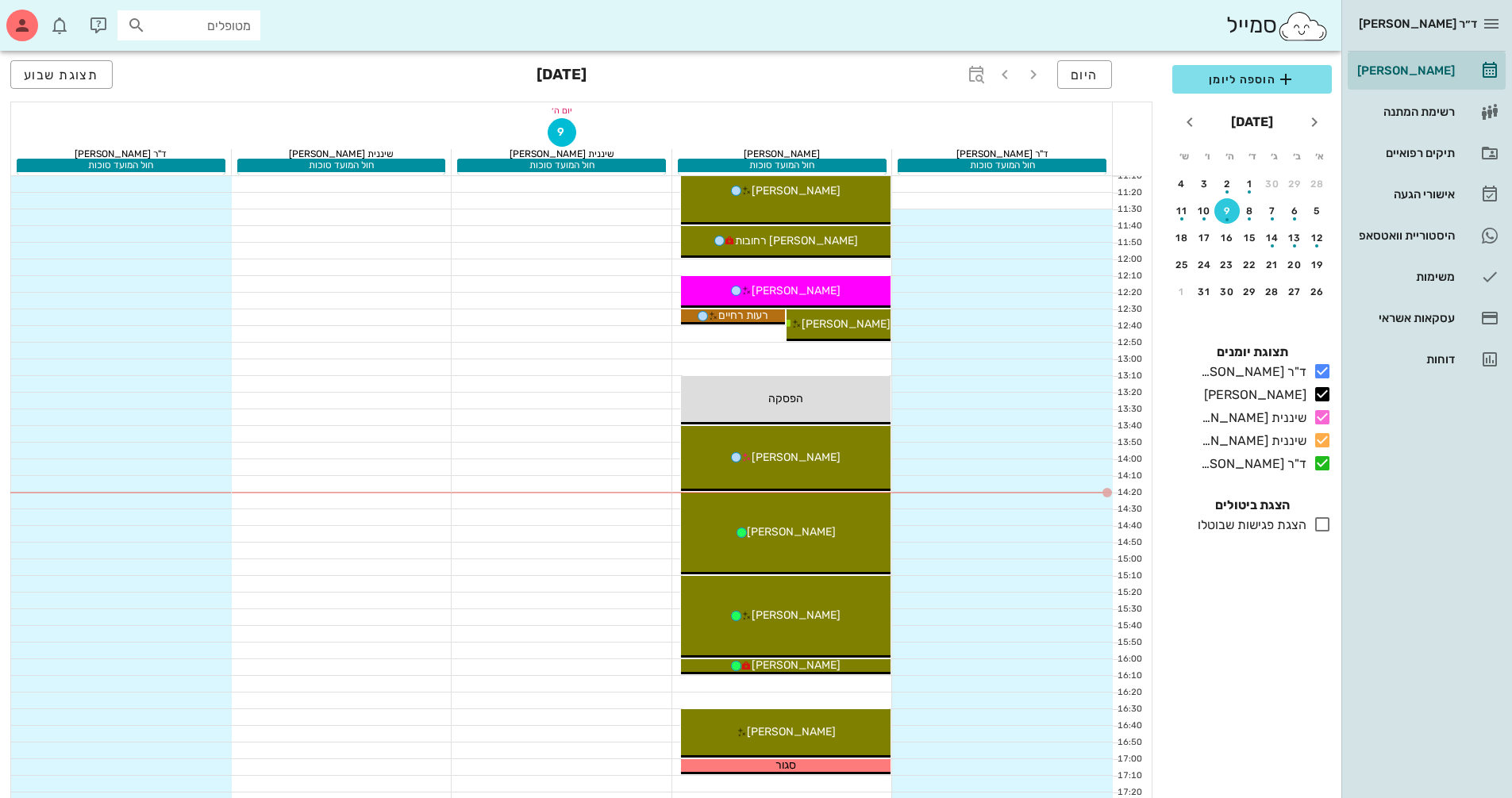
scroll to position [396, 0]
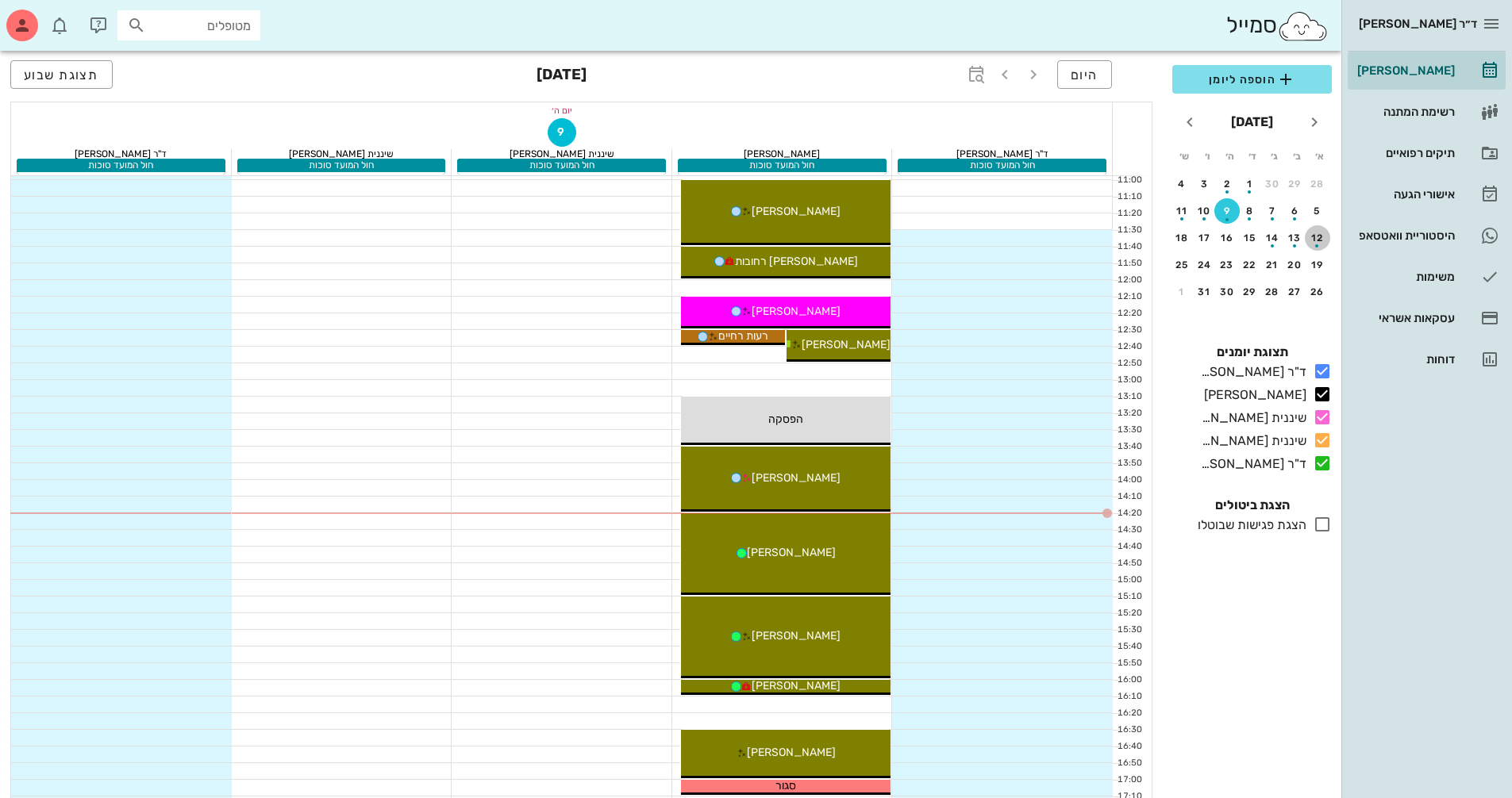
click at [1312, 241] on div "button" at bounding box center [1316, 241] width 25 height 9
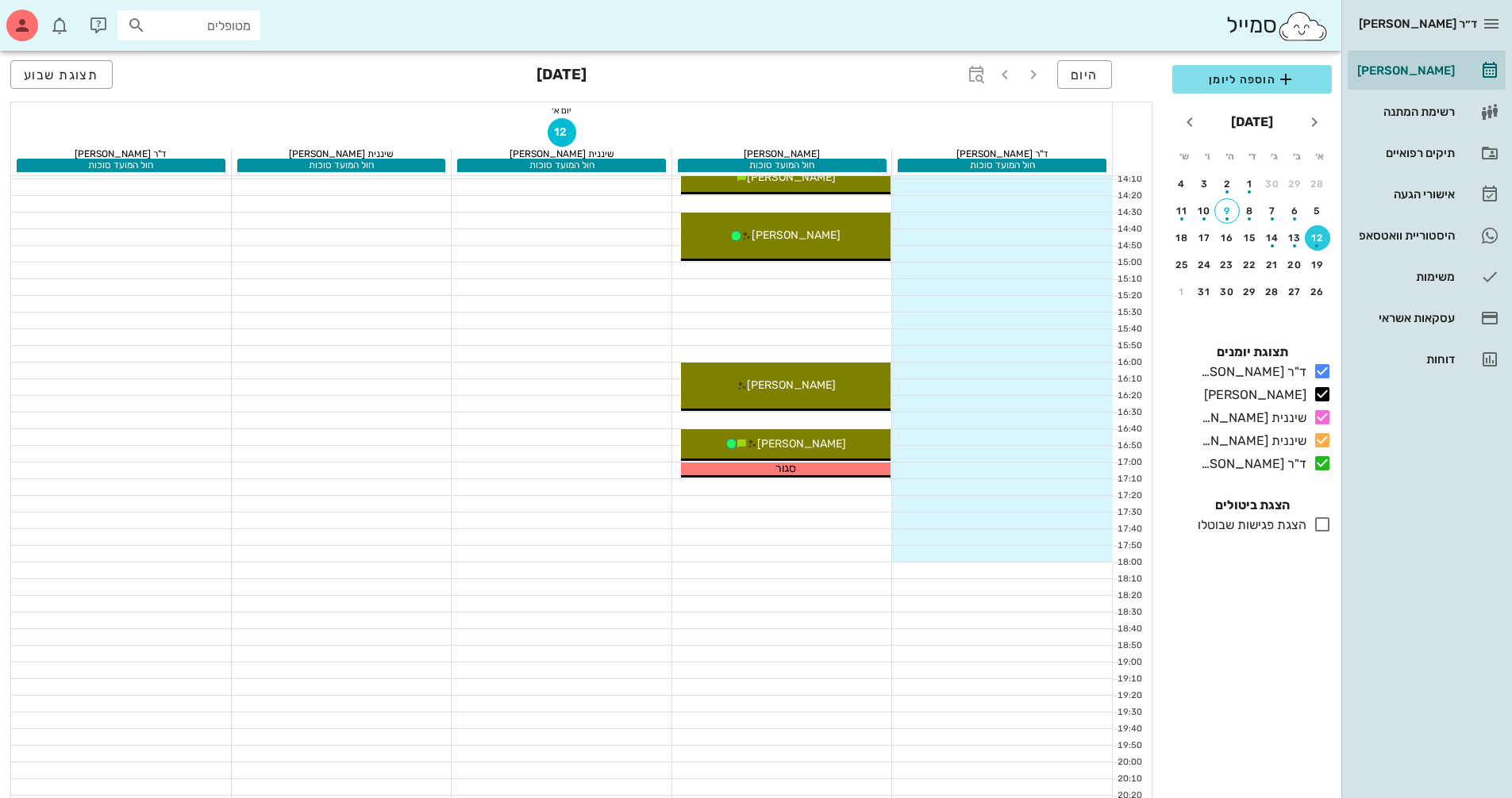
scroll to position [620, 0]
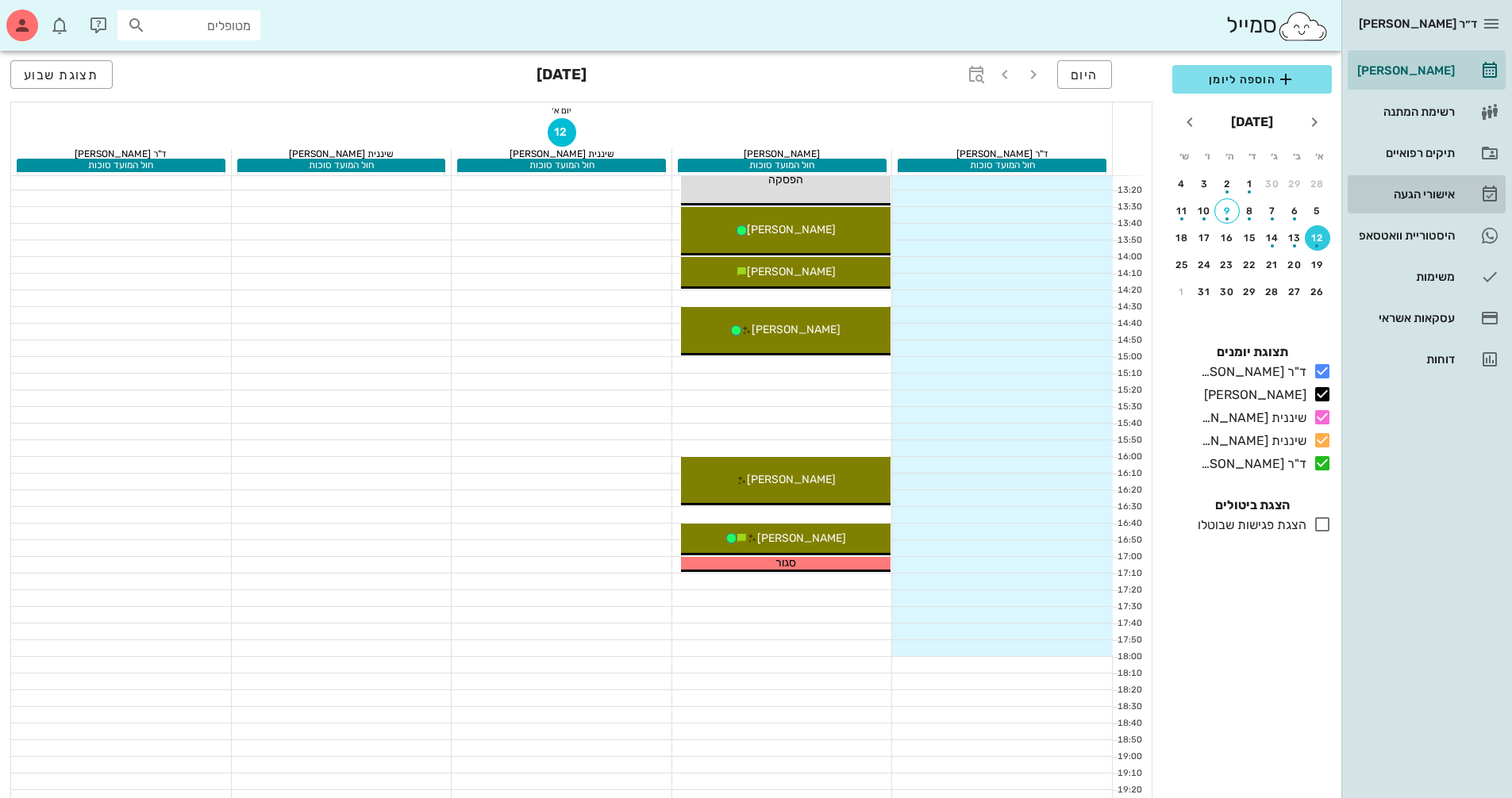
click at [1438, 188] on div "אישורי הגעה" at bounding box center [1404, 194] width 100 height 13
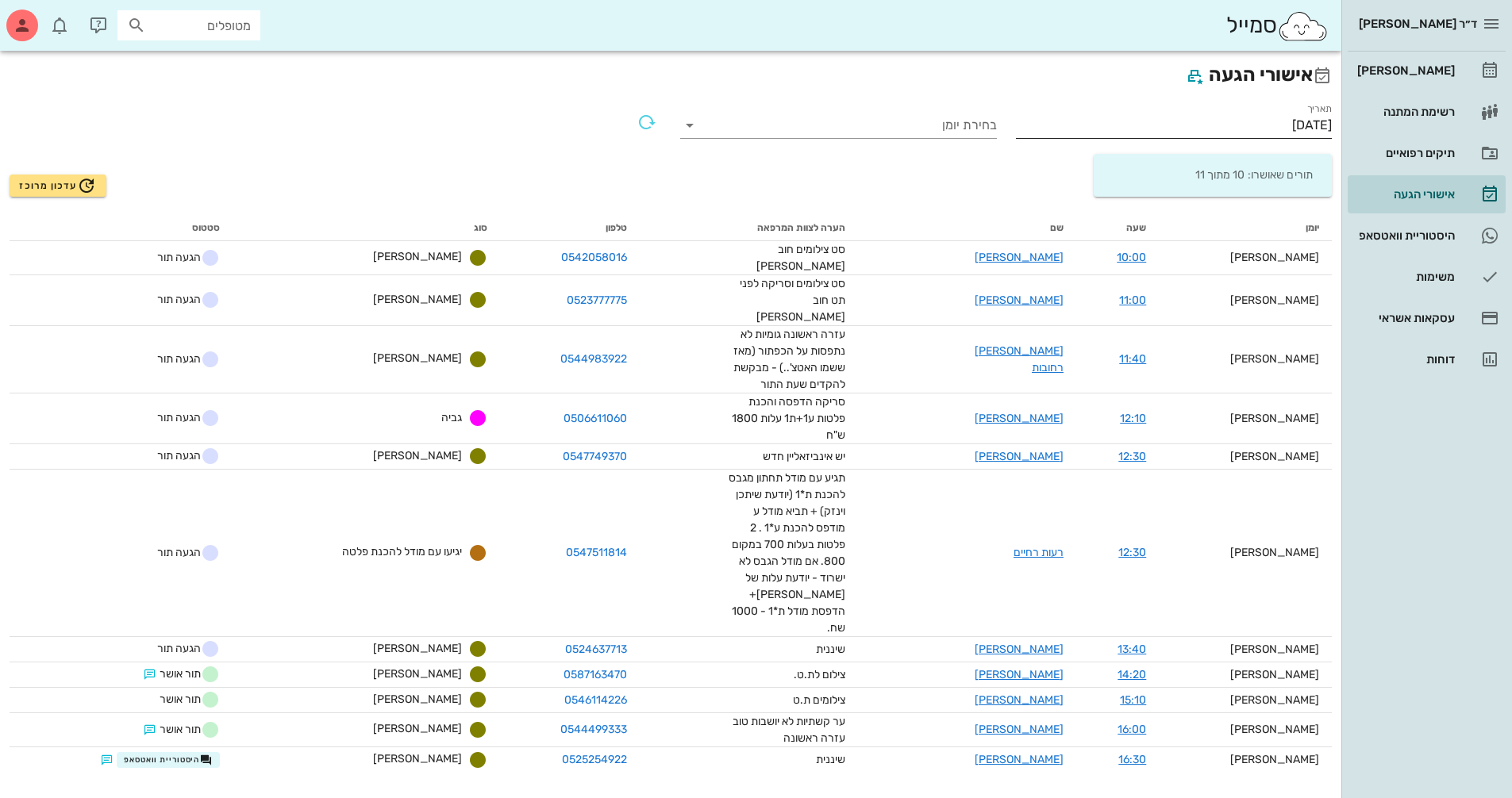
click at [1230, 130] on input "[DATE]" at bounding box center [1174, 125] width 317 height 25
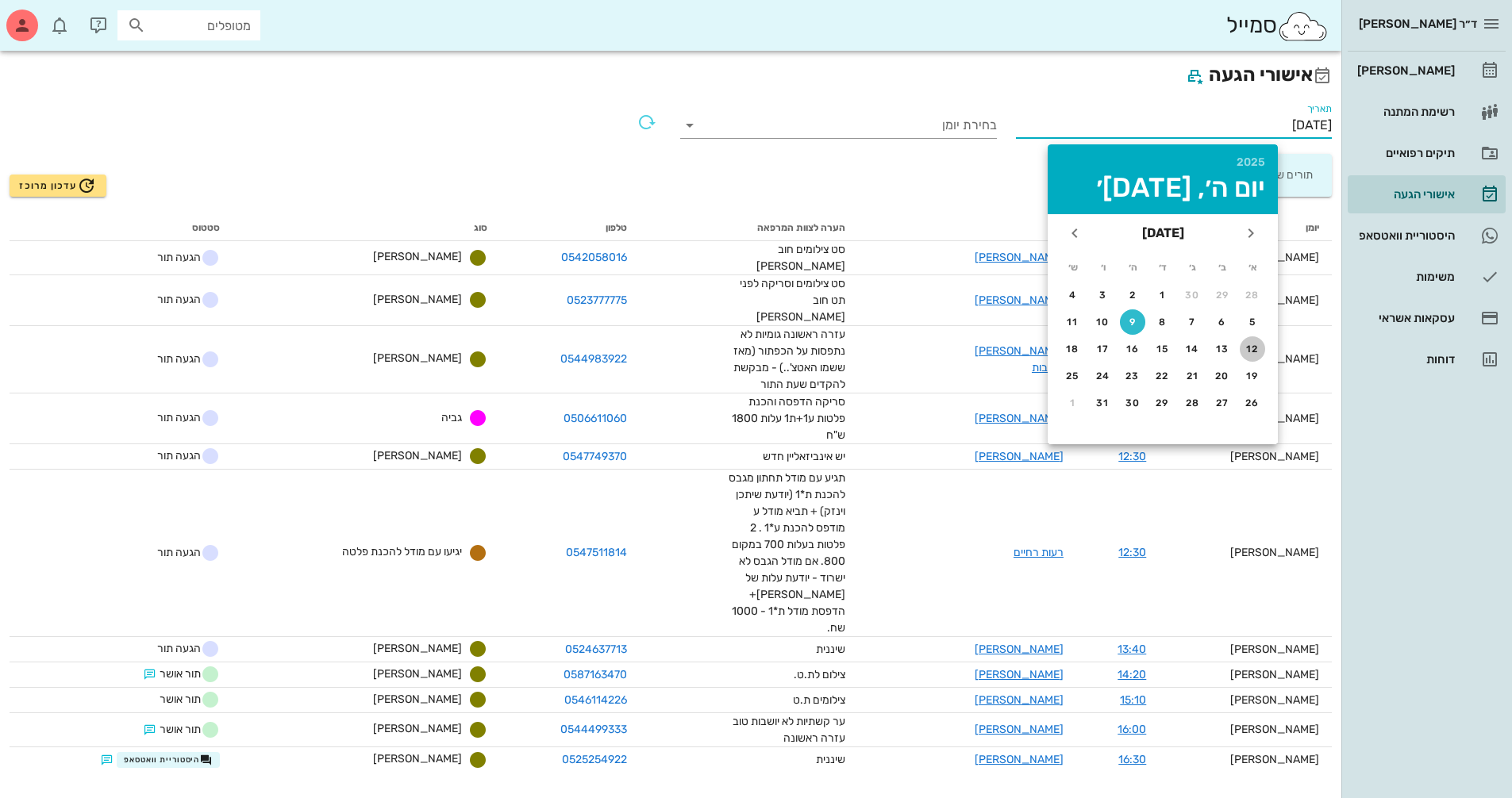
click at [1248, 354] on div "12" at bounding box center [1251, 349] width 25 height 11
type input "[DATE]"
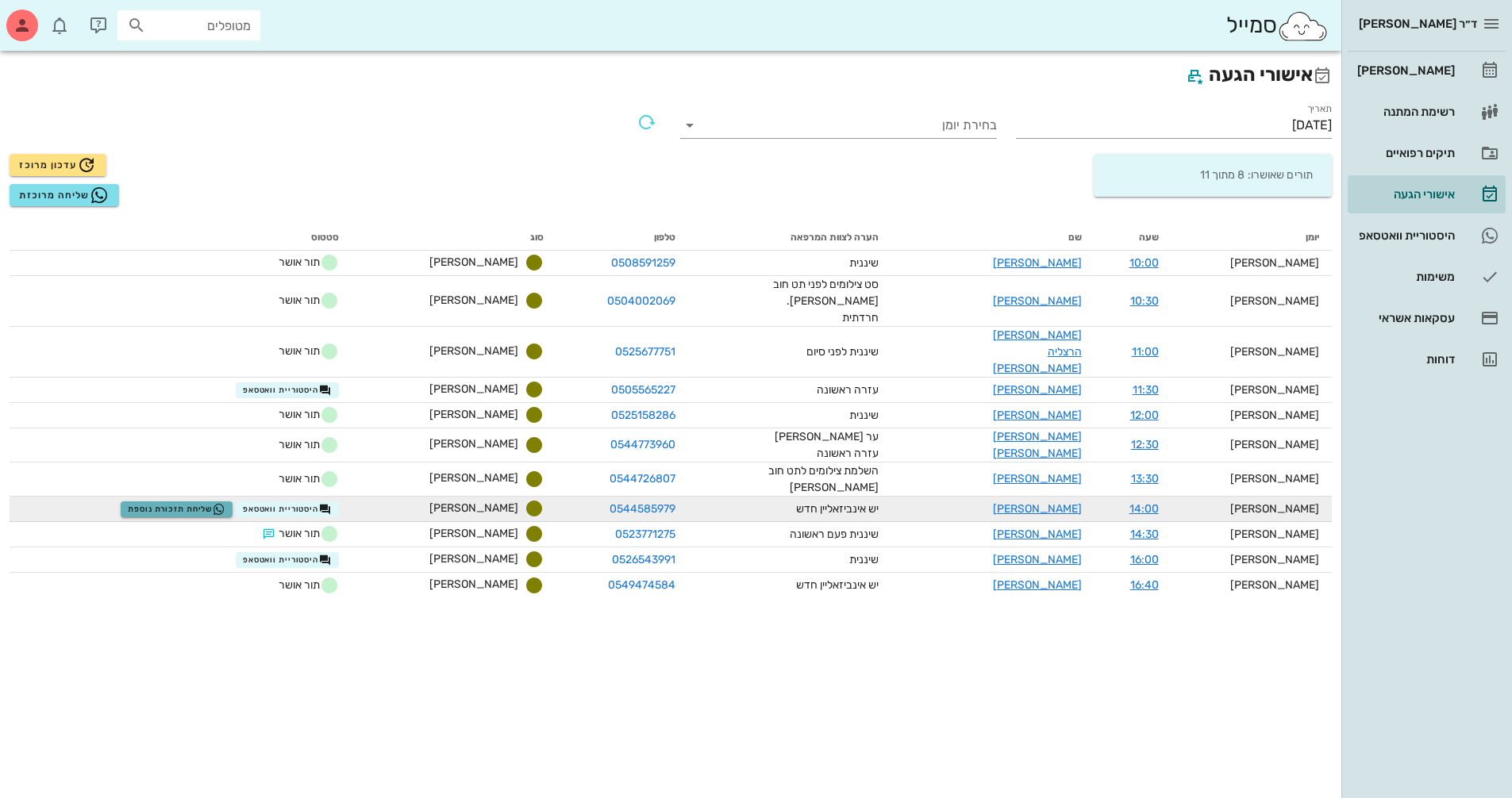
click at [225, 503] on span "שליחת תזכורת נוספת" at bounding box center [177, 509] width 98 height 13
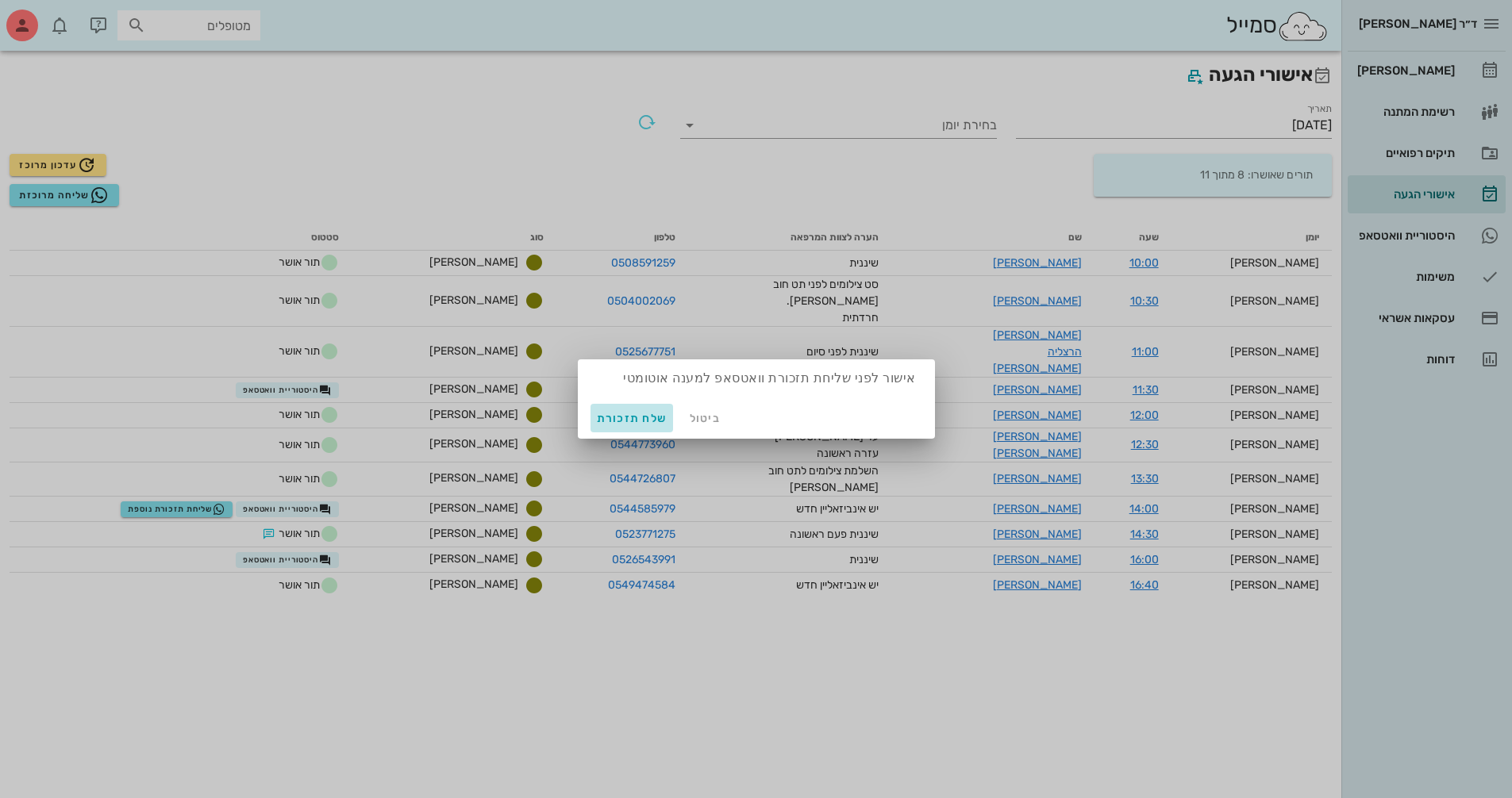
click at [635, 418] on span "שלח תזכורת" at bounding box center [632, 419] width 71 height 14
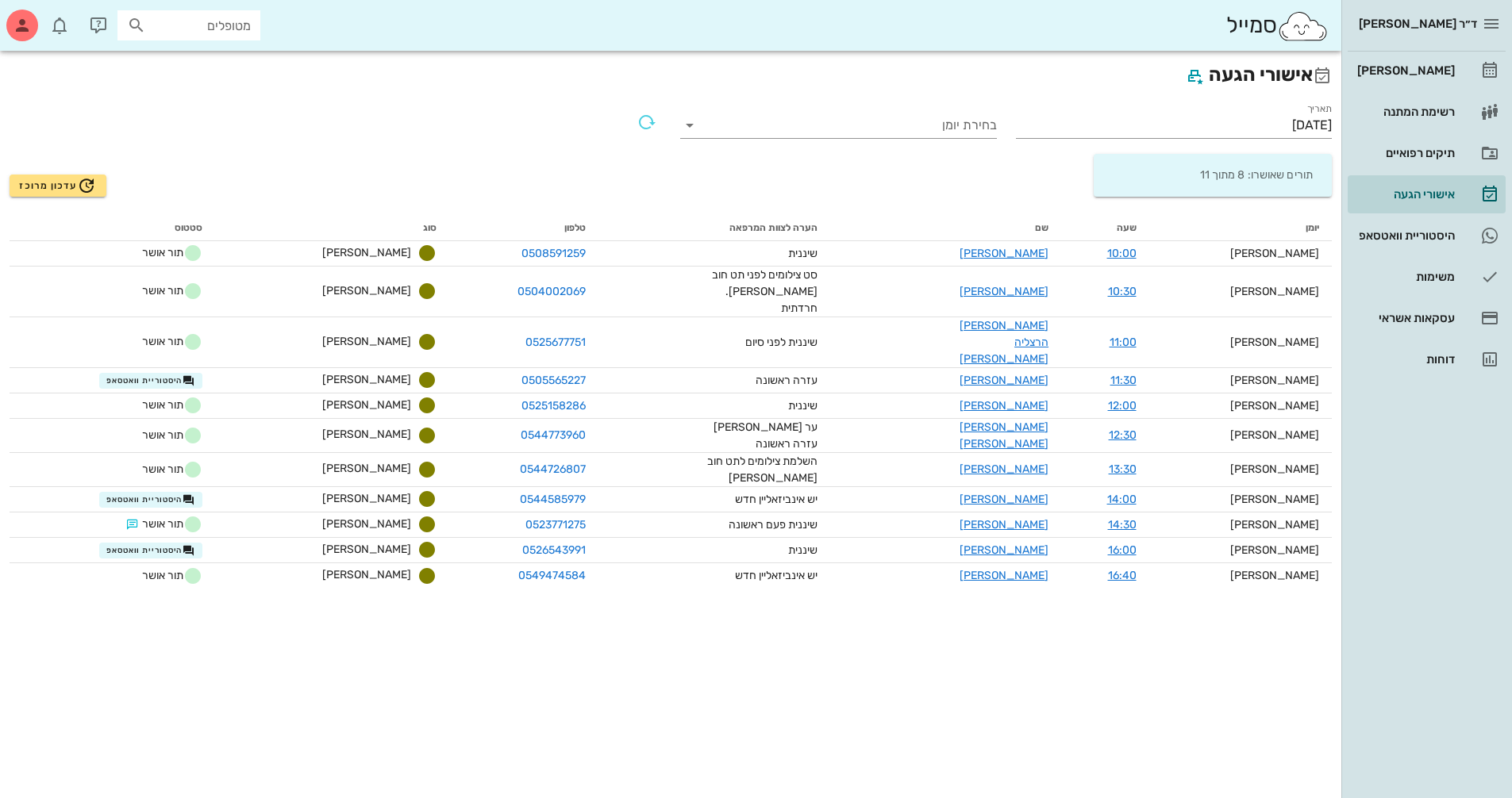
click at [788, 607] on div "אישורי הגעה תאריך [DATE] בחירת יומן תורים שאושרו: 8 מתוך 11 עדכון מרוכז יומן שע…" at bounding box center [670, 424] width 1341 height 747
click at [1421, 71] on div "[PERSON_NAME]" at bounding box center [1404, 70] width 100 height 13
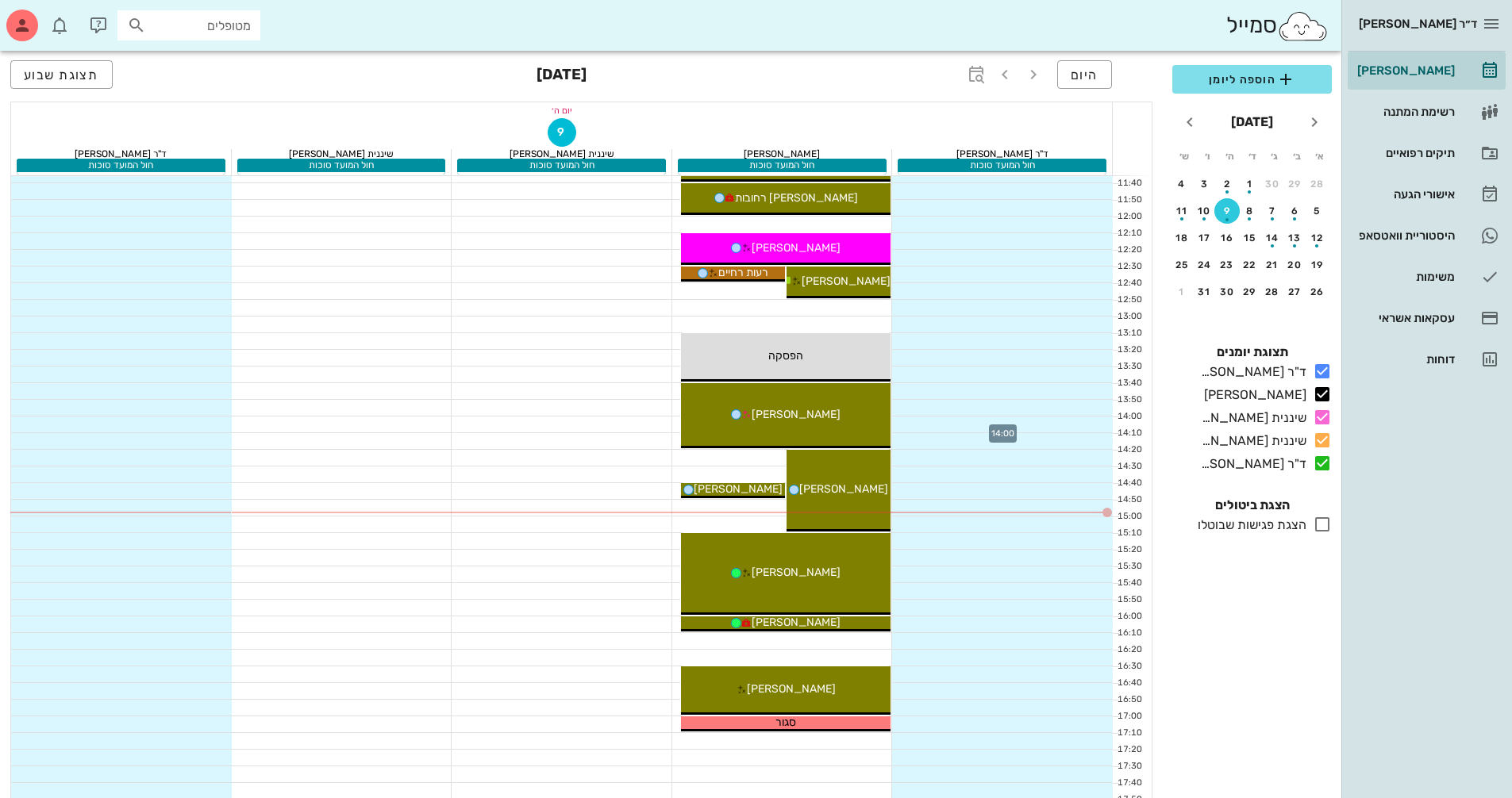
scroll to position [476, 0]
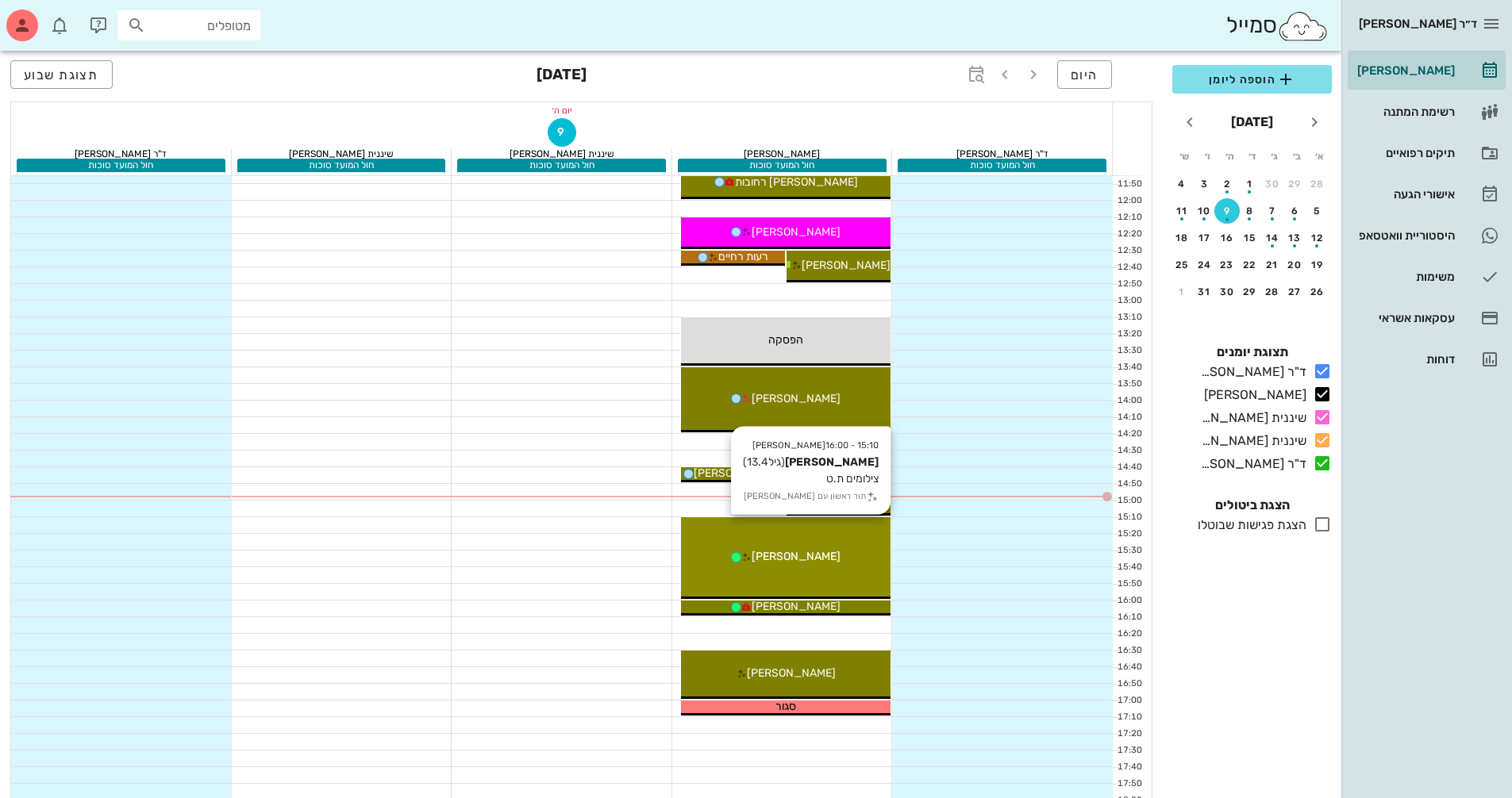
click at [697, 544] on div "15:10 - 16:00 [PERSON_NAME] (גיל 13.4 ) צילומים ת.ט תור ראשון עם [PERSON_NAME] …" at bounding box center [785, 557] width 210 height 81
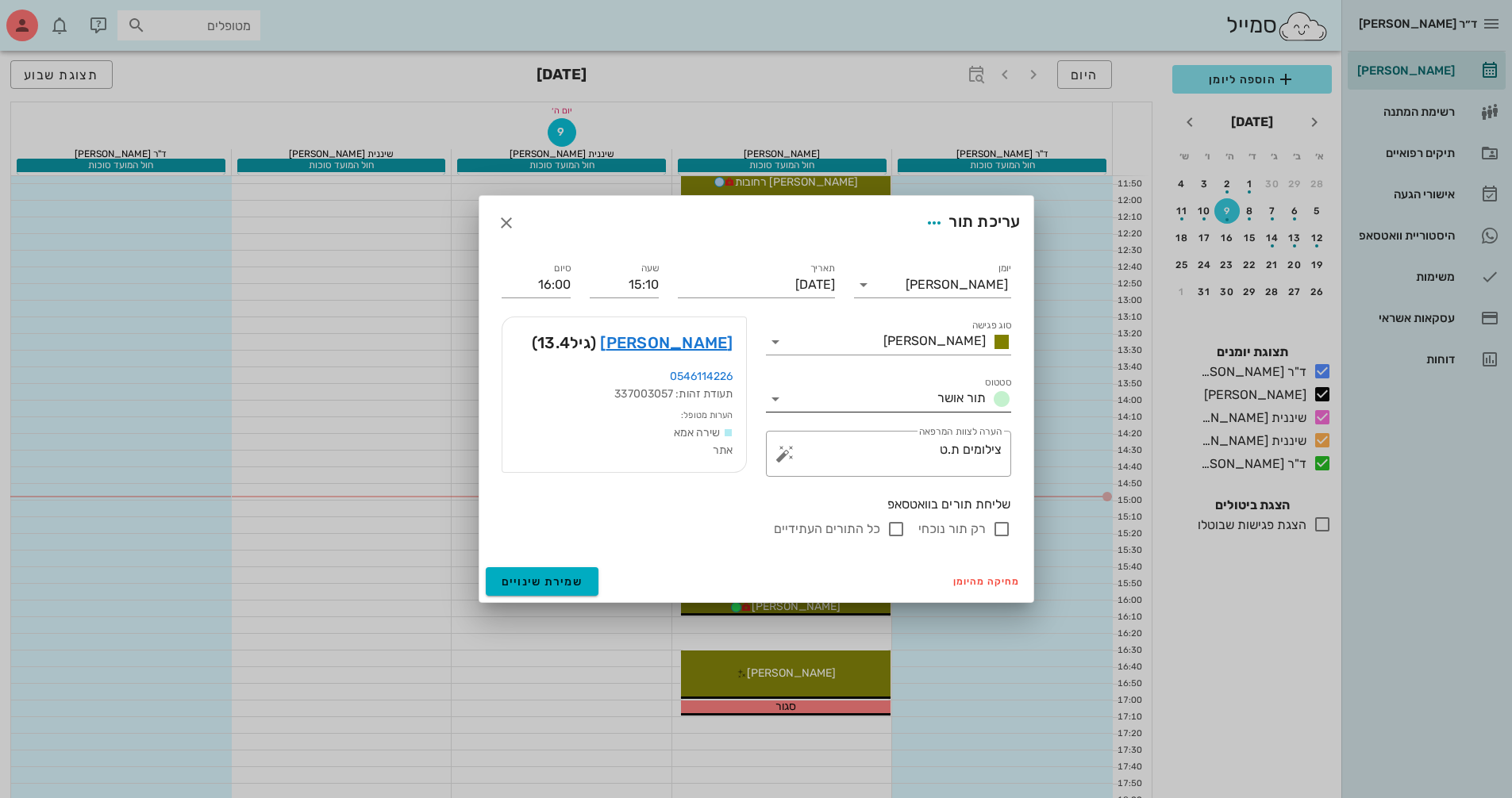
click at [776, 397] on icon at bounding box center [775, 399] width 19 height 19
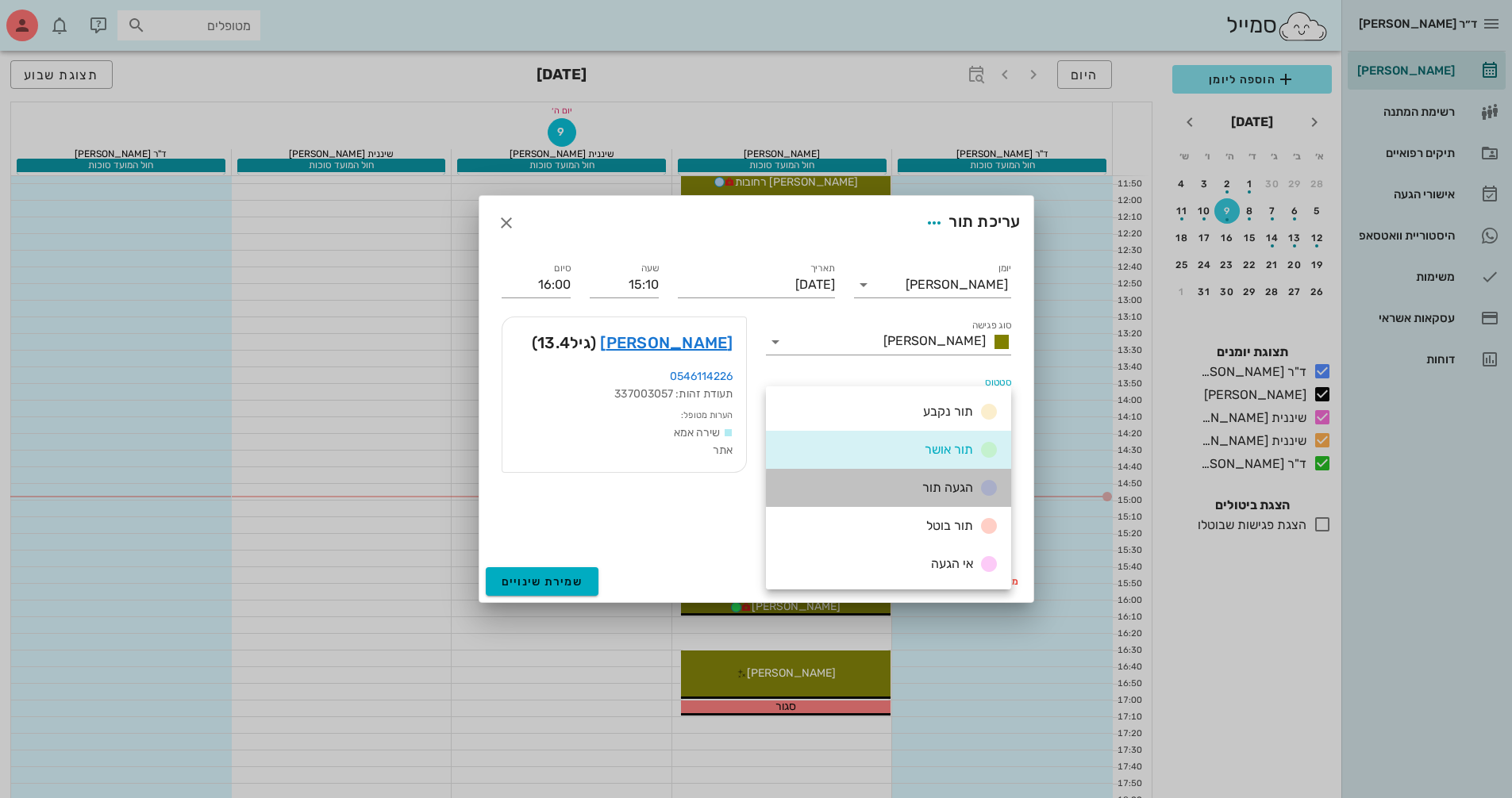
click at [932, 486] on span "הגעה תור" at bounding box center [947, 486] width 51 height 15
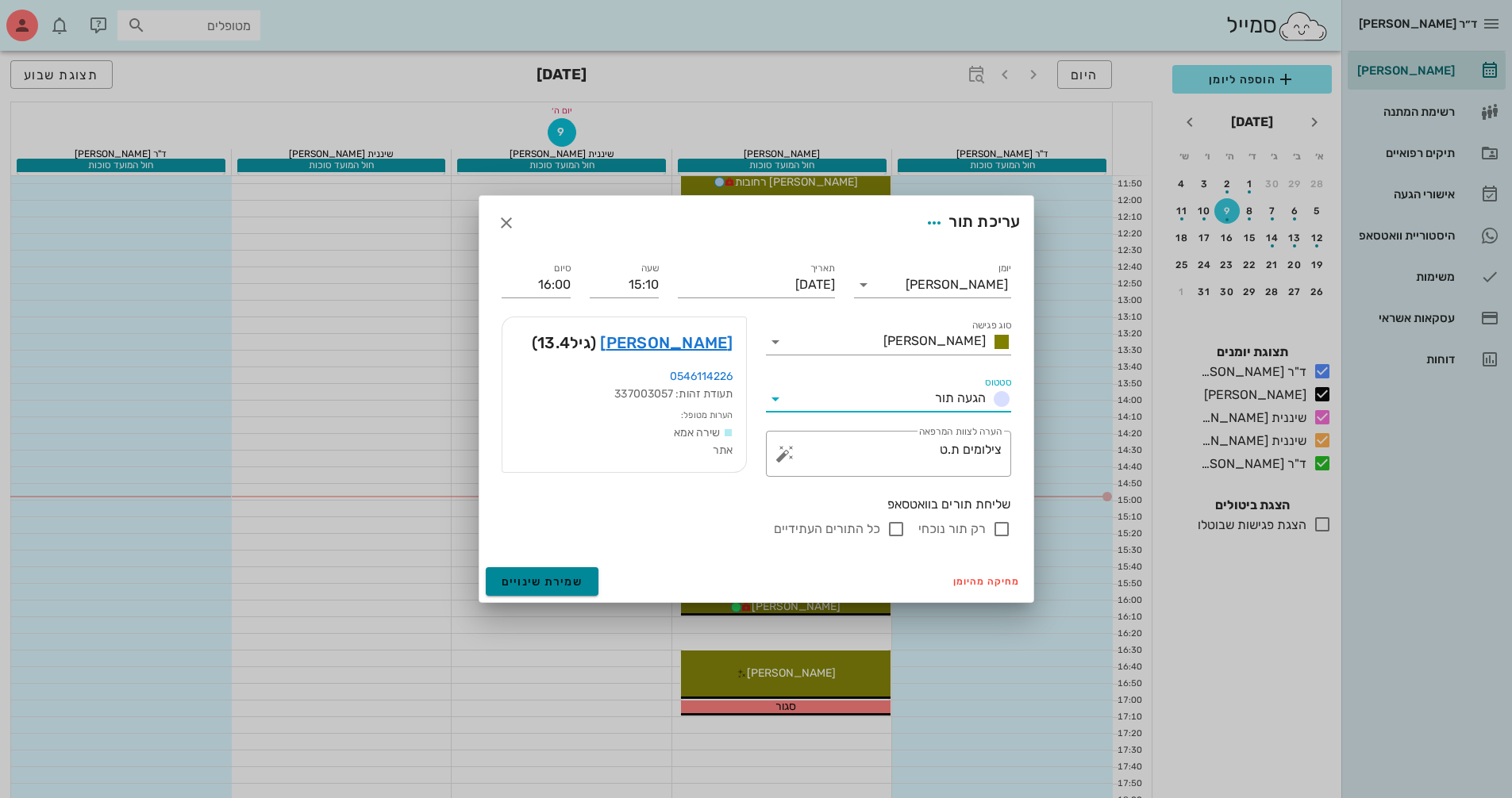
click at [541, 580] on span "שמירת שינויים" at bounding box center [542, 582] width 81 height 14
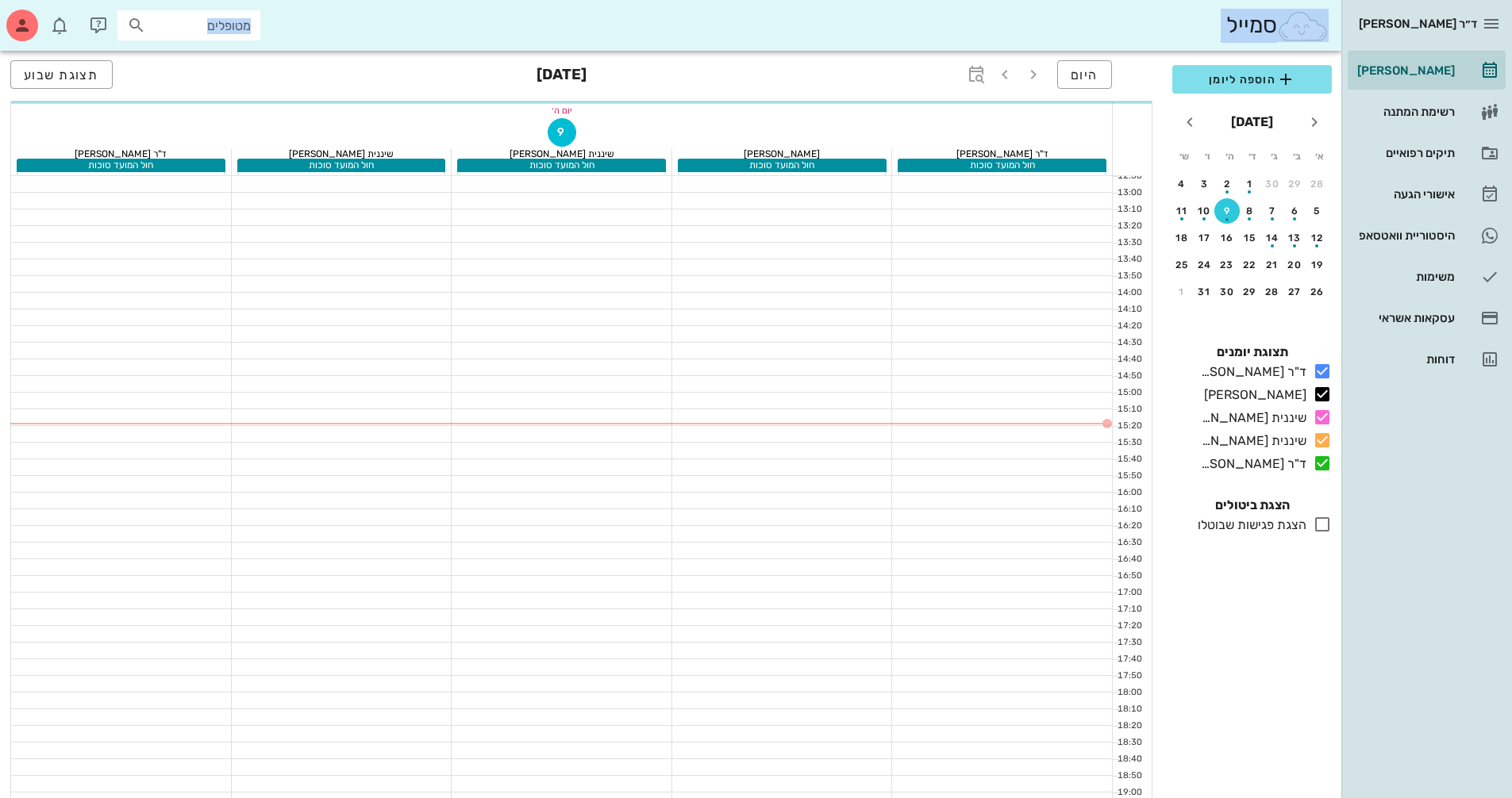
drag, startPoint x: 1439, startPoint y: 782, endPoint x: 1522, endPoint y: 835, distance: 98.5
click at [1511, 797] on html "ד״ר [PERSON_NAME] [PERSON_NAME] רשימת המתנה תיקים רפואיים אישורי הגעה היסטוריית…" at bounding box center [756, 204] width 1512 height 1575
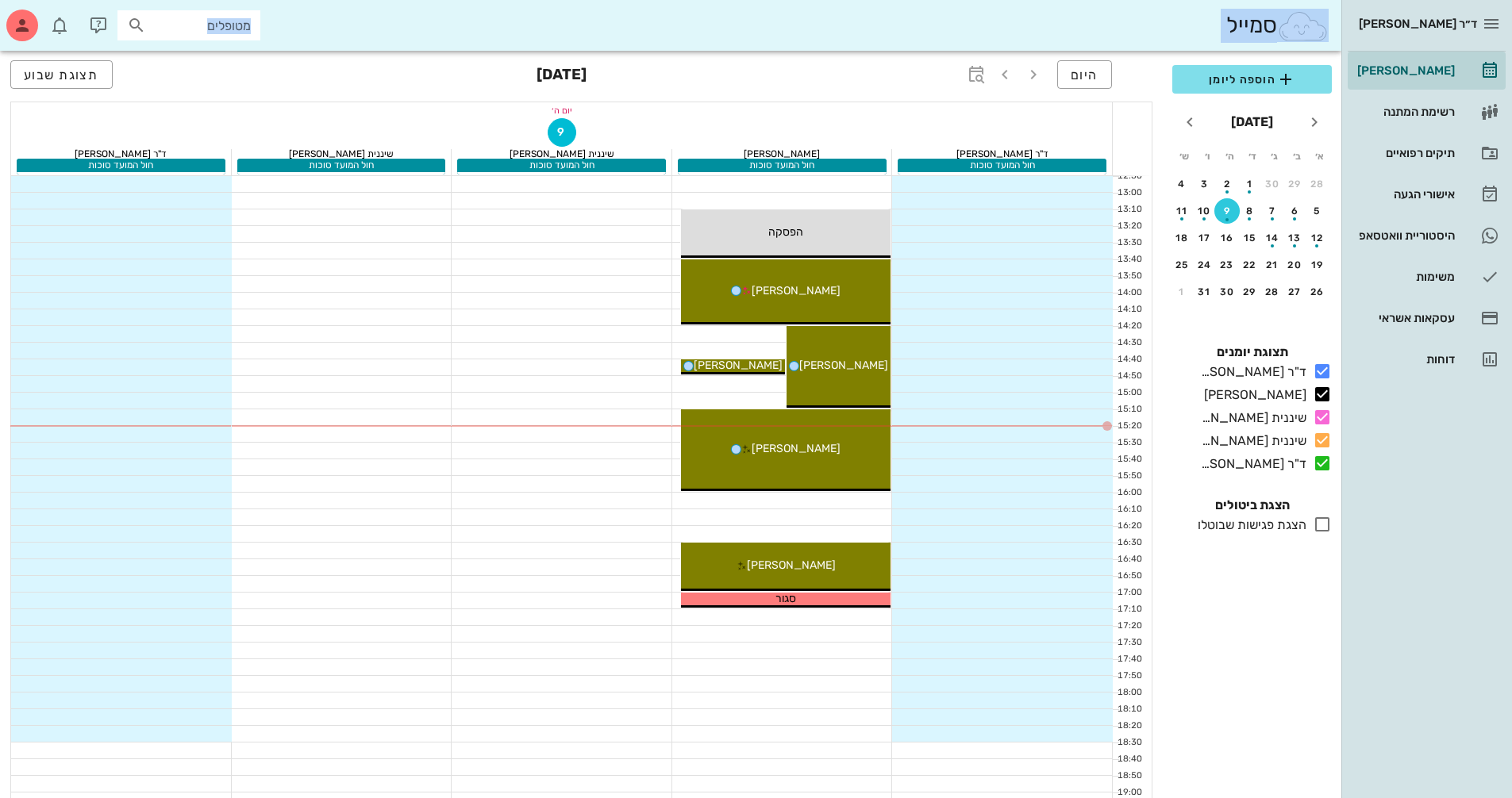
scroll to position [638, 0]
